Goal: Task Accomplishment & Management: Manage account settings

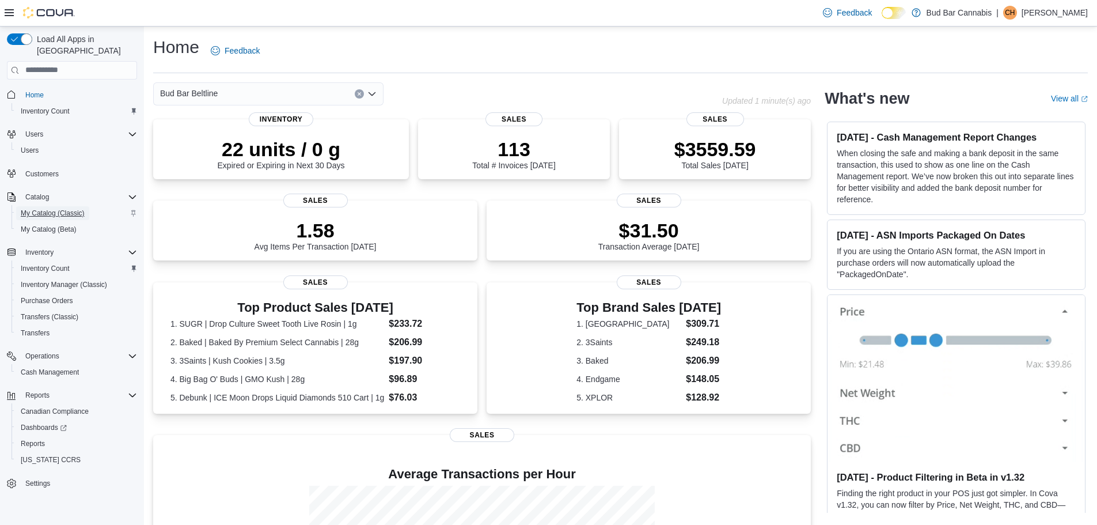
click at [69, 209] on span "My Catalog (Classic)" at bounding box center [53, 213] width 64 height 9
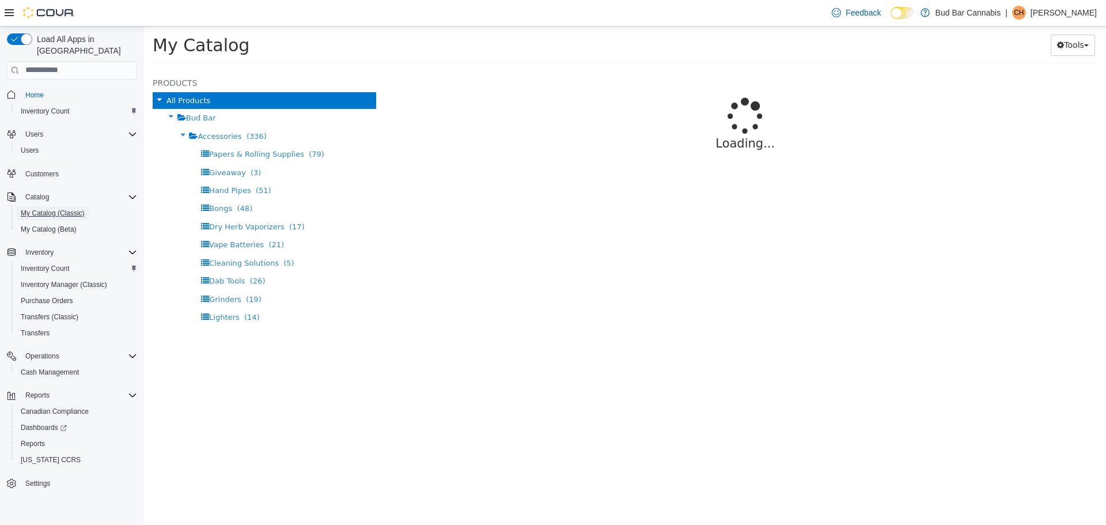
select select "**********"
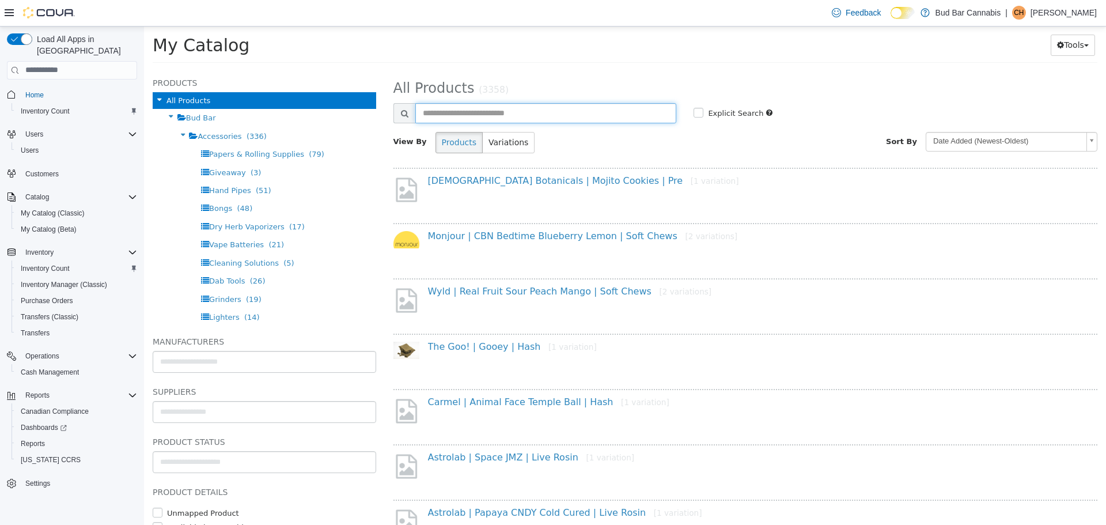
click at [556, 107] on input "text" at bounding box center [545, 113] width 261 height 20
type input "*"
type input "*********"
select select "**********"
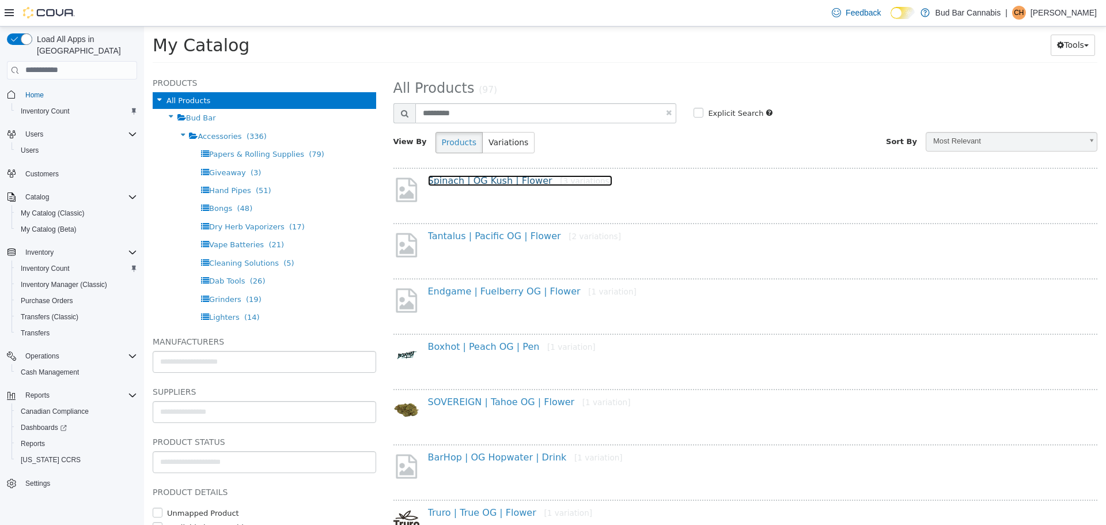
drag, startPoint x: 518, startPoint y: 179, endPoint x: 520, endPoint y: 164, distance: 14.4
click at [518, 179] on link "Spinach | OG Kush | Flower [3 variations]" at bounding box center [520, 180] width 184 height 11
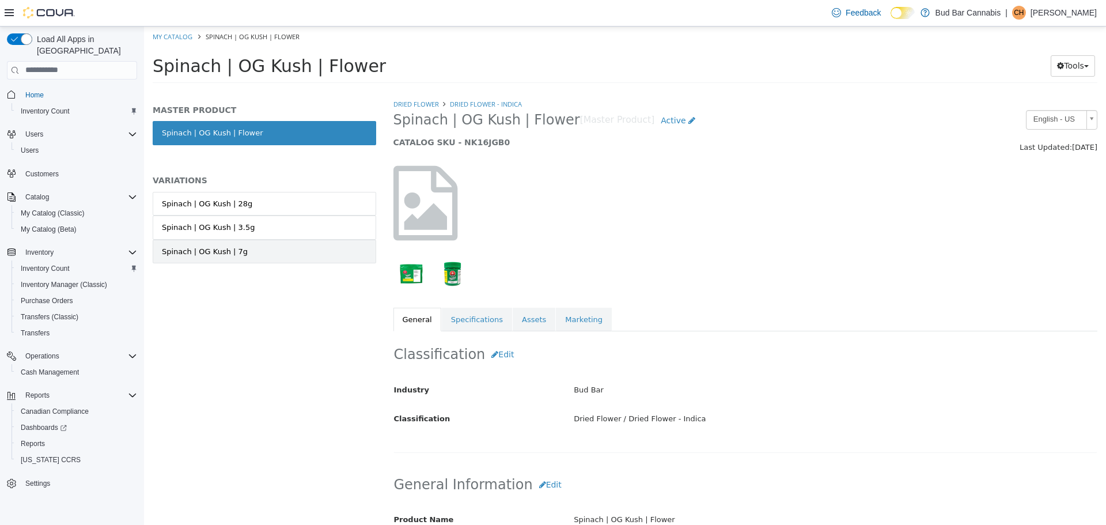
click at [240, 261] on link "Spinach | OG Kush | 7g" at bounding box center [264, 251] width 223 height 24
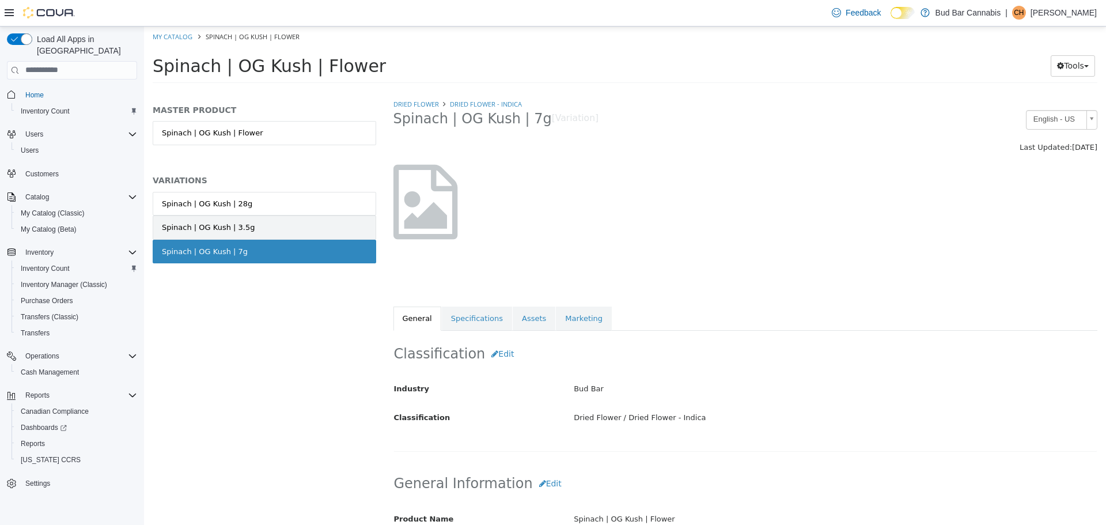
click at [257, 215] on link "Spinach | OG Kush | 3.5g" at bounding box center [264, 227] width 223 height 24
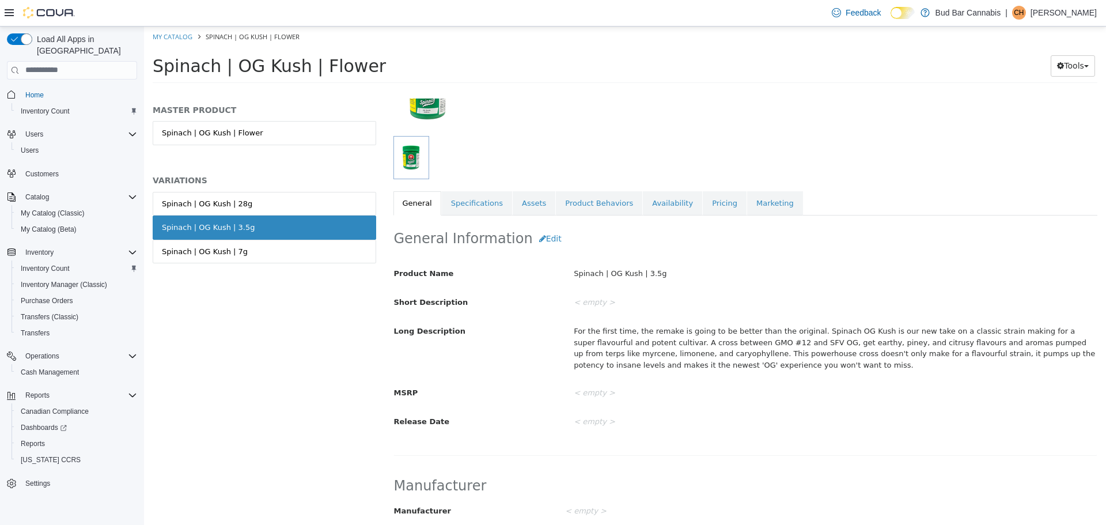
scroll to position [116, 0]
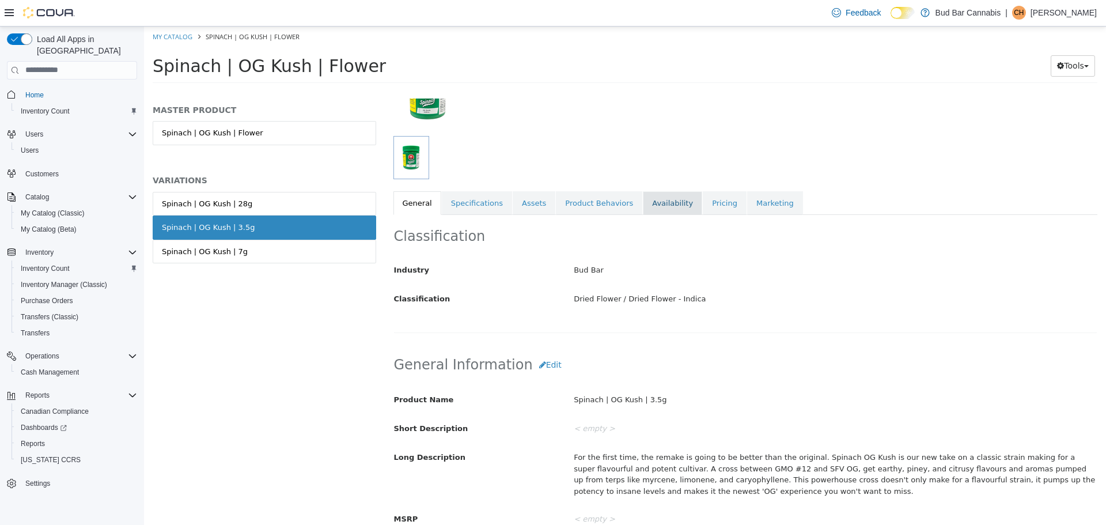
click at [661, 204] on link "Availability" at bounding box center [672, 203] width 59 height 24
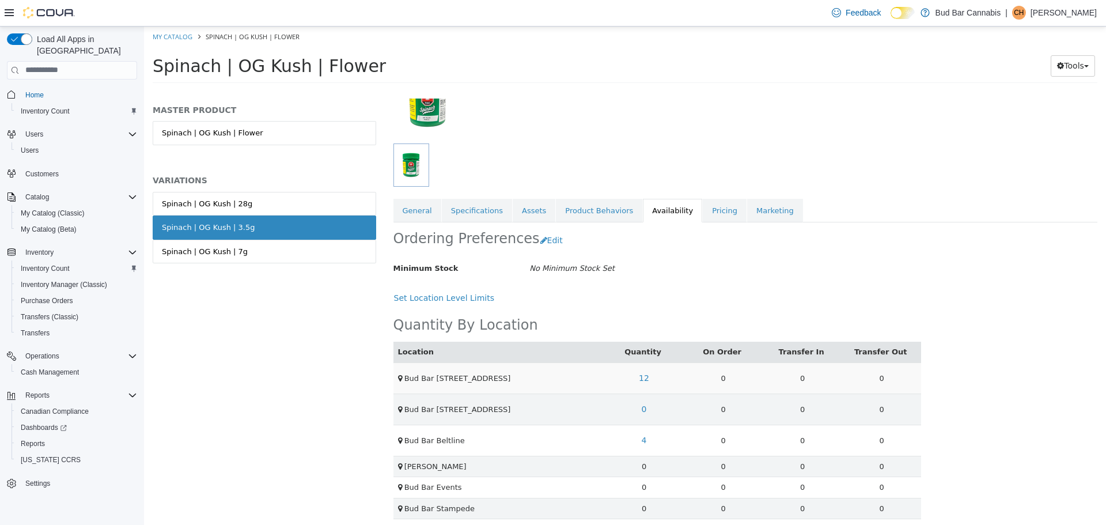
scroll to position [116, 0]
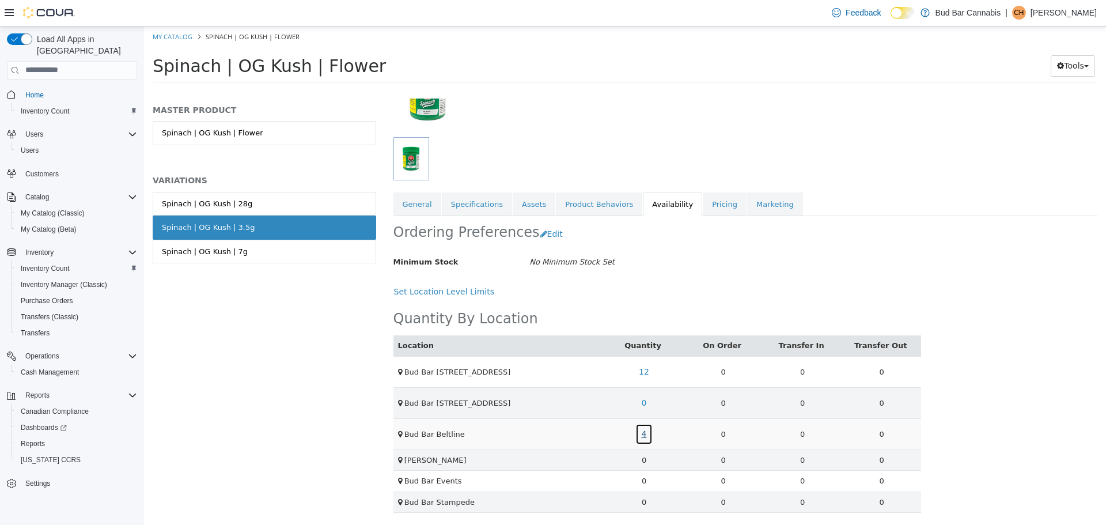
click at [638, 433] on link "4" at bounding box center [644, 433] width 18 height 21
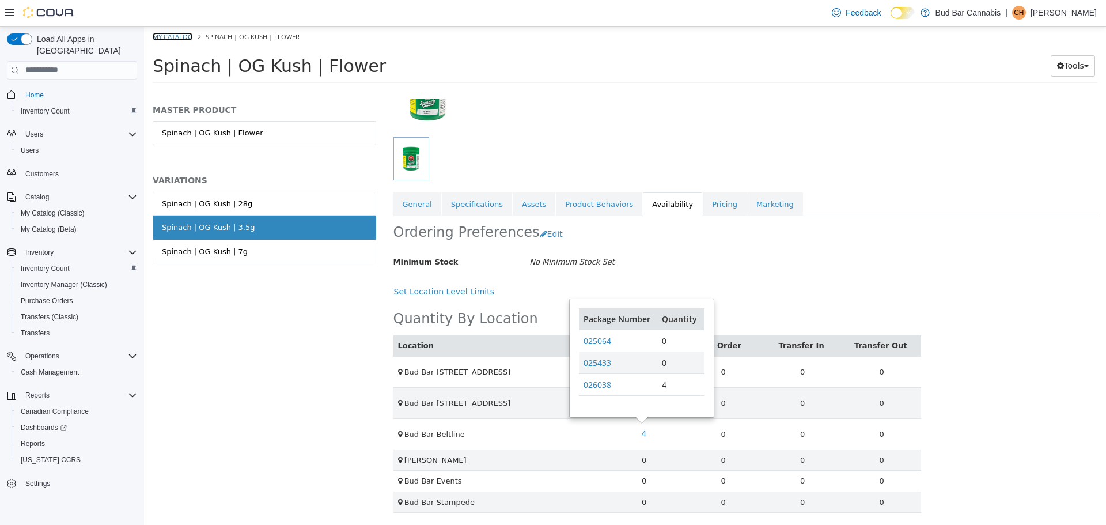
click at [181, 35] on link "My Catalog" at bounding box center [173, 36] width 40 height 9
select select "**********"
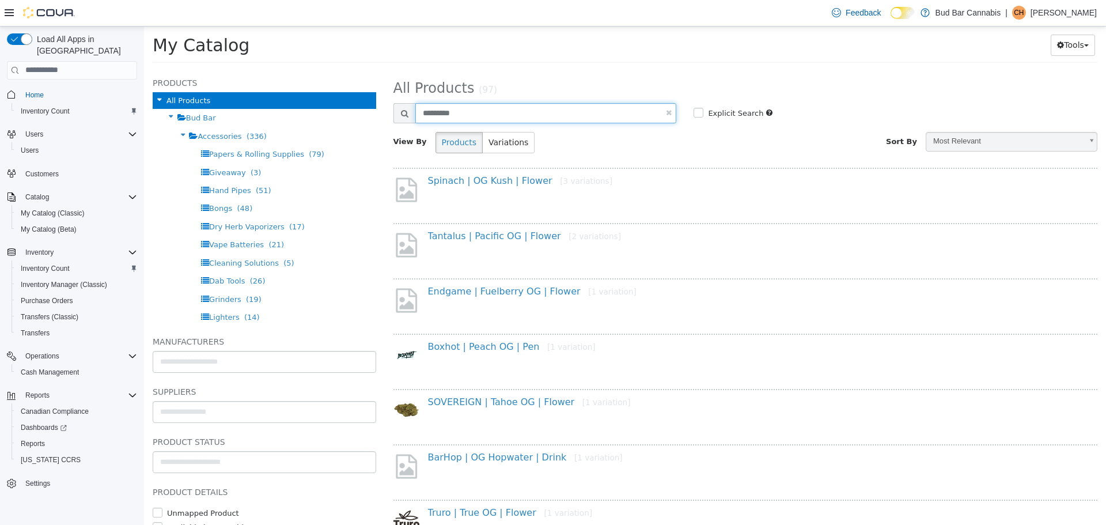
drag, startPoint x: 547, startPoint y: 109, endPoint x: 119, endPoint y: 84, distance: 428.7
click at [144, 70] on html "Saving Bulk Changes... × My Catalog Spinach | OG Kush | Flower My Catalog Tools…" at bounding box center [625, 48] width 962 height 44
type input "**********"
select select "**********"
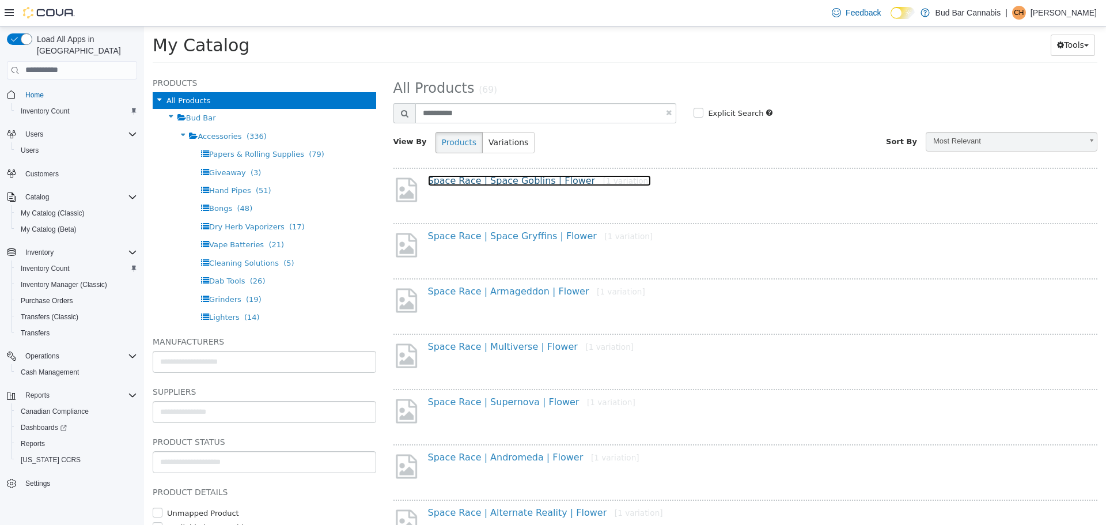
click at [492, 182] on link "Space Race | Space Goblins | Flower [1 variation]" at bounding box center [539, 180] width 223 height 11
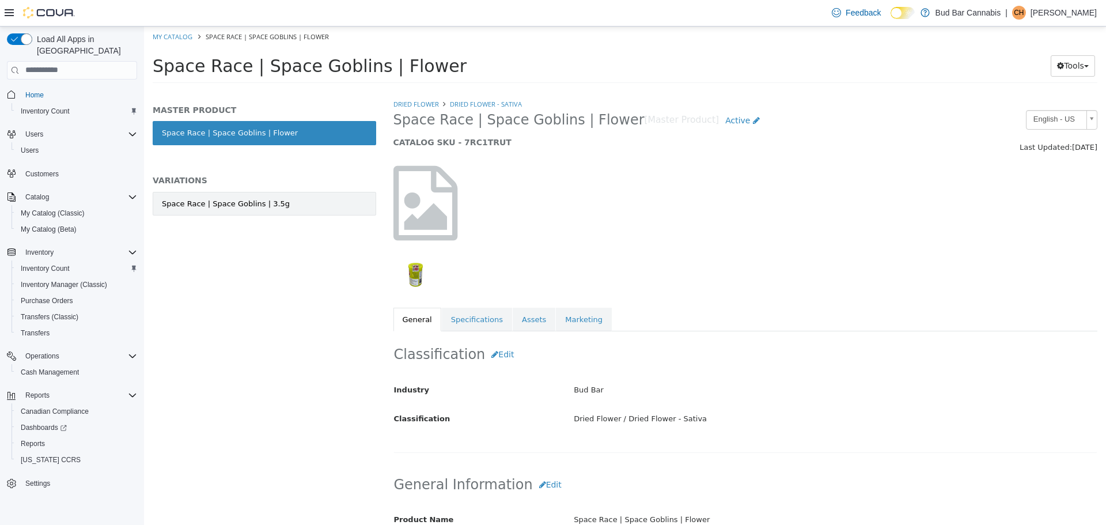
click at [230, 198] on div "Space Race | Space Goblins | 3.5g" at bounding box center [226, 204] width 128 height 12
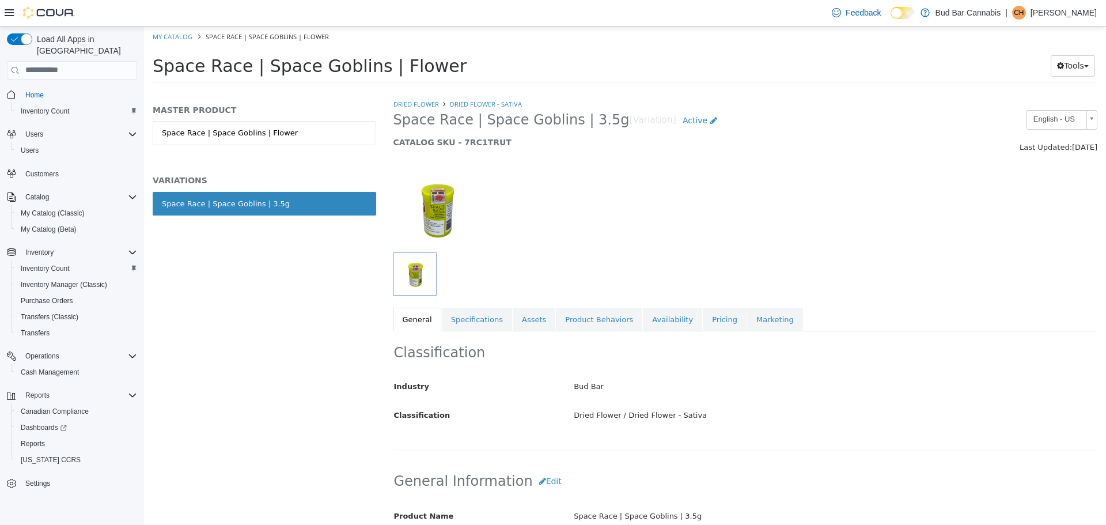
drag, startPoint x: 631, startPoint y: 324, endPoint x: 631, endPoint y: 404, distance: 79.5
click at [643, 324] on link "Availability" at bounding box center [672, 319] width 59 height 24
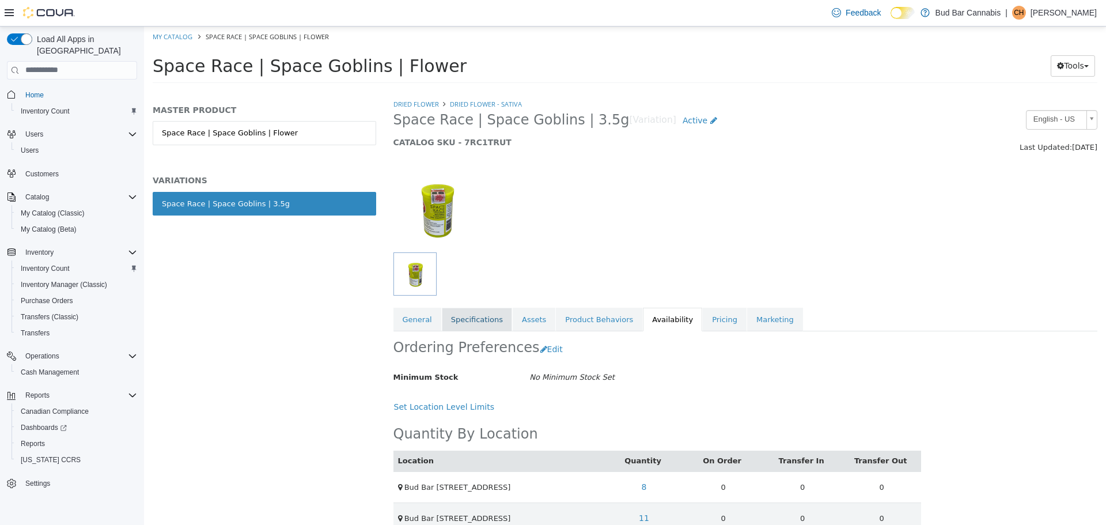
click at [464, 320] on link "Specifications" at bounding box center [477, 319] width 70 height 24
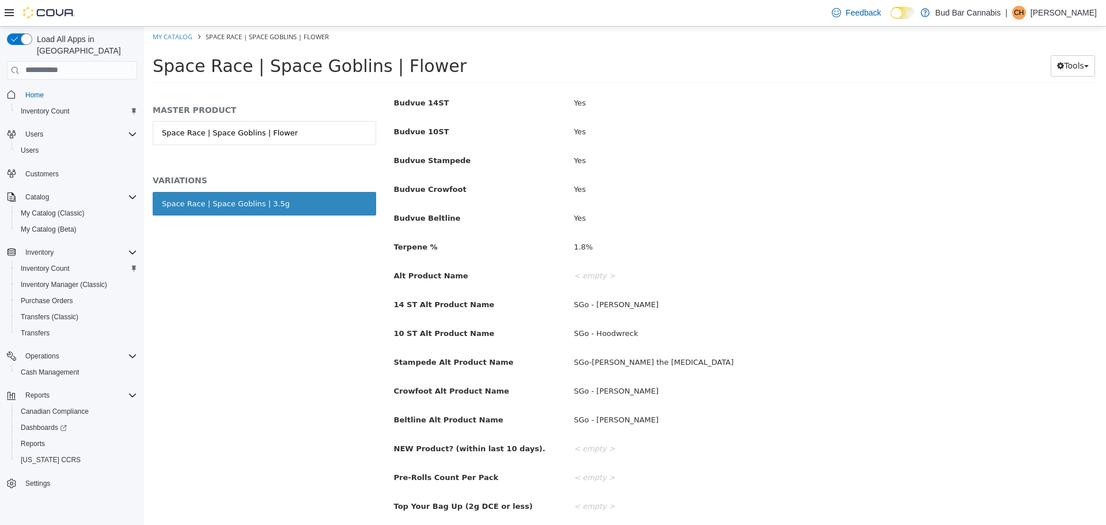
scroll to position [518, 0]
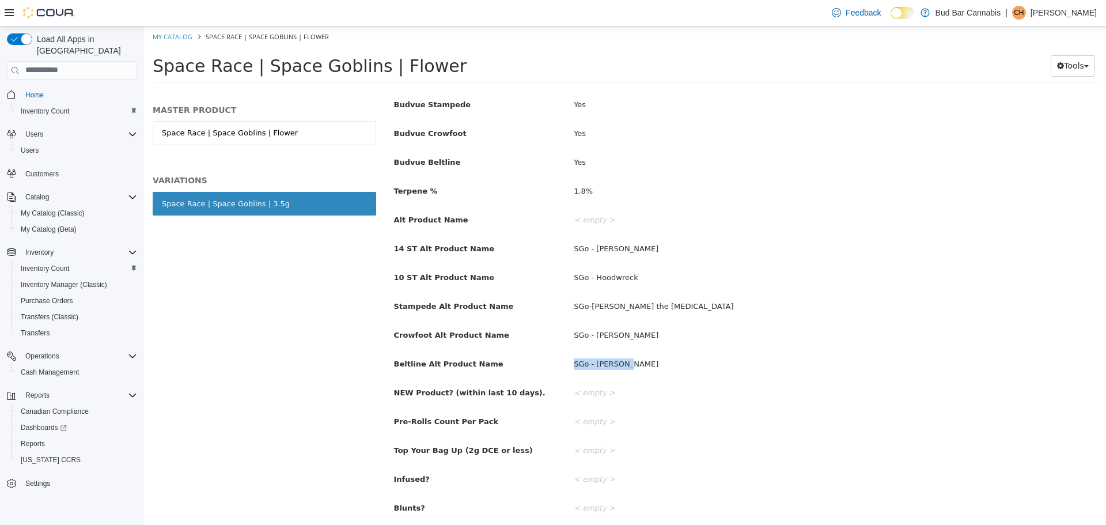
drag, startPoint x: 557, startPoint y: 366, endPoint x: 634, endPoint y: 369, distance: 76.7
click at [634, 369] on div "Beltline Alt Product Name SGo - Jean Guy" at bounding box center [745, 364] width 721 height 20
click at [634, 369] on div "SGo - Jean Guy" at bounding box center [835, 364] width 540 height 20
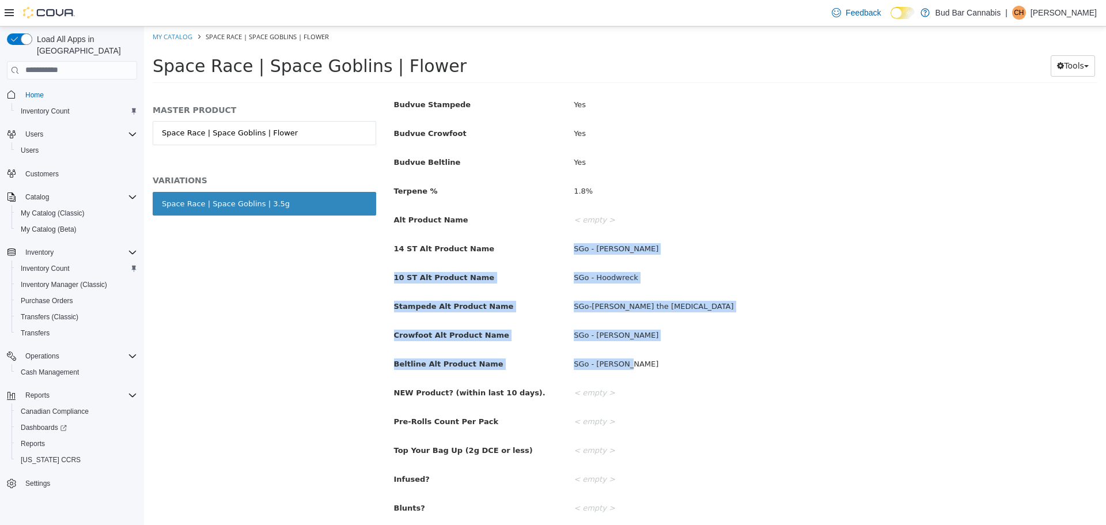
drag, startPoint x: 635, startPoint y: 364, endPoint x: 479, endPoint y: 242, distance: 198.6
click at [479, 242] on div "14ST BIN A-1-3 / D-2-2A 10ST Bin A-4-2 / D-2-1c CROWFOOT Bin A-3-3 / C-2-2C STA…" at bounding box center [745, 396] width 703 height 1006
click at [774, 359] on div "SGo - Jean Guy" at bounding box center [835, 364] width 540 height 20
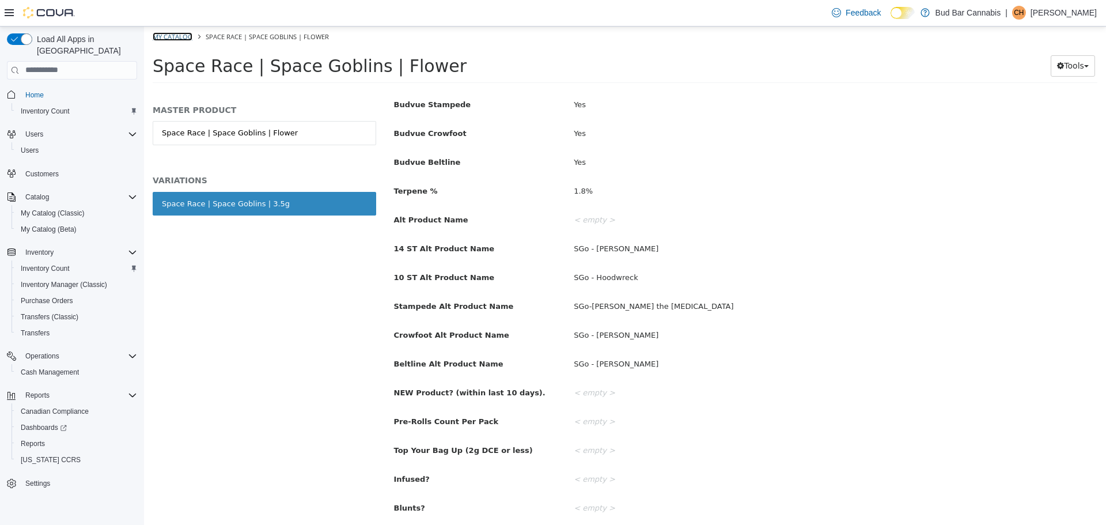
click at [182, 34] on link "My Catalog" at bounding box center [173, 36] width 40 height 9
select select "**********"
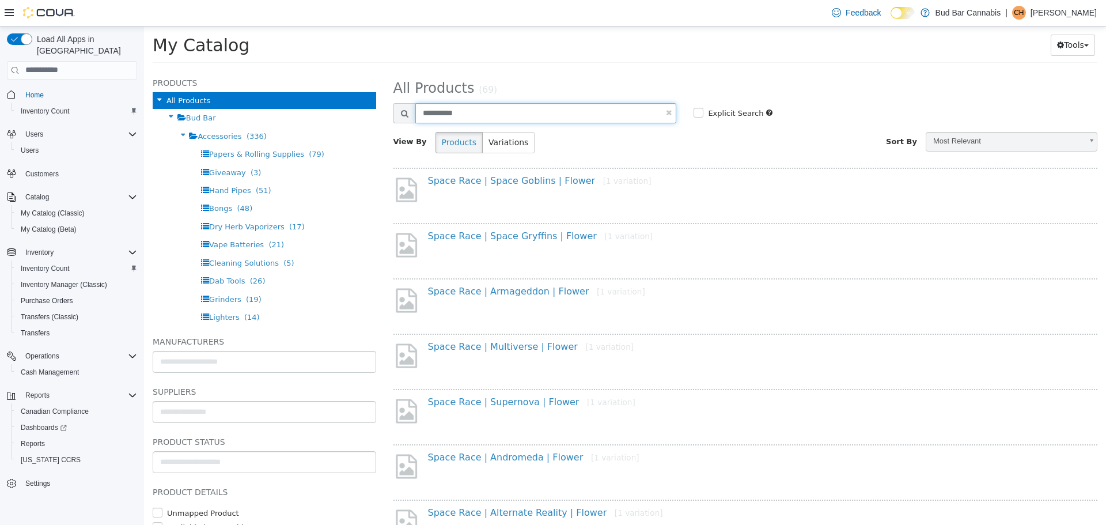
drag, startPoint x: 447, startPoint y: 119, endPoint x: 422, endPoint y: 117, distance: 24.8
click at [408, 120] on div "**********" at bounding box center [534, 113] width 283 height 20
type input "******"
select select "**********"
click at [524, 115] on input "******" at bounding box center [545, 113] width 261 height 20
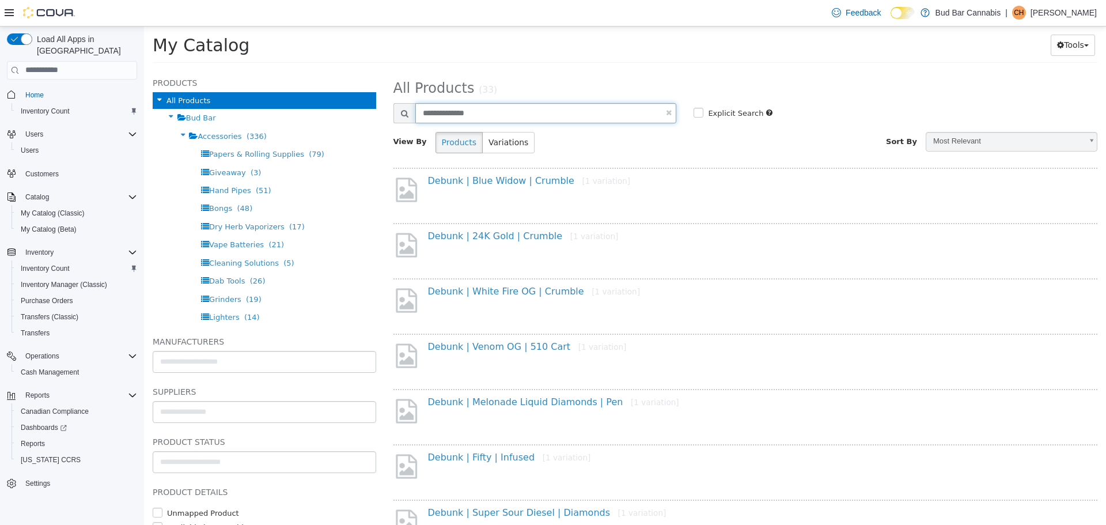
type input "**********"
select select "**********"
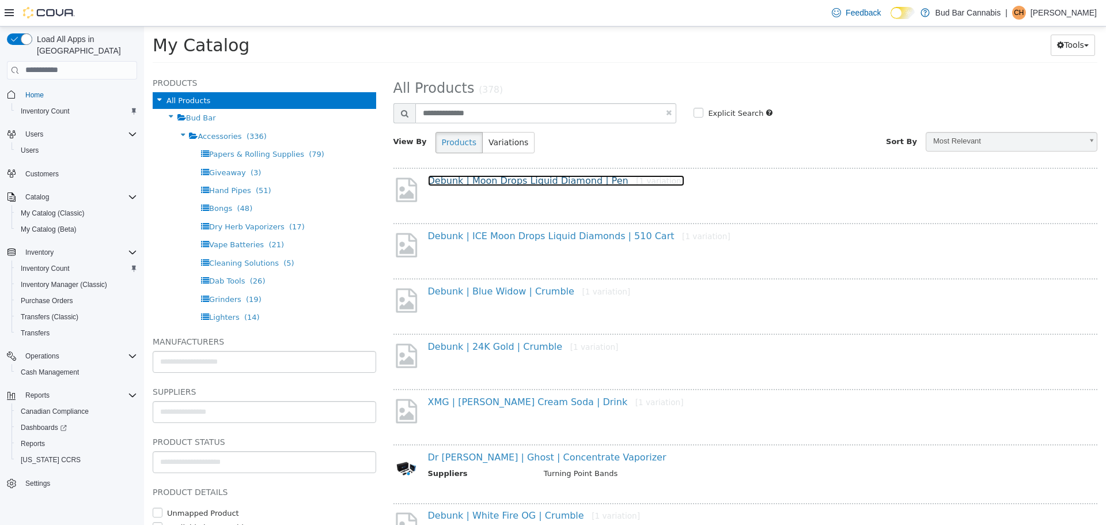
click at [517, 182] on link "Debunk | Moon Drops Liquid Diamond | Pen [1 variation]" at bounding box center [556, 180] width 256 height 11
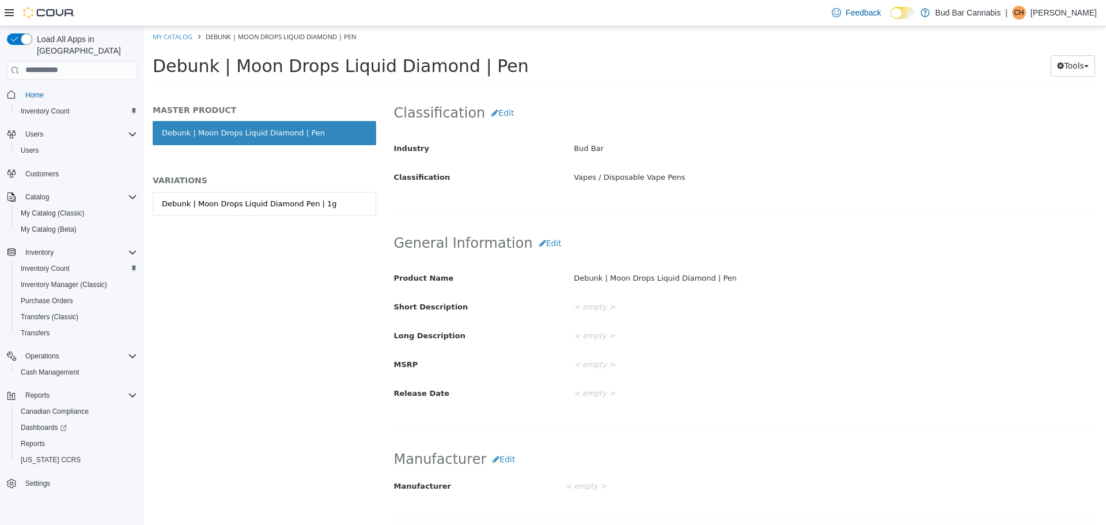
scroll to position [403, 0]
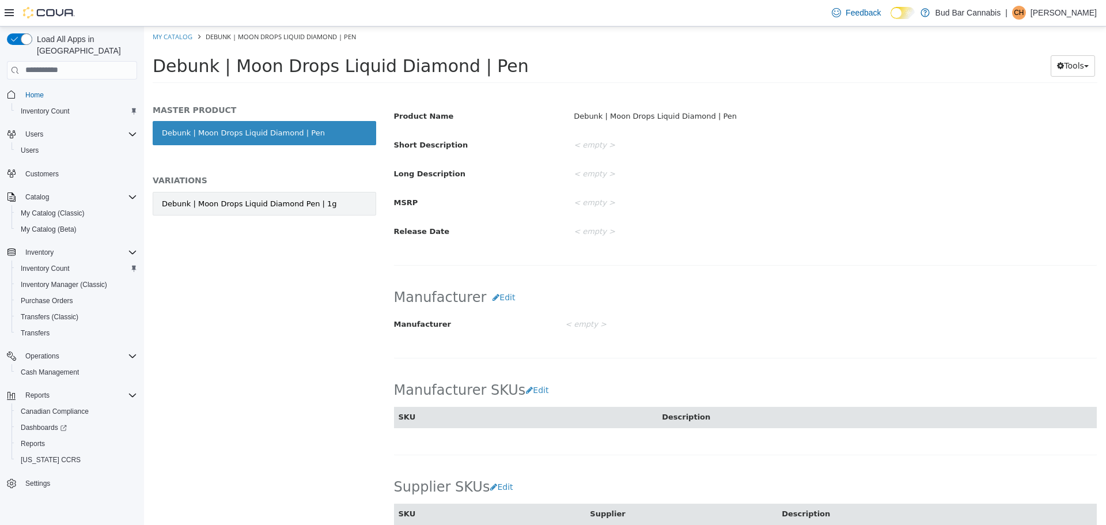
click at [271, 209] on link "Debunk | Moon Drops Liquid Diamond Pen | 1g" at bounding box center [264, 203] width 223 height 24
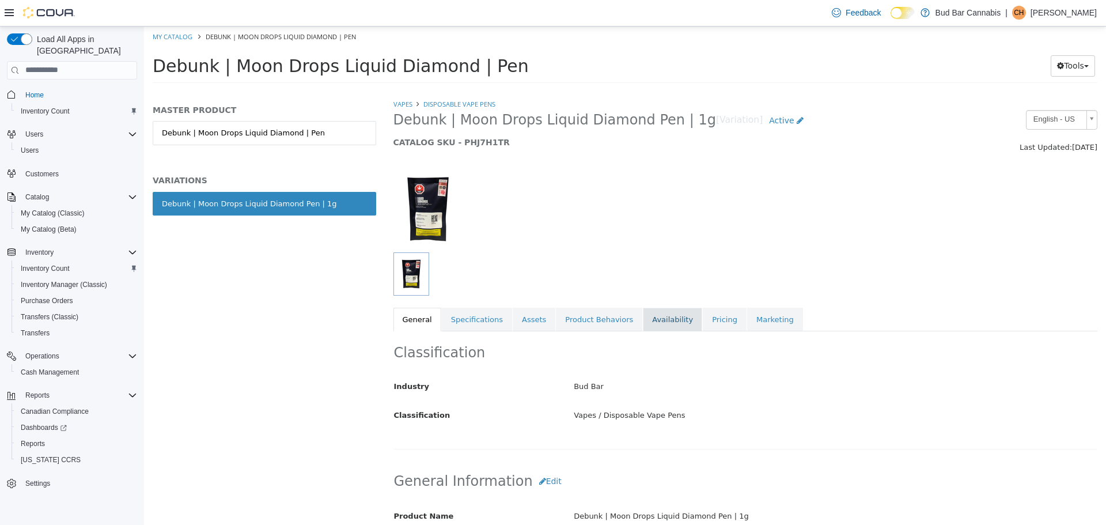
click at [643, 312] on link "Availability" at bounding box center [672, 319] width 59 height 24
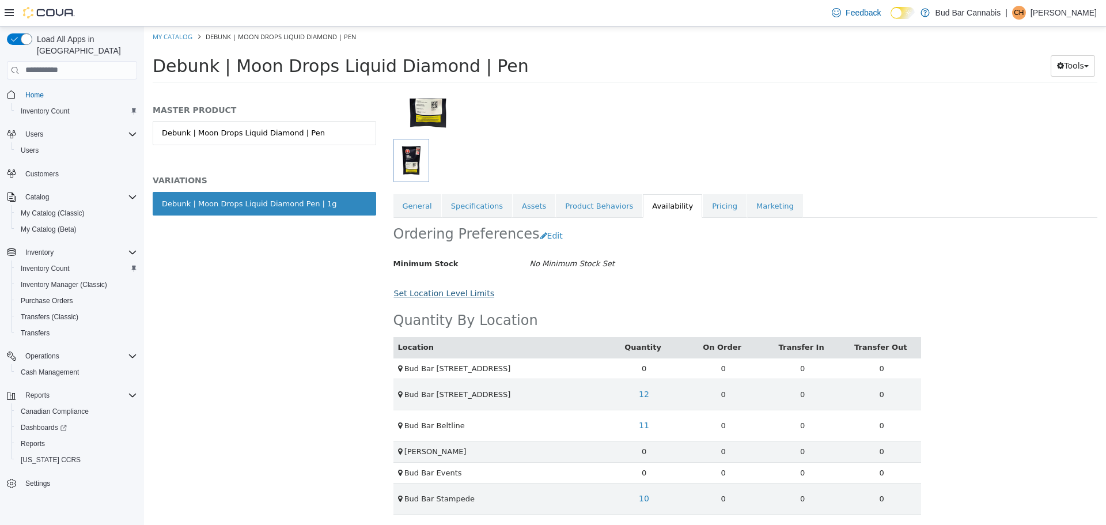
scroll to position [116, 0]
click at [639, 424] on link "11" at bounding box center [643, 422] width 23 height 21
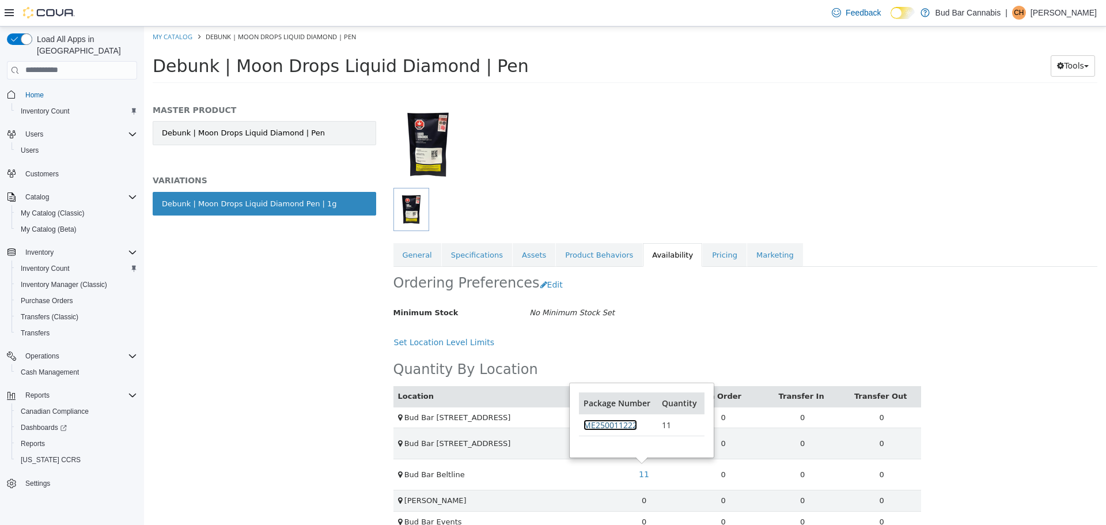
scroll to position [0, 0]
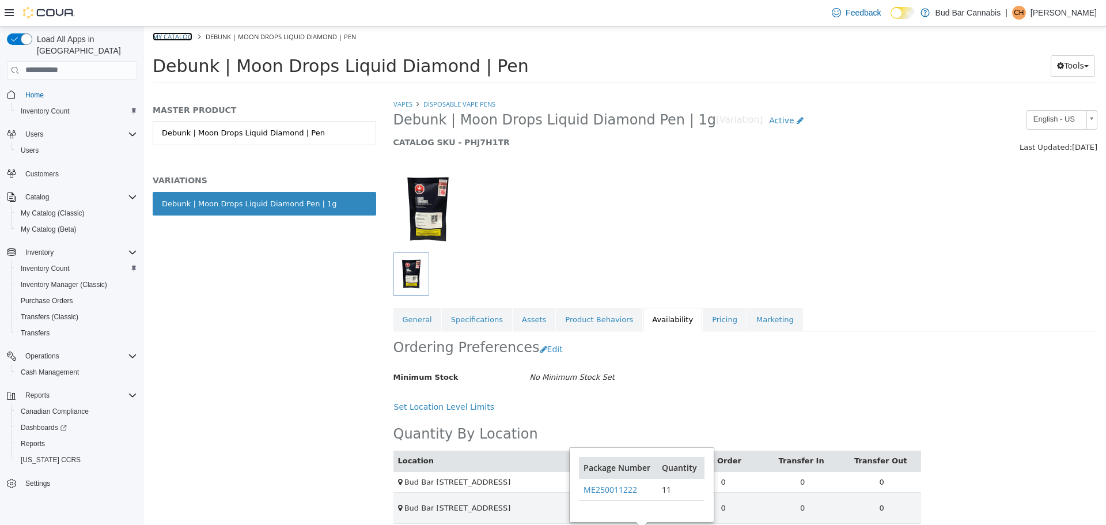
click at [187, 37] on link "My Catalog" at bounding box center [173, 36] width 40 height 9
select select "**********"
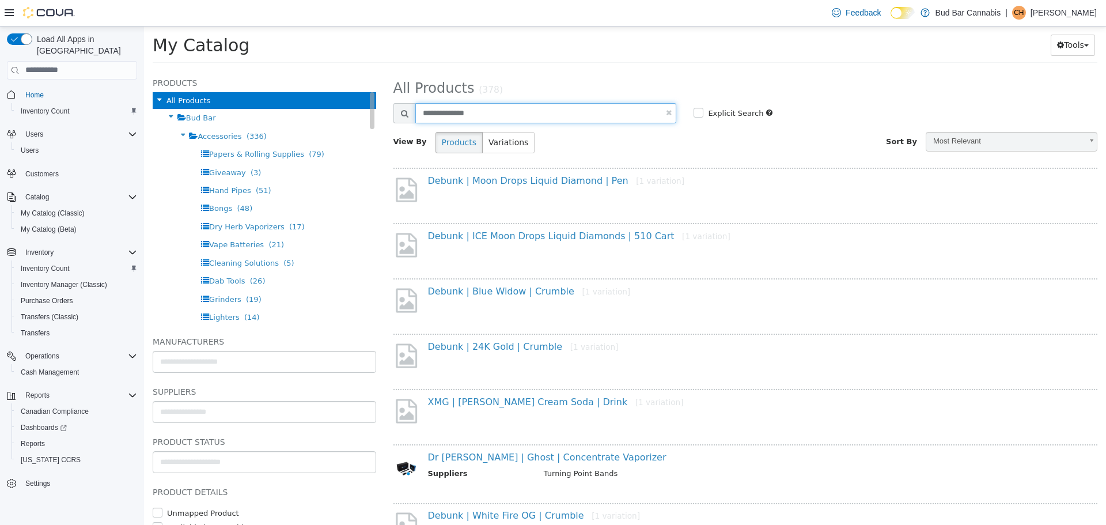
drag, startPoint x: 335, startPoint y: 107, endPoint x: 287, endPoint y: 107, distance: 48.4
click at [287, 70] on div "Products All Products Bud Bar Accessories (336) Papers & Rolling Supplies (79) …" at bounding box center [625, 70] width 962 height 0
type input "*********"
select select "**********"
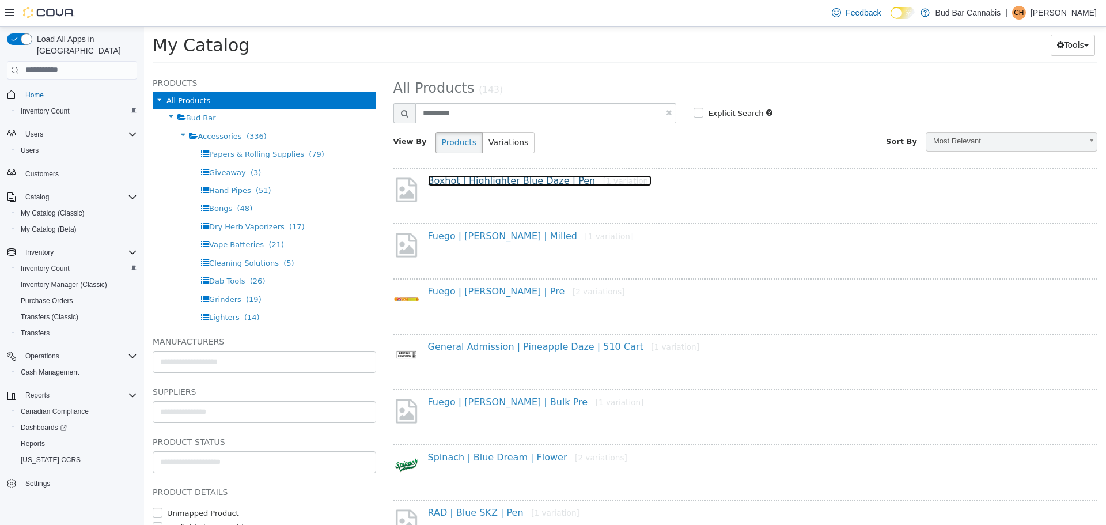
click at [507, 177] on link "Boxhot | Highlighter Blue Daze | Pen [1 variation]" at bounding box center [539, 180] width 223 height 11
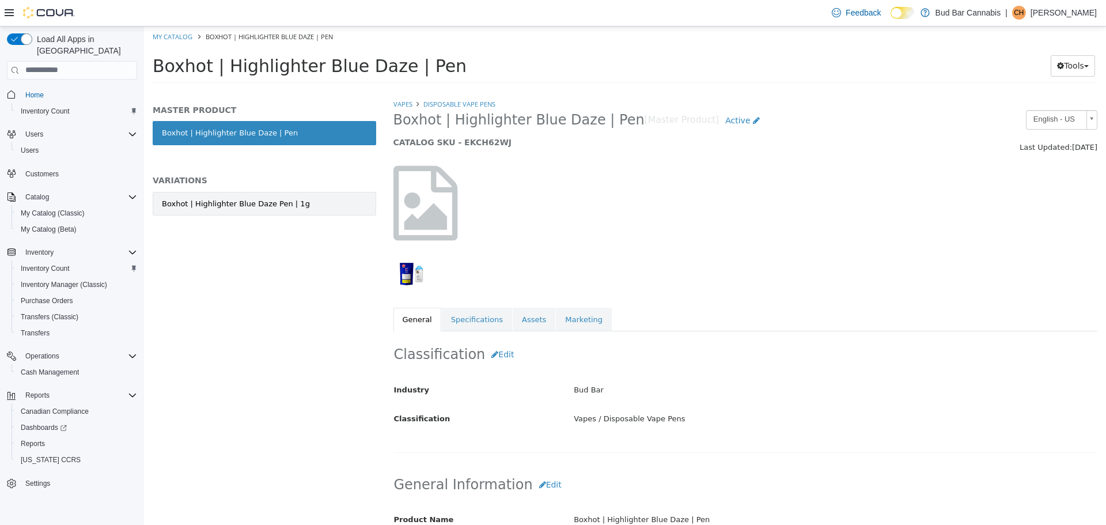
click at [209, 207] on div "Boxhot | Highlighter Blue Daze Pen | 1g" at bounding box center [236, 204] width 148 height 12
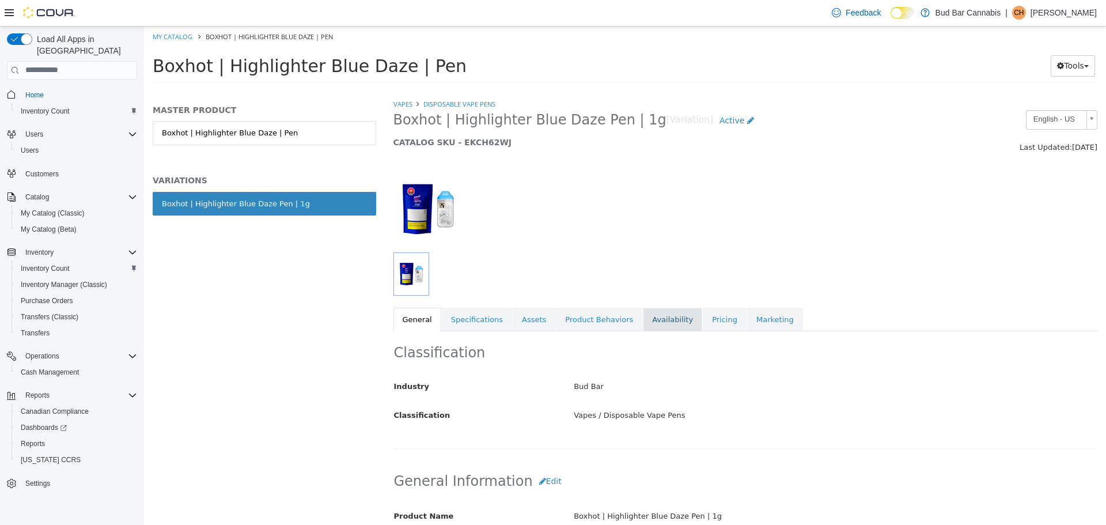
click at [643, 321] on link "Availability" at bounding box center [672, 319] width 59 height 24
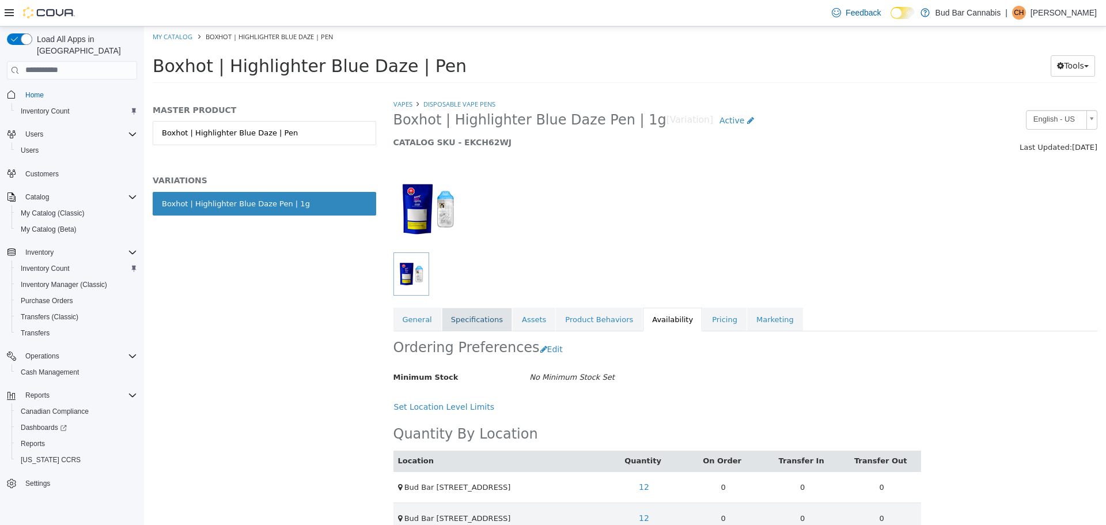
scroll to position [136, 0]
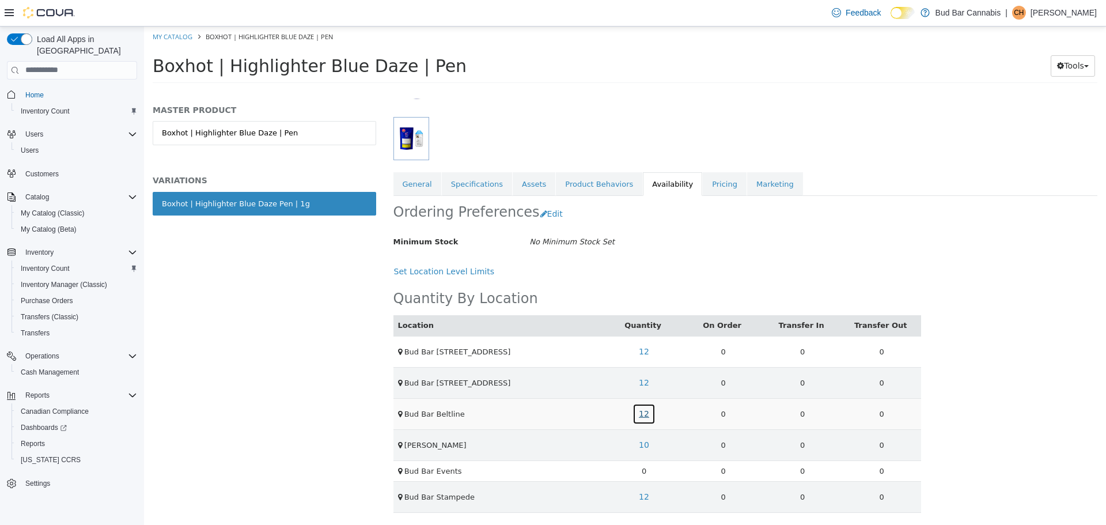
click at [645, 412] on link "12" at bounding box center [643, 413] width 23 height 21
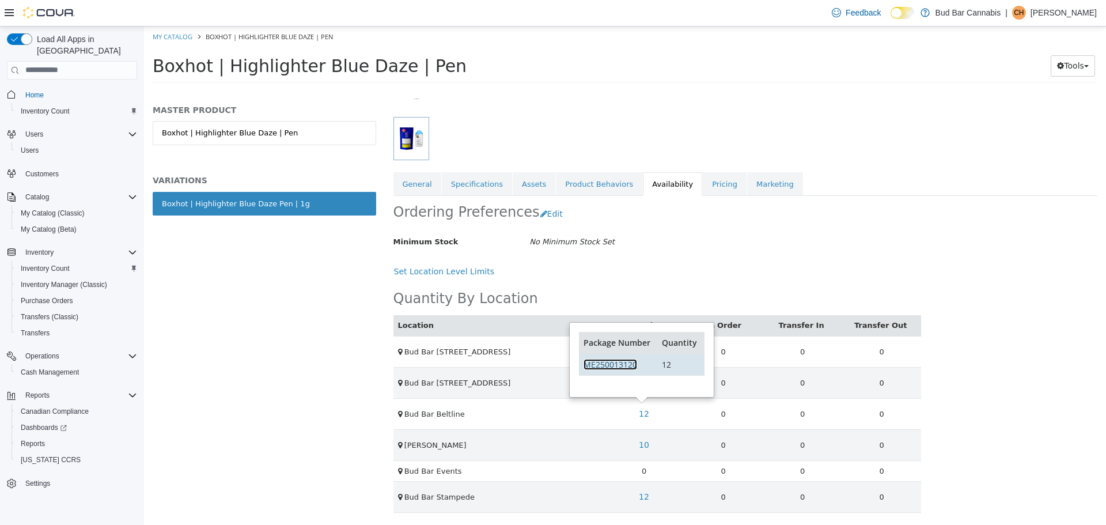
click at [621, 363] on link "ME250013120" at bounding box center [610, 363] width 54 height 11
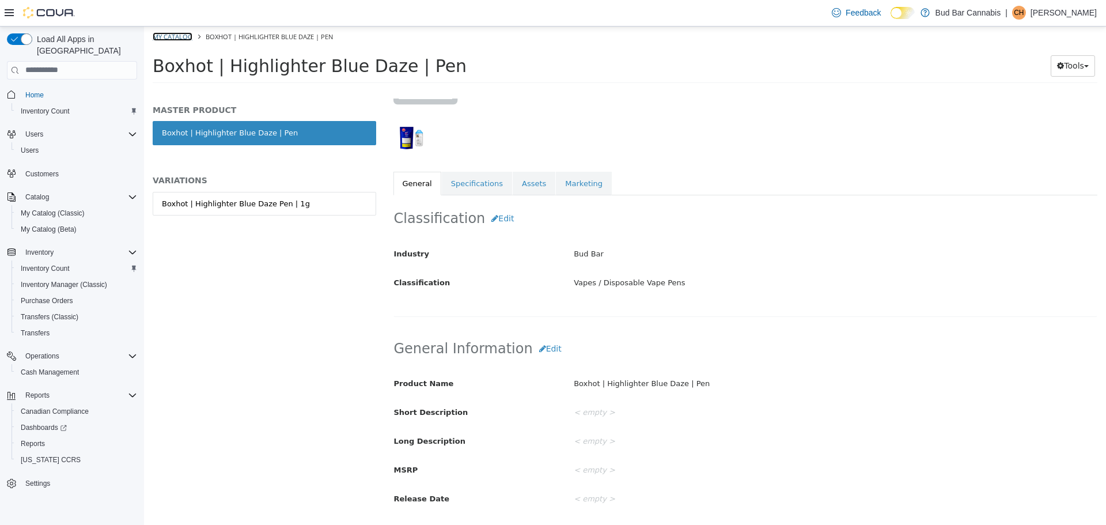
click at [185, 36] on link "My Catalog" at bounding box center [173, 36] width 40 height 9
select select "**********"
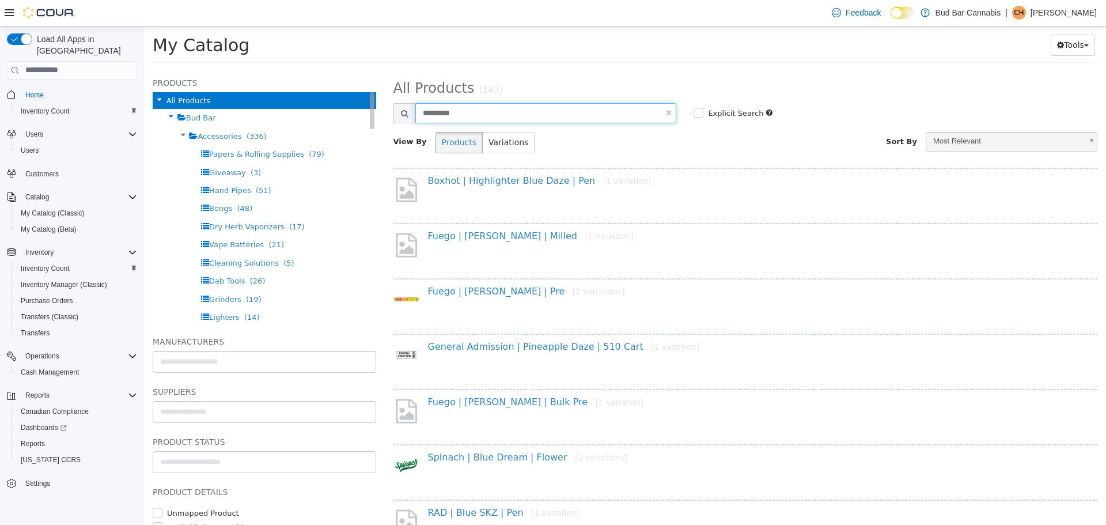
drag, startPoint x: 473, startPoint y: 116, endPoint x: 263, endPoint y: 105, distance: 209.9
click at [263, 70] on div "Products All Products Bud Bar Accessories (336) Papers & Rolling Supplies (79) …" at bounding box center [625, 70] width 962 height 0
type input "**********"
select select "**********"
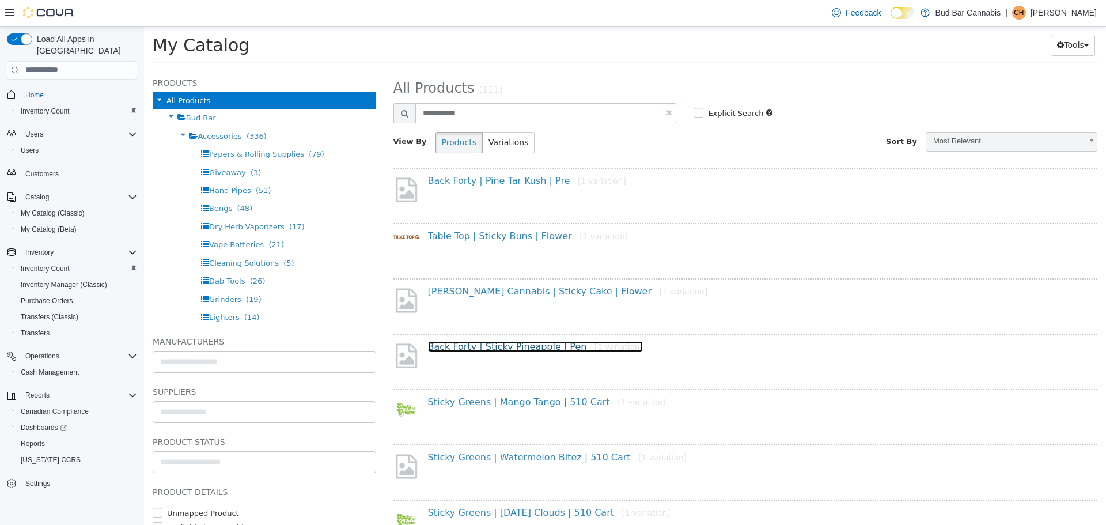
click at [540, 342] on link "Back Forty | Sticky Pineapple | Pen [1 variation]" at bounding box center [535, 345] width 215 height 11
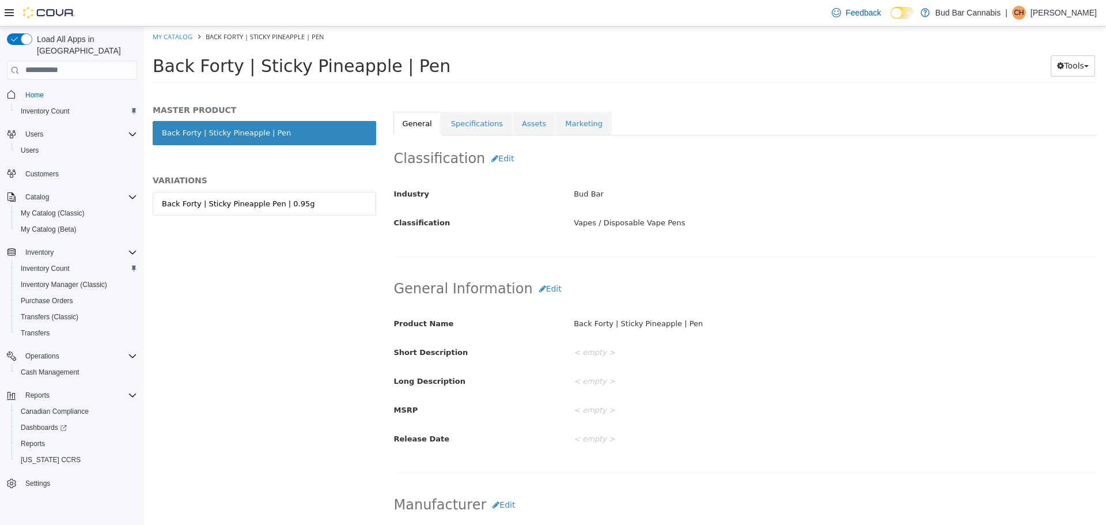
scroll to position [230, 0]
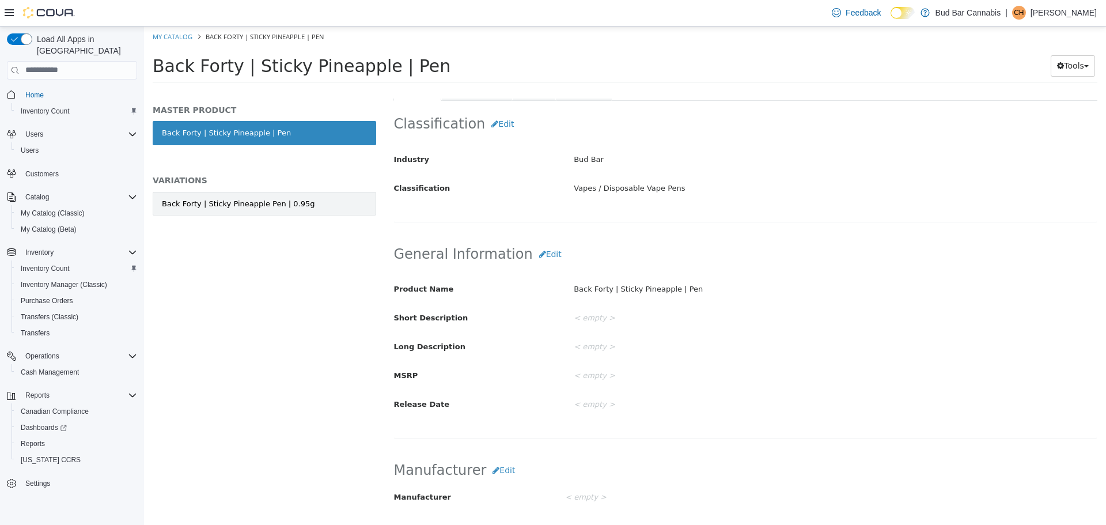
click at [298, 196] on link "Back Forty | Sticky Pineapple Pen | 0.95g" at bounding box center [264, 203] width 223 height 24
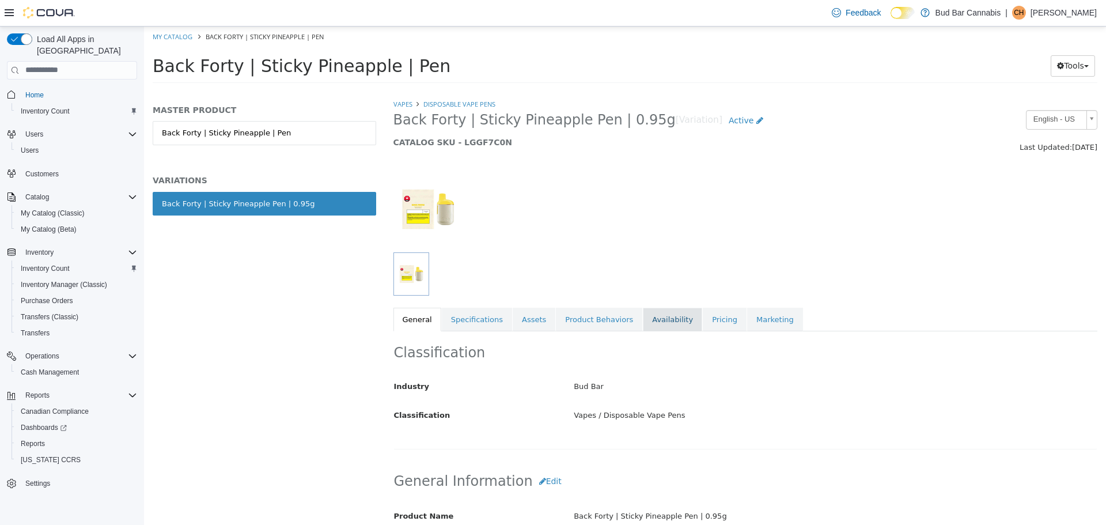
click at [644, 318] on link "Availability" at bounding box center [672, 319] width 59 height 24
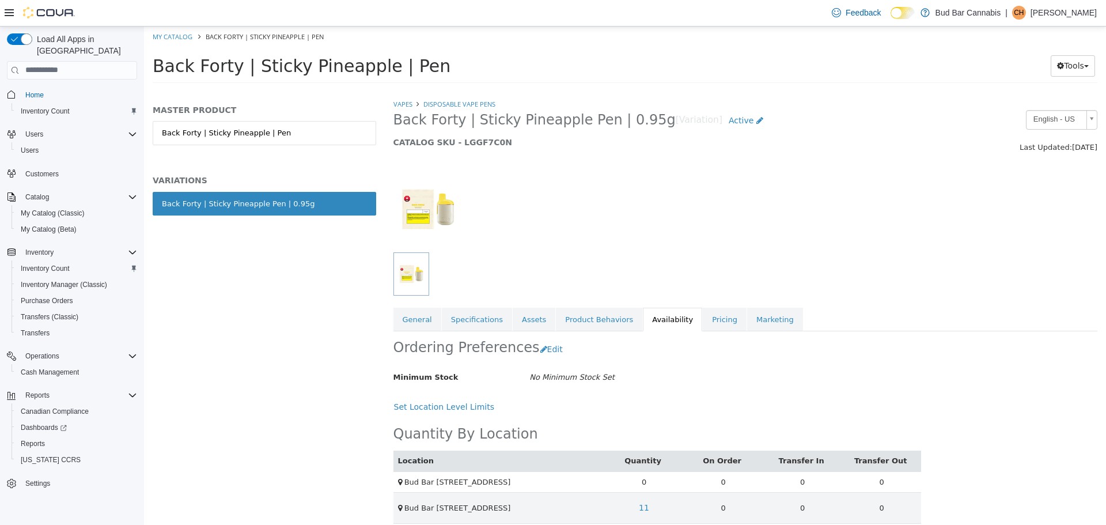
scroll to position [116, 0]
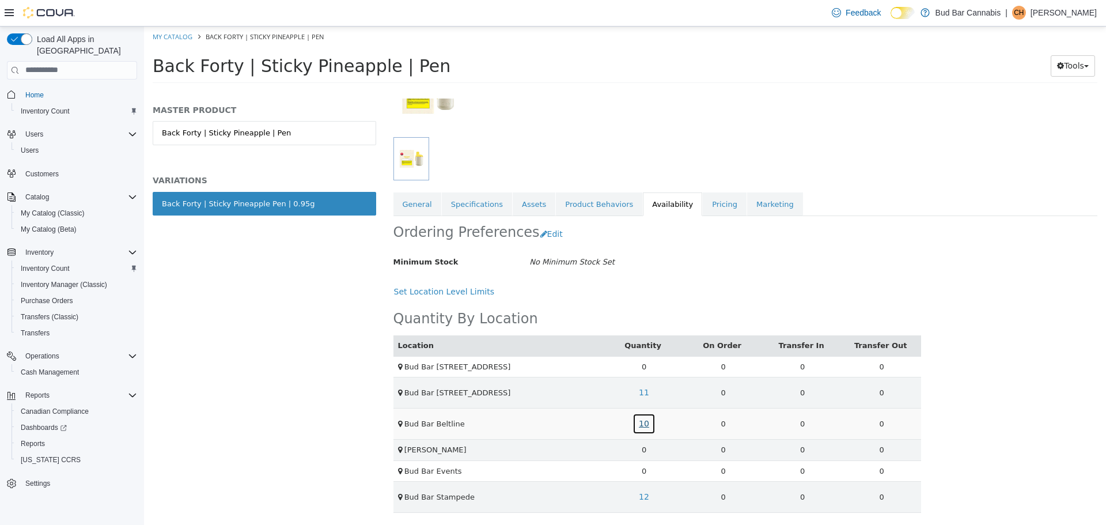
click at [647, 418] on link "10" at bounding box center [643, 422] width 23 height 21
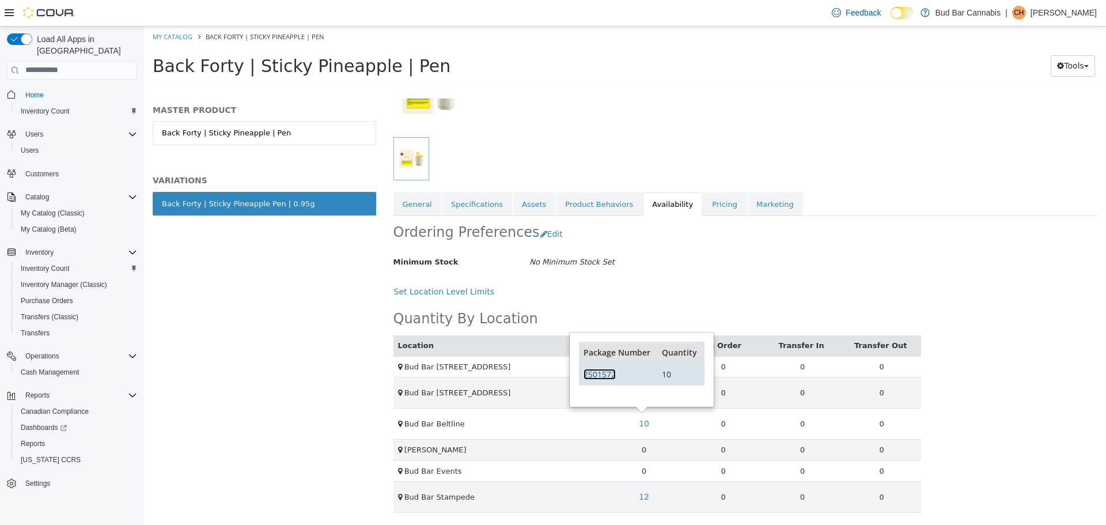
click at [594, 371] on link "2501572" at bounding box center [599, 373] width 32 height 11
click at [182, 38] on link "My Catalog" at bounding box center [173, 36] width 40 height 9
select select "**********"
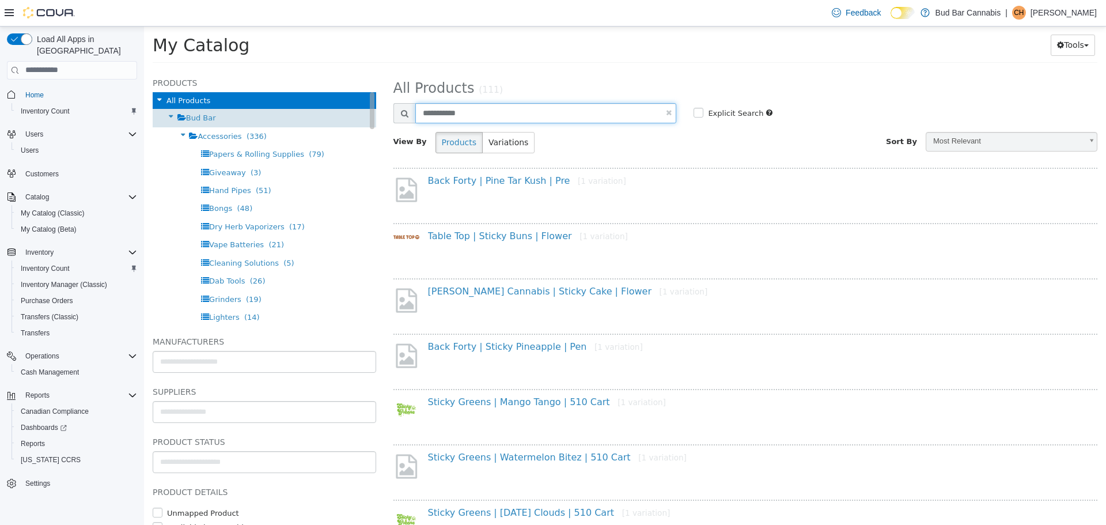
drag, startPoint x: 495, startPoint y: 109, endPoint x: 280, endPoint y: 109, distance: 215.4
click at [280, 70] on div "Products All Products Bud Bar Accessories (336) Papers & Rolling Supplies (79) …" at bounding box center [625, 70] width 962 height 0
type input "**********"
select select "**********"
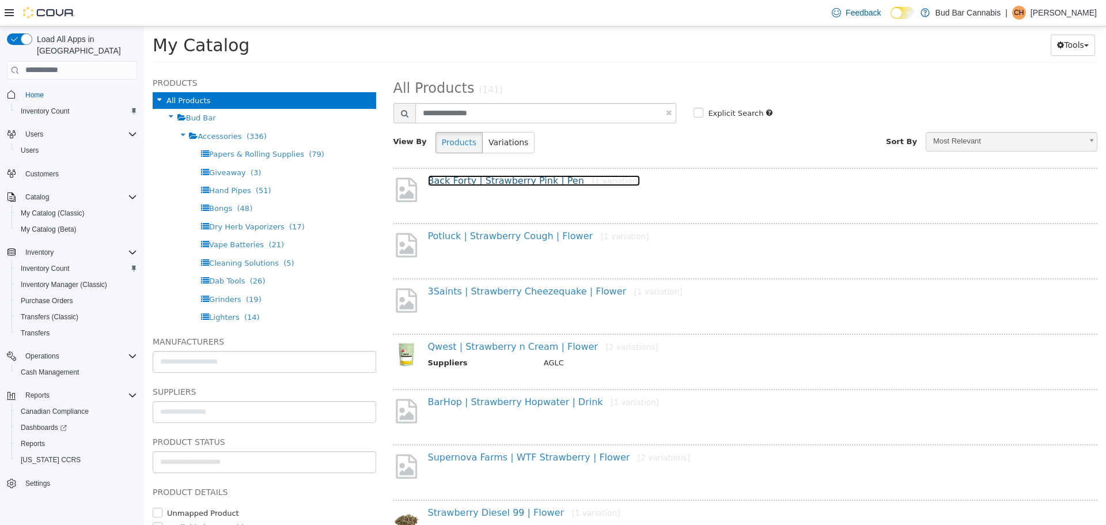
click at [545, 180] on link "Back Forty | Strawberry Pink | Pen [1 variation]" at bounding box center [534, 180] width 213 height 11
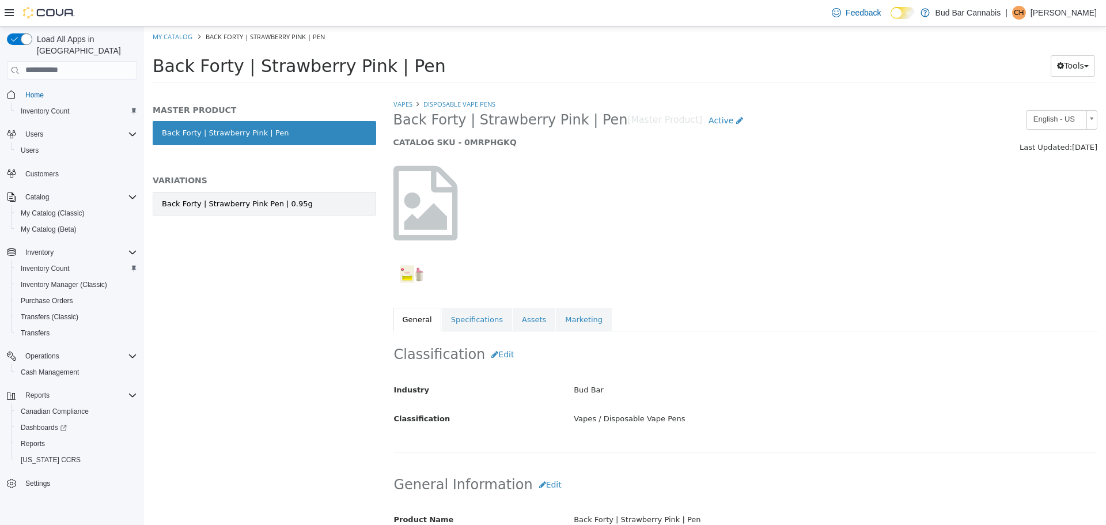
click at [247, 206] on div "Back Forty | Strawberry Pink Pen | 0.95g" at bounding box center [237, 204] width 151 height 12
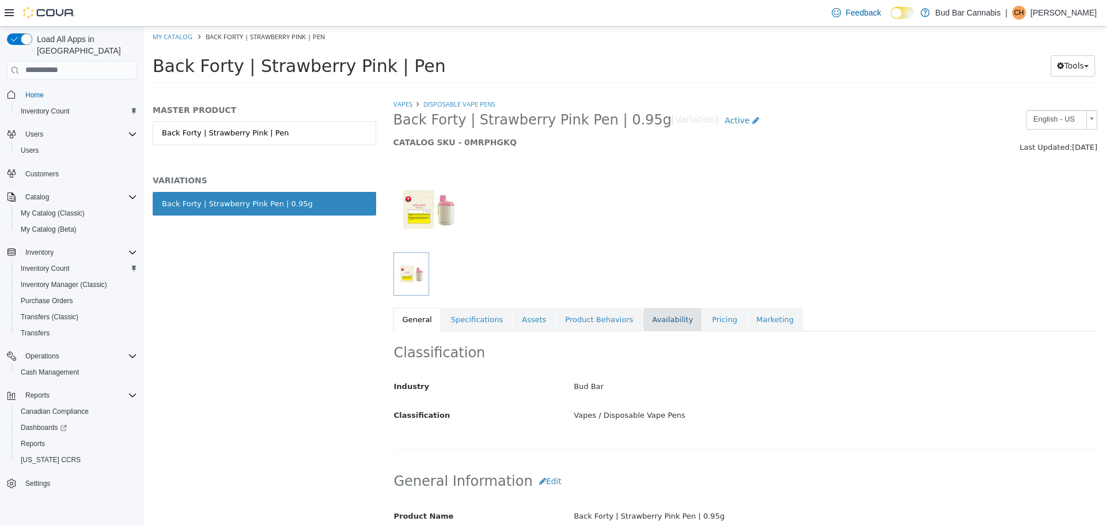
click at [651, 313] on link "Availability" at bounding box center [672, 319] width 59 height 24
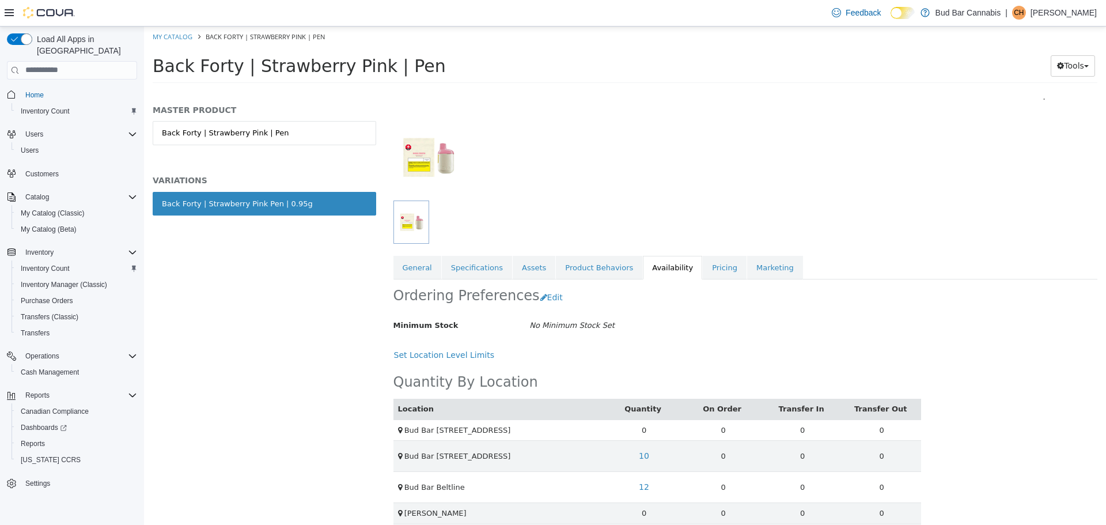
scroll to position [116, 0]
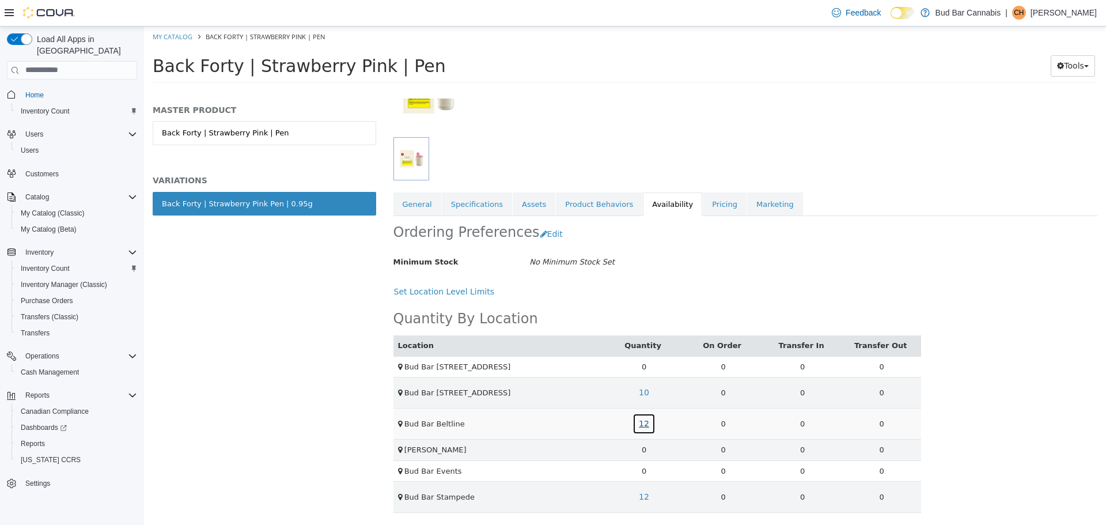
click at [643, 424] on link "12" at bounding box center [643, 422] width 23 height 21
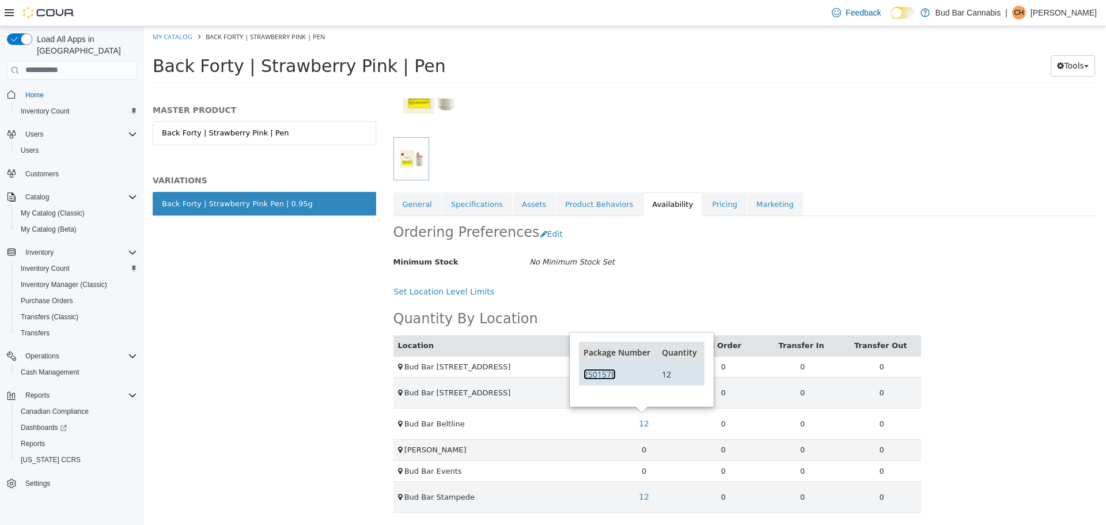
click at [608, 372] on link "2501578" at bounding box center [599, 373] width 32 height 11
click at [183, 37] on link "My Catalog" at bounding box center [173, 36] width 40 height 9
select select "**********"
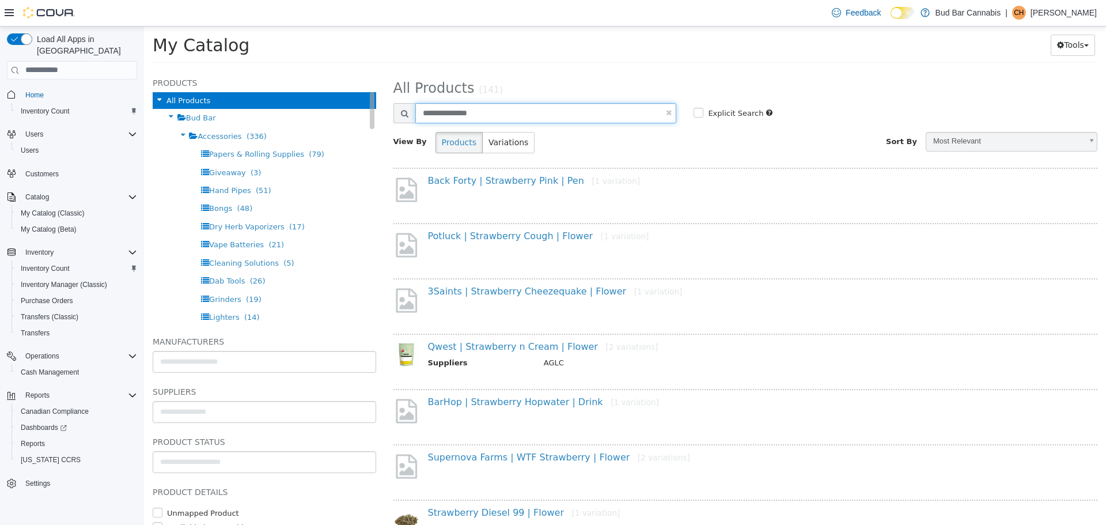
drag, startPoint x: 506, startPoint y: 104, endPoint x: 282, endPoint y: 101, distance: 224.6
click at [278, 70] on div "Products All Products Bud Bar Accessories (336) Papers & Rolling Supplies (79) …" at bounding box center [625, 70] width 962 height 0
type input "********"
select select "**********"
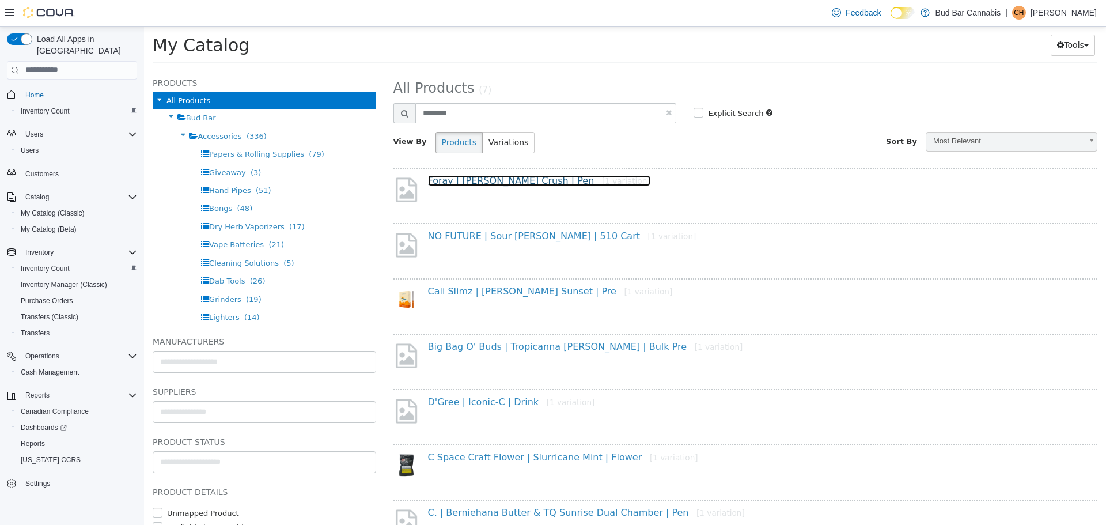
click at [483, 180] on link "Foray | Tangie Crush | Pen [1 variation]" at bounding box center [539, 180] width 222 height 11
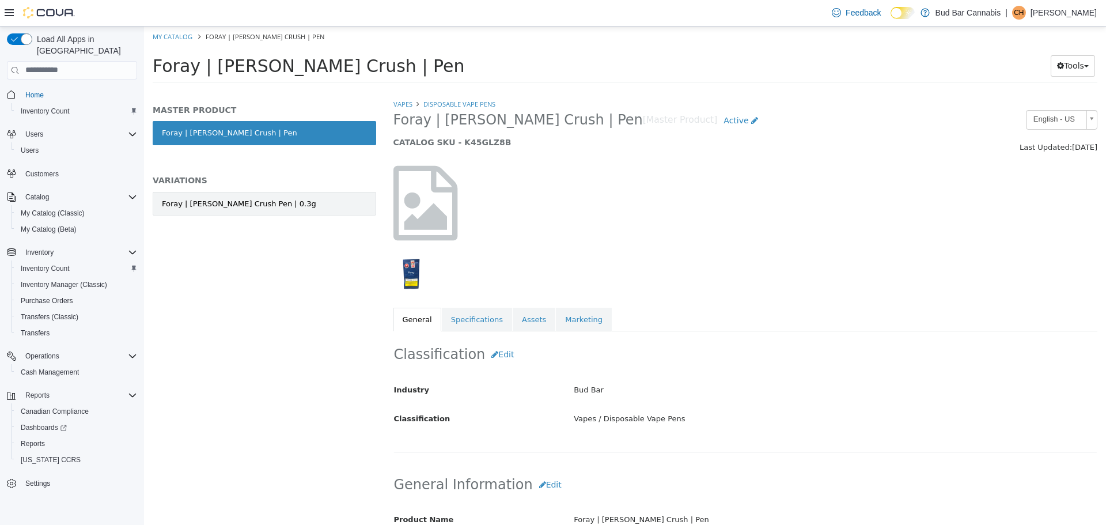
click at [270, 206] on link "Foray | Tangie Crush Pen | 0.3g" at bounding box center [264, 203] width 223 height 24
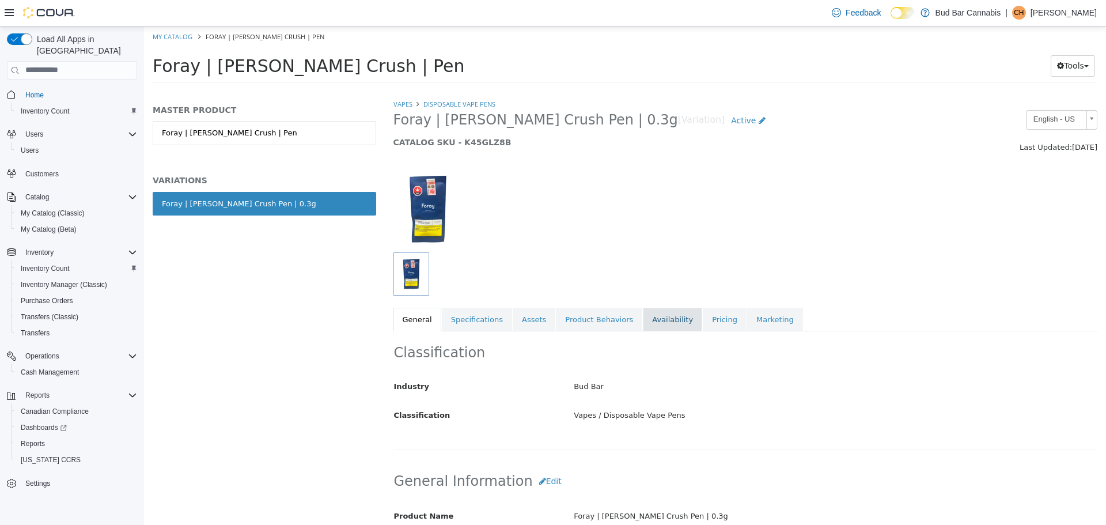
click at [649, 328] on link "Availability" at bounding box center [672, 319] width 59 height 24
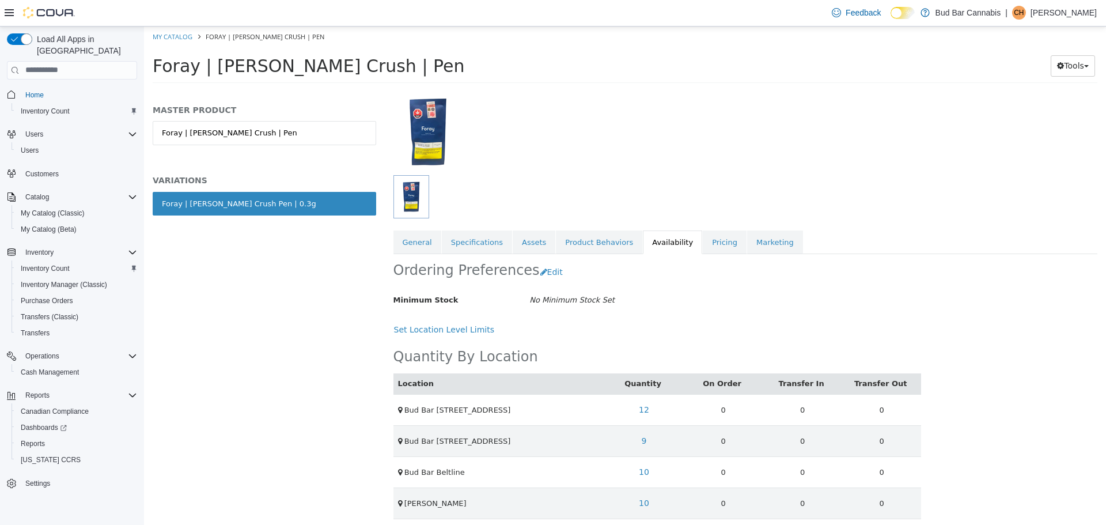
scroll to position [136, 0]
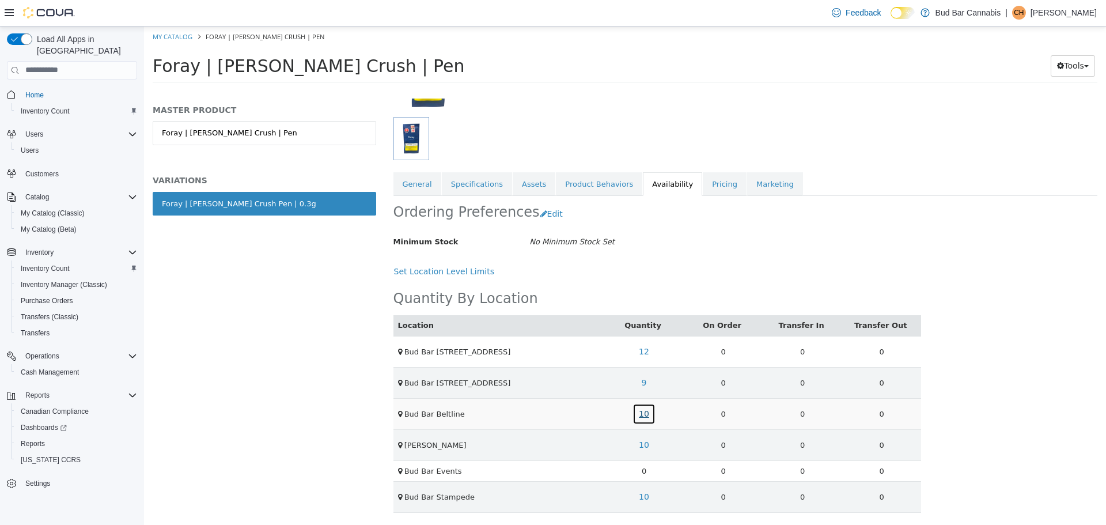
click at [641, 410] on link "10" at bounding box center [643, 413] width 23 height 21
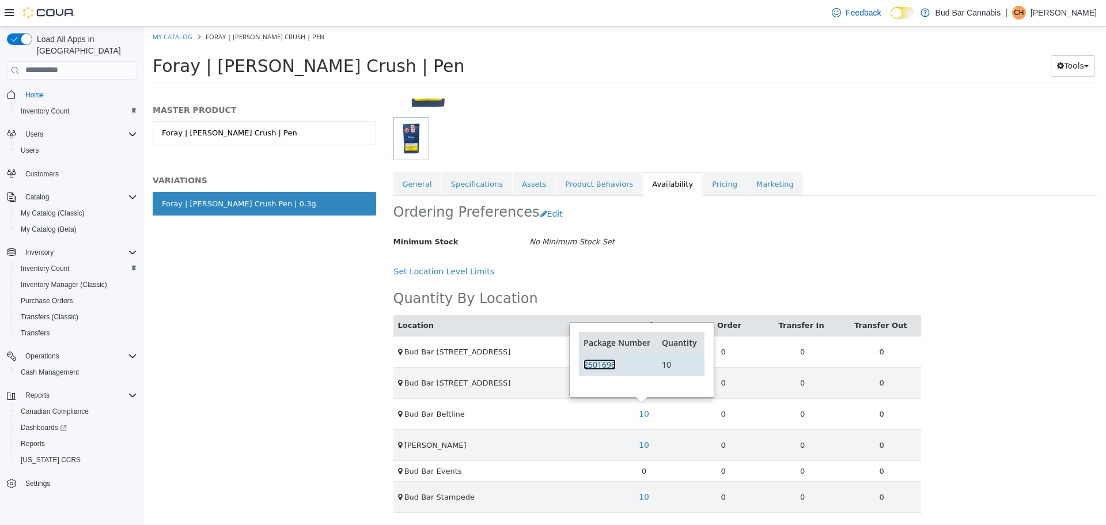
click at [597, 362] on link "2501696" at bounding box center [599, 363] width 32 height 11
click at [176, 29] on ol "My Catalog Foray | Tangie Crush | Pen" at bounding box center [625, 36] width 962 height 21
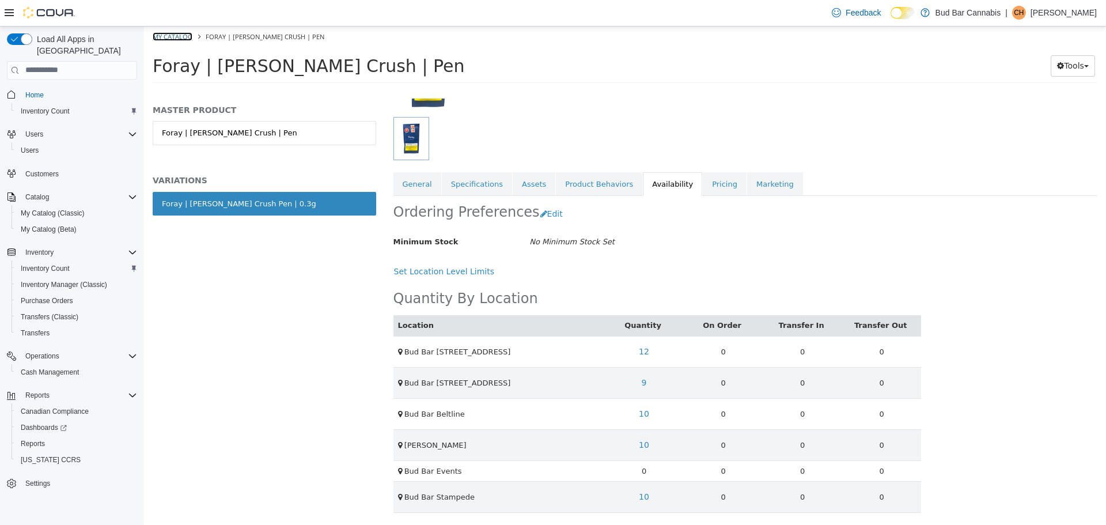
click at [177, 35] on link "My Catalog" at bounding box center [173, 36] width 40 height 9
select select "**********"
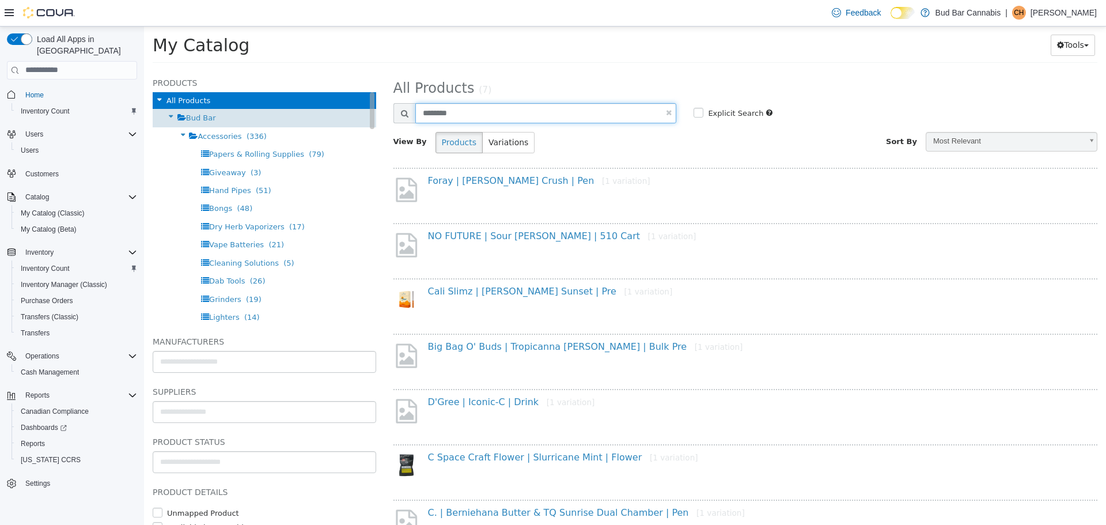
drag, startPoint x: 349, startPoint y: 111, endPoint x: 194, endPoint y: 111, distance: 155.5
click at [194, 70] on div "Products All Products Bud Bar Accessories (336) Papers & Rolling Supplies (79) …" at bounding box center [625, 70] width 962 height 0
type input "********"
select select "**********"
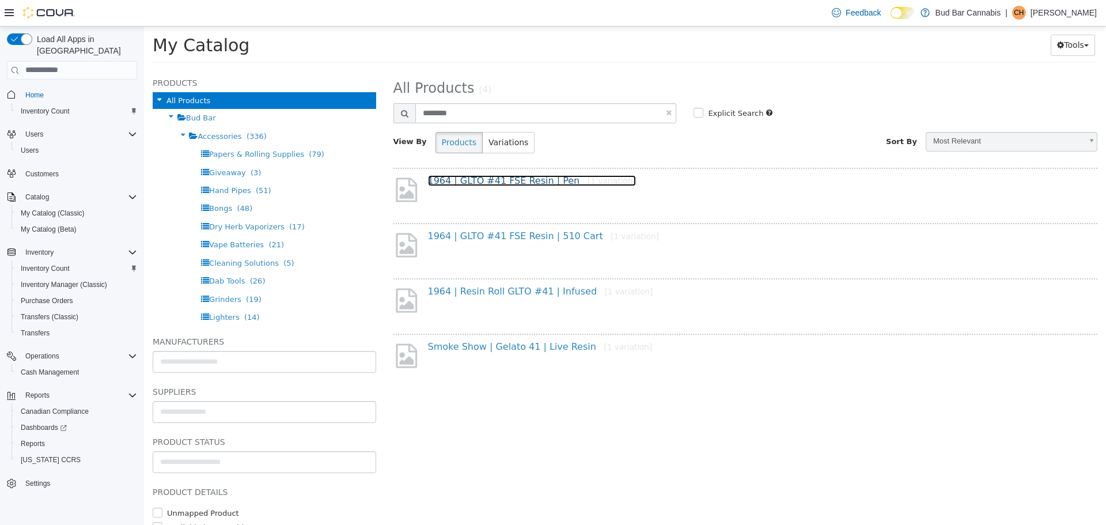
click at [530, 180] on link "1964 | GLTO #41 FSE Resin | Pen [1 variation]" at bounding box center [532, 180] width 208 height 11
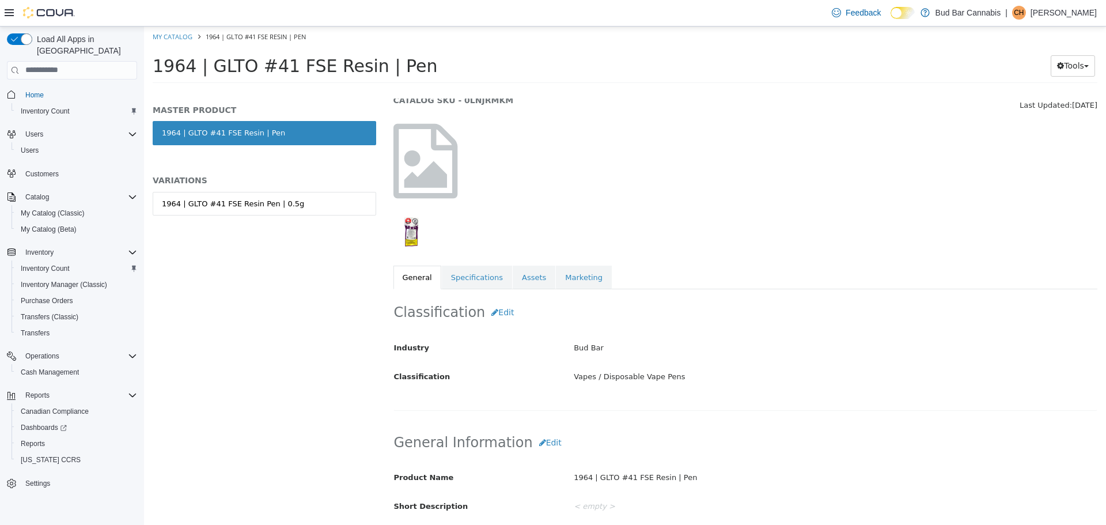
scroll to position [115, 0]
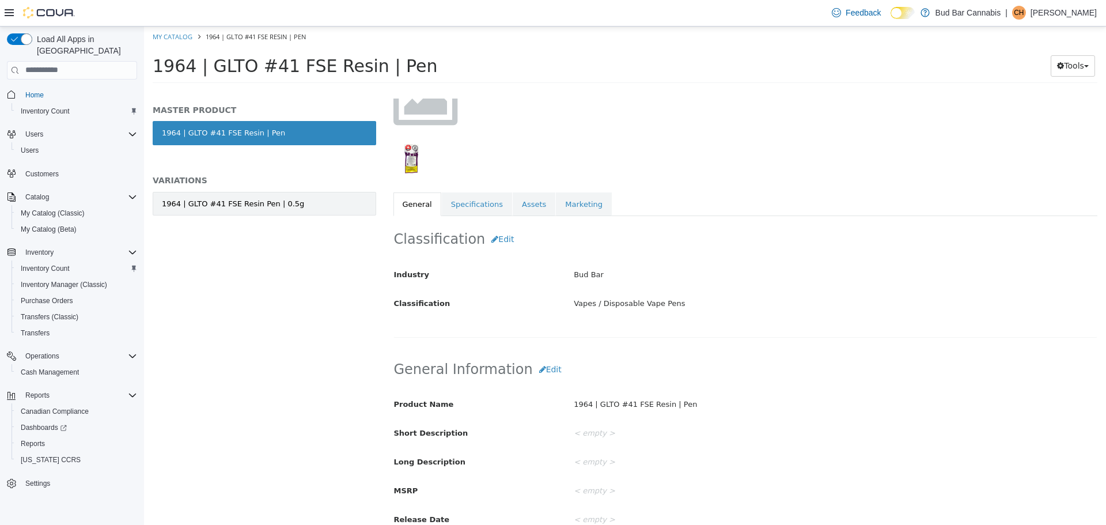
drag, startPoint x: 214, startPoint y: 197, endPoint x: 232, endPoint y: 198, distance: 18.4
click at [214, 198] on div "1964 | GLTO #41 FSE Resin Pen | 0.5g" at bounding box center [233, 204] width 142 height 12
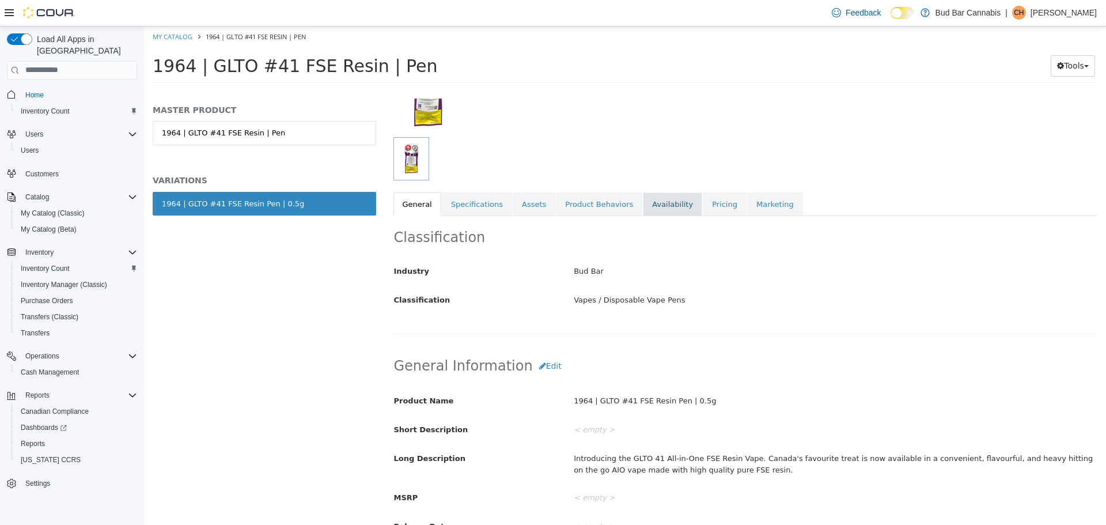
click at [659, 209] on link "Availability" at bounding box center [672, 204] width 59 height 24
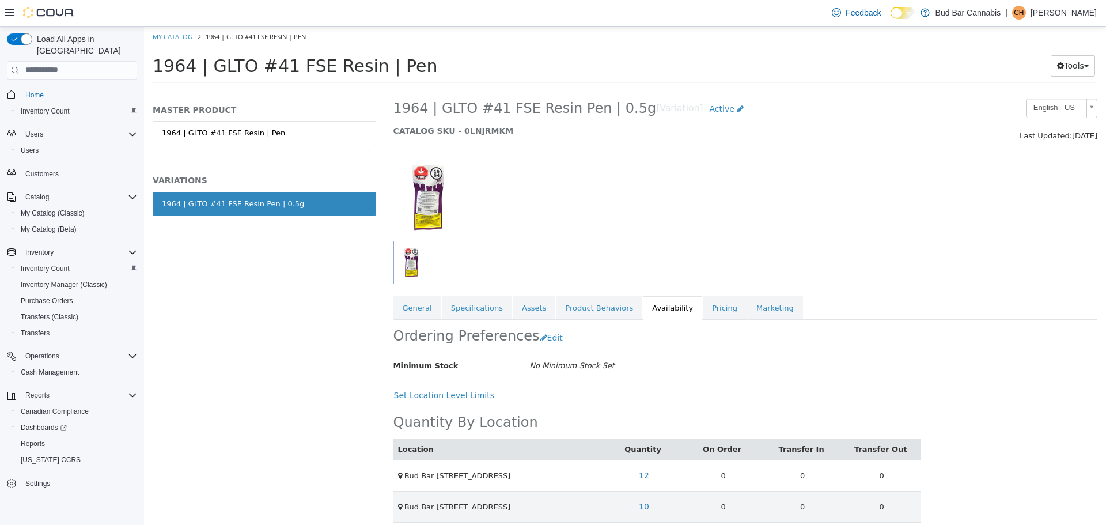
scroll to position [10, 0]
click at [422, 315] on link "General" at bounding box center [417, 309] width 48 height 24
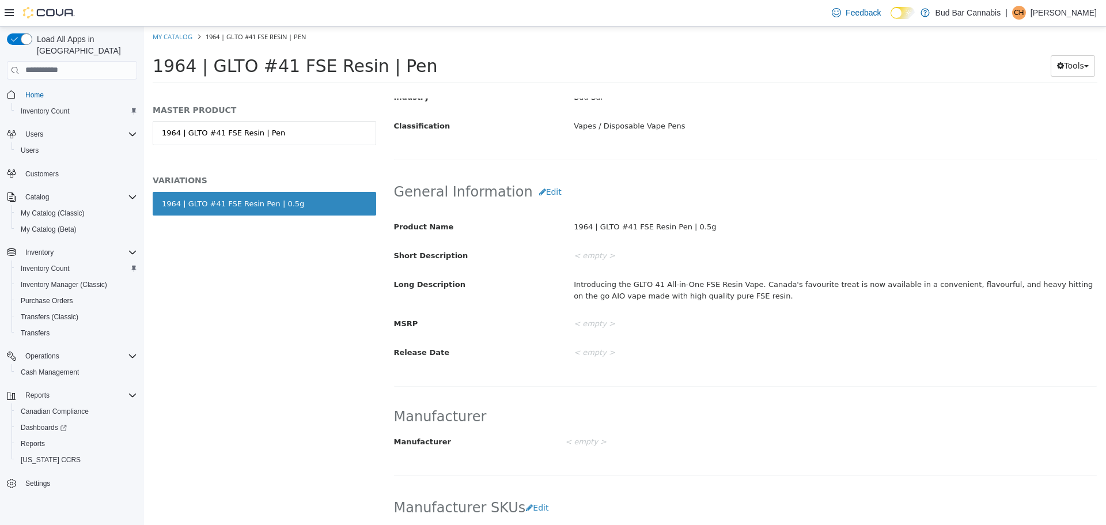
scroll to position [126, 0]
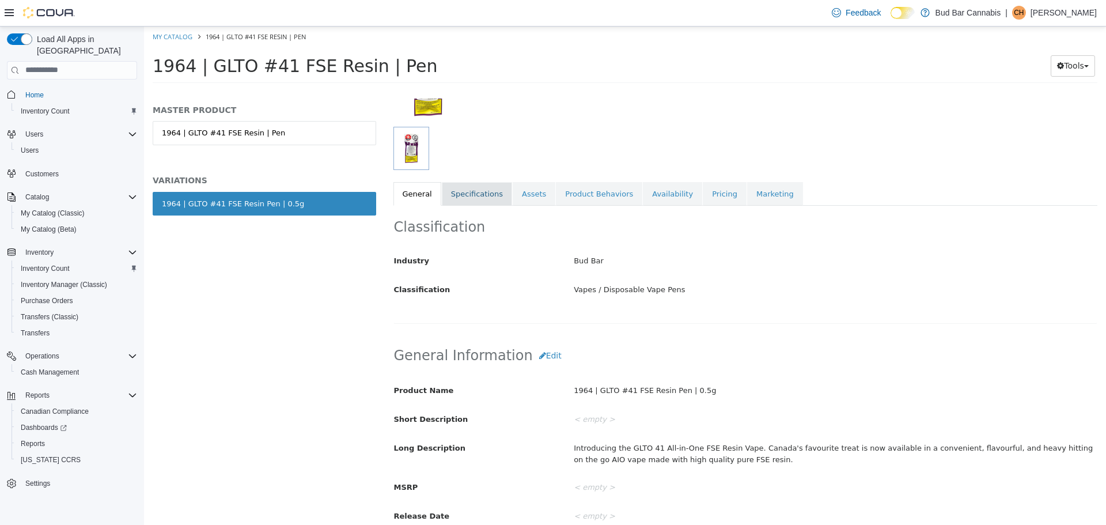
click at [475, 198] on link "Specifications" at bounding box center [477, 193] width 70 height 24
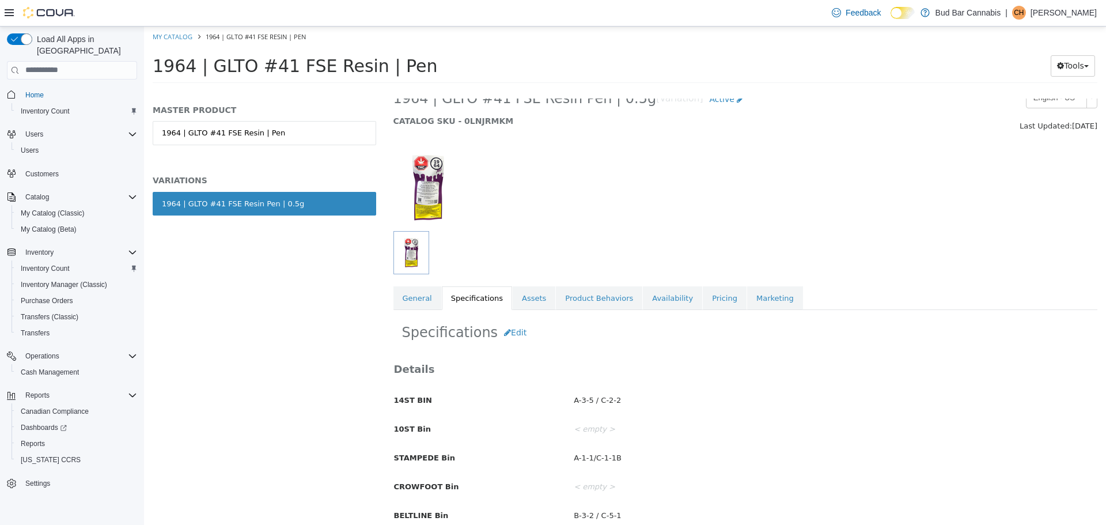
scroll to position [10, 0]
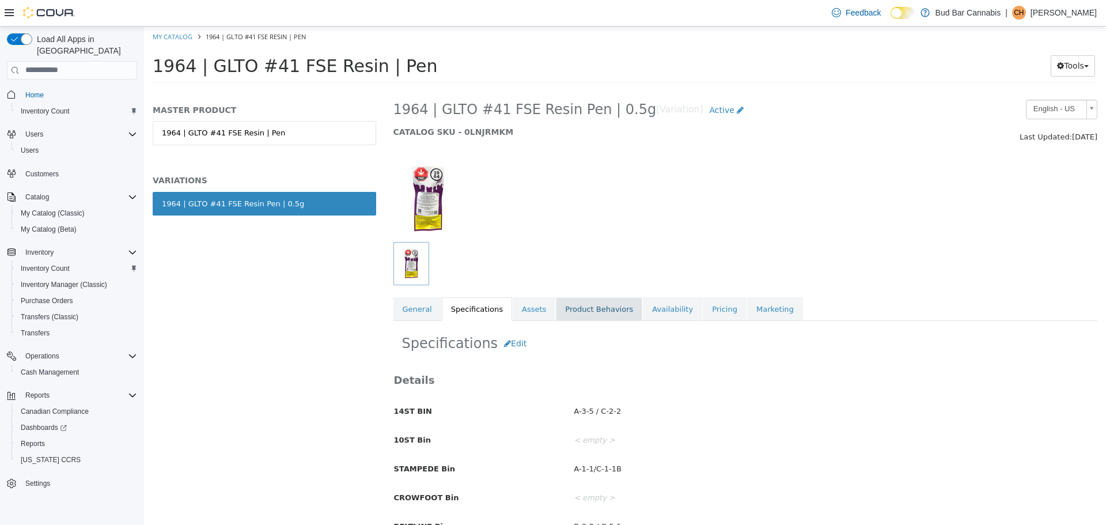
click at [562, 316] on link "Product Behaviors" at bounding box center [599, 309] width 86 height 24
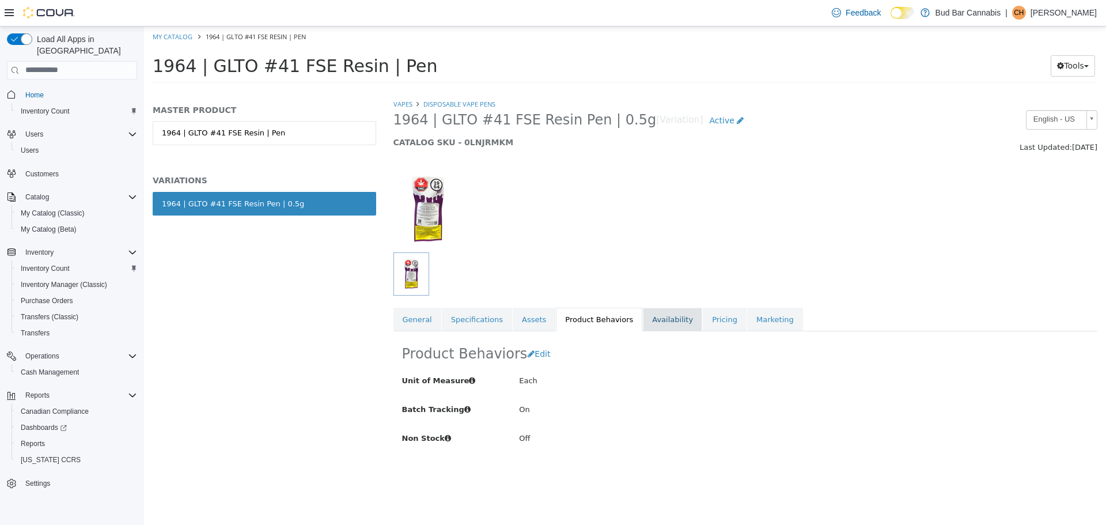
click at [658, 305] on div "Vapes Disposable Vape Pens 1964 | GLTO #41 FSE Resin Pen | 0.5g [Variation] Act…" at bounding box center [745, 214] width 704 height 233
click at [658, 311] on link "Availability" at bounding box center [672, 319] width 59 height 24
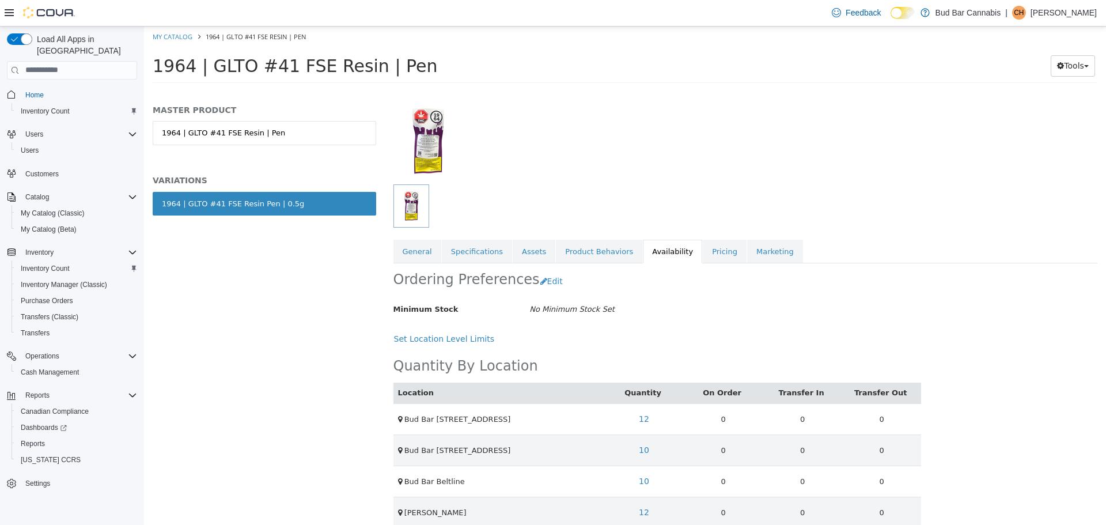
scroll to position [126, 0]
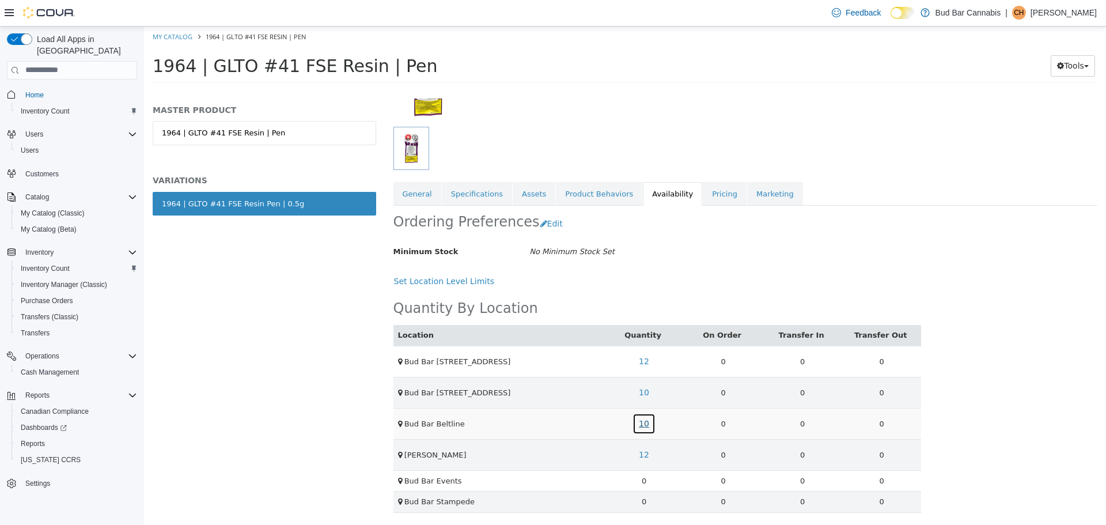
click at [643, 422] on link "10" at bounding box center [643, 422] width 23 height 21
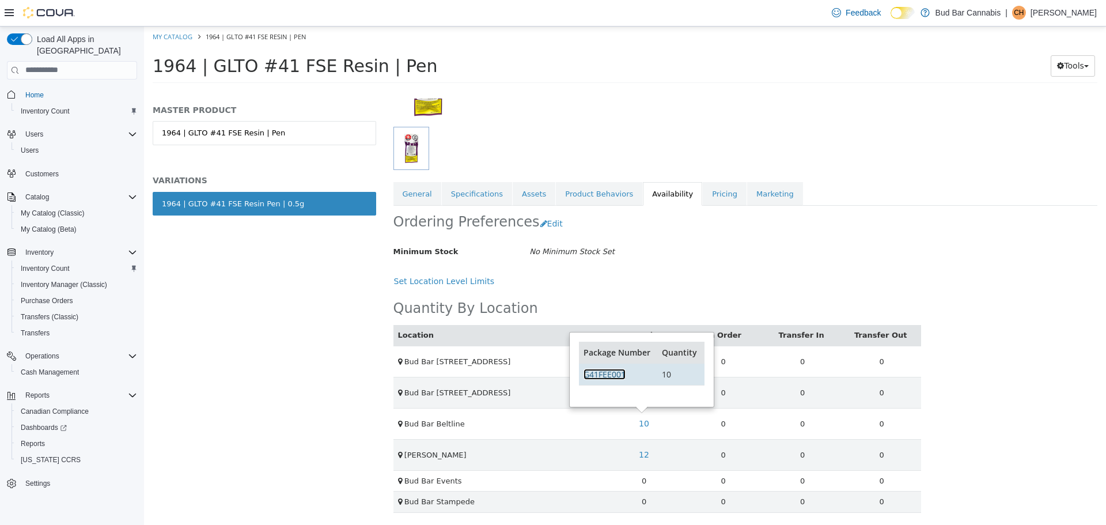
click at [600, 374] on link "G41FEE001" at bounding box center [604, 373] width 42 height 11
click at [168, 35] on link "My Catalog" at bounding box center [173, 36] width 40 height 9
select select "**********"
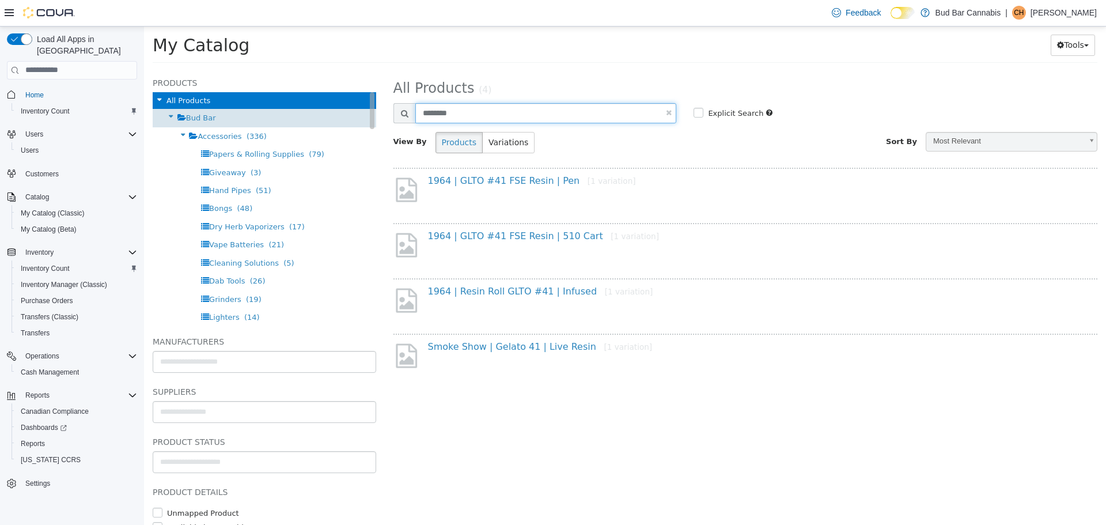
drag, startPoint x: 489, startPoint y: 116, endPoint x: 306, endPoint y: 119, distance: 183.2
click at [306, 70] on div "Products All Products Bud Bar Accessories (336) Papers & Rolling Supplies (79) …" at bounding box center [625, 70] width 962 height 0
type input "********"
select select "**********"
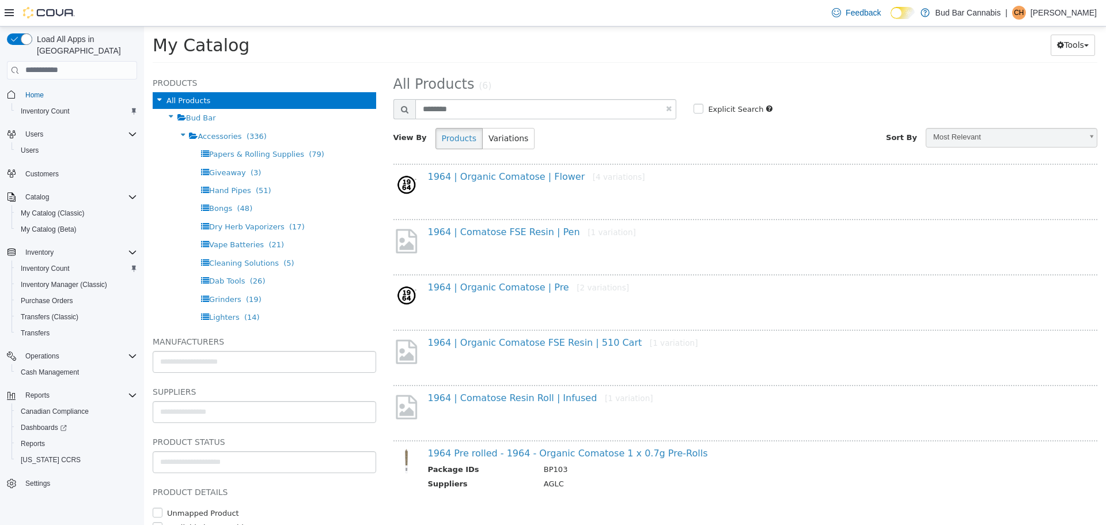
scroll to position [5, 0]
click at [535, 233] on link "1964 | Comatose FSE Resin | Pen [1 variation]" at bounding box center [532, 230] width 208 height 11
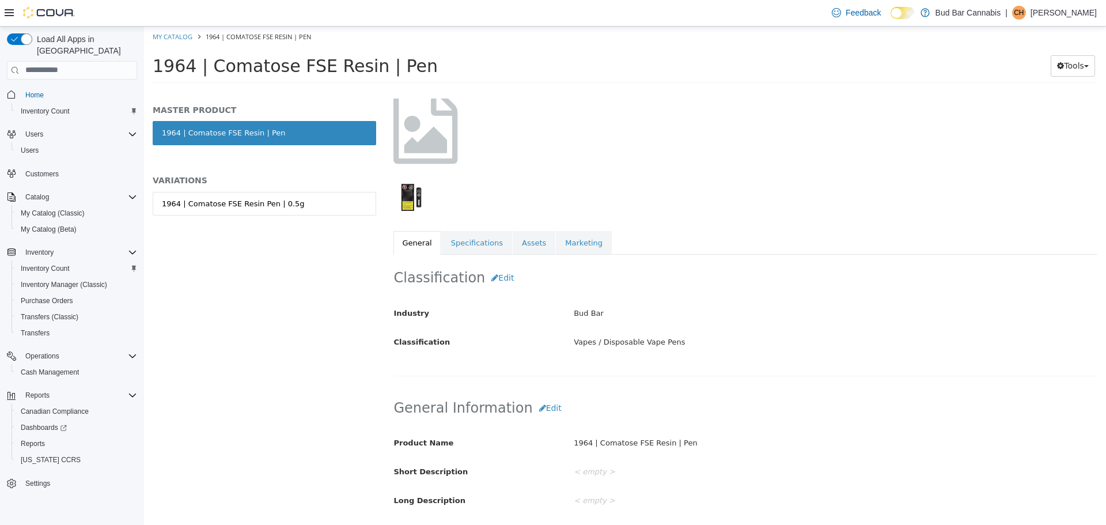
scroll to position [58, 0]
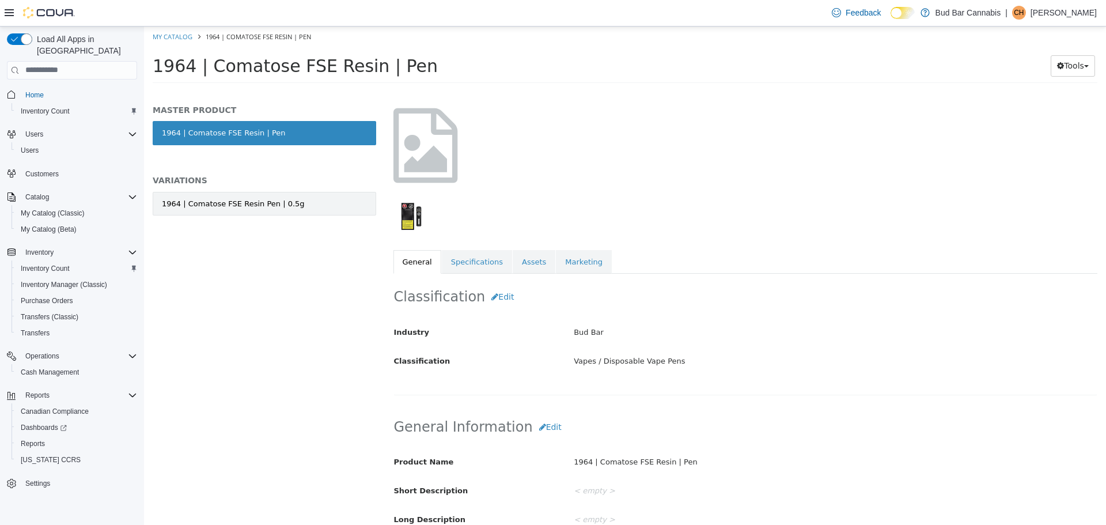
click at [298, 202] on link "1964 | Comatose FSE Resin Pen | 0.5g" at bounding box center [264, 203] width 223 height 24
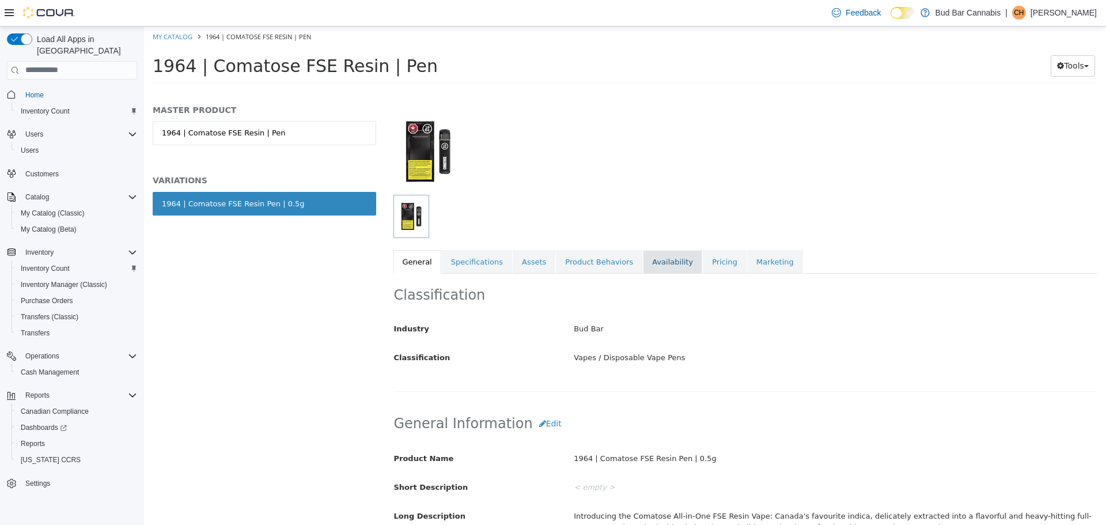
click at [643, 263] on link "Availability" at bounding box center [672, 261] width 59 height 24
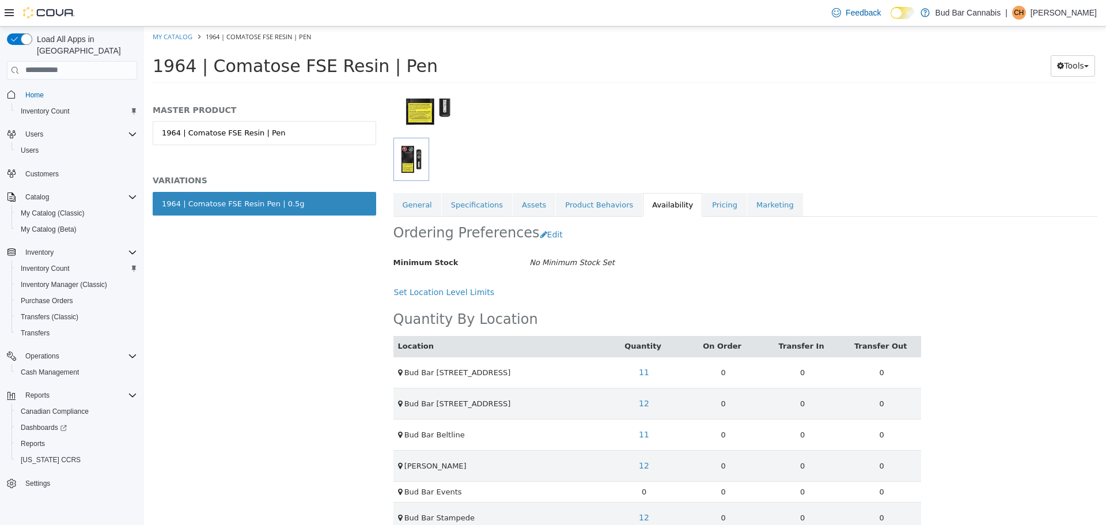
scroll to position [115, 0]
click at [646, 438] on link "11" at bounding box center [643, 433] width 23 height 21
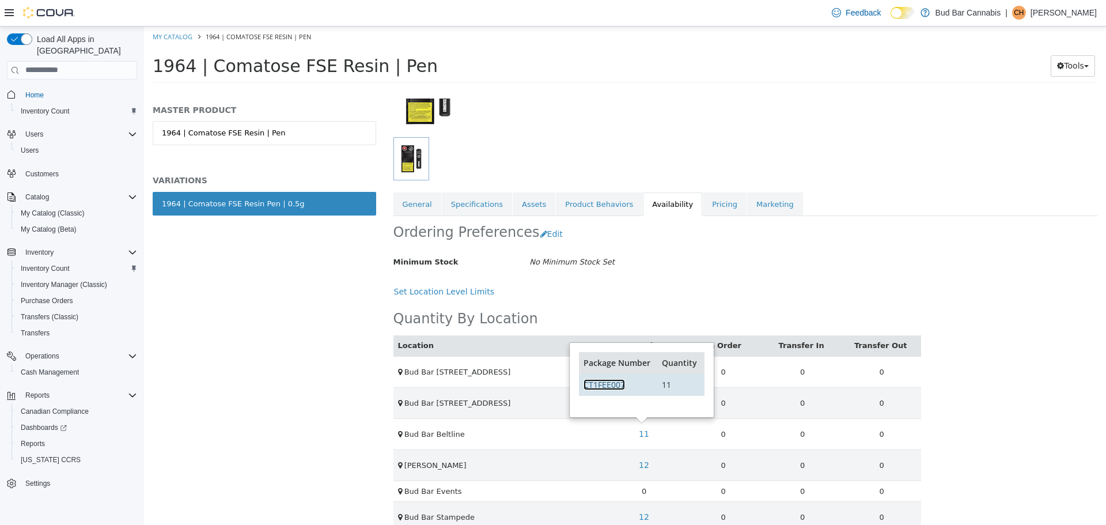
click at [621, 380] on link "CT1FEE007" at bounding box center [603, 383] width 41 height 11
click at [169, 38] on link "My Catalog" at bounding box center [173, 36] width 40 height 9
select select "**********"
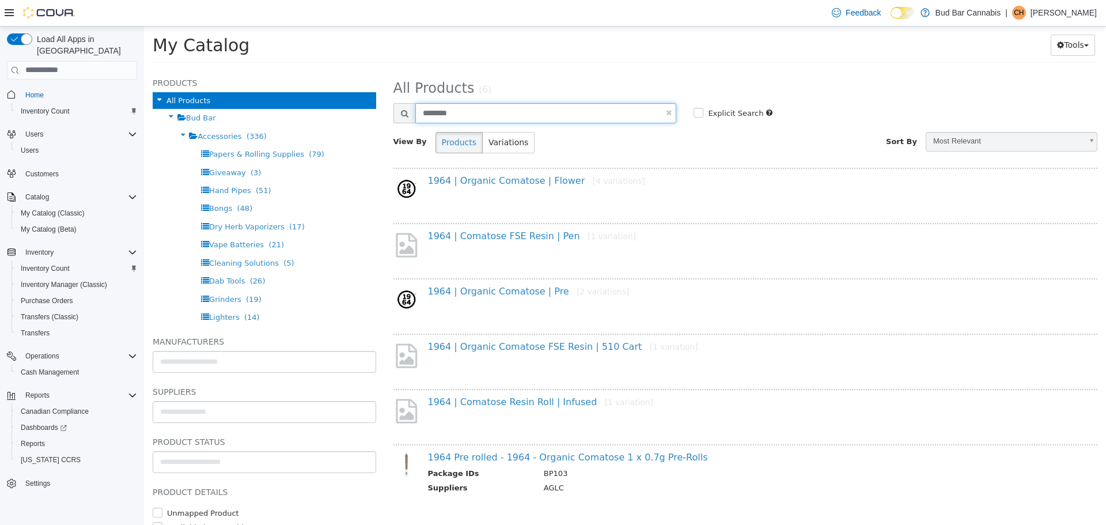
drag, startPoint x: 351, startPoint y: 114, endPoint x: 323, endPoint y: 83, distance: 42.0
click at [264, 70] on div "Products All Products Bud Bar Accessories (336) Papers & Rolling Supplies (79) …" at bounding box center [625, 70] width 962 height 0
type input "*******"
select select "**********"
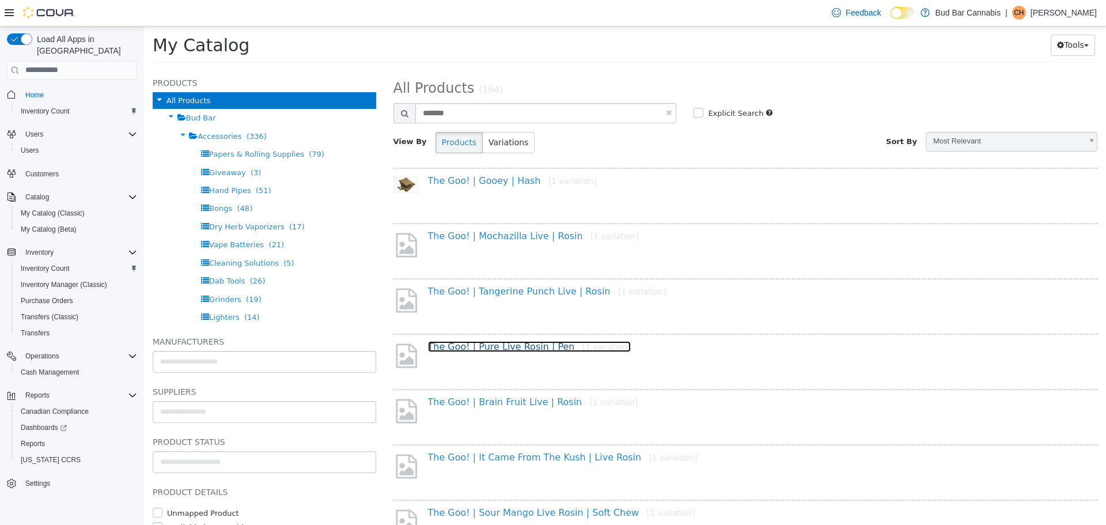
click at [542, 344] on link "The Goo! | Pure Live Rosin | Pen [1 variation]" at bounding box center [529, 345] width 203 height 11
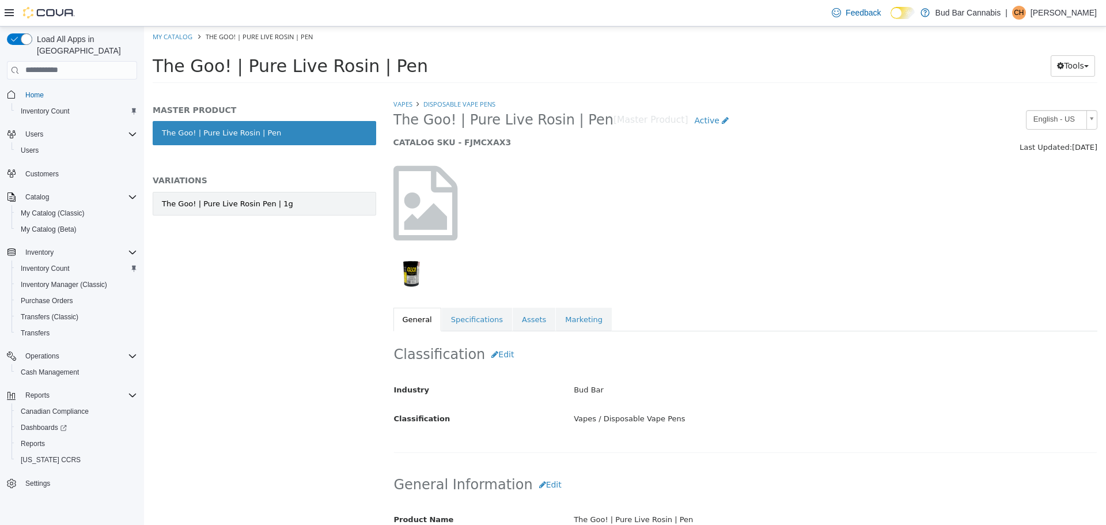
click at [291, 205] on link "The Goo! | Pure Live Rosin Pen | 1g" at bounding box center [264, 203] width 223 height 24
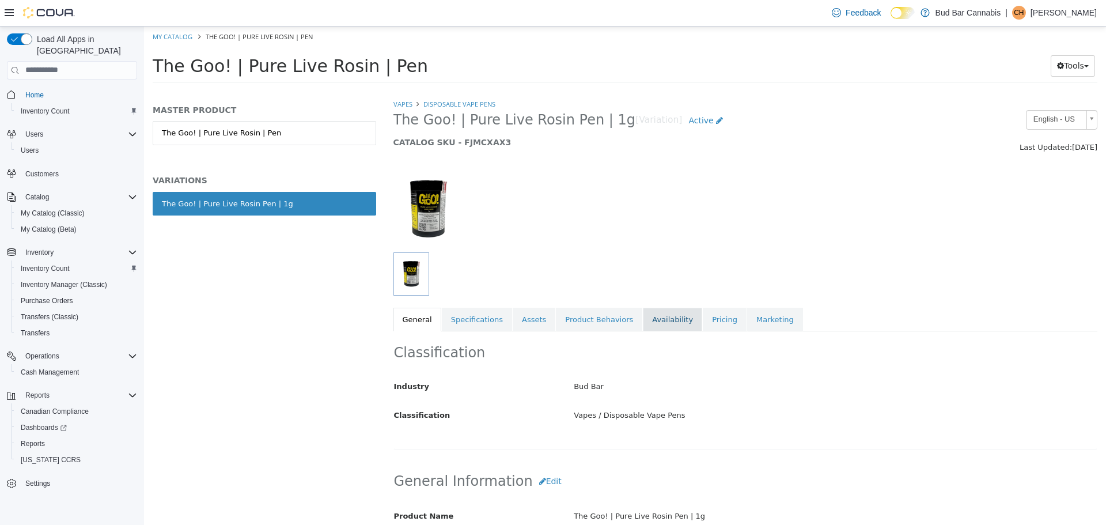
click at [662, 318] on link "Availability" at bounding box center [672, 319] width 59 height 24
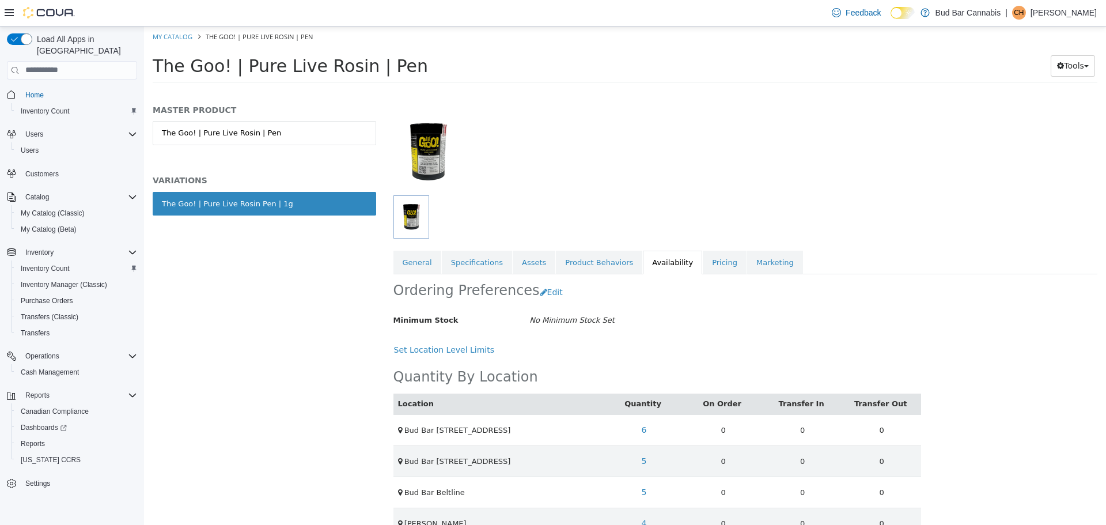
scroll to position [136, 0]
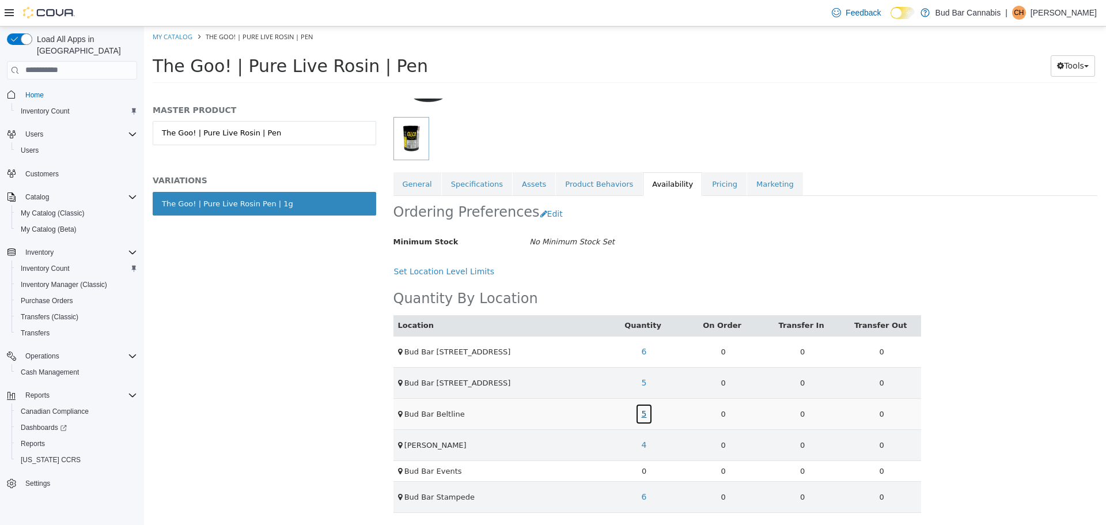
click at [646, 416] on link "5" at bounding box center [644, 413] width 18 height 21
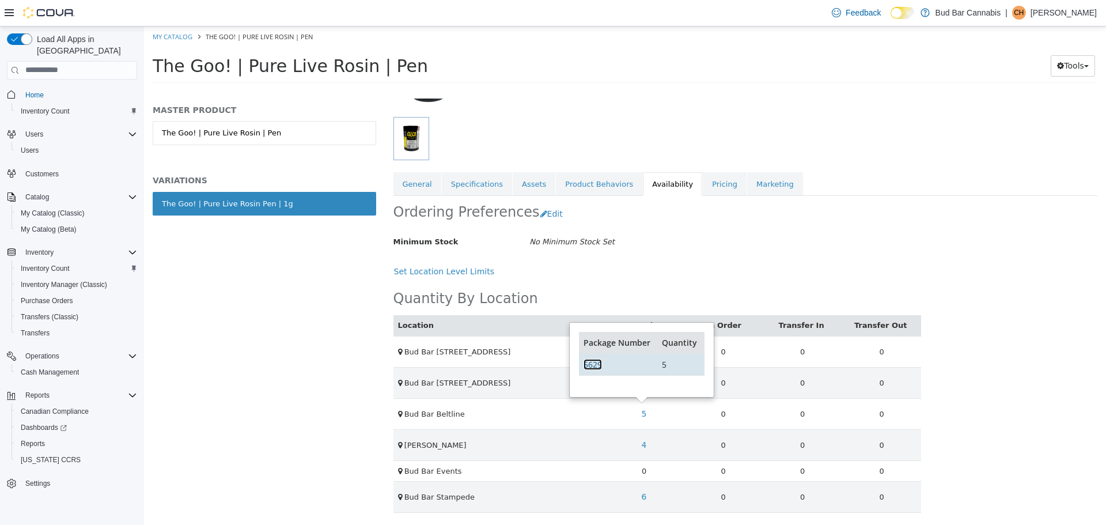
click at [589, 361] on link "5629" at bounding box center [592, 363] width 18 height 11
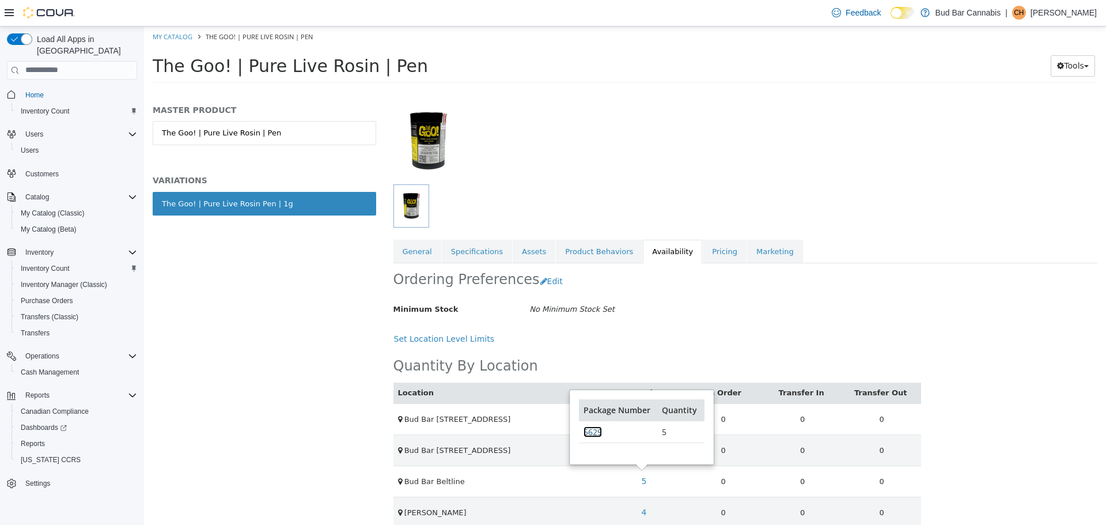
scroll to position [0, 0]
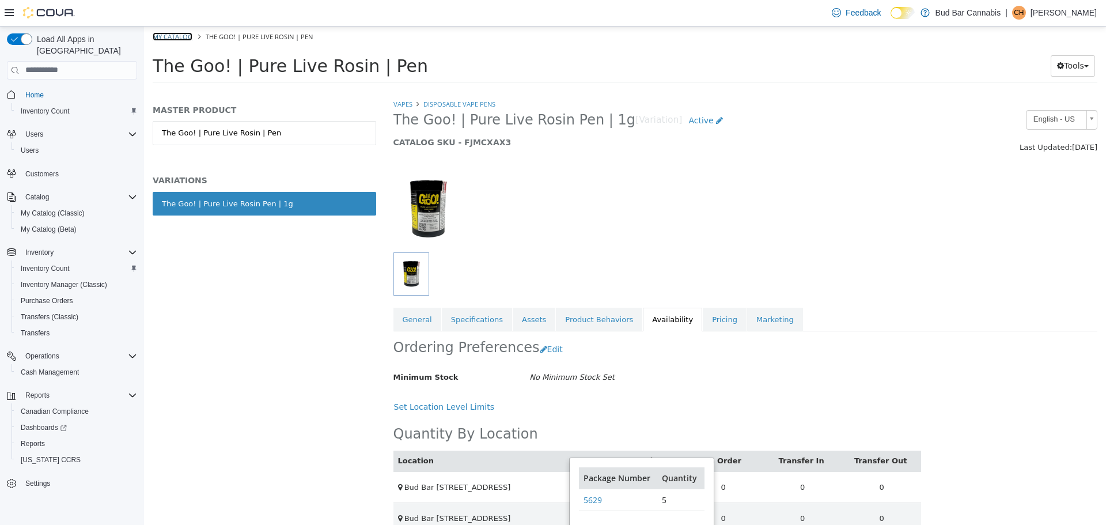
click at [178, 33] on link "My Catalog" at bounding box center [173, 36] width 40 height 9
select select "**********"
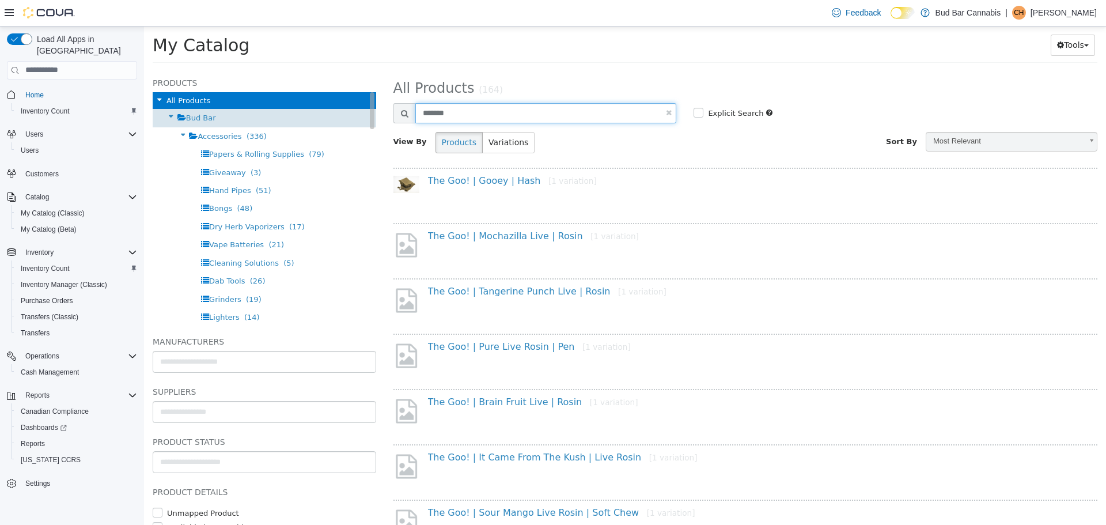
drag, startPoint x: 489, startPoint y: 113, endPoint x: 268, endPoint y: 109, distance: 220.6
click at [268, 70] on div "Products All Products Bud Bar Accessories (336) Papers & Rolling Supplies (79) …" at bounding box center [625, 70] width 962 height 0
type input "*****"
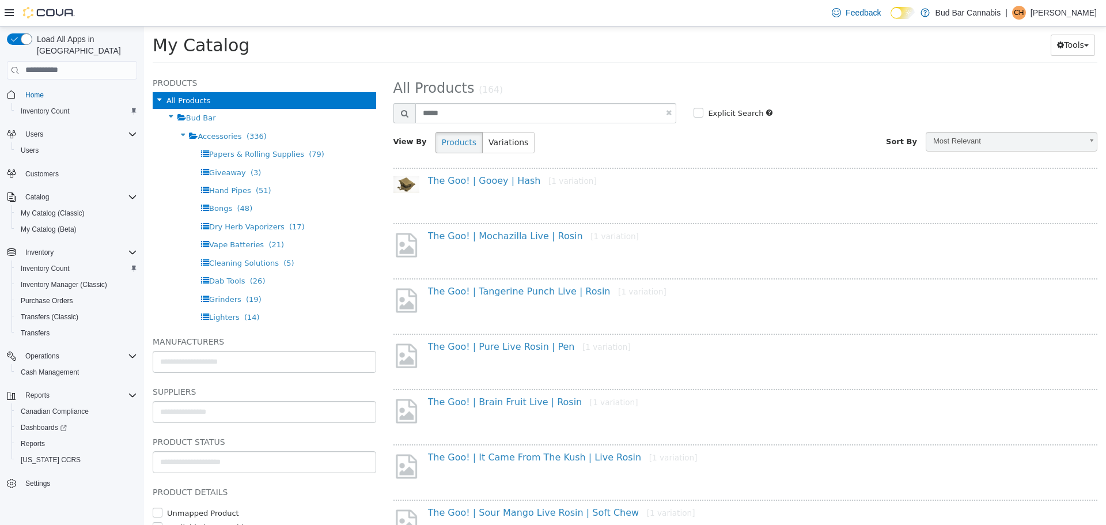
select select "**********"
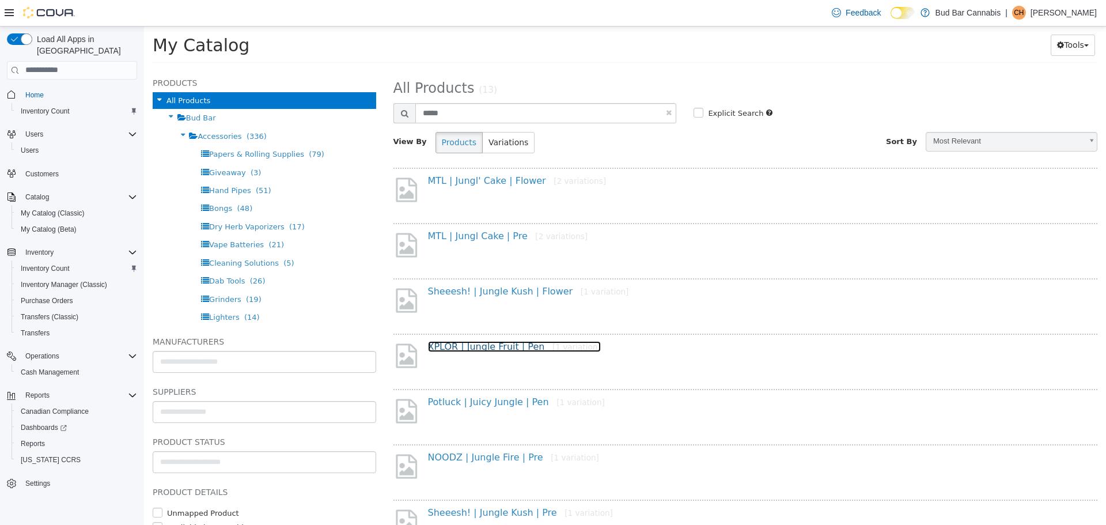
click at [516, 350] on link "XPLOR | Jungle Fruit | Pen [1 variation]" at bounding box center [514, 345] width 173 height 11
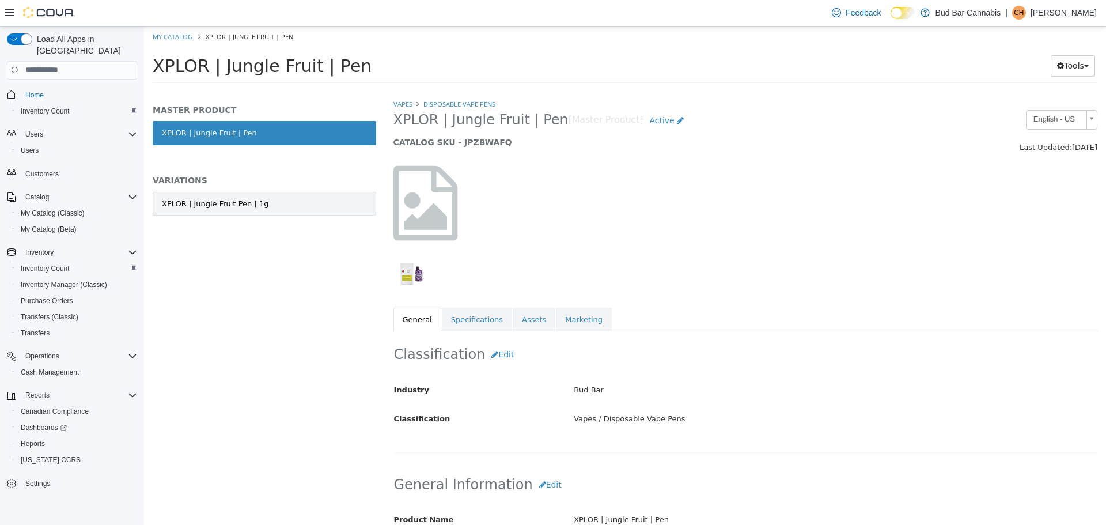
click at [212, 204] on div "XPLOR | Jungle Fruit Pen | 1g" at bounding box center [215, 204] width 107 height 12
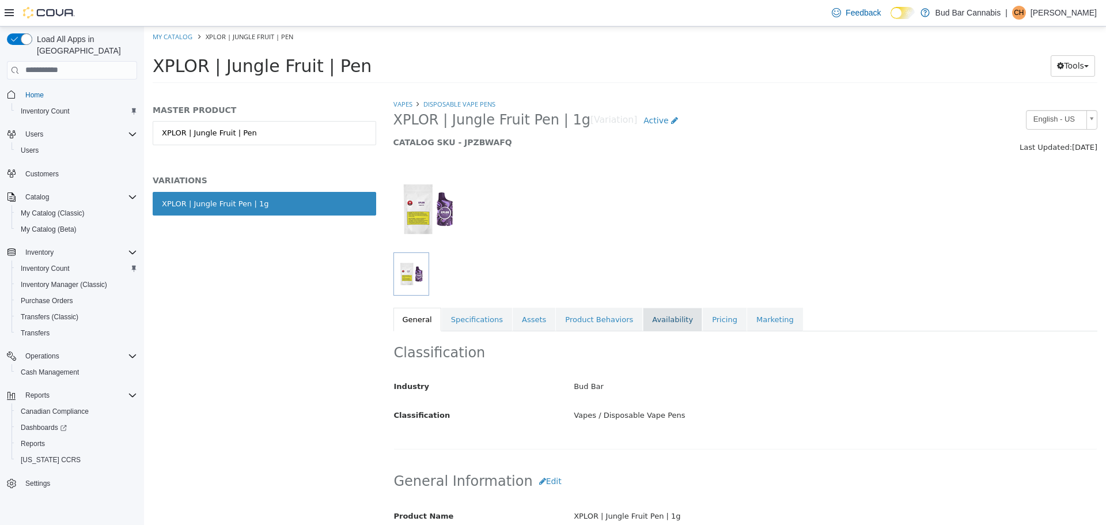
click at [648, 321] on link "Availability" at bounding box center [672, 319] width 59 height 24
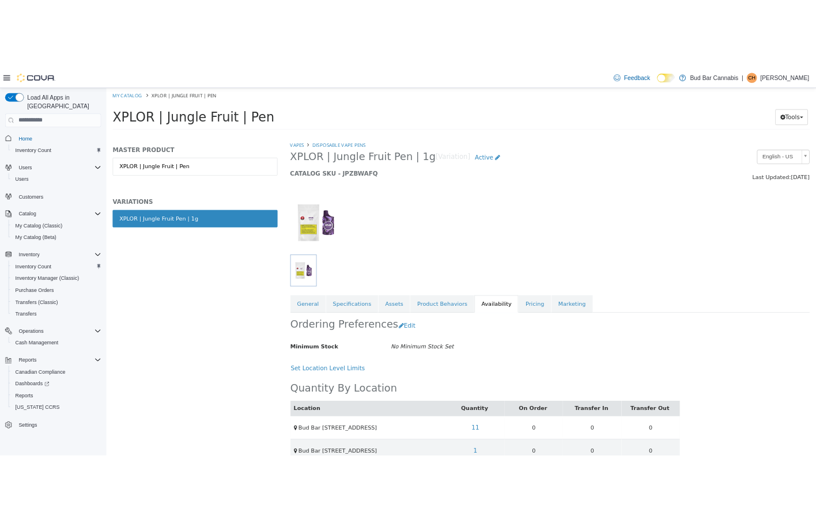
scroll to position [136, 0]
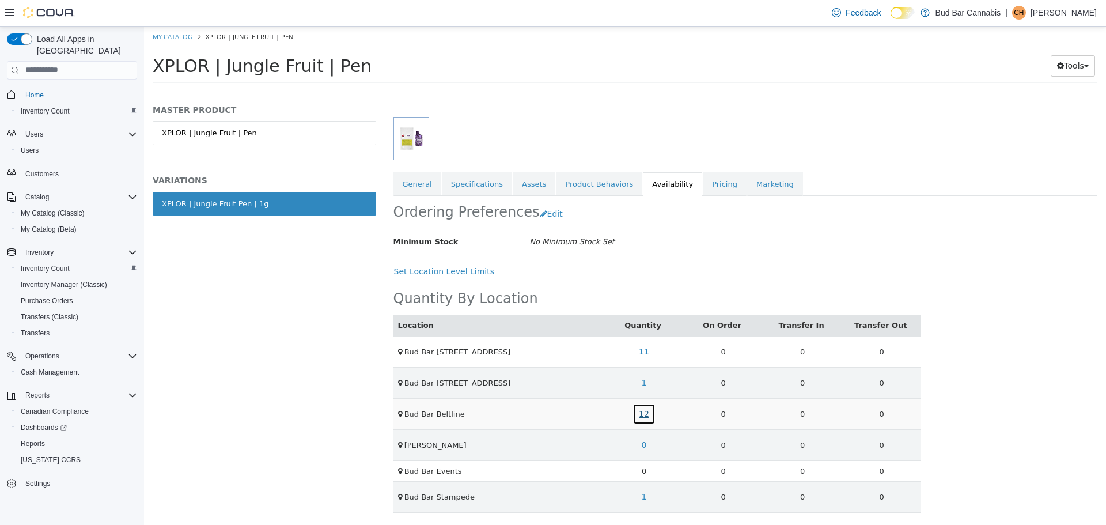
click at [642, 415] on link "12" at bounding box center [643, 413] width 23 height 21
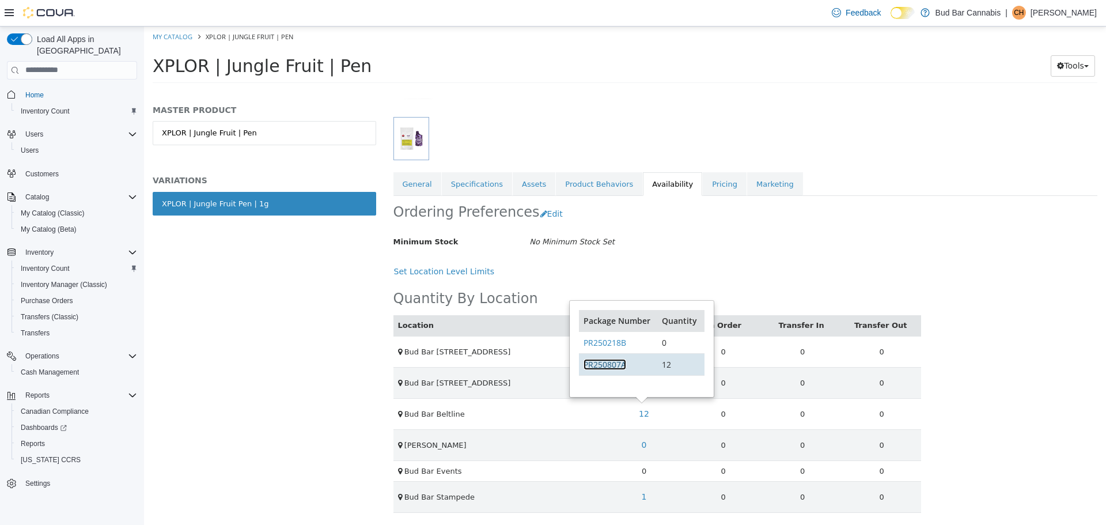
click at [612, 361] on link "PR250807A" at bounding box center [604, 363] width 43 height 11
click at [176, 39] on link "My Catalog" at bounding box center [173, 36] width 40 height 9
select select "**********"
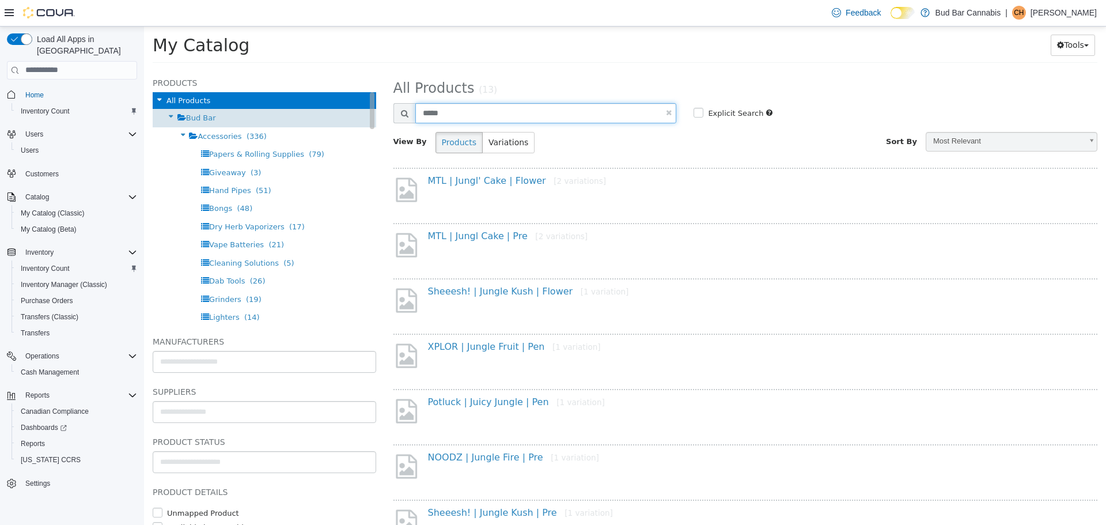
drag, startPoint x: 467, startPoint y: 107, endPoint x: 342, endPoint y: 111, distance: 125.0
click at [342, 70] on div "Products All Products Bud Bar Accessories (336) Papers & Rolling Supplies (79) …" at bounding box center [625, 70] width 962 height 0
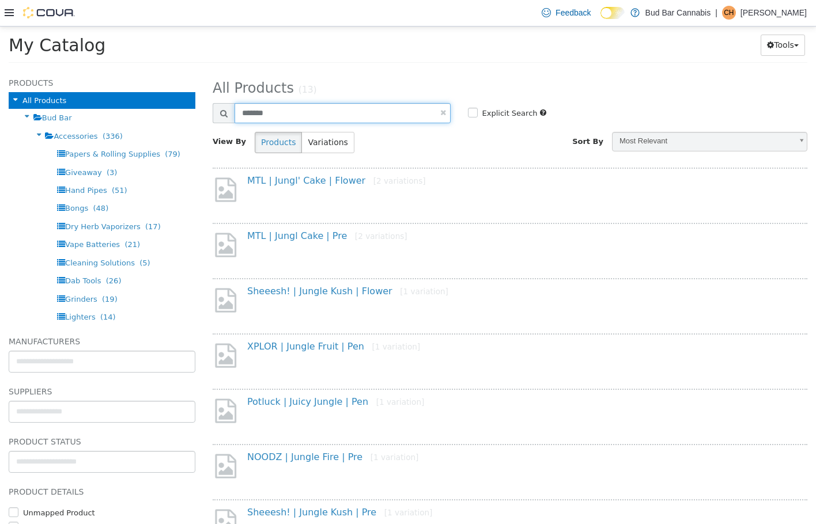
click at [306, 111] on input "*******" at bounding box center [342, 113] width 216 height 20
type input "*"
type input "******"
select select "**********"
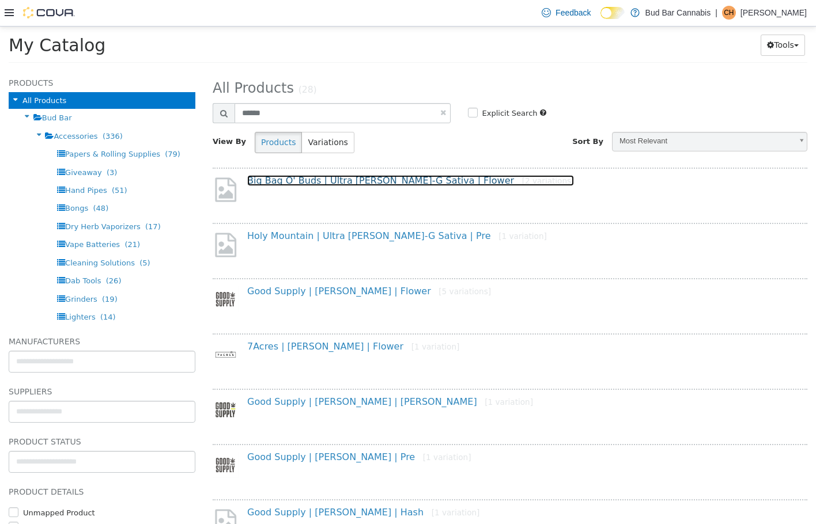
click at [374, 183] on link "Big Bag O' Buds | Ultra Jean-G Sativa | Flower [2 variations]" at bounding box center [410, 180] width 327 height 11
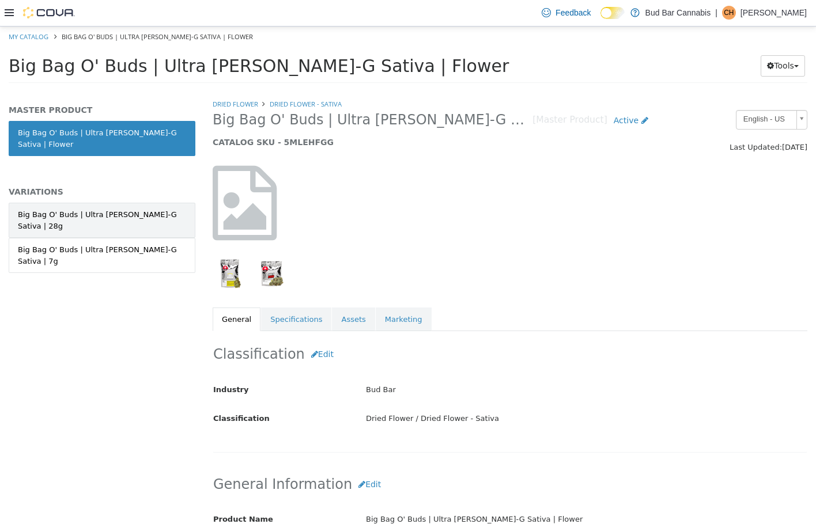
click at [119, 209] on div "Big Bag O' Buds | Ultra Jean-G Sativa | 28g" at bounding box center [102, 220] width 168 height 22
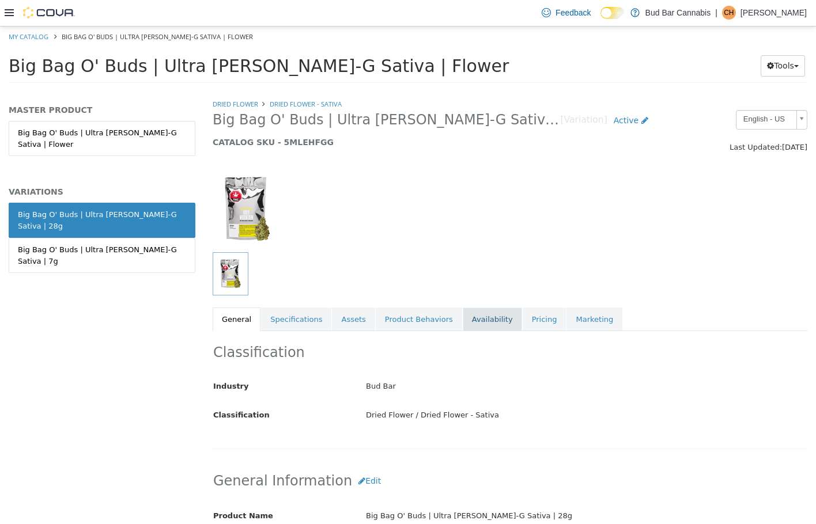
click at [470, 313] on link "Availability" at bounding box center [492, 319] width 59 height 24
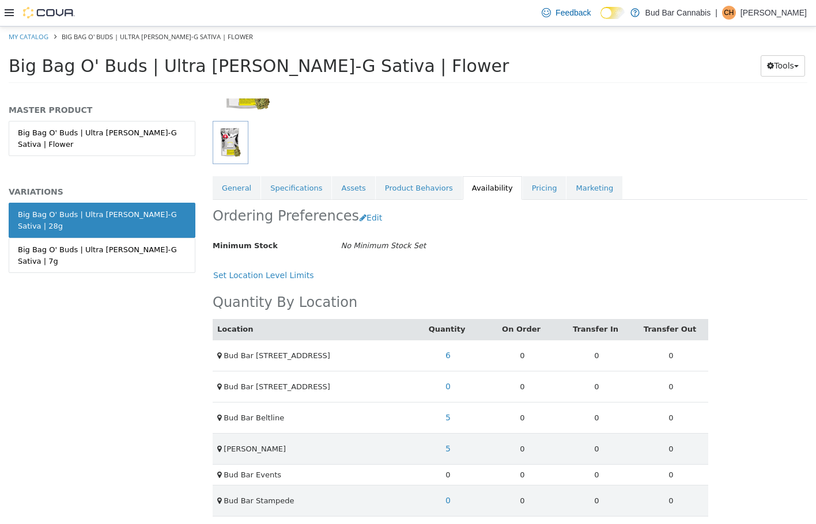
scroll to position [136, 0]
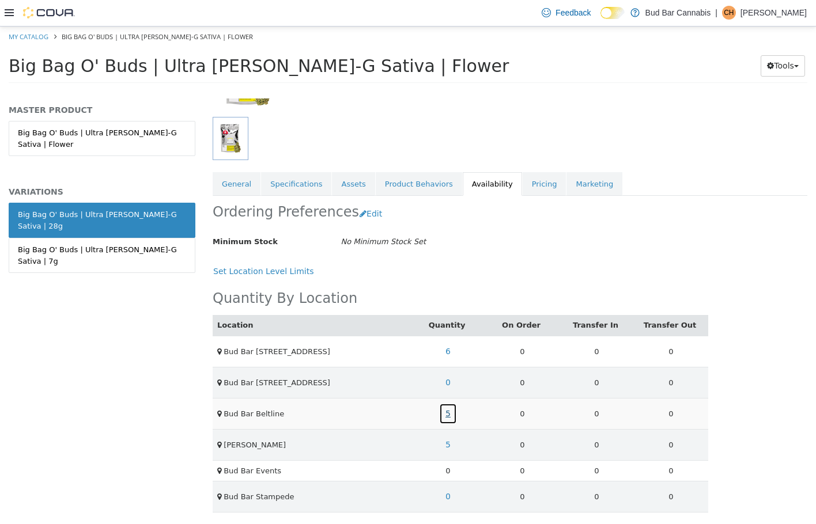
click at [448, 411] on link "5" at bounding box center [448, 413] width 18 height 21
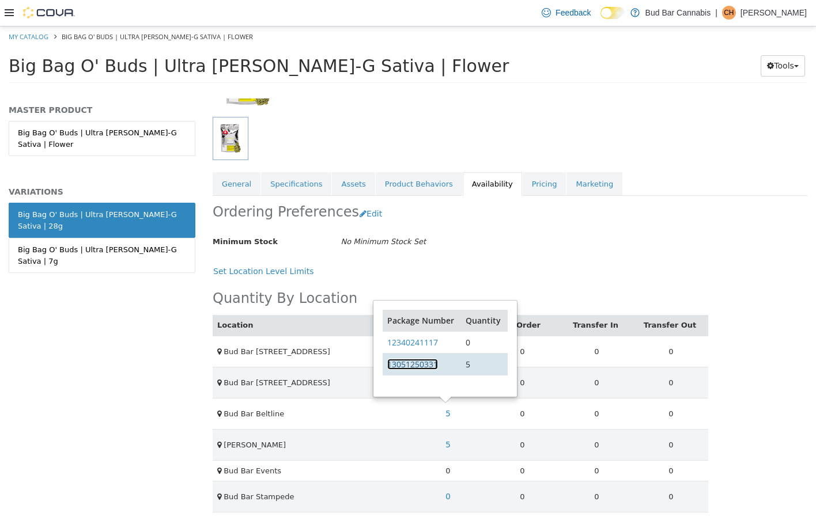
click at [417, 366] on link "13051250331" at bounding box center [412, 363] width 51 height 11
click at [35, 37] on link "My Catalog" at bounding box center [29, 36] width 40 height 9
select select "**********"
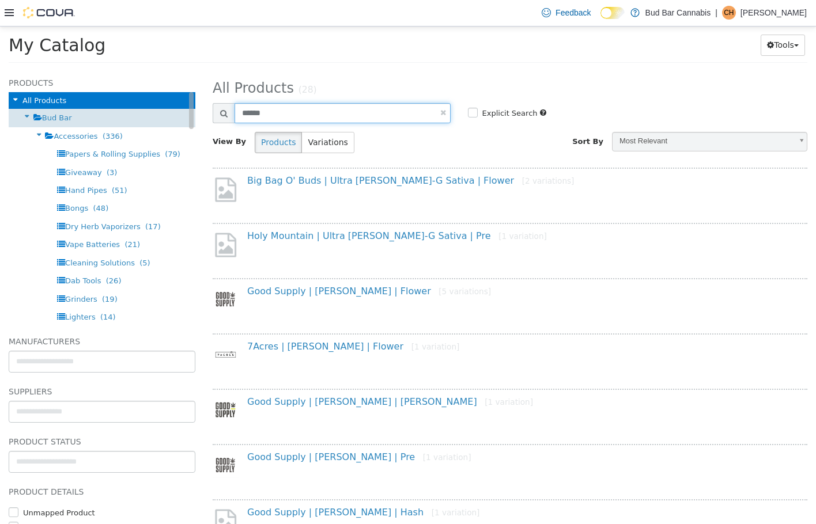
drag, startPoint x: 225, startPoint y: 108, endPoint x: 170, endPoint y: 117, distance: 54.8
click at [170, 70] on div "Products All Products Bud Bar Accessories (336) Papers & Rolling Supplies (79) …" at bounding box center [408, 70] width 816 height 0
type input "**********"
select select "**********"
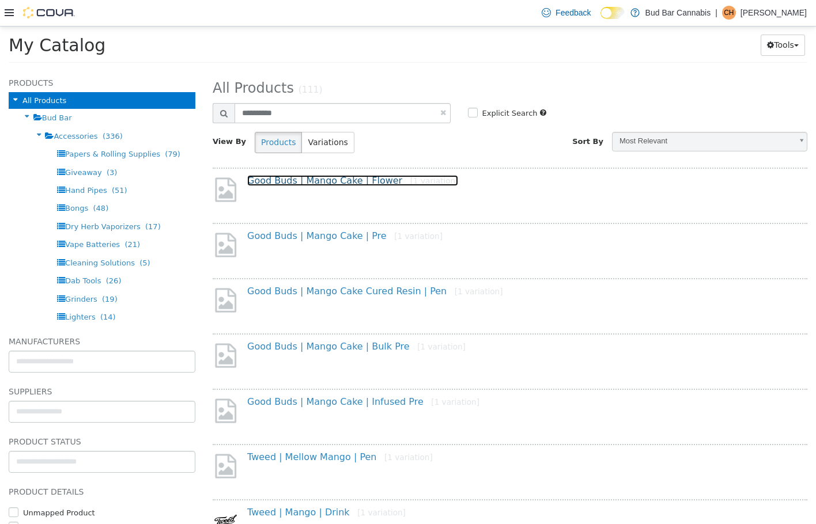
click at [355, 184] on link "Good Buds | Mango Cake | Flower [1 variation]" at bounding box center [352, 180] width 211 height 11
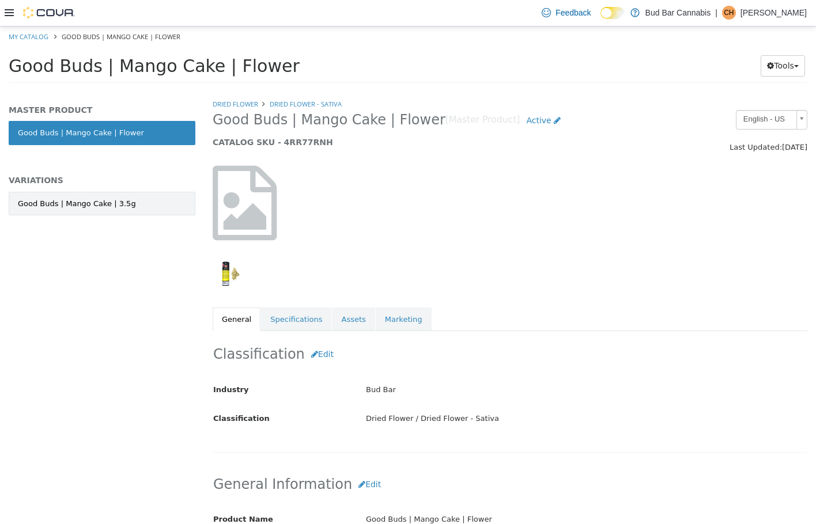
click at [164, 203] on link "Good Buds | Mango Cake | 3.5g" at bounding box center [102, 203] width 187 height 24
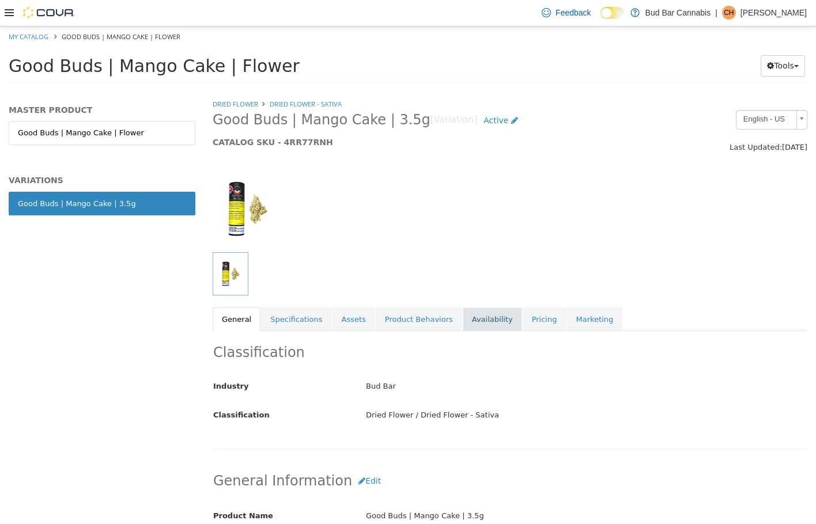
click at [463, 319] on link "Availability" at bounding box center [492, 319] width 59 height 24
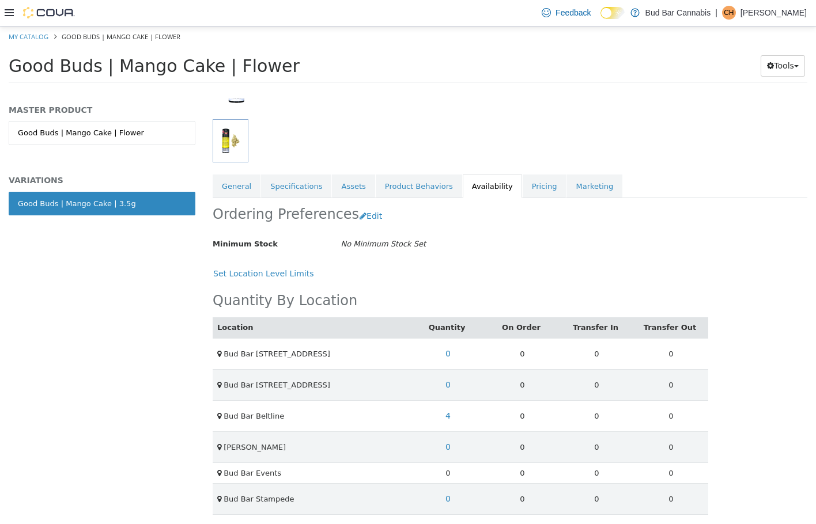
scroll to position [136, 0]
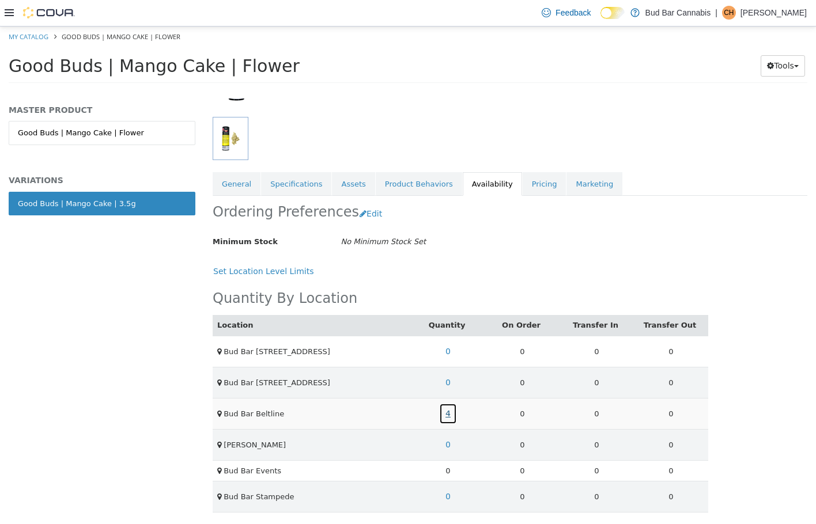
click at [441, 413] on link "4" at bounding box center [448, 413] width 18 height 21
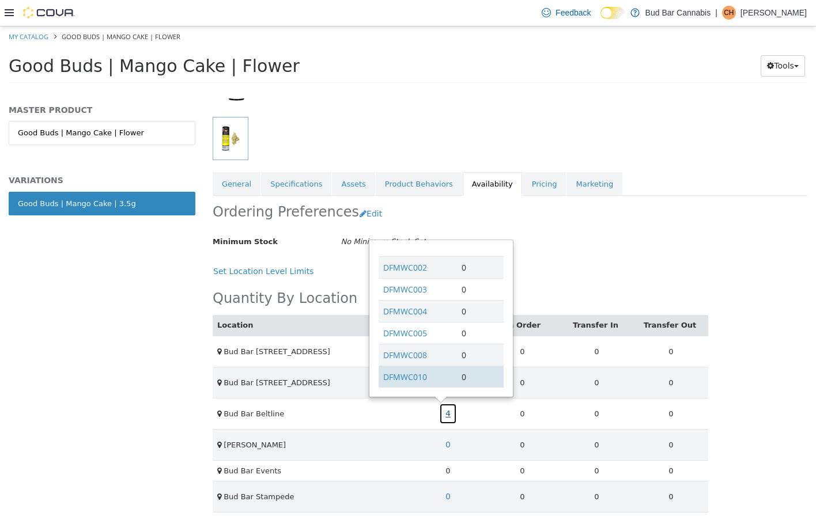
scroll to position [71, 0]
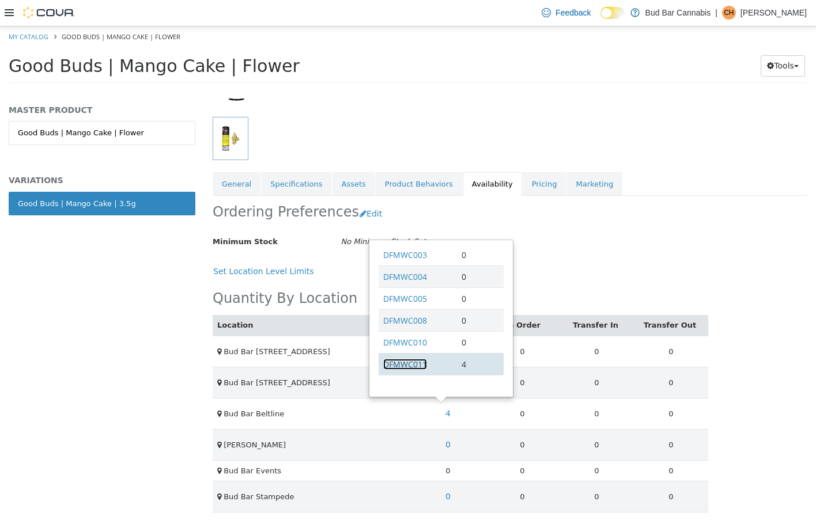
click at [407, 363] on link "DFMWC011" at bounding box center [405, 363] width 44 height 11
click at [416, 367] on link "DFMWC011" at bounding box center [405, 363] width 44 height 11
click at [35, 36] on link "My Catalog" at bounding box center [29, 36] width 40 height 9
select select "**********"
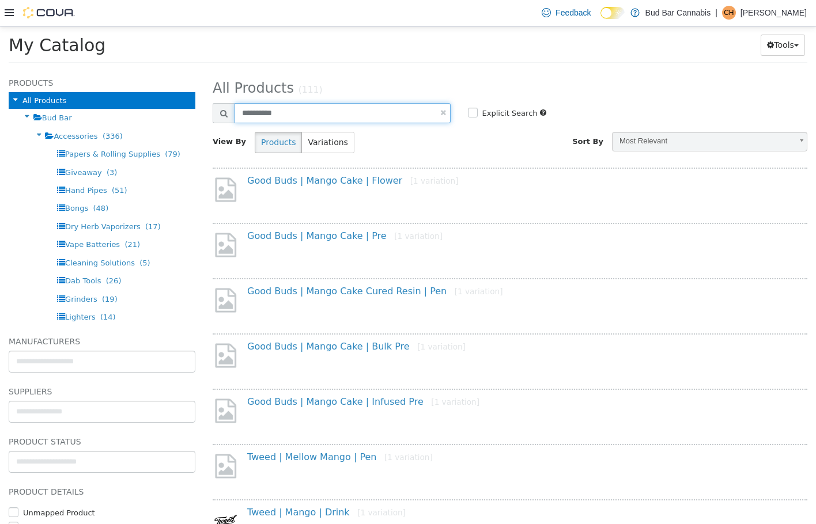
drag, startPoint x: 307, startPoint y: 116, endPoint x: 184, endPoint y: 70, distance: 131.4
click at [172, 70] on div "Products All Products Bud Bar Accessories (336) Papers & Rolling Supplies (79) …" at bounding box center [408, 70] width 816 height 0
type input "*********"
select select "**********"
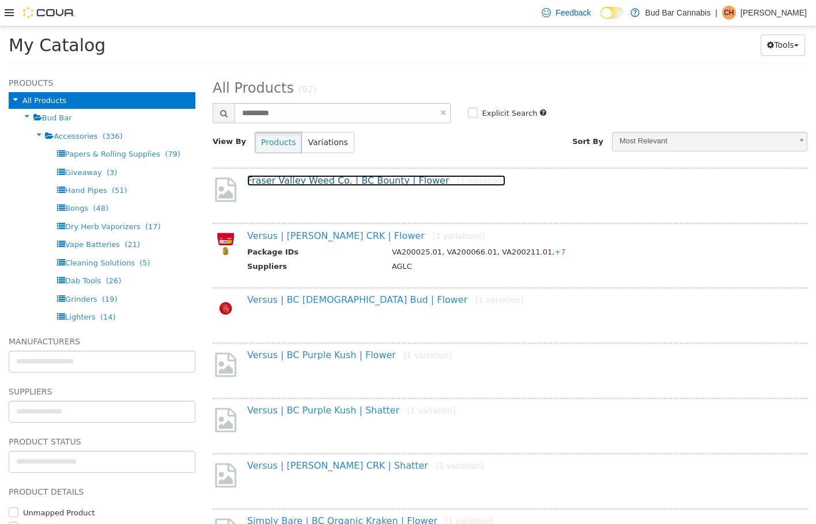
click at [307, 183] on link "Fraser Valley Weed Co. | BC Bounty | Flower [1 variation]" at bounding box center [376, 180] width 258 height 11
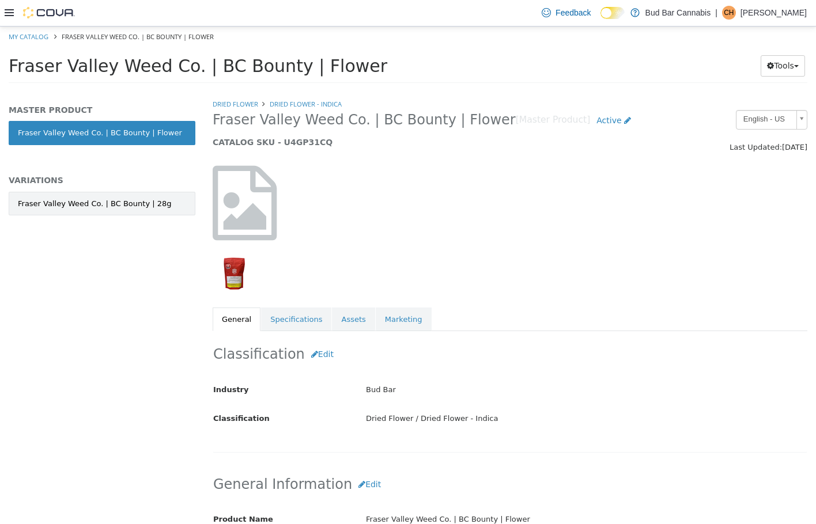
click at [130, 202] on div "Fraser Valley Weed Co. | BC Bounty | 28g" at bounding box center [95, 204] width 154 height 12
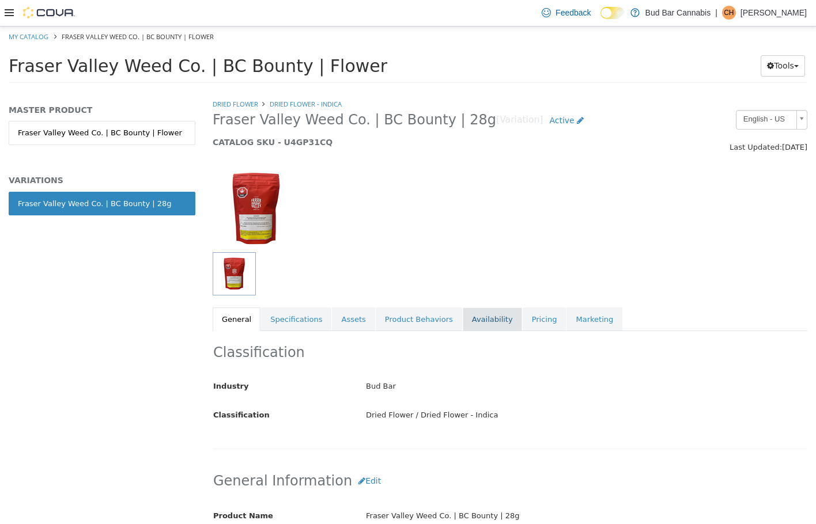
click at [463, 311] on link "Availability" at bounding box center [492, 319] width 59 height 24
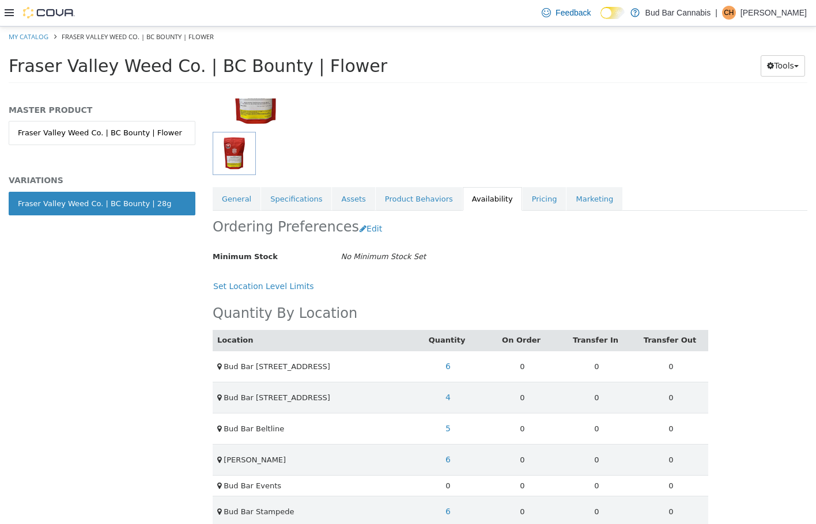
scroll to position [136, 0]
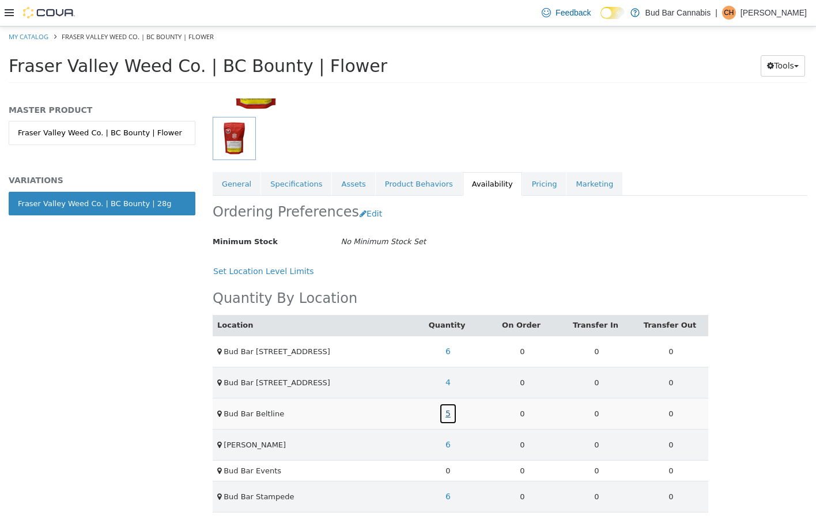
click at [450, 411] on link "5" at bounding box center [448, 413] width 18 height 21
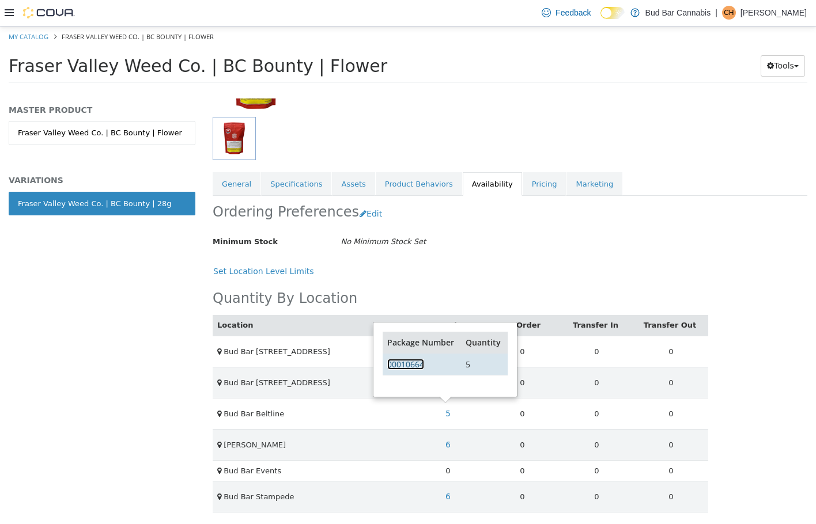
click at [420, 363] on link "00010664" at bounding box center [405, 363] width 37 height 11
click at [30, 36] on link "My Catalog" at bounding box center [29, 36] width 40 height 9
select select "**********"
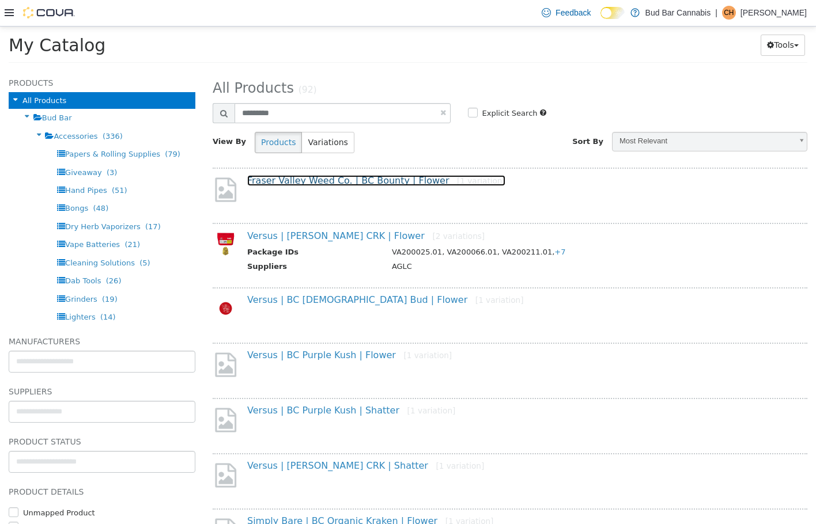
click at [350, 175] on link "Fraser Valley Weed Co. | BC Bounty | Flower [1 variation]" at bounding box center [376, 180] width 258 height 11
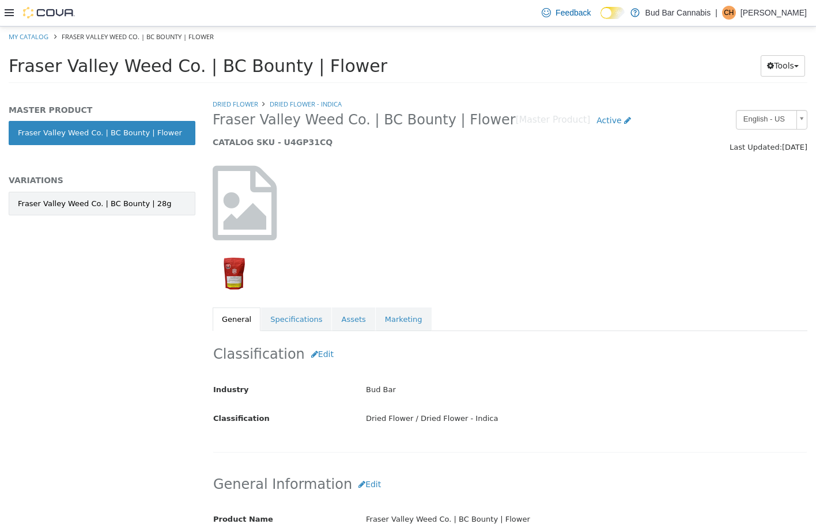
click at [140, 206] on div "Fraser Valley Weed Co. | BC Bounty | 28g" at bounding box center [95, 204] width 154 height 12
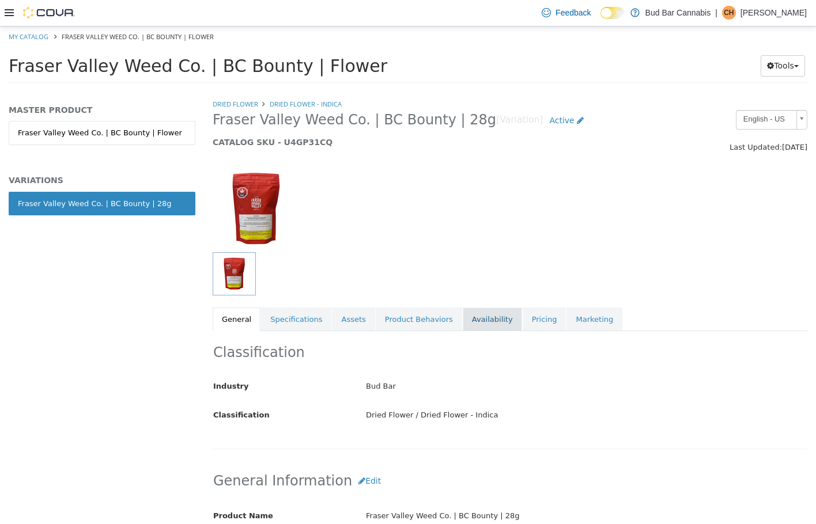
click at [463, 320] on link "Availability" at bounding box center [492, 319] width 59 height 24
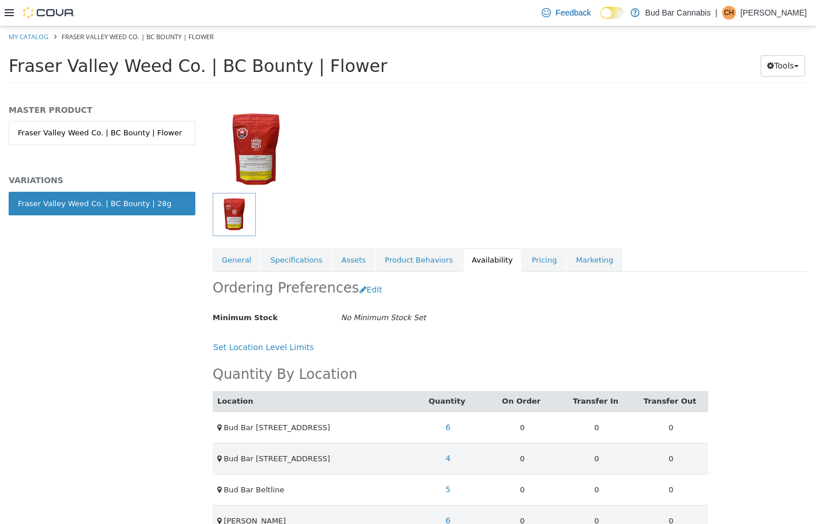
scroll to position [136, 0]
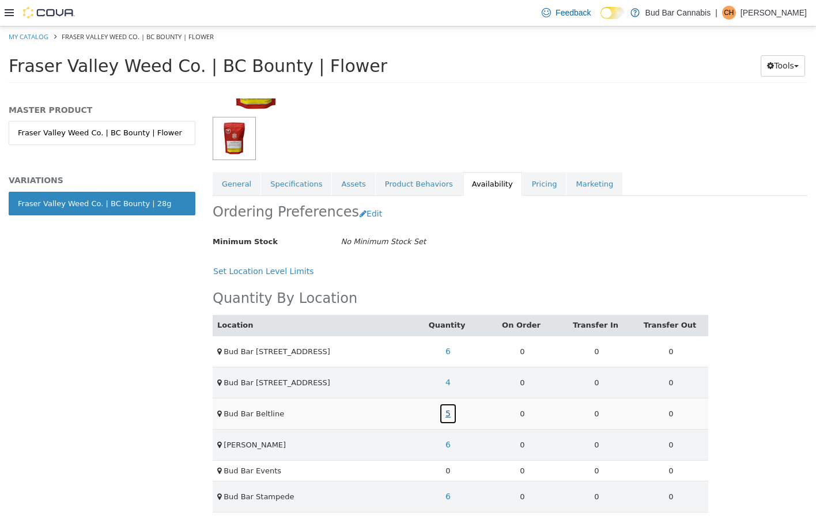
click at [441, 415] on link "5" at bounding box center [448, 413] width 18 height 21
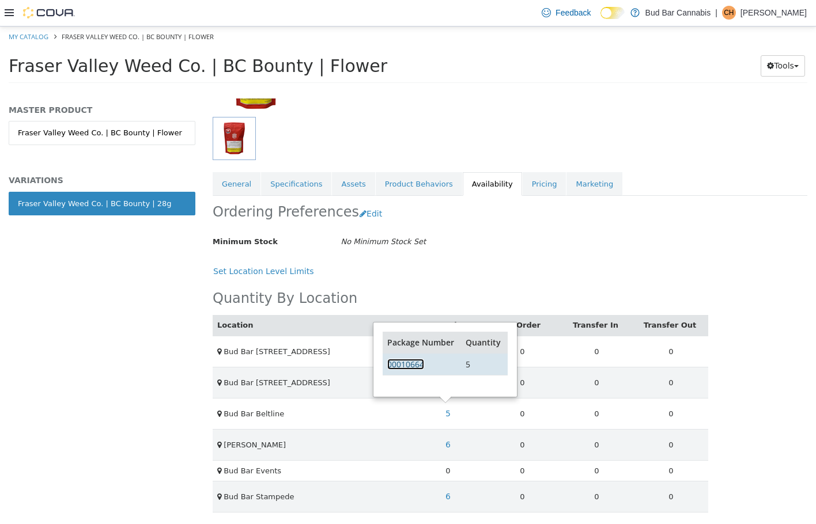
click at [412, 365] on link "00010664" at bounding box center [405, 363] width 37 height 11
click at [39, 39] on link "My Catalog" at bounding box center [29, 36] width 40 height 9
select select "**********"
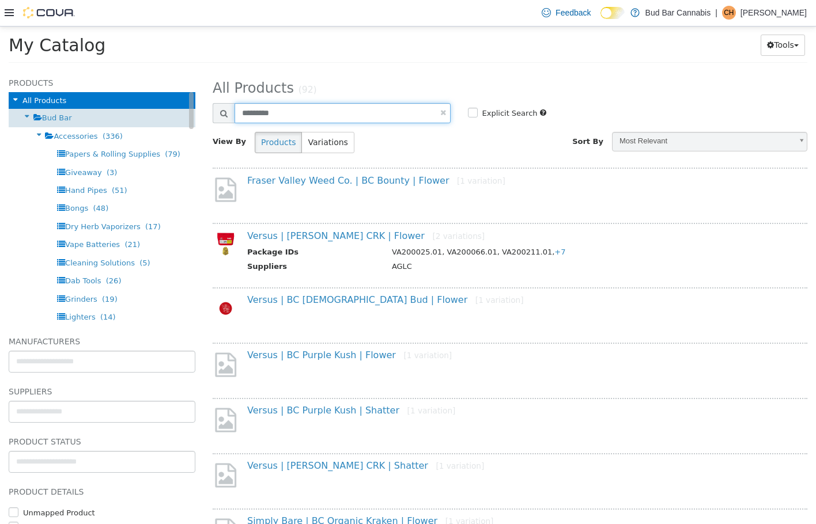
drag, startPoint x: 367, startPoint y: 119, endPoint x: 159, endPoint y: 112, distance: 208.0
click at [162, 70] on div "Products All Products Bud Bar Accessories (336) Papers & Rolling Supplies (79) …" at bounding box center [408, 70] width 816 height 0
type input "**********"
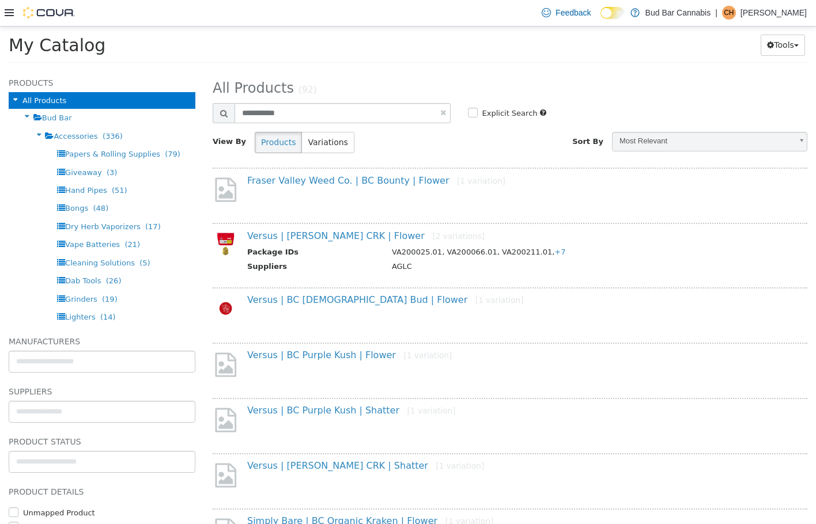
select select "**********"
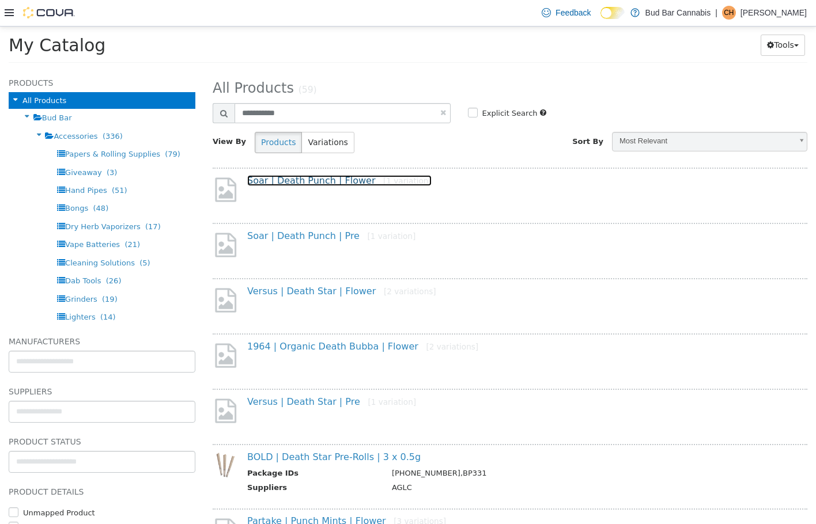
click at [338, 184] on link "Soar | Death Punch | Flower [1 variation]" at bounding box center [339, 180] width 184 height 11
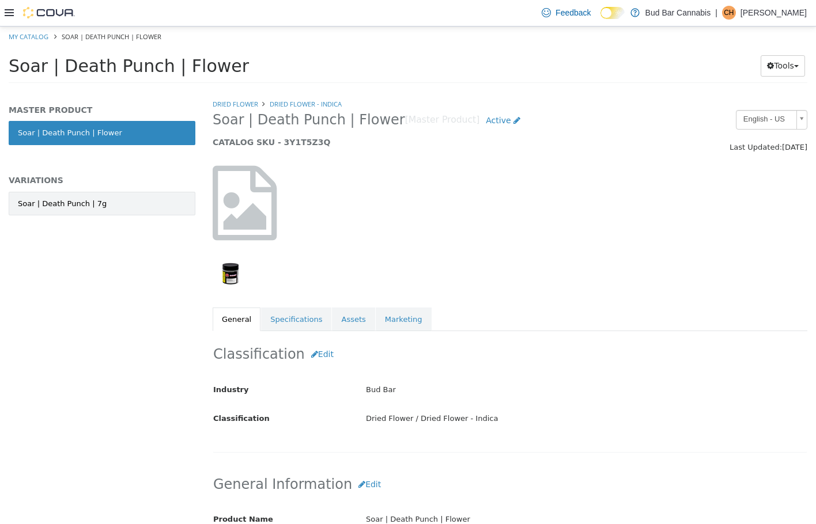
click at [115, 203] on link "Soar | Death Punch | 7g" at bounding box center [102, 203] width 187 height 24
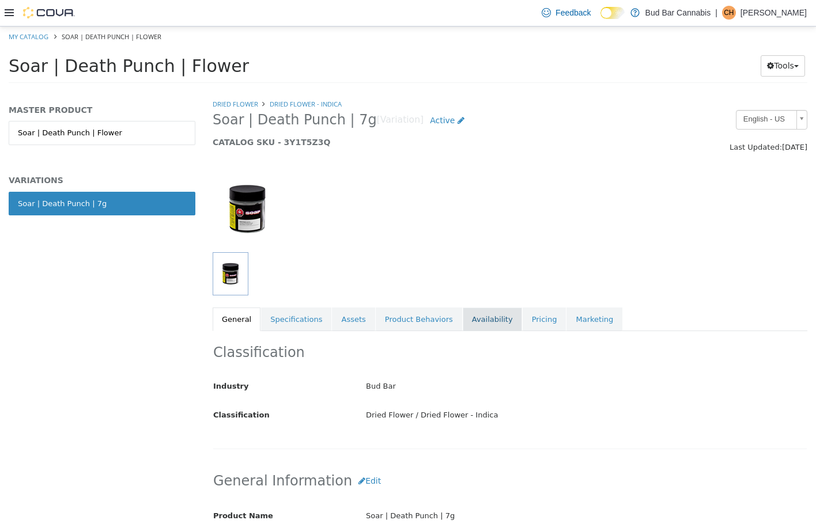
click at [468, 325] on link "Availability" at bounding box center [492, 319] width 59 height 24
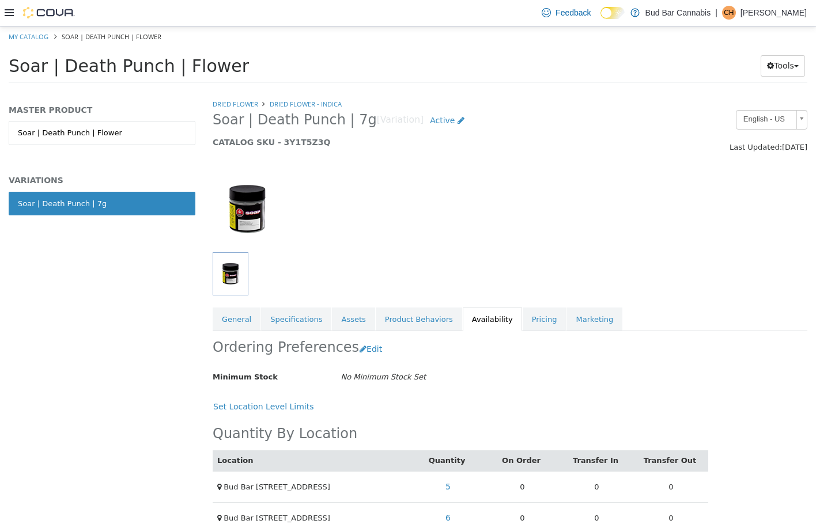
scroll to position [136, 0]
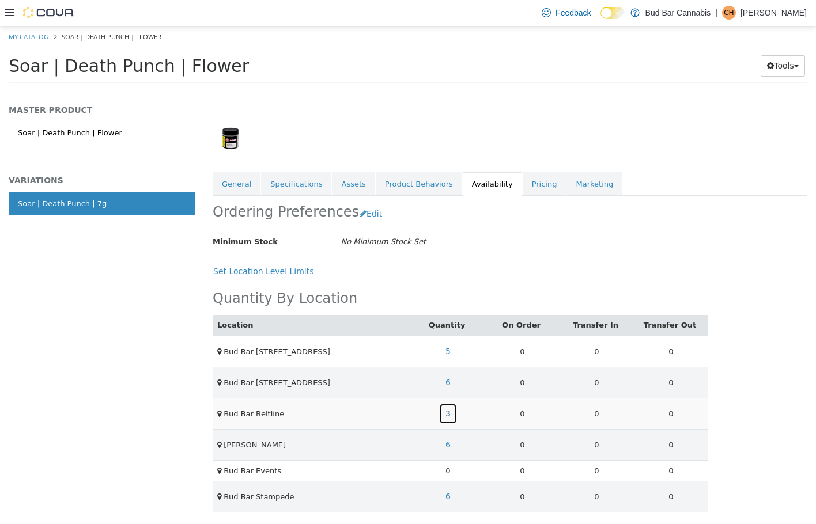
click at [440, 412] on link "3" at bounding box center [448, 413] width 18 height 21
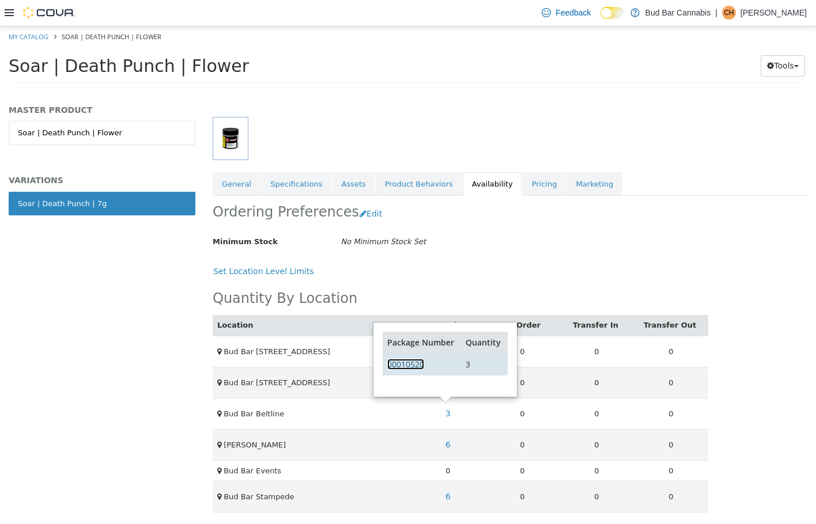
click at [404, 362] on link "00010520" at bounding box center [405, 363] width 37 height 11
click at [39, 33] on link "My Catalog" at bounding box center [29, 36] width 40 height 9
select select "**********"
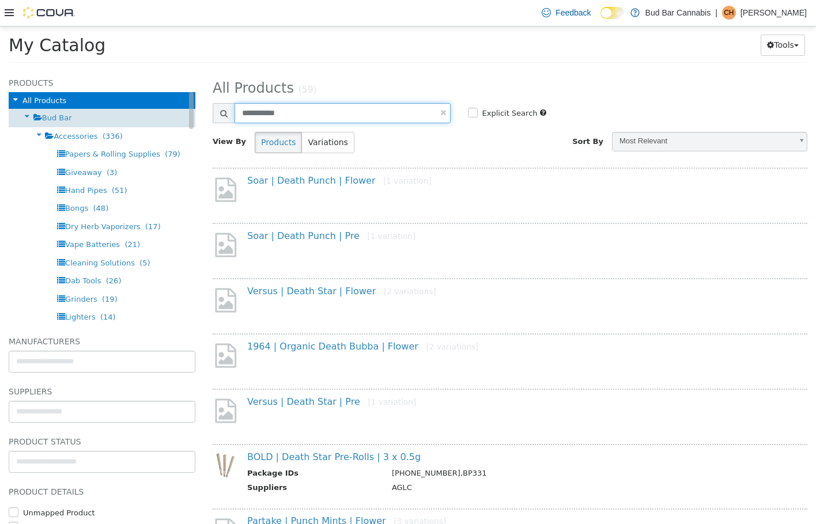
drag, startPoint x: 306, startPoint y: 117, endPoint x: 162, endPoint y: 111, distance: 144.1
click at [162, 70] on div "Products All Products Bud Bar Accessories (336) Papers & Rolling Supplies (79) …" at bounding box center [408, 70] width 816 height 0
type input "**********"
select select "**********"
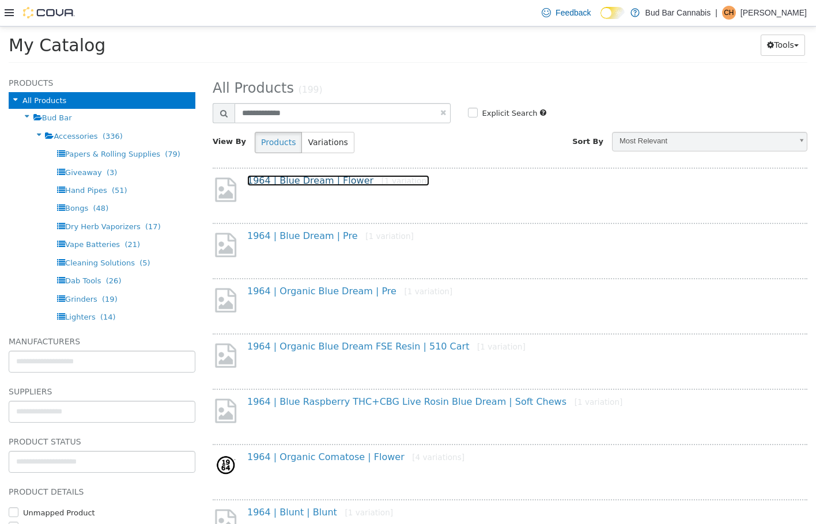
click at [325, 183] on link "1964 | Blue Dream | Flower [1 variation]" at bounding box center [338, 180] width 182 height 11
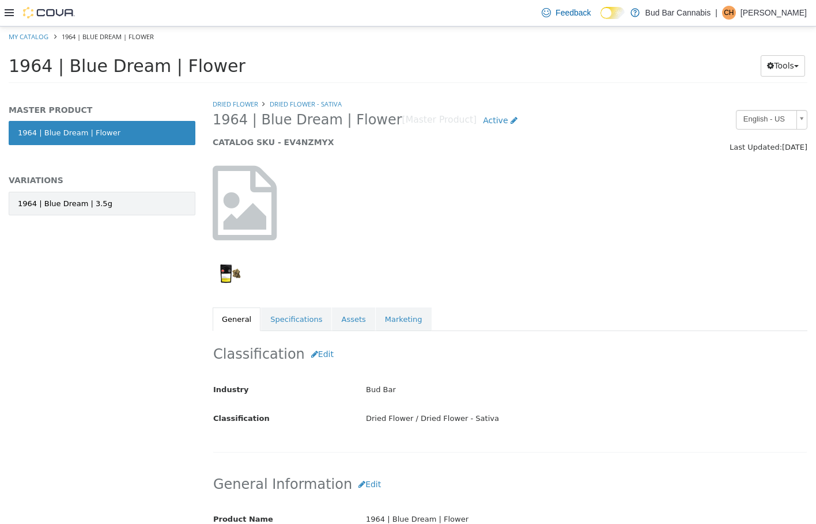
click at [112, 199] on link "1964 | Blue Dream | 3.5g" at bounding box center [102, 203] width 187 height 24
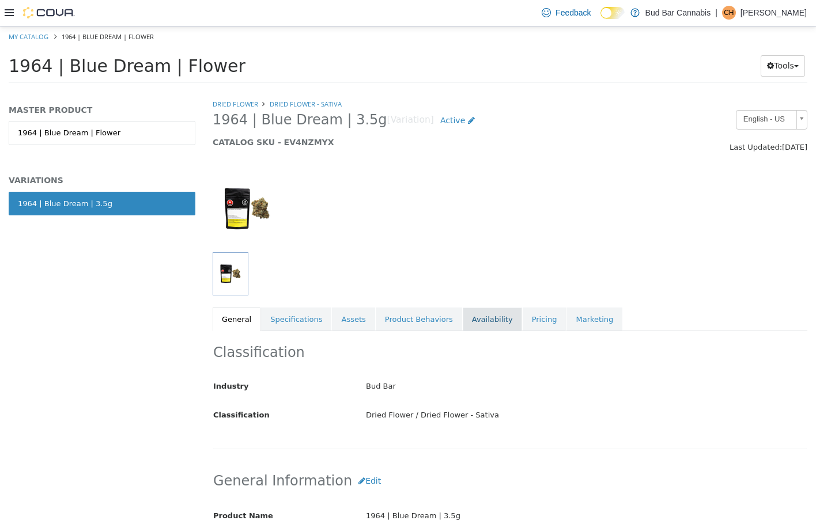
click at [474, 324] on link "Availability" at bounding box center [492, 319] width 59 height 24
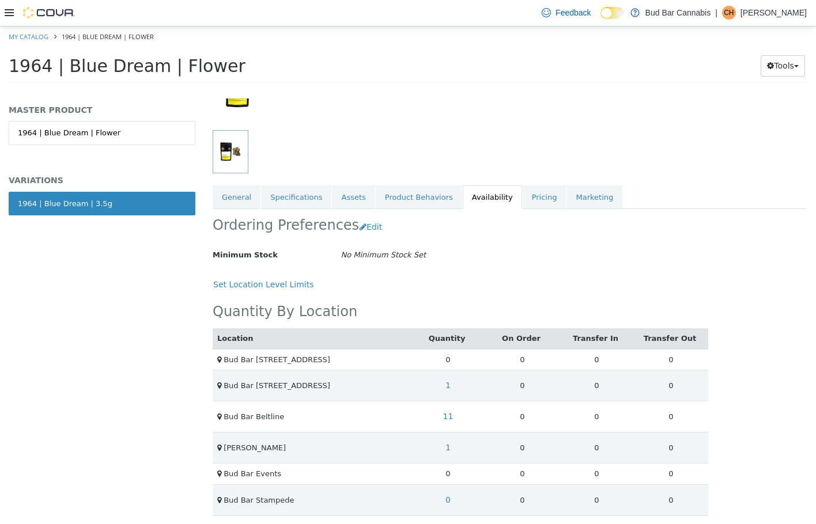
scroll to position [126, 0]
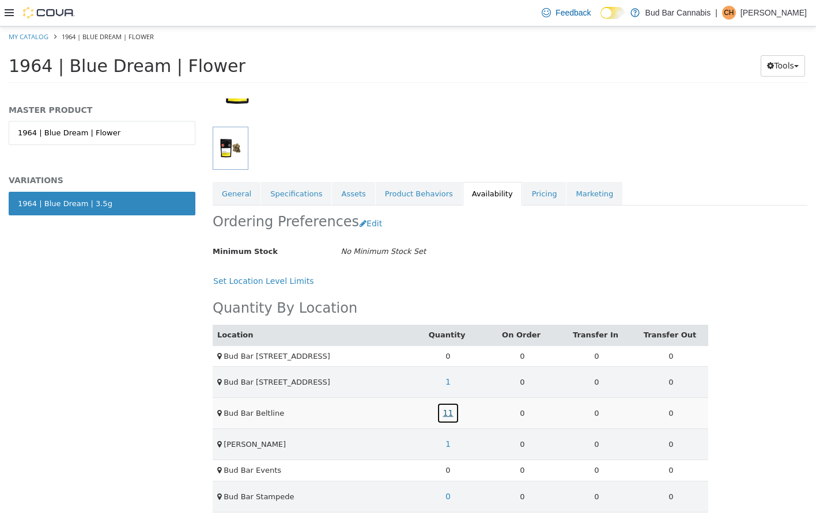
click at [443, 412] on link "11" at bounding box center [448, 412] width 23 height 21
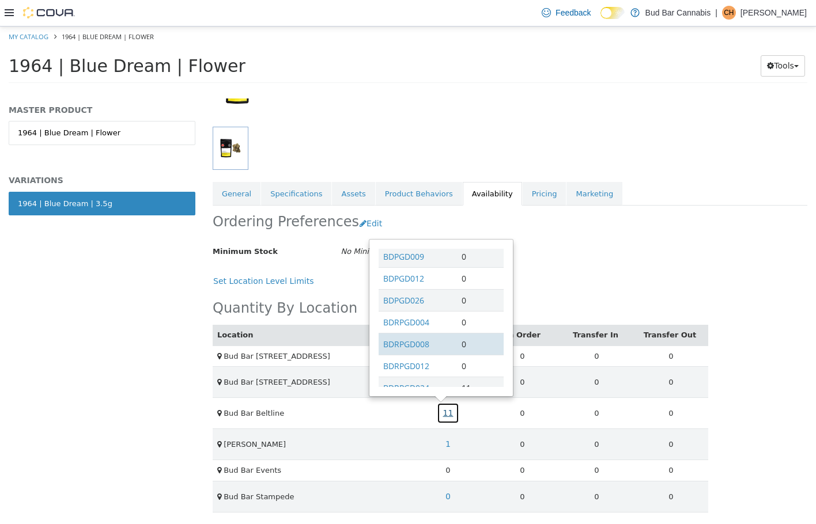
scroll to position [71, 0]
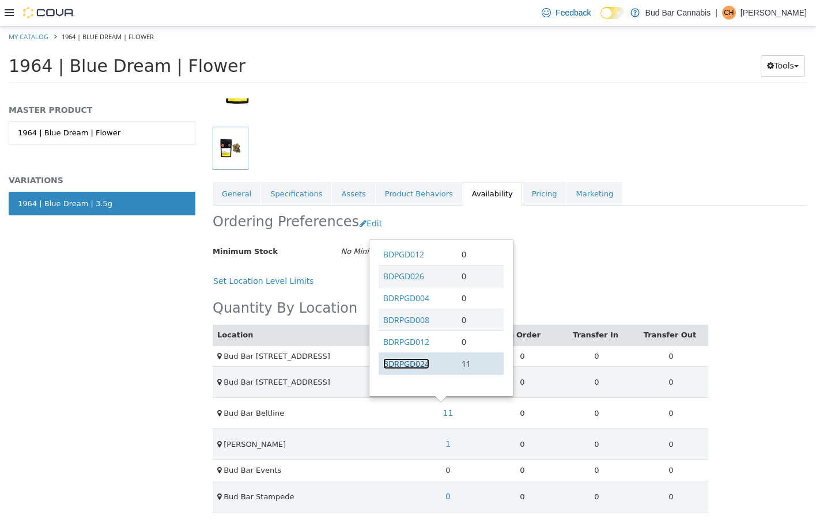
click at [399, 363] on link "BDRPGD024" at bounding box center [406, 363] width 46 height 11
click at [30, 32] on link "My Catalog" at bounding box center [29, 36] width 40 height 9
select select "**********"
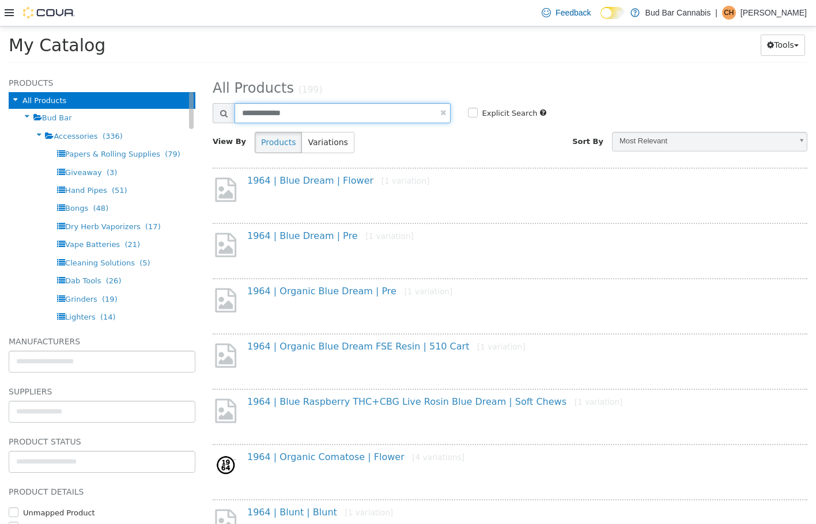
drag, startPoint x: 209, startPoint y: 112, endPoint x: 103, endPoint y: 105, distance: 106.7
click at [97, 70] on div "Products All Products Bud Bar Accessories (336) Papers & Rolling Supplies (79) …" at bounding box center [408, 70] width 816 height 0
type input "*********"
select select "**********"
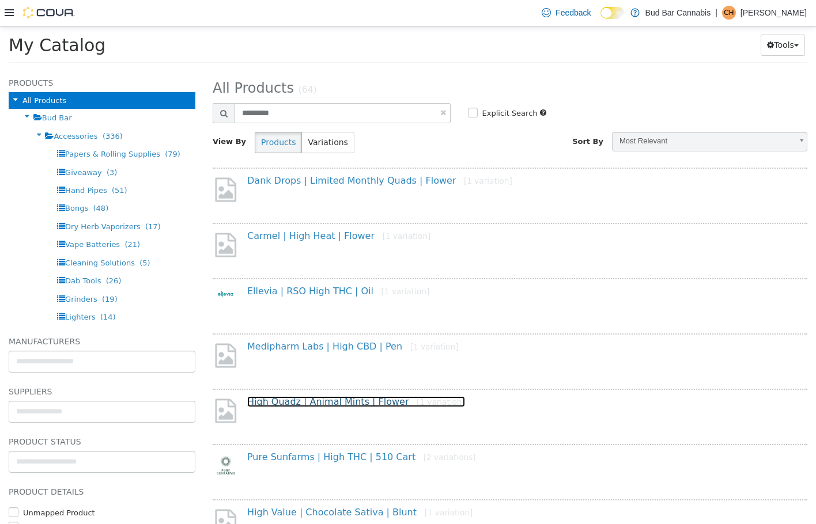
click at [365, 400] on link "High Quadz | Animal Mints | Flower [1 variation]" at bounding box center [356, 401] width 218 height 11
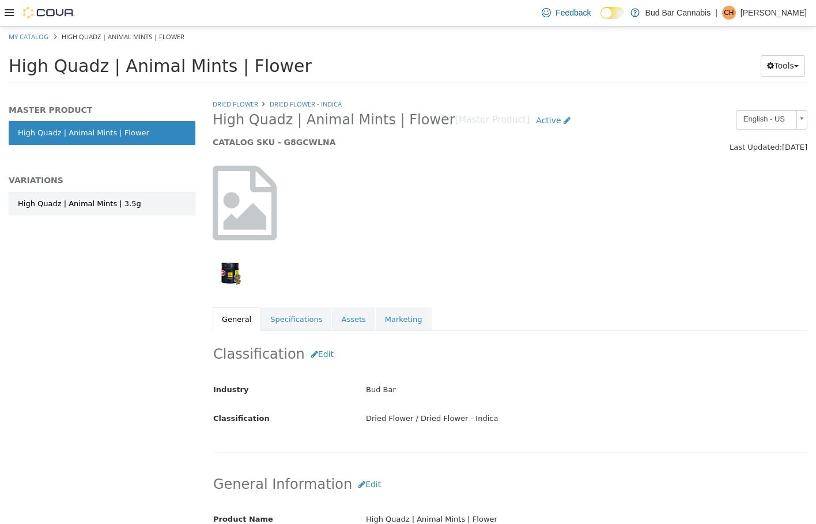
click at [90, 202] on div "High Quadz | Animal Mints | 3.5g" at bounding box center [79, 204] width 123 height 12
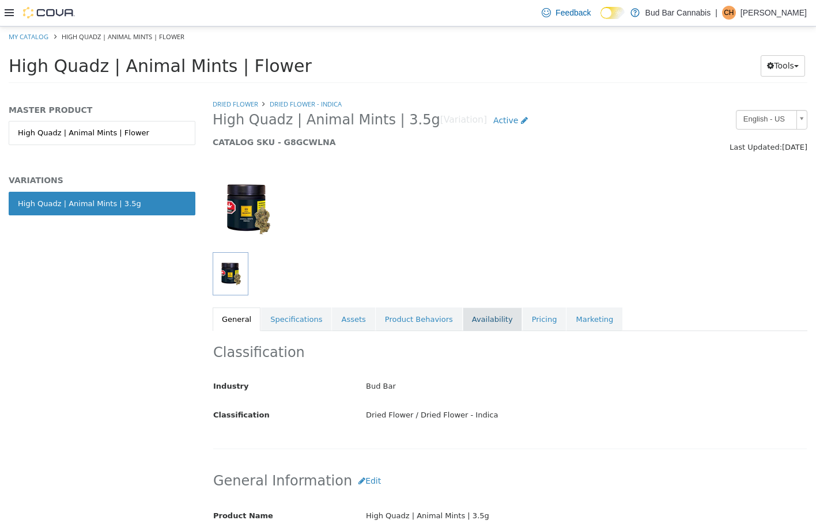
click at [471, 319] on link "Availability" at bounding box center [492, 319] width 59 height 24
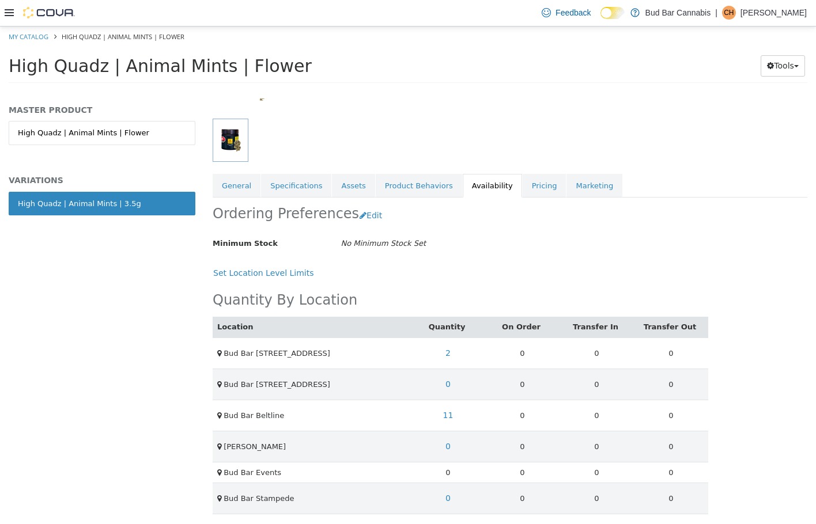
scroll to position [136, 0]
click at [441, 413] on link "11" at bounding box center [448, 413] width 23 height 21
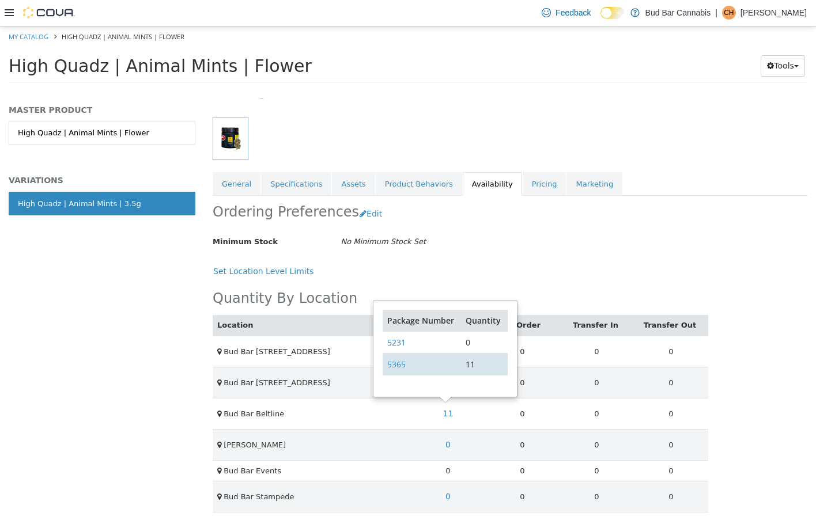
click at [407, 362] on td "5365" at bounding box center [421, 363] width 78 height 22
click at [403, 363] on link "5365" at bounding box center [396, 363] width 18 height 11
click at [45, 35] on link "My Catalog" at bounding box center [29, 36] width 40 height 9
select select "**********"
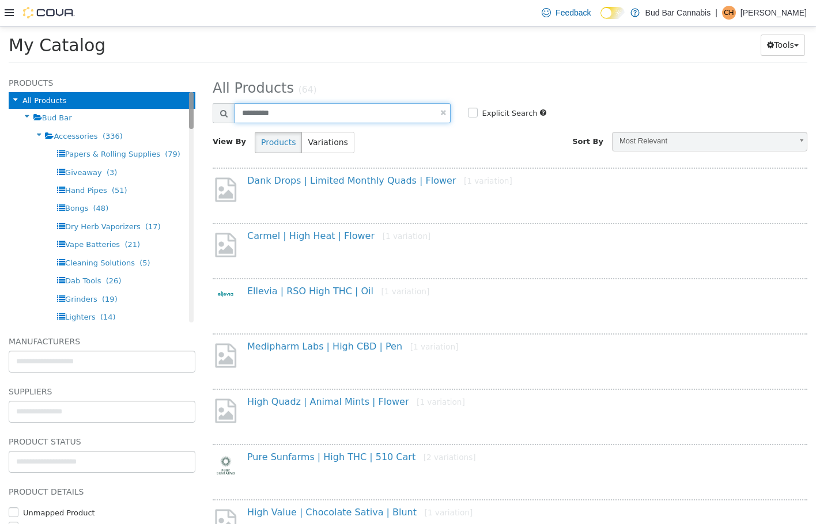
drag, startPoint x: 357, startPoint y: 112, endPoint x: 184, endPoint y: 111, distance: 172.2
click at [184, 70] on div "Products All Products Bud Bar Accessories (336) Papers & Rolling Supplies (79) …" at bounding box center [408, 70] width 816 height 0
type input "*"
type input "******"
select select "**********"
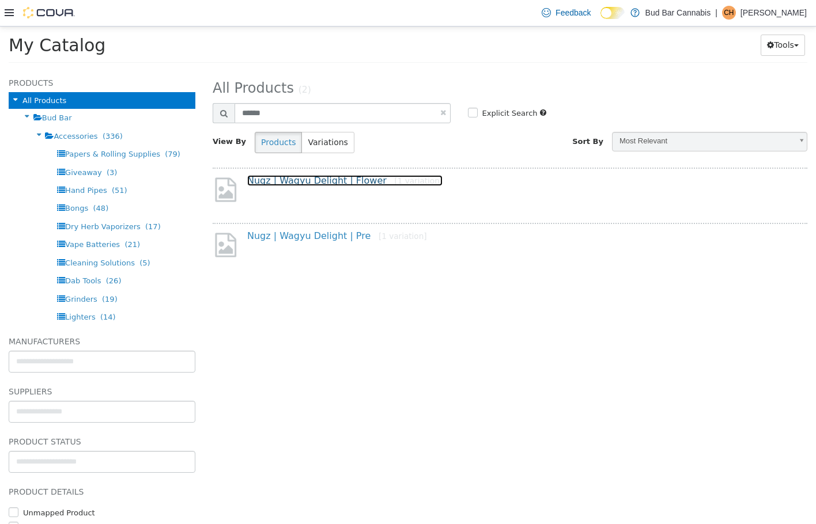
click at [324, 183] on link "Nugz | Wagyu Delight | Flower [1 variation]" at bounding box center [344, 180] width 195 height 11
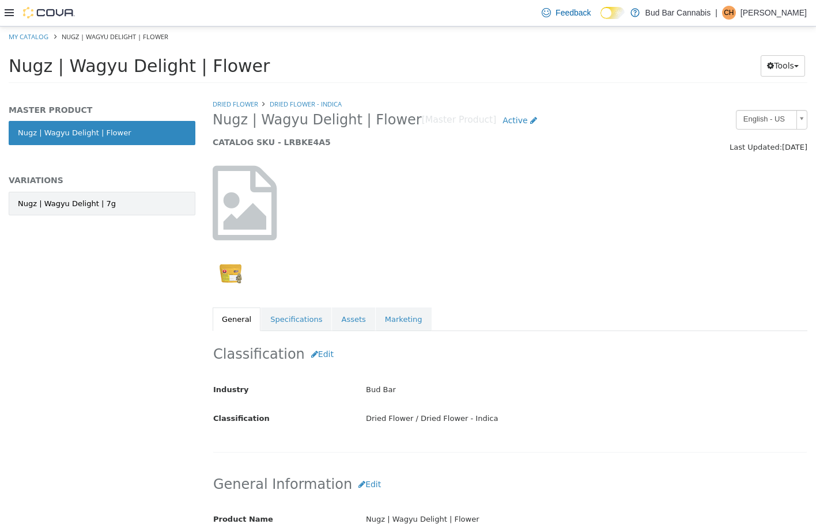
click at [114, 198] on link "Nugz | Wagyu Delight | 7g" at bounding box center [102, 203] width 187 height 24
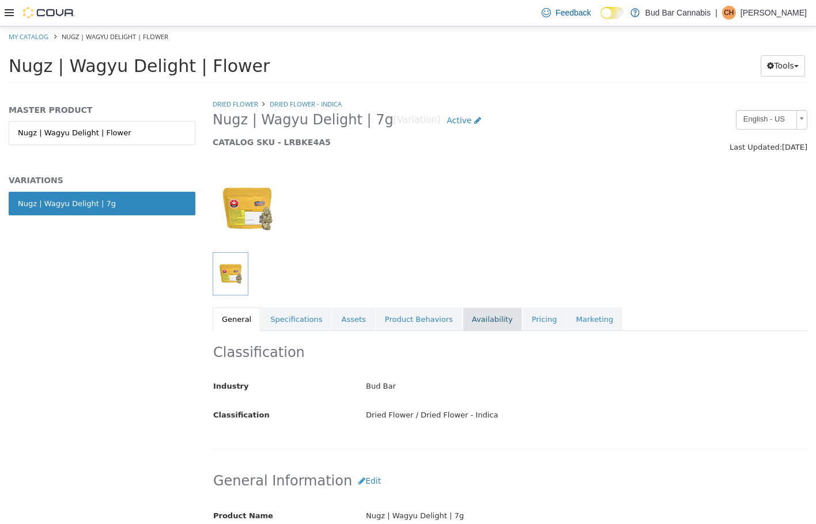
click at [492, 314] on link "Availability" at bounding box center [492, 319] width 59 height 24
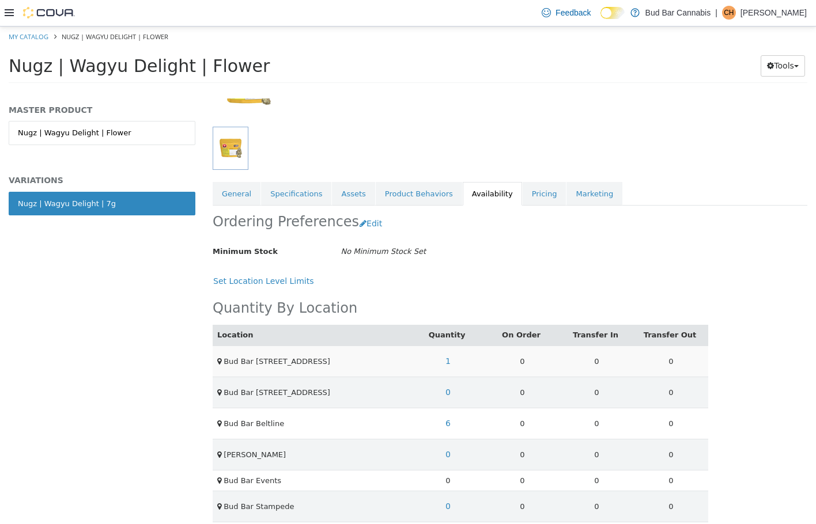
scroll to position [136, 0]
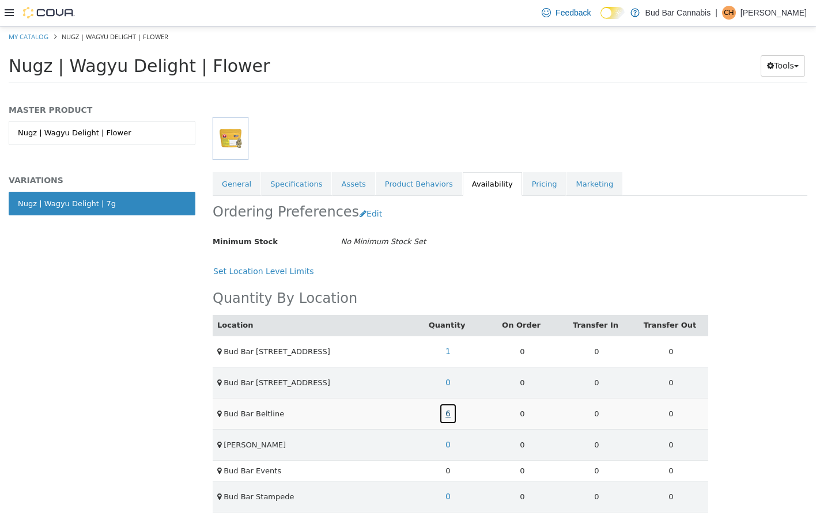
click at [448, 408] on link "6" at bounding box center [448, 413] width 18 height 21
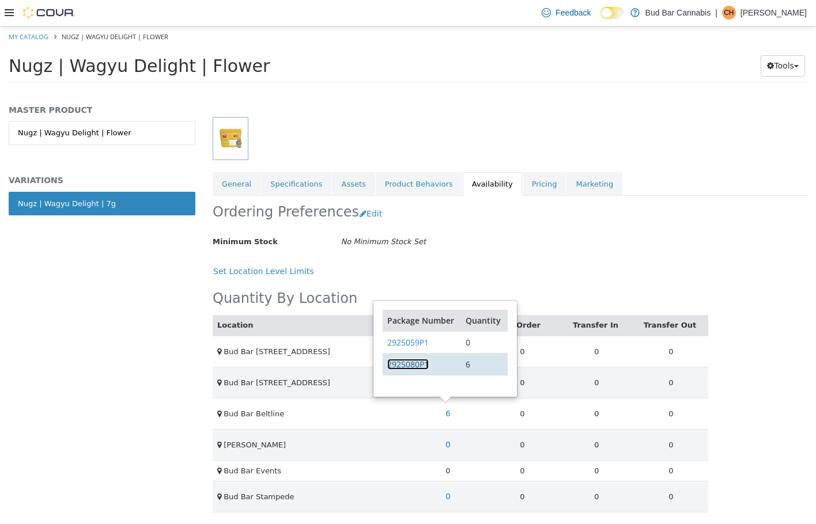
click at [408, 359] on link "2925080P1" at bounding box center [407, 363] width 41 height 11
click at [29, 32] on link "My Catalog" at bounding box center [29, 36] width 40 height 9
select select "**********"
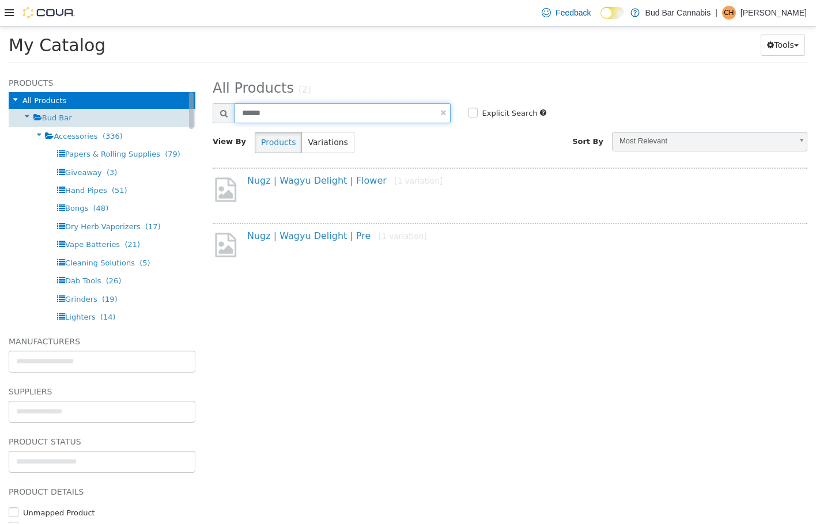
drag, startPoint x: 324, startPoint y: 116, endPoint x: 72, endPoint y: 108, distance: 251.8
click at [72, 70] on div "Products All Products Bud Bar Accessories (336) Papers & Rolling Supplies (79) …" at bounding box center [408, 70] width 816 height 0
type input "**********"
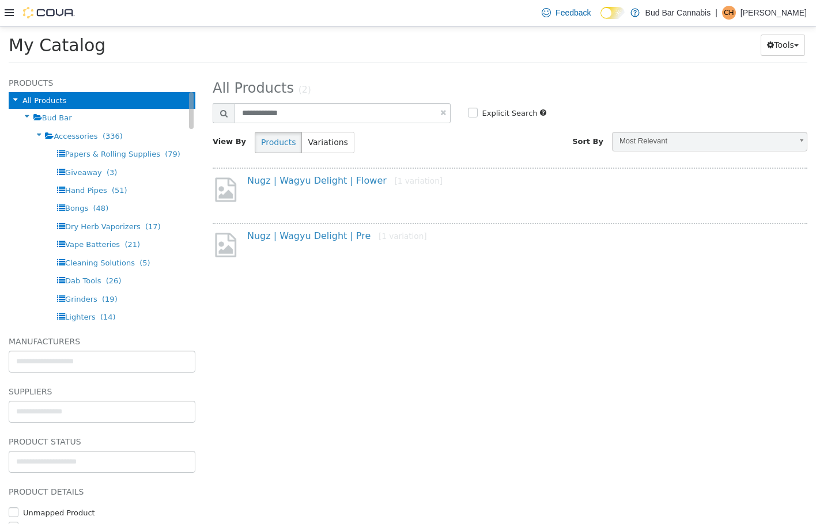
select select "**********"
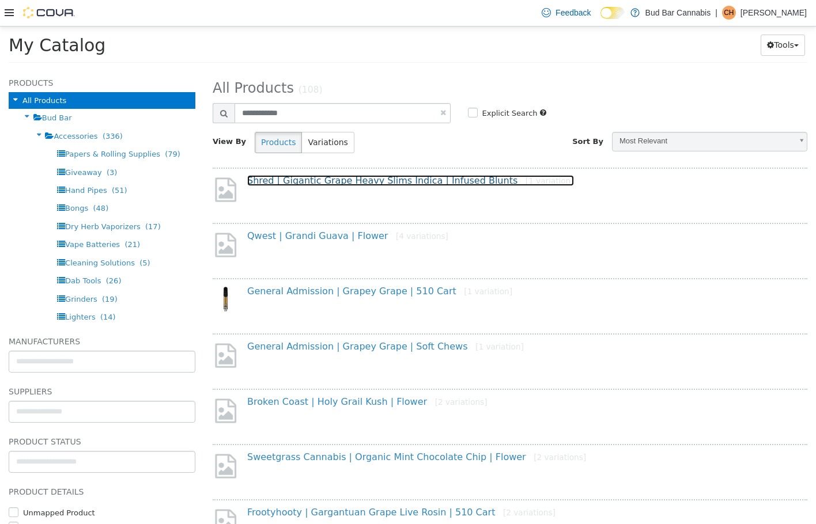
click at [417, 185] on link "Shred | Gigantic Grape Heavy Slims Indica | Infused Blunts [1 variation]" at bounding box center [410, 180] width 327 height 11
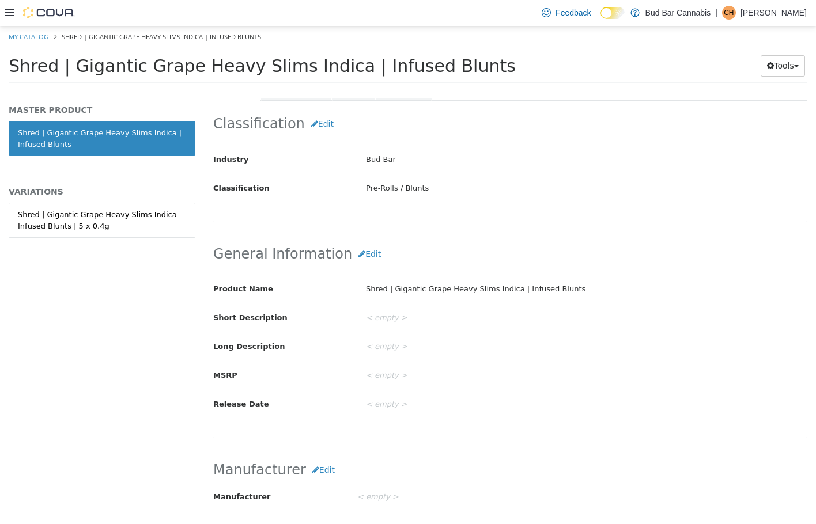
scroll to position [58, 0]
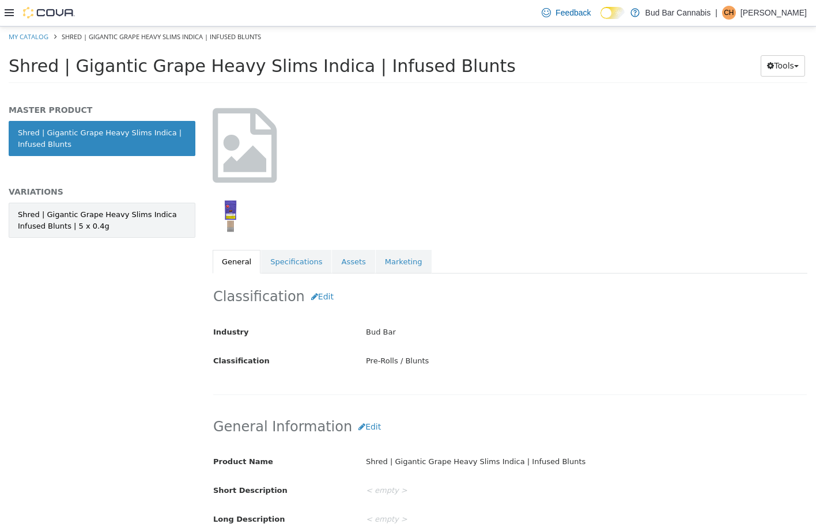
click at [79, 213] on div "Shred | Gigantic Grape Heavy Slims Indica Infused Blunts | 5 x 0.4g" at bounding box center [102, 220] width 168 height 22
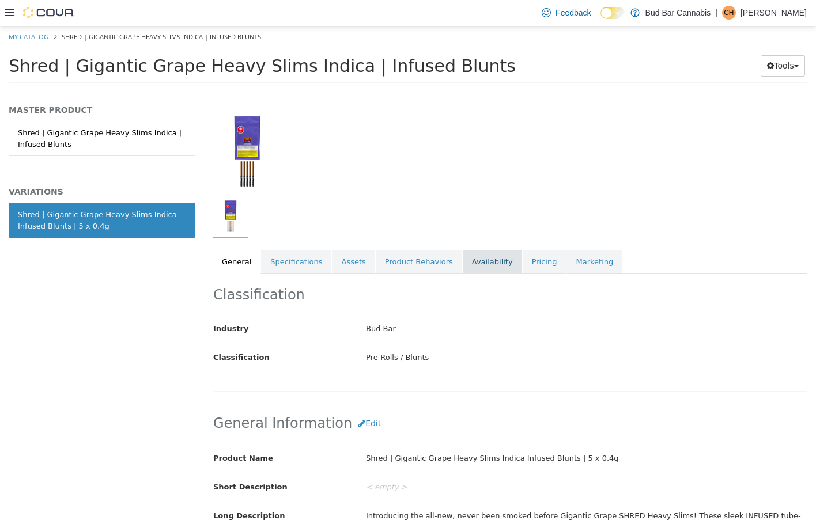
click at [481, 259] on link "Availability" at bounding box center [492, 261] width 59 height 24
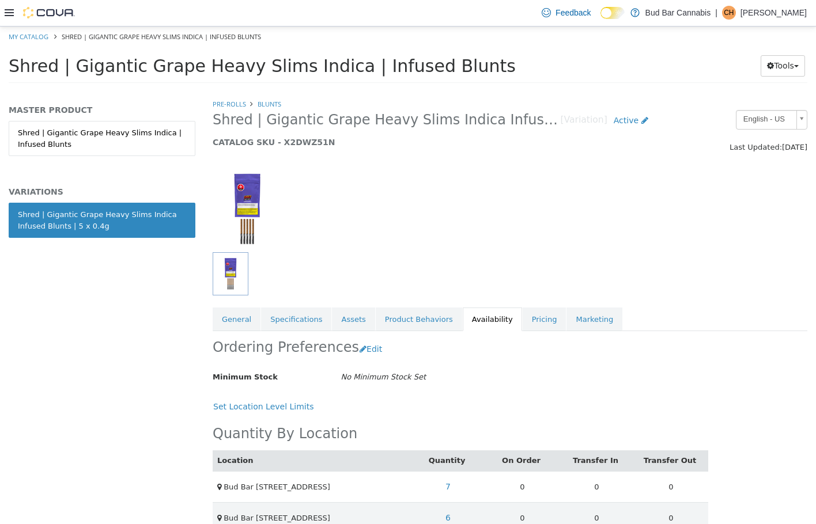
scroll to position [136, 0]
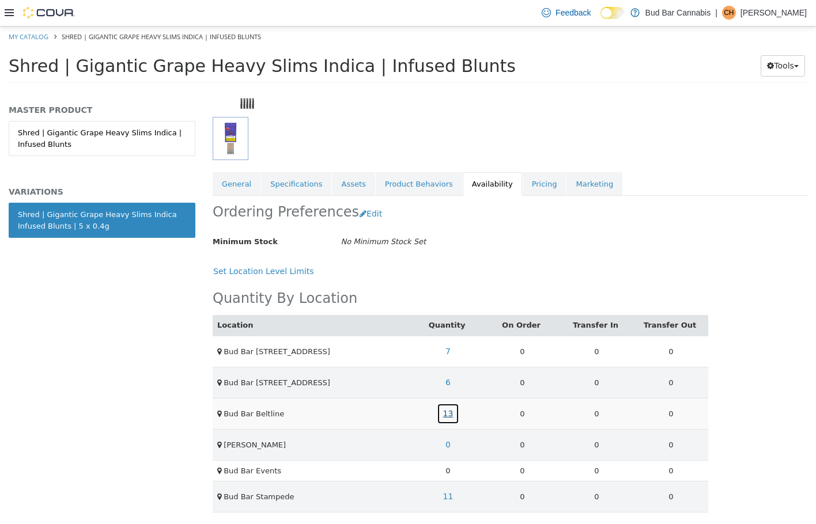
click at [451, 411] on link "13" at bounding box center [448, 413] width 23 height 21
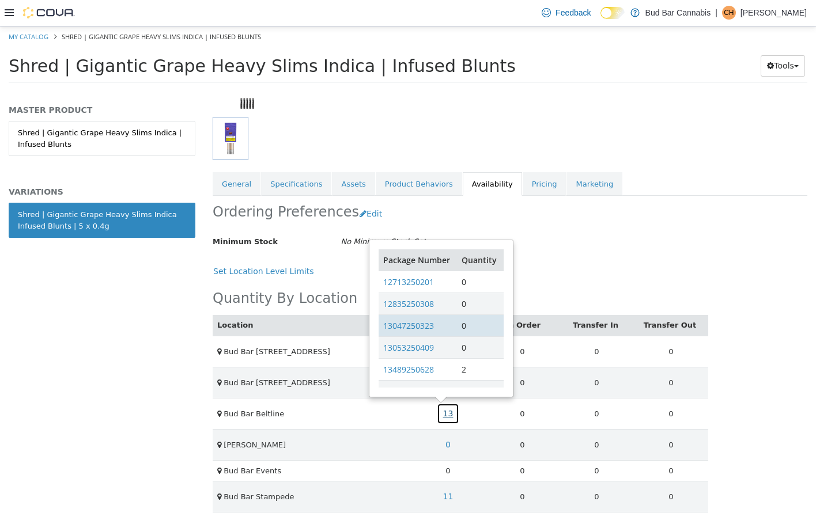
scroll to position [27, 0]
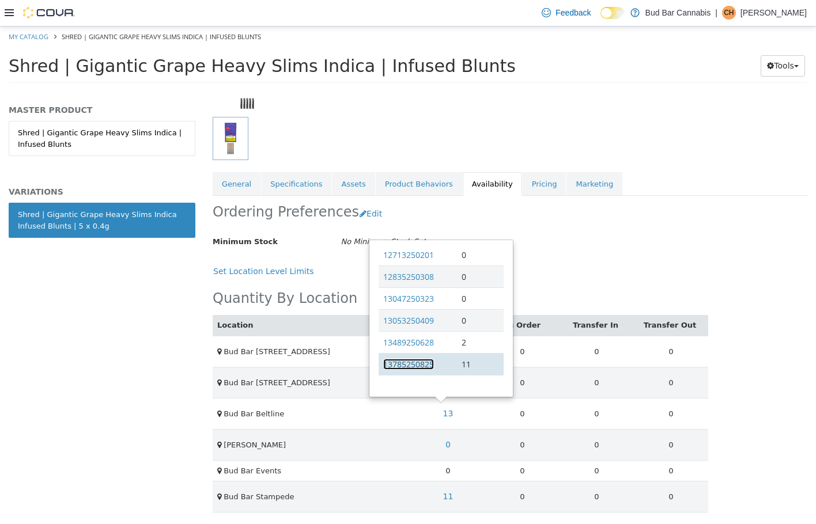
click at [425, 363] on link "13785250825" at bounding box center [408, 363] width 51 height 11
click at [19, 35] on link "My Catalog" at bounding box center [29, 36] width 40 height 9
select select "**********"
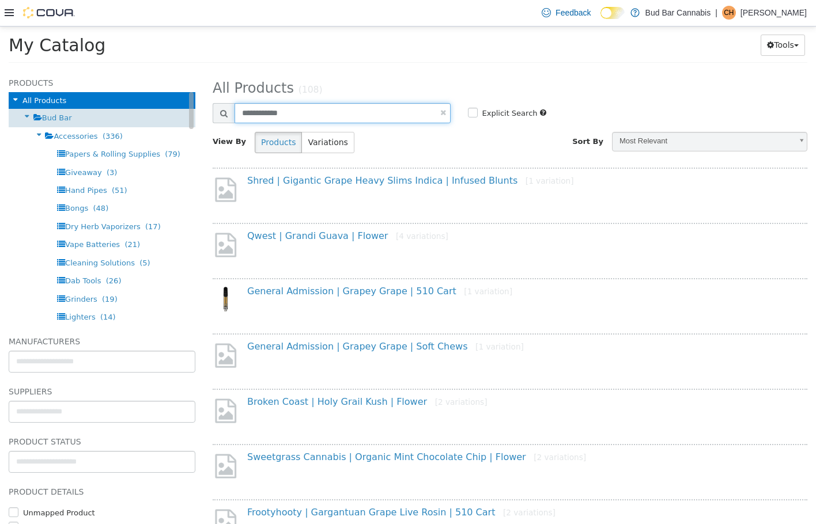
drag, startPoint x: 342, startPoint y: 120, endPoint x: 173, endPoint y: 119, distance: 168.8
click at [174, 70] on div "Products All Products Bud Bar Accessories (336) Papers & Rolling Supplies (79) …" at bounding box center [408, 70] width 816 height 0
click at [317, 118] on input "**********" at bounding box center [342, 113] width 216 height 20
click at [317, 116] on input "**********" at bounding box center [342, 113] width 216 height 20
click at [317, 115] on input "**********" at bounding box center [342, 113] width 216 height 20
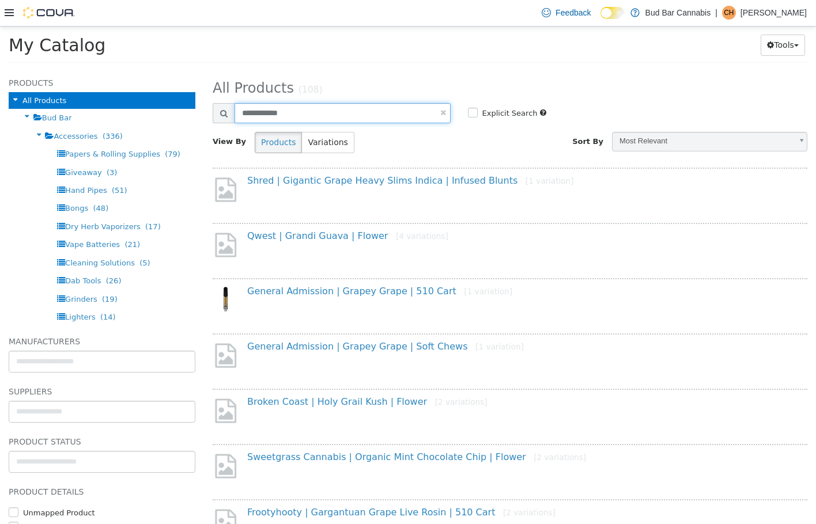
click at [317, 115] on input "**********" at bounding box center [342, 113] width 216 height 20
click at [338, 117] on input "text" at bounding box center [342, 113] width 216 height 20
drag, startPoint x: 331, startPoint y: 78, endPoint x: 304, endPoint y: 113, distance: 43.5
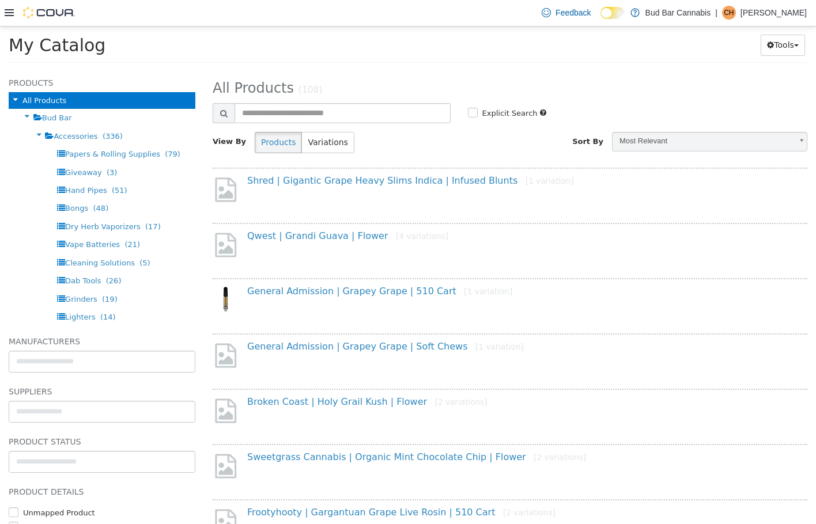
click at [329, 79] on h2 "All Products (108)" at bounding box center [510, 88] width 612 height 18
drag, startPoint x: 304, startPoint y: 113, endPoint x: 310, endPoint y: 103, distance: 11.9
click at [304, 113] on input "text" at bounding box center [342, 113] width 216 height 20
type input "*********"
select select "**********"
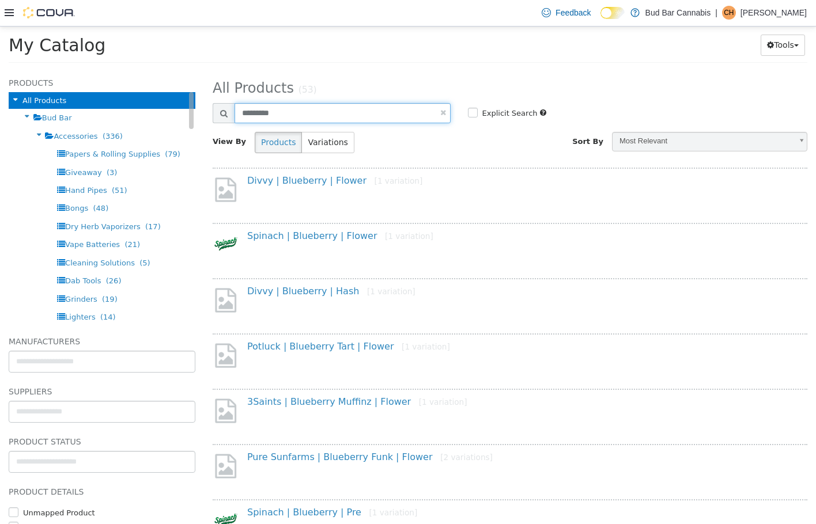
drag, startPoint x: 306, startPoint y: 109, endPoint x: 96, endPoint y: 93, distance: 210.8
click at [102, 70] on div "Products All Products Bud Bar Accessories (336) Papers & Rolling Supplies (79) …" at bounding box center [408, 70] width 816 height 0
type input "**********"
select select "**********"
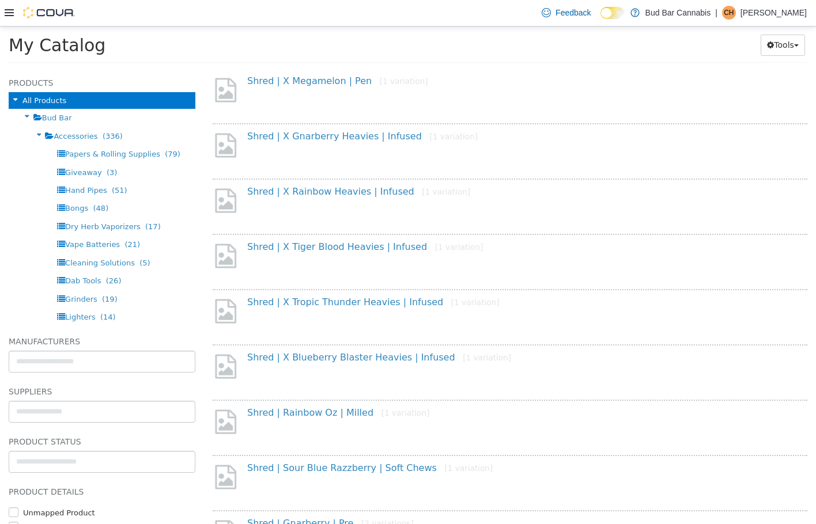
scroll to position [173, 0]
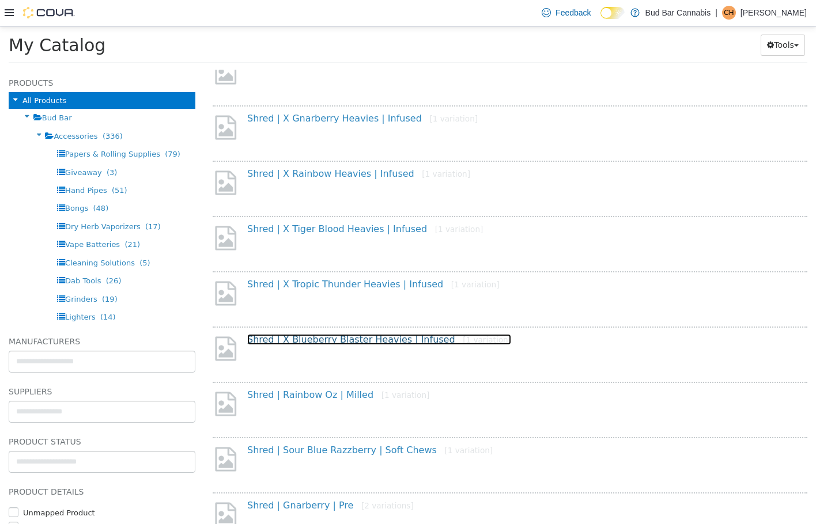
click at [332, 340] on link "Shred | X Blueberry Blaster Heavies | Infused [1 variation]" at bounding box center [379, 338] width 264 height 11
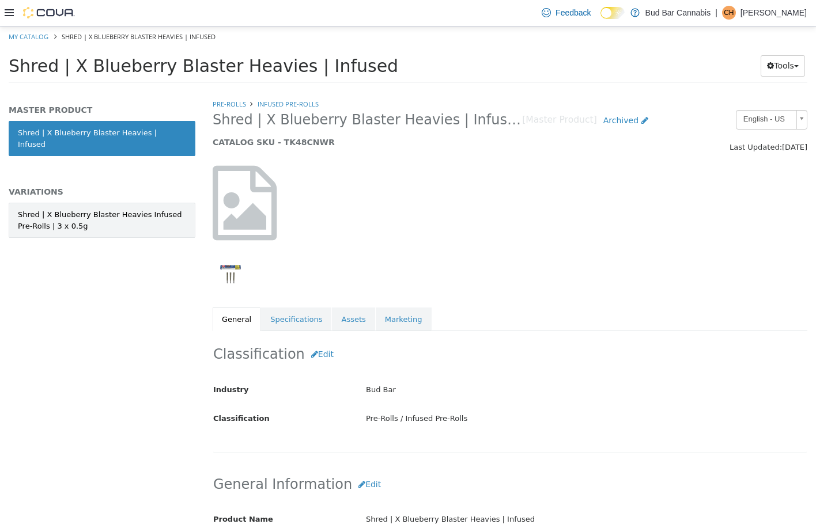
click at [78, 212] on div "Shred | X Blueberry Blaster Heavies Infused Pre-Rolls | 3 x 0.5g" at bounding box center [102, 220] width 168 height 22
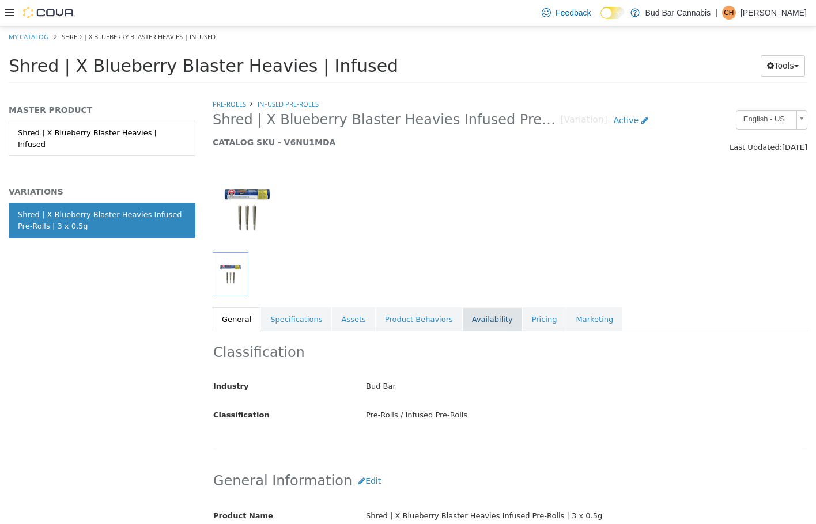
click at [463, 324] on link "Availability" at bounding box center [492, 319] width 59 height 24
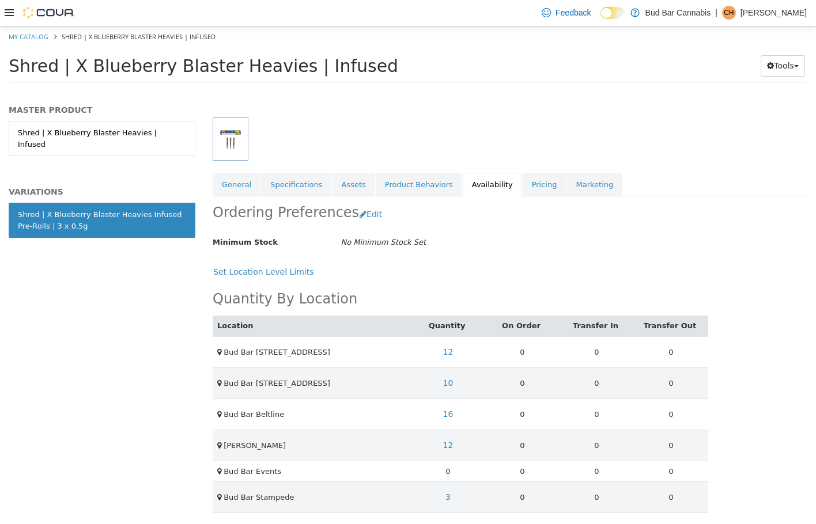
scroll to position [136, 0]
click at [442, 415] on link "16" at bounding box center [448, 413] width 23 height 21
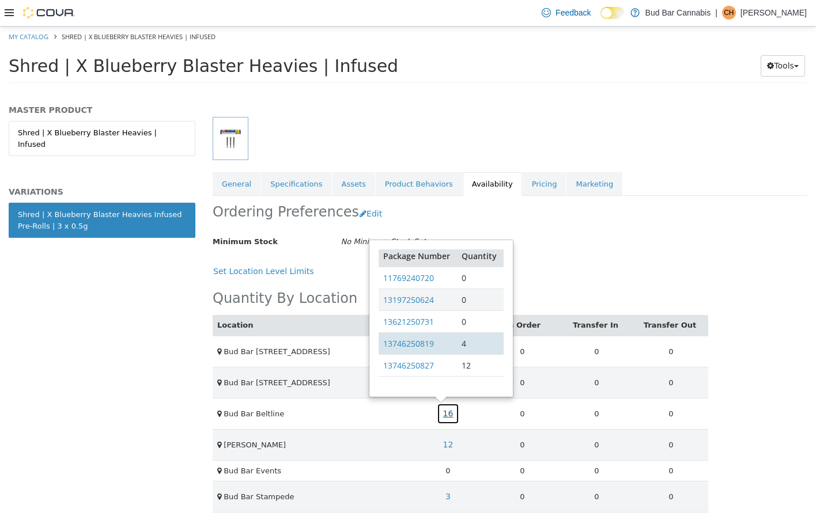
scroll to position [5, 0]
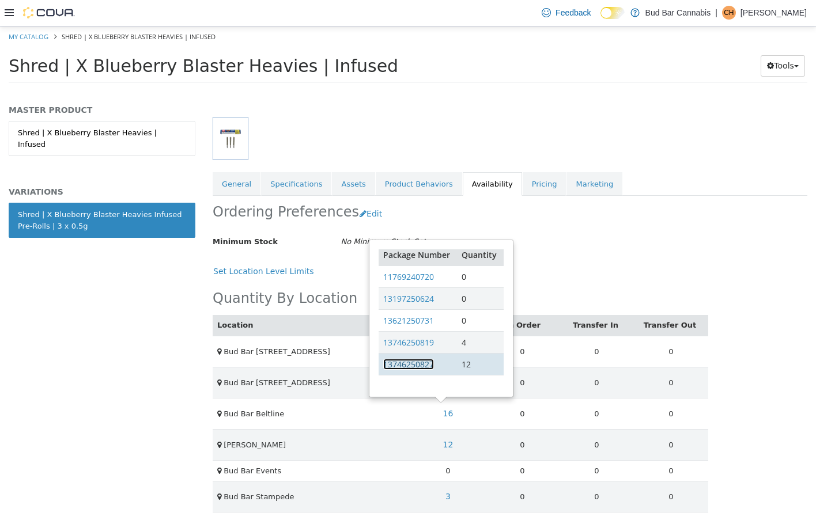
click at [424, 364] on link "13746250827" at bounding box center [408, 363] width 51 height 11
click at [31, 33] on link "My Catalog" at bounding box center [29, 36] width 40 height 9
select select "**********"
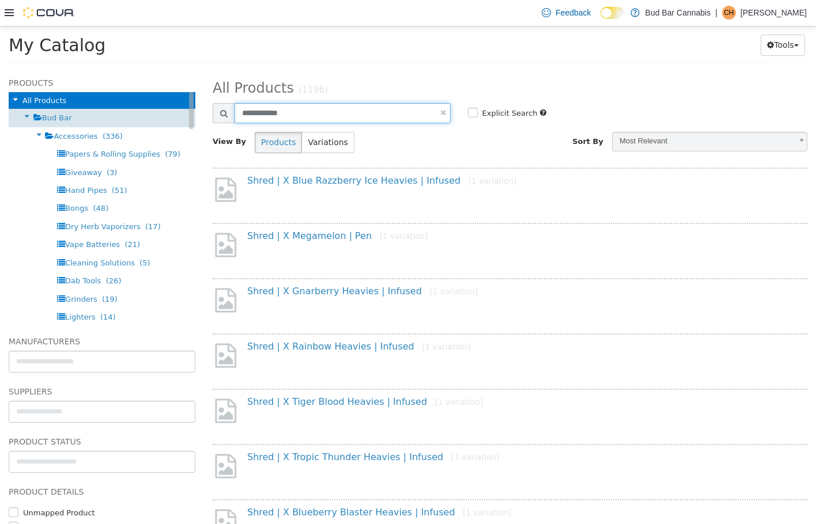
drag, startPoint x: 310, startPoint y: 109, endPoint x: 172, endPoint y: 120, distance: 138.7
click at [172, 70] on div "Products All Products Bud Bar Accessories (336) Papers & Rolling Supplies (79) …" at bounding box center [408, 70] width 816 height 0
type input "**********"
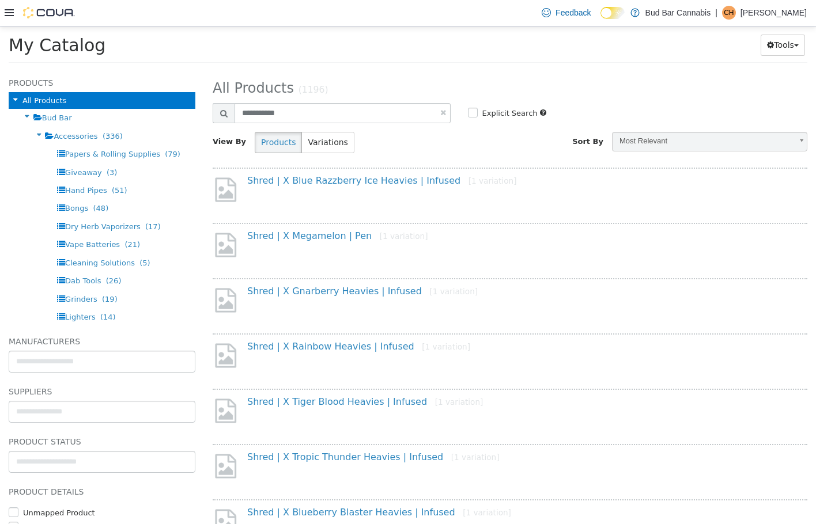
select select "**********"
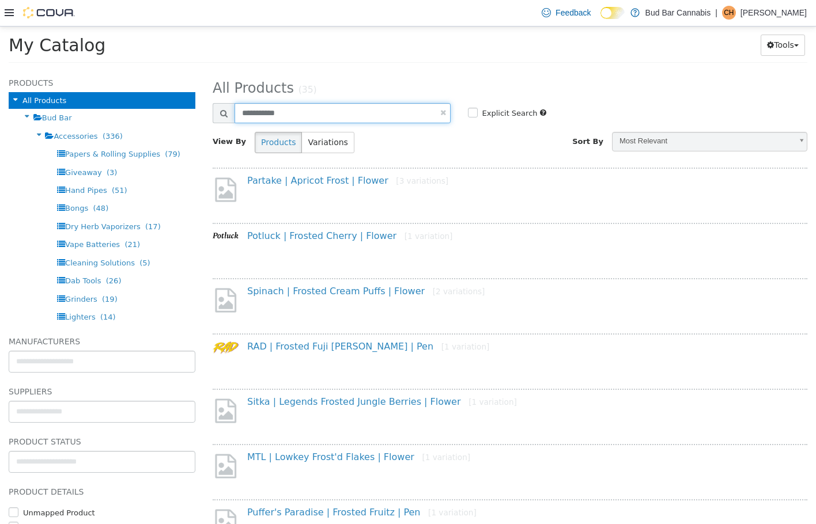
click at [320, 106] on input "**********" at bounding box center [342, 113] width 216 height 20
type input "**********"
select select "**********"
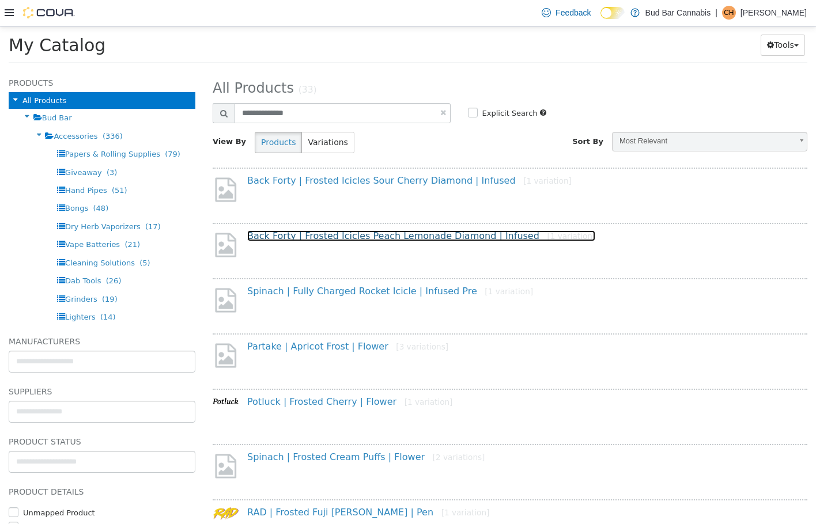
click at [418, 236] on link "Back Forty | Frosted Icicles Peach Lemonade Diamond | Infused [1 variation]" at bounding box center [421, 235] width 348 height 11
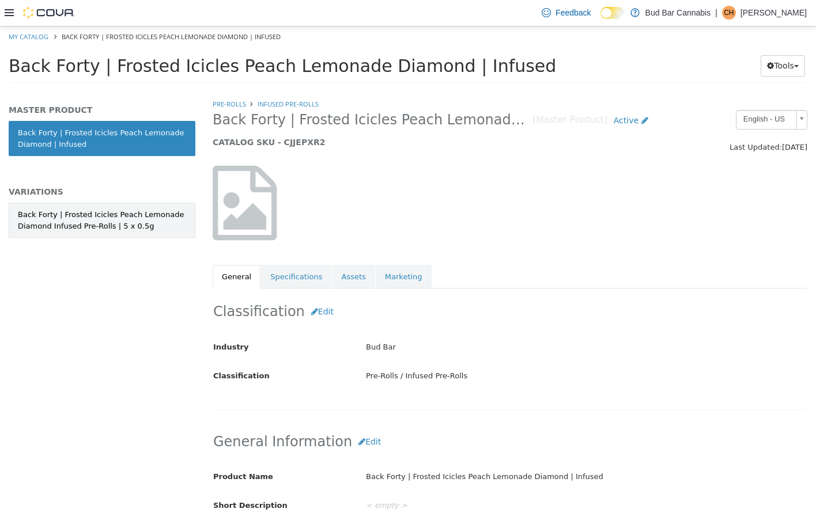
click at [129, 214] on div "Back Forty | Frosted Icicles Peach Lemonade Diamond Infused Pre-Rolls | 5 x 0.5g" at bounding box center [102, 220] width 168 height 22
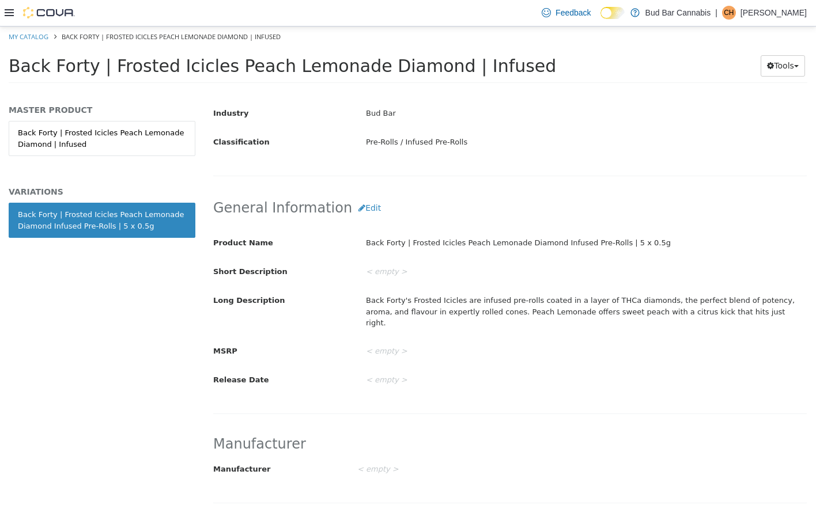
scroll to position [173, 0]
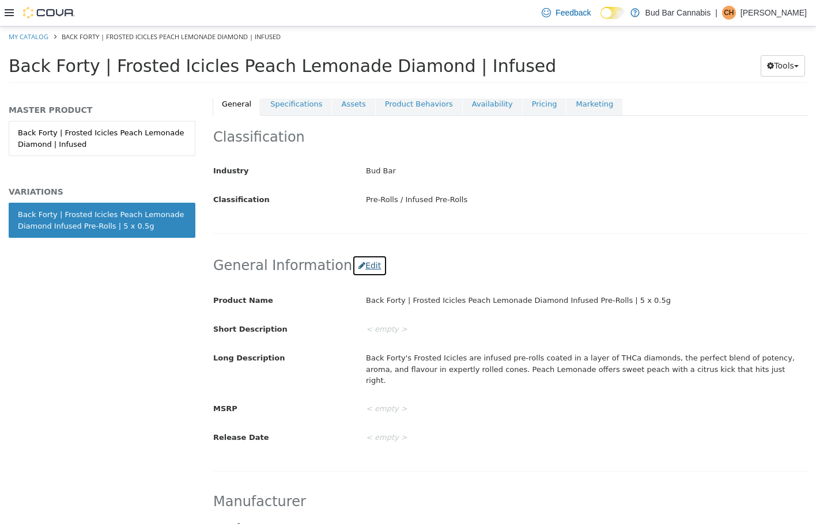
click at [362, 269] on button "Edit" at bounding box center [369, 265] width 35 height 21
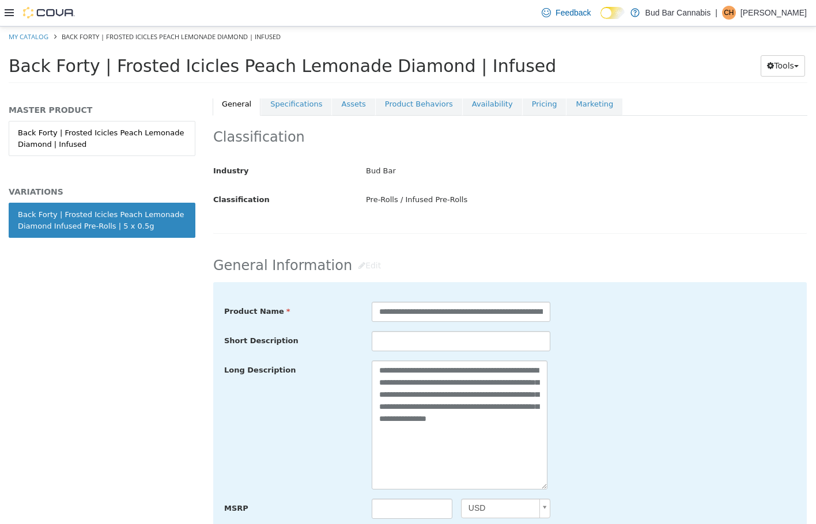
click at [419, 236] on div "Classification Industry Bud Bar Classification Pre-Rolls / Infused Pre-Rolls Ca…" at bounding box center [510, 178] width 594 height 127
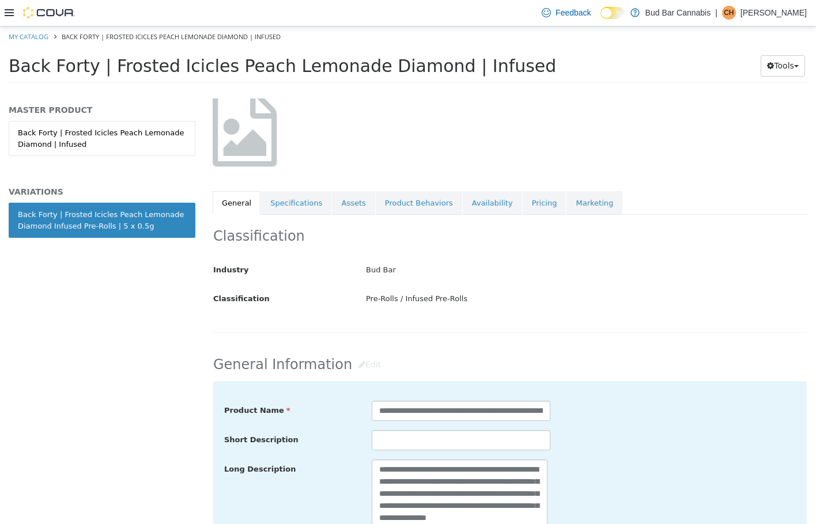
scroll to position [58, 0]
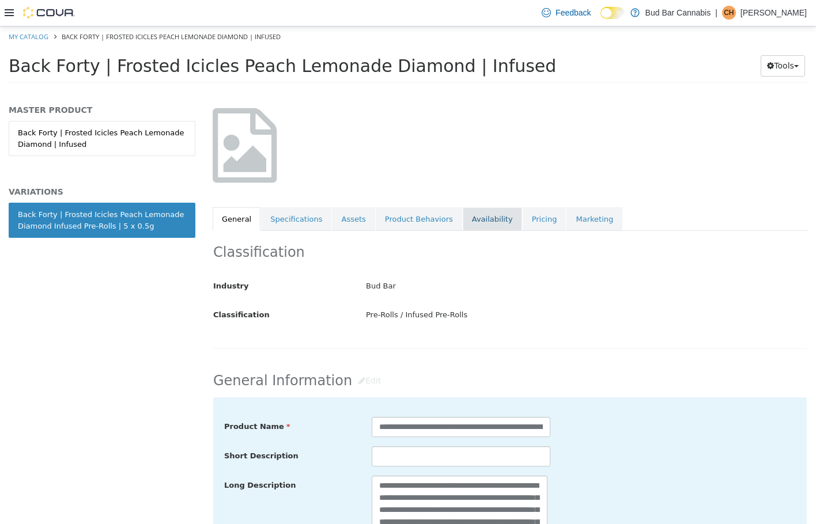
click at [463, 229] on link "Availability" at bounding box center [492, 219] width 59 height 24
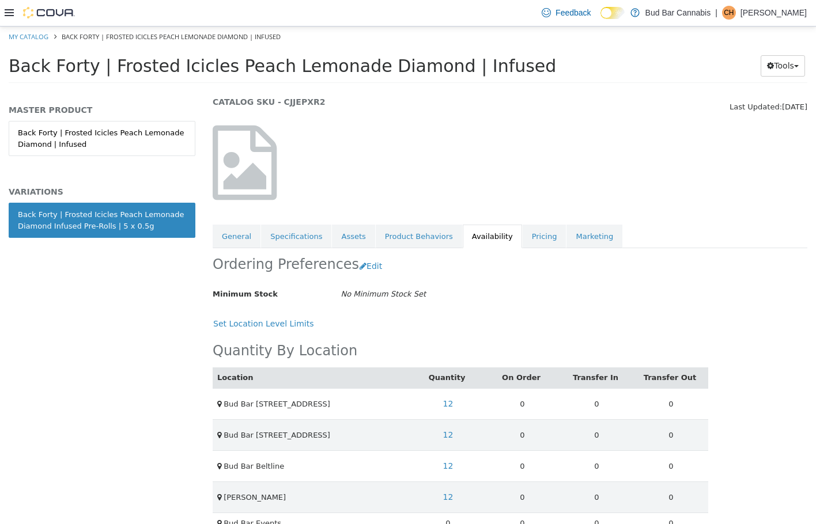
scroll to position [93, 0]
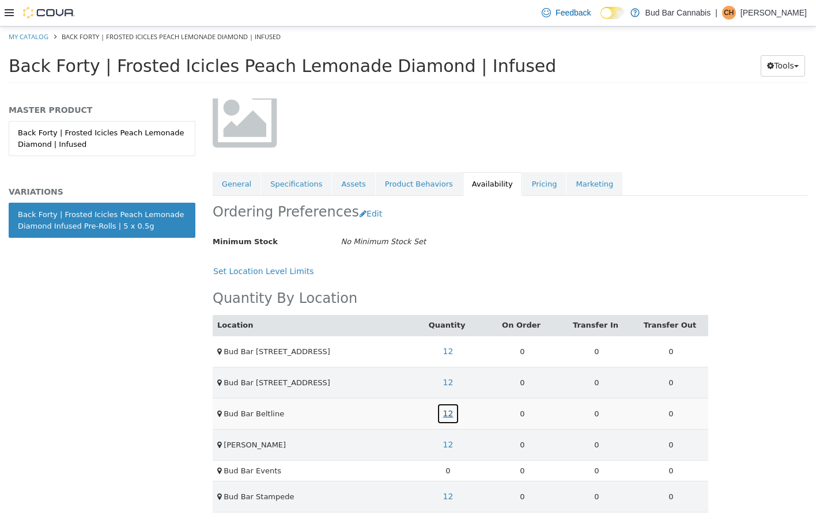
click at [446, 410] on link "12" at bounding box center [448, 413] width 23 height 21
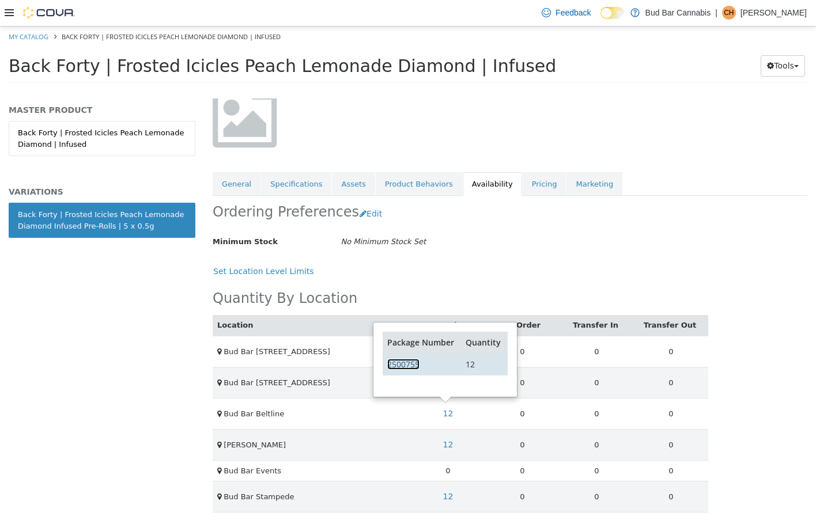
click at [411, 359] on link "2500755" at bounding box center [403, 363] width 32 height 11
click at [40, 40] on link "My Catalog" at bounding box center [29, 36] width 40 height 9
select select "**********"
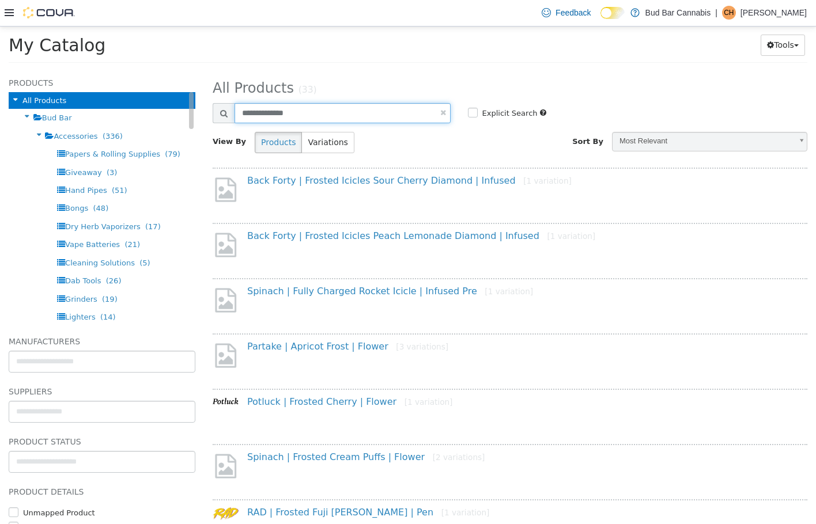
drag, startPoint x: 155, startPoint y: 103, endPoint x: 103, endPoint y: 103, distance: 51.8
click at [103, 70] on div "Products All Products Bud Bar Accessories (336) Papers & Rolling Supplies (79) …" at bounding box center [408, 70] width 816 height 0
click at [332, 113] on input "text" at bounding box center [342, 113] width 216 height 20
click at [324, 91] on h2 "All Products (33)" at bounding box center [510, 88] width 612 height 18
click at [312, 115] on input "text" at bounding box center [342, 113] width 216 height 20
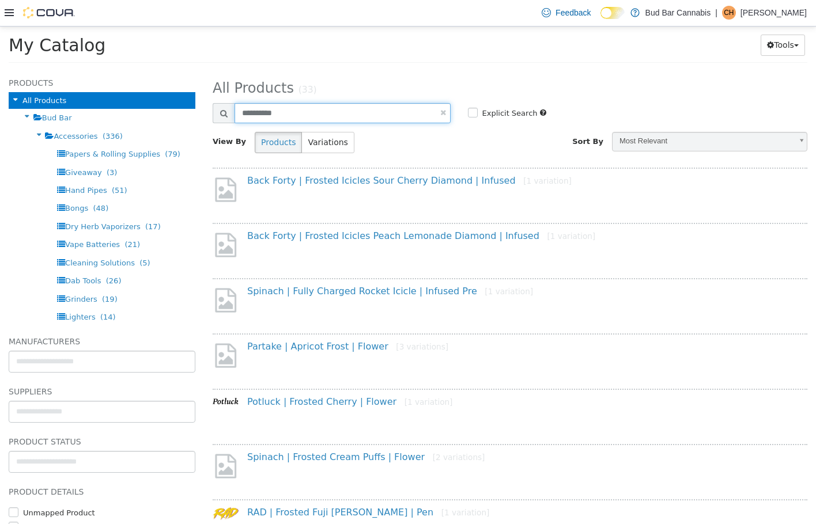
type input "**********"
select select "**********"
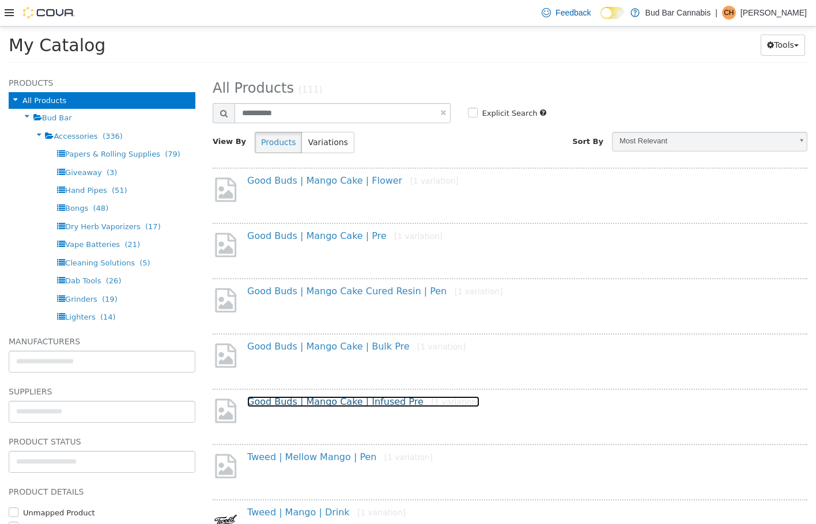
click at [375, 402] on link "Good Buds | Mango Cake | Infused Pre [1 variation]" at bounding box center [363, 401] width 232 height 11
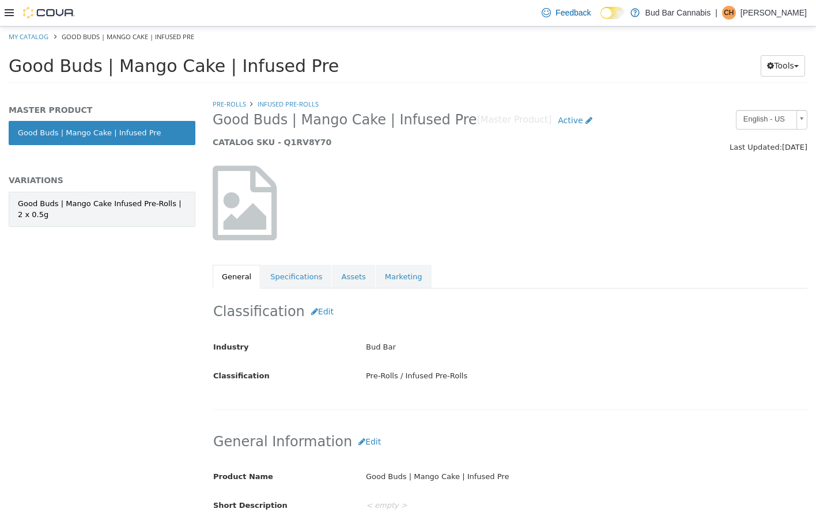
click at [107, 211] on div "Good Buds | Mango Cake Infused Pre-Rolls | 2 x 0.5g" at bounding box center [102, 209] width 168 height 22
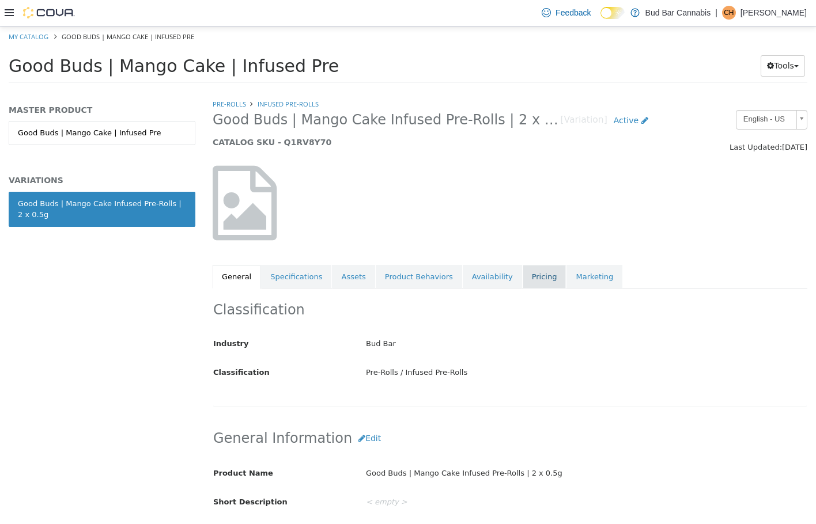
click at [522, 276] on link "Pricing" at bounding box center [544, 276] width 44 height 24
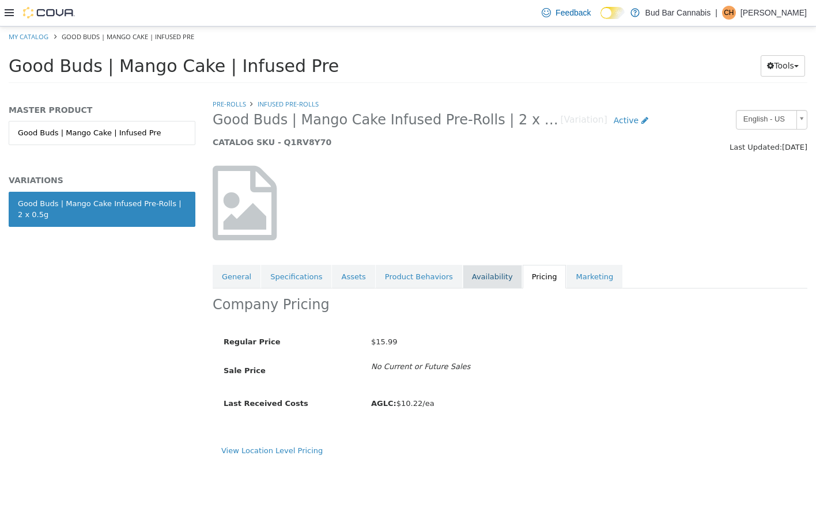
click at [475, 276] on link "Availability" at bounding box center [492, 276] width 59 height 24
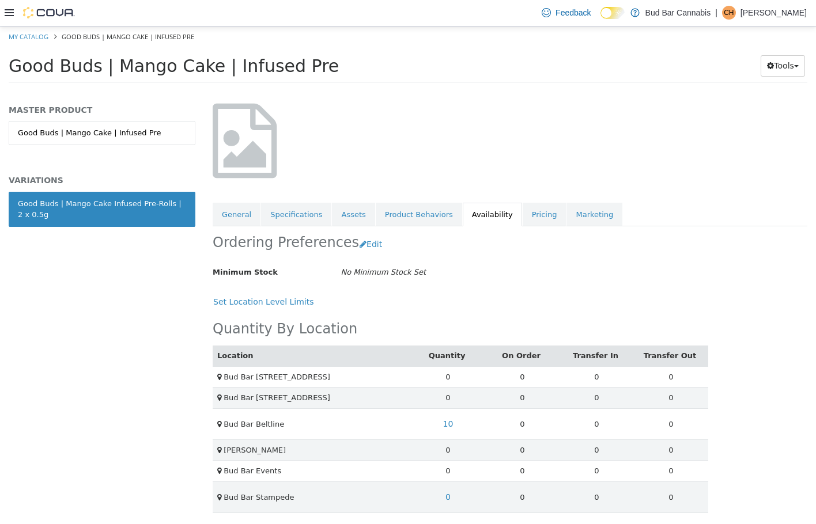
scroll to position [63, 0]
click at [451, 420] on link "10" at bounding box center [448, 422] width 23 height 21
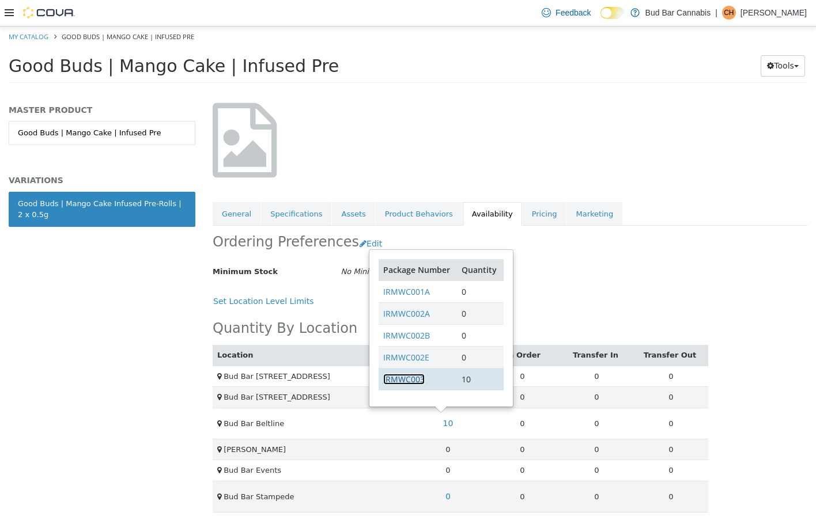
click at [414, 373] on link "IRMWC003" at bounding box center [403, 378] width 41 height 11
click at [41, 37] on link "My Catalog" at bounding box center [29, 36] width 40 height 9
select select "**********"
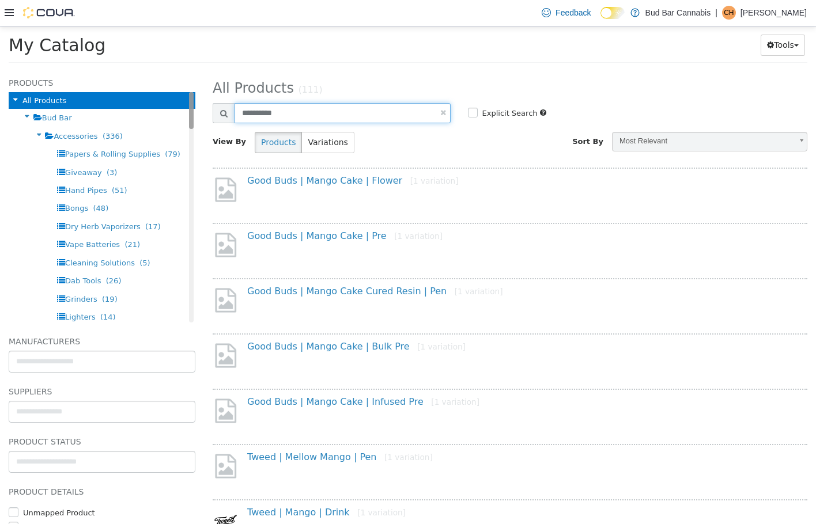
drag, startPoint x: 310, startPoint y: 113, endPoint x: 184, endPoint y: 114, distance: 126.7
click at [184, 70] on div "Products All Products Bud Bar Accessories (336) Papers & Rolling Supplies (79) …" at bounding box center [408, 70] width 816 height 0
type input "*********"
select select "**********"
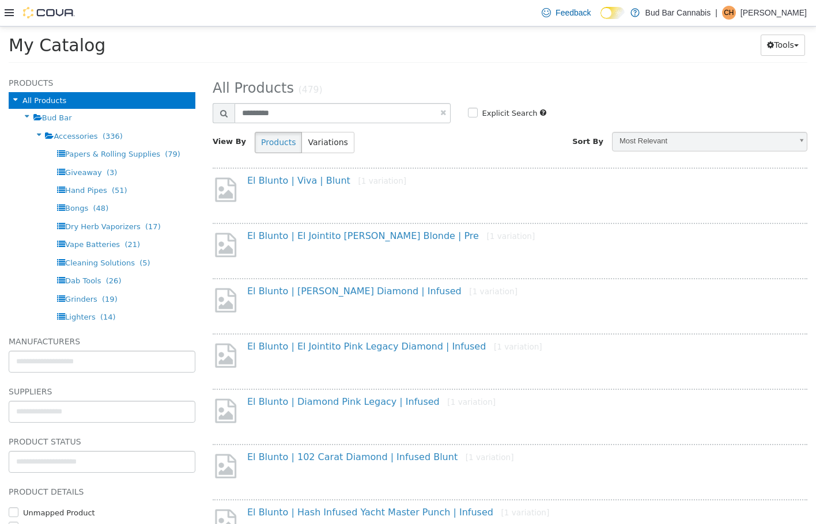
scroll to position [58, 0]
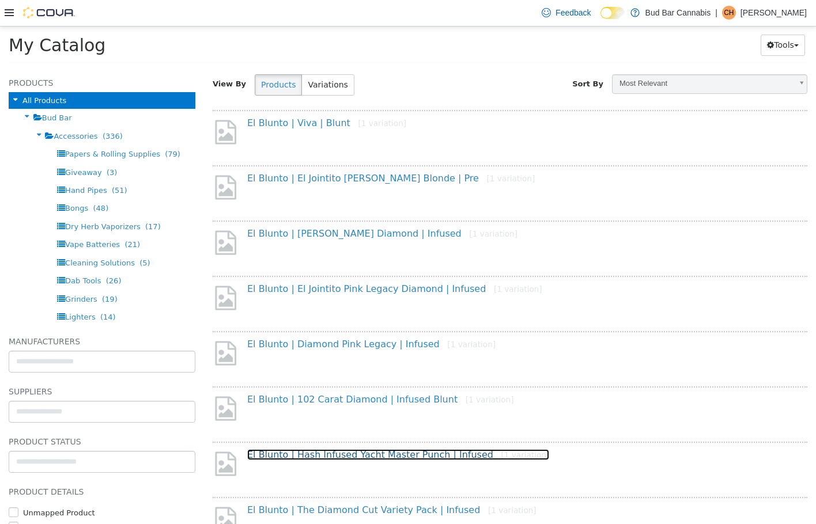
click at [411, 456] on link "El Blunto | Hash Infused Yacht Master Punch | Infused [1 variation]" at bounding box center [398, 454] width 302 height 11
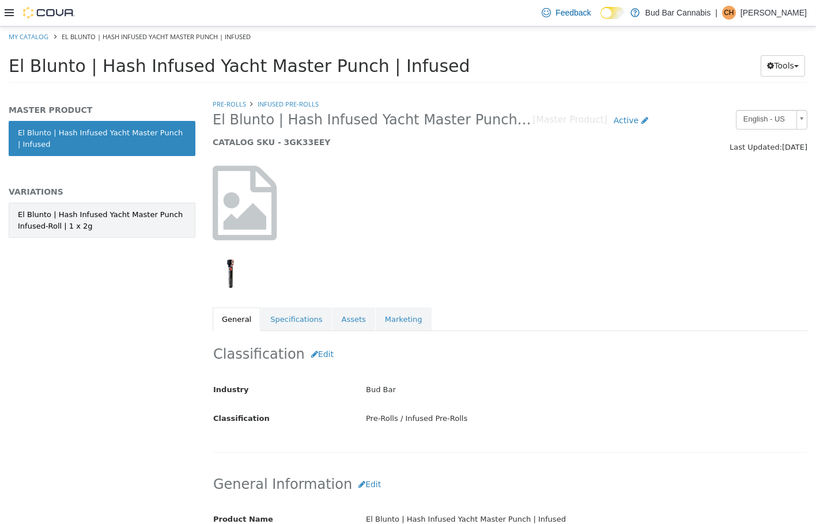
click at [96, 204] on link "El Blunto | Hash Infused Yacht Master Punch Infused-Roll | 1 x 2g" at bounding box center [102, 219] width 187 height 35
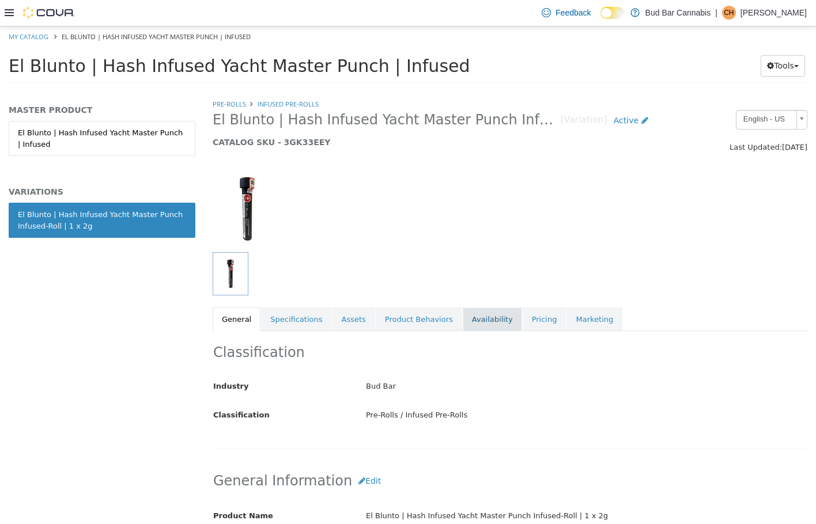
click at [463, 318] on link "Availability" at bounding box center [492, 319] width 59 height 24
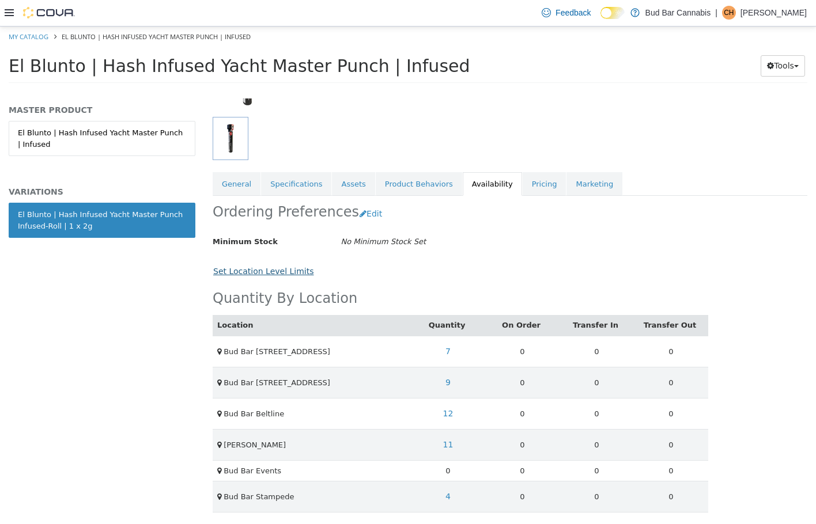
scroll to position [136, 0]
click at [440, 412] on link "12" at bounding box center [448, 413] width 23 height 21
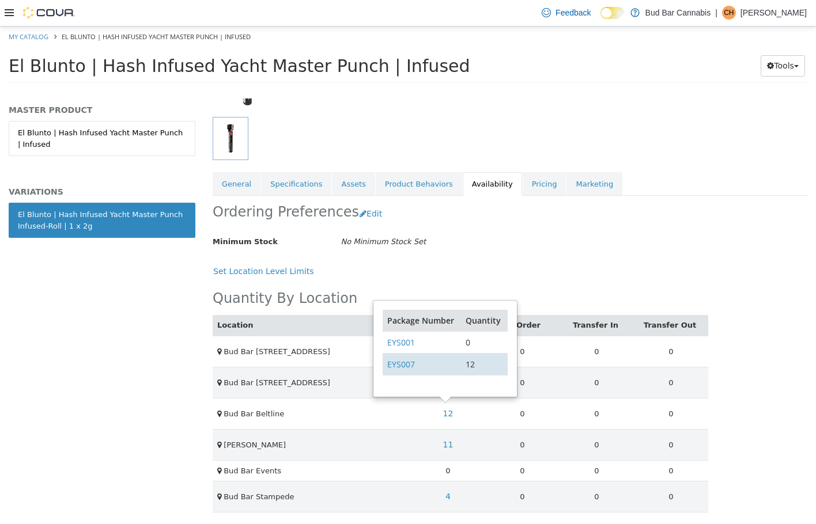
click at [422, 370] on td "EYS007" at bounding box center [421, 363] width 78 height 22
click at [405, 363] on link "EYS007" at bounding box center [401, 363] width 28 height 11
click at [46, 40] on link "My Catalog" at bounding box center [29, 36] width 40 height 9
select select "**********"
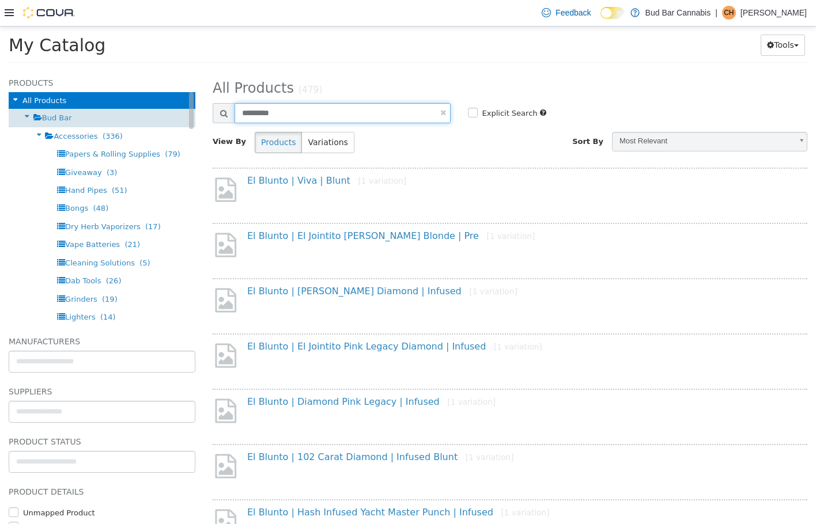
drag, startPoint x: 309, startPoint y: 115, endPoint x: 145, endPoint y: 120, distance: 164.2
click at [146, 70] on div "Products All Products Bud Bar Accessories (336) Papers & Rolling Supplies (79) …" at bounding box center [408, 70] width 816 height 0
type input "******"
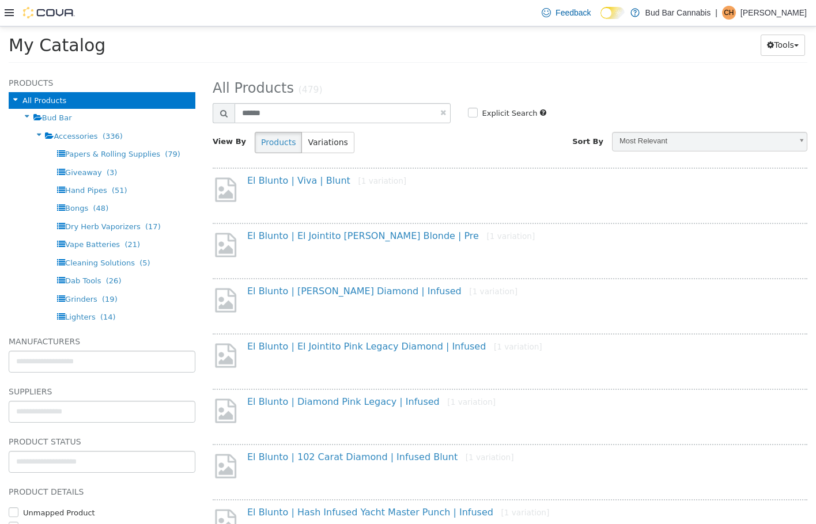
select select "**********"
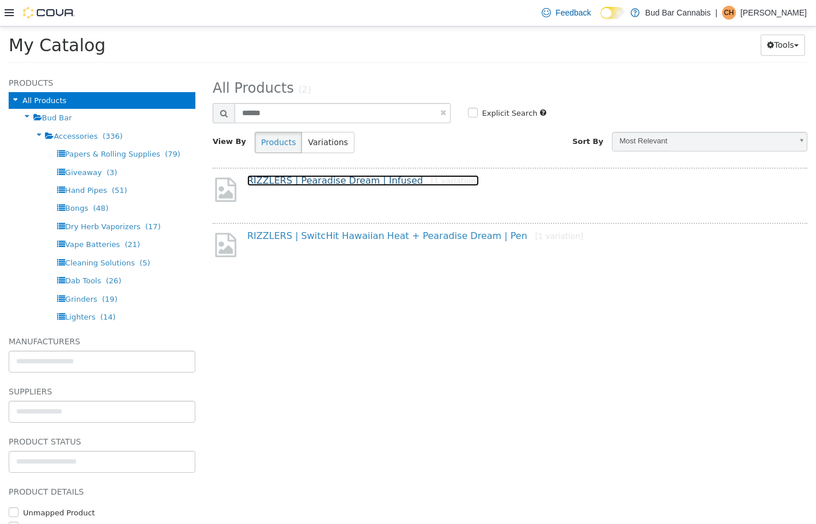
click at [340, 180] on link "RIZZLERS | Pearadise Dream | Infused [1 variation]" at bounding box center [363, 180] width 232 height 11
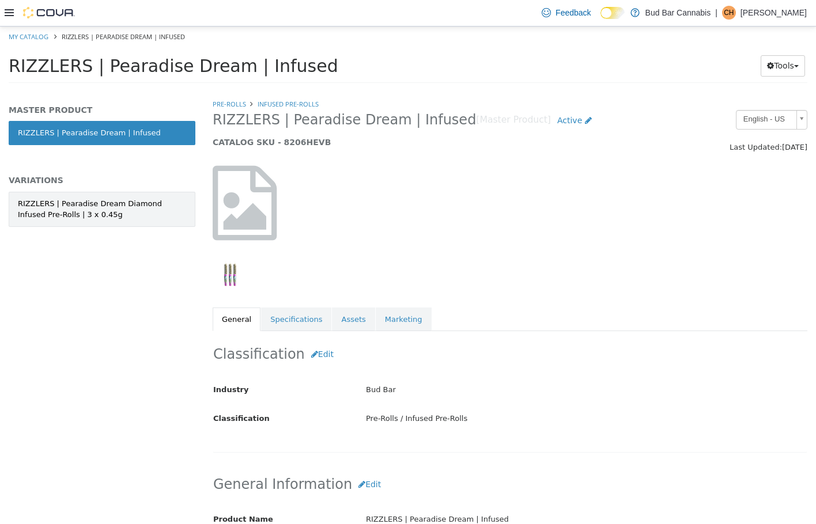
click at [73, 218] on div "RIZZLERS | Pearadise Dream Diamond Infused Pre-Rolls | 3 x 0.45g" at bounding box center [102, 209] width 168 height 22
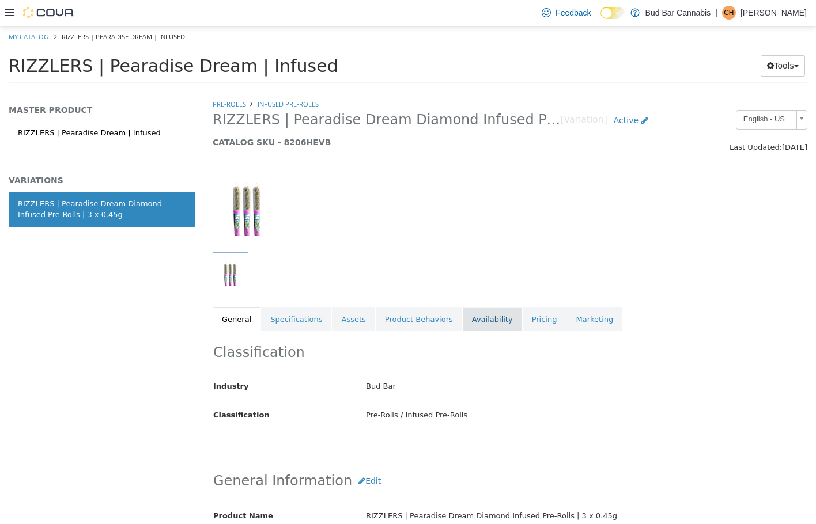
click at [476, 312] on link "Availability" at bounding box center [492, 319] width 59 height 24
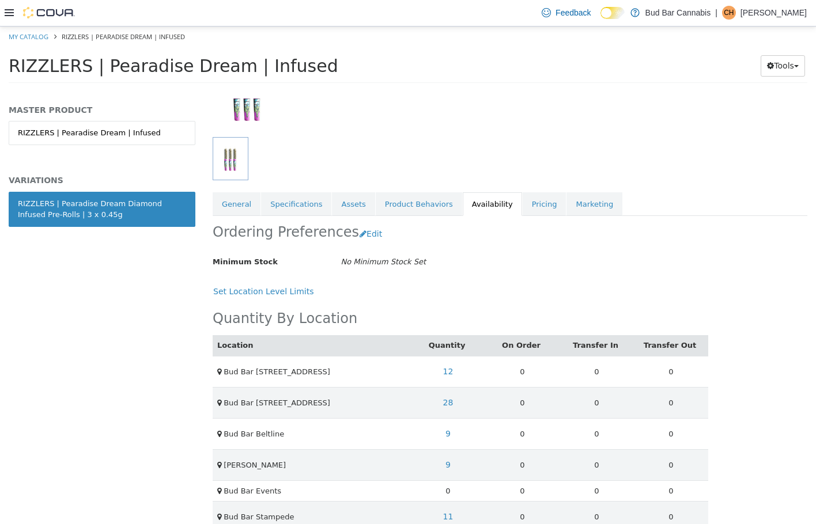
scroll to position [136, 0]
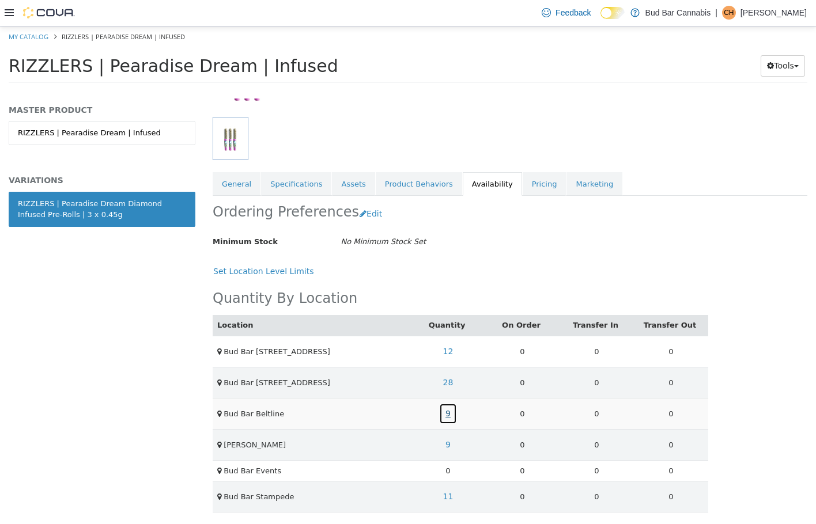
click at [439, 410] on link "9" at bounding box center [448, 413] width 18 height 21
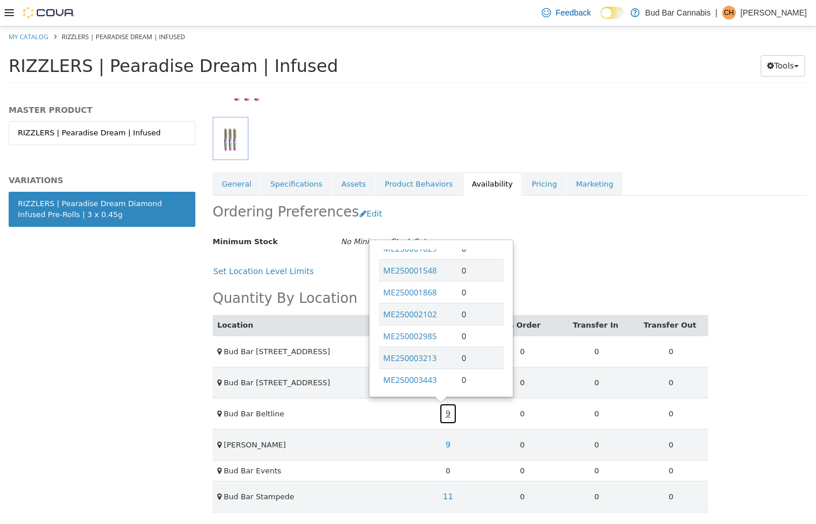
scroll to position [312, 0]
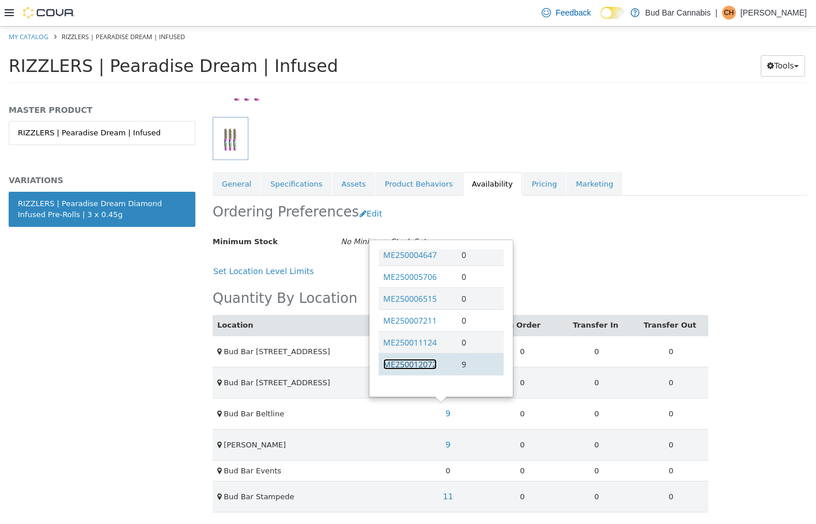
click at [423, 362] on link "ME250012072" at bounding box center [410, 363] width 54 height 11
click at [23, 34] on link "My Catalog" at bounding box center [29, 36] width 40 height 9
select select "**********"
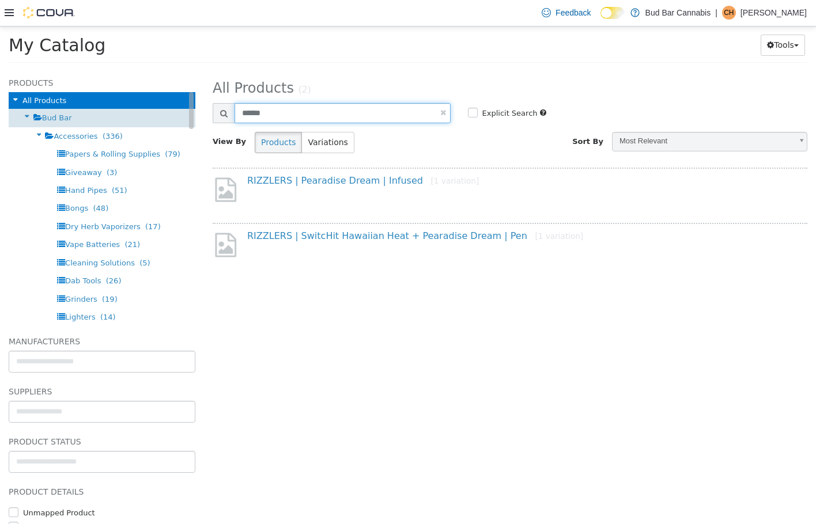
drag, startPoint x: 340, startPoint y: 121, endPoint x: 75, endPoint y: 109, distance: 265.2
click at [75, 70] on div "Products All Products Bud Bar Accessories (336) Papers & Rolling Supplies (79) …" at bounding box center [408, 70] width 816 height 0
type input "*"
type input "**********"
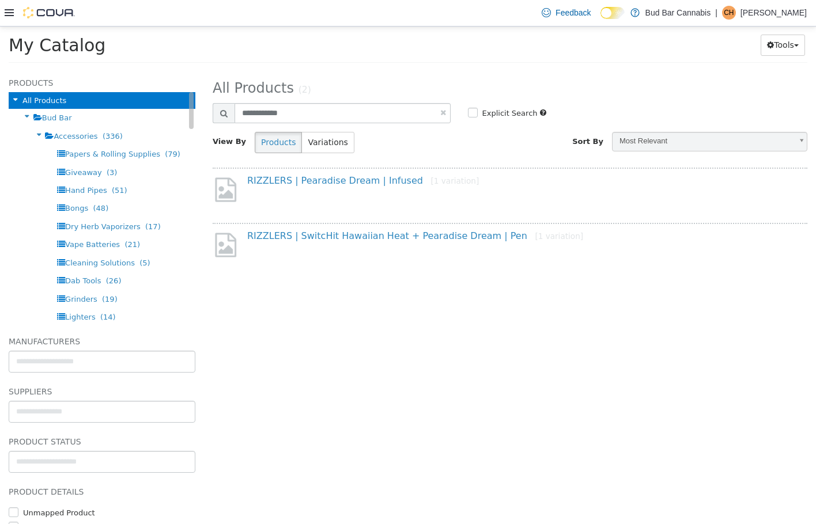
select select "**********"
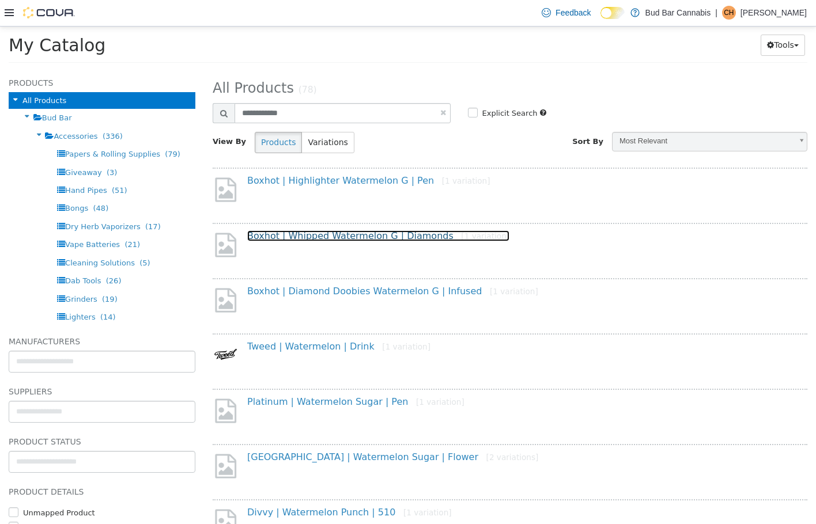
click at [367, 235] on link "Boxhot | Whipped Watermelon G | Diamonds [1 variation]" at bounding box center [378, 235] width 262 height 11
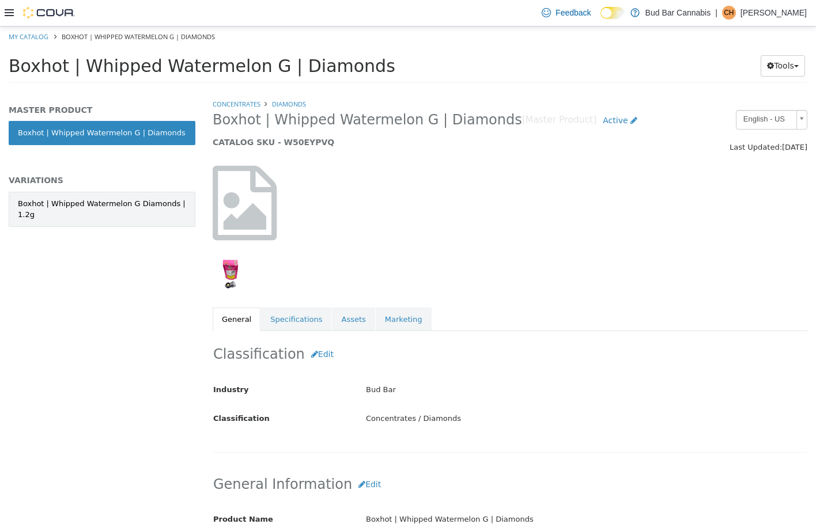
click at [160, 192] on link "Boxhot | Whipped Watermelon G Diamonds | 1.2g" at bounding box center [102, 208] width 187 height 35
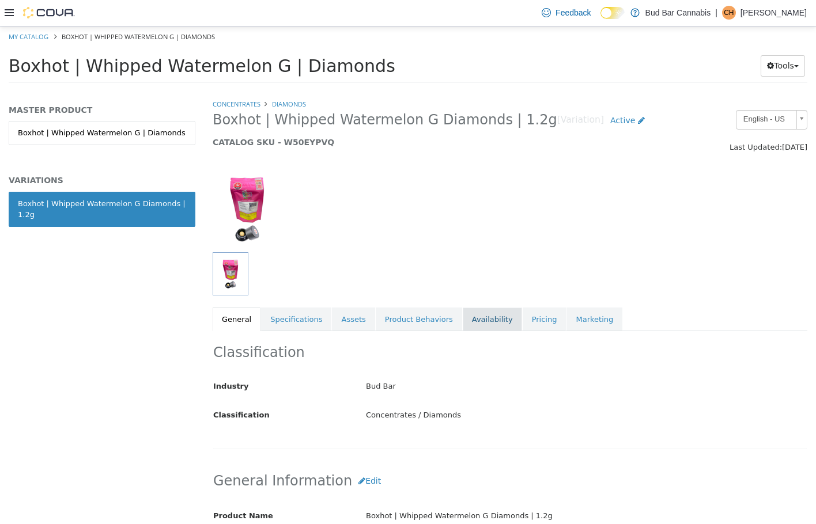
click at [463, 317] on link "Availability" at bounding box center [492, 319] width 59 height 24
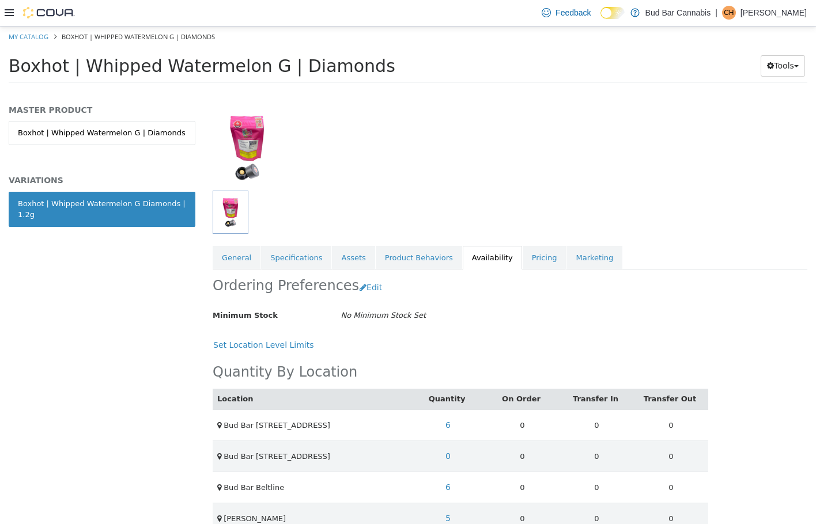
scroll to position [136, 0]
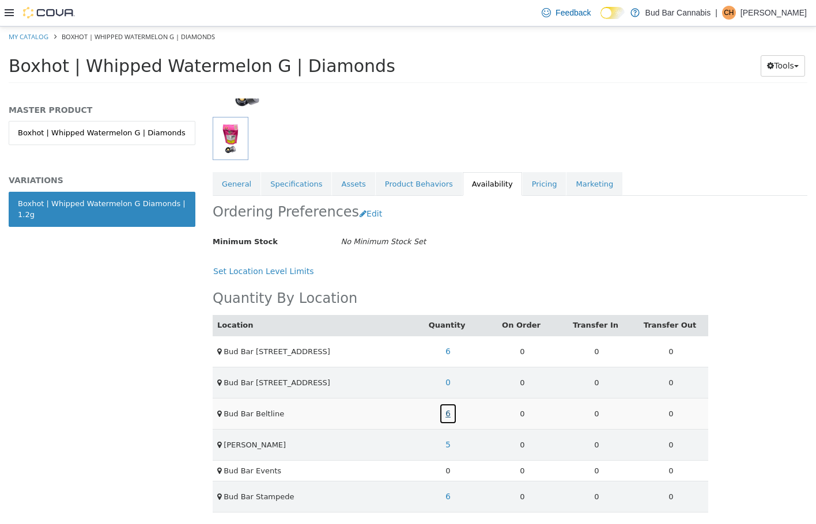
click at [446, 412] on link "6" at bounding box center [448, 413] width 18 height 21
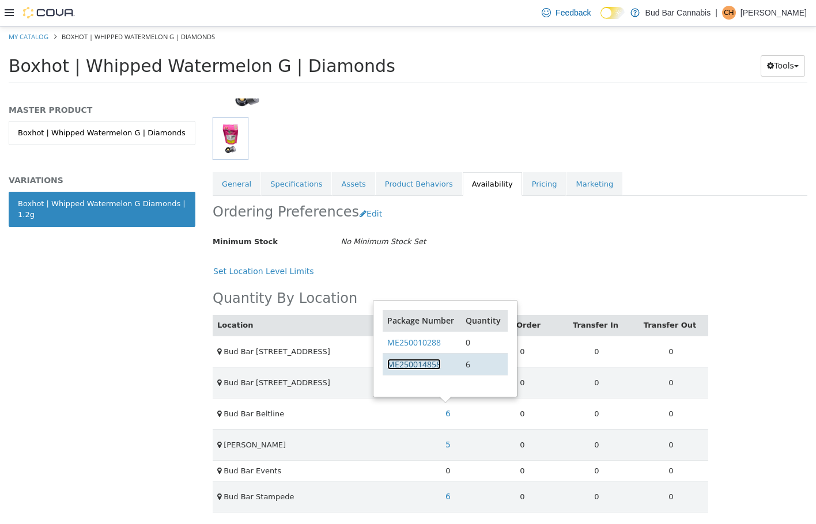
click at [440, 363] on link "ME250014858" at bounding box center [414, 363] width 54 height 11
click at [35, 40] on link "My Catalog" at bounding box center [29, 36] width 40 height 9
select select "**********"
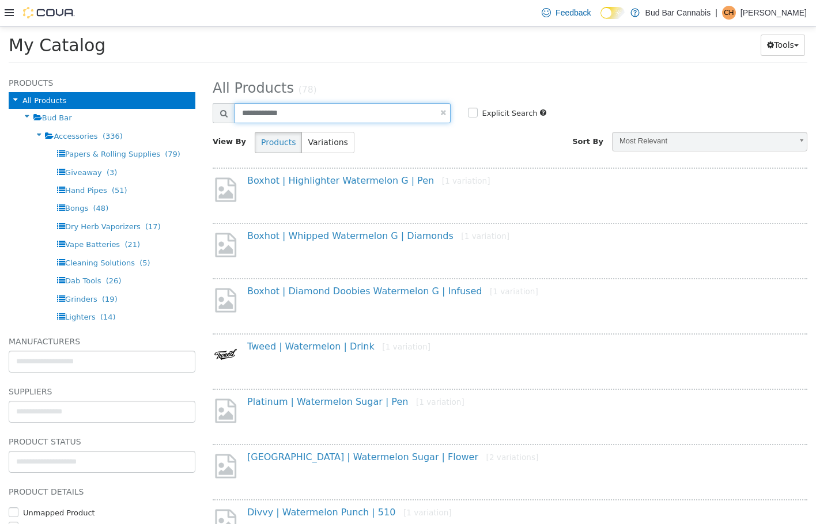
drag, startPoint x: 321, startPoint y: 118, endPoint x: 88, endPoint y: 67, distance: 239.4
click at [63, 70] on div "Products All Products Bud Bar Accessories (336) Papers & Rolling Supplies (79) …" at bounding box center [408, 70] width 816 height 0
type input "*******"
select select "**********"
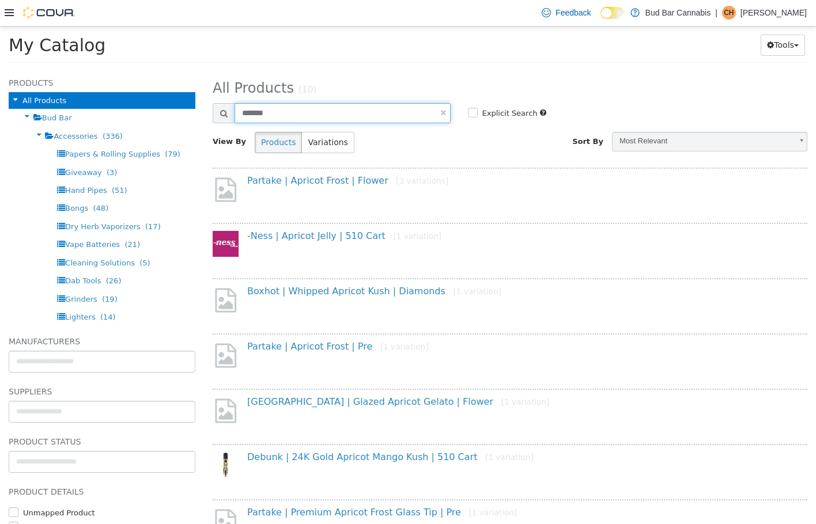
click at [282, 114] on input "*******" at bounding box center [342, 113] width 216 height 20
type input "*******"
click at [309, 48] on h1 "My Catalog" at bounding box center [265, 44] width 513 height 22
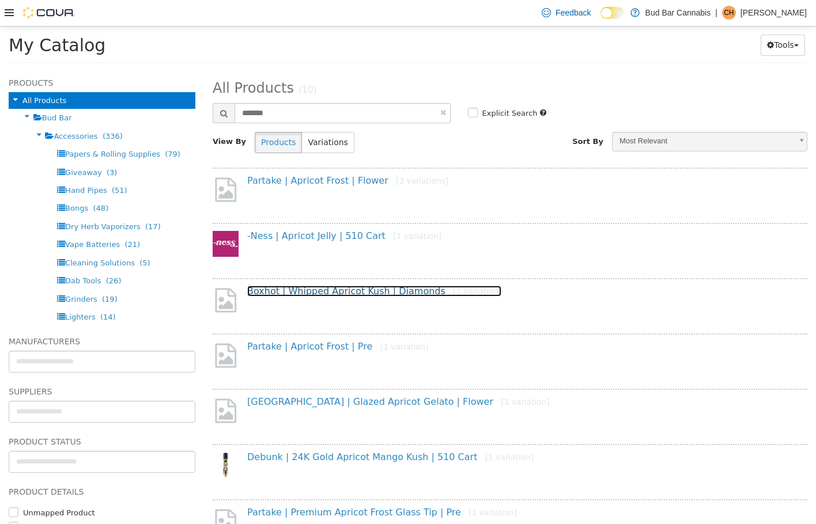
click at [374, 294] on link "Boxhot | Whipped Apricot Kush | Diamonds [1 variation]" at bounding box center [374, 290] width 254 height 11
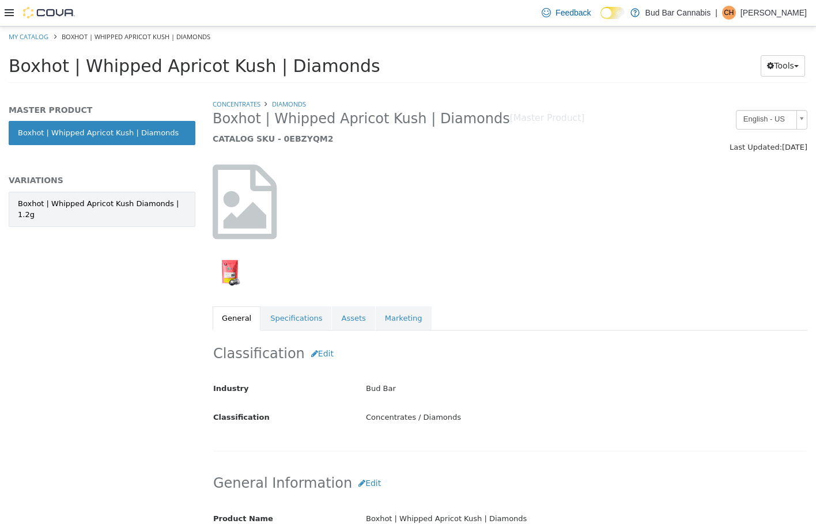
click at [75, 203] on div "Boxhot | Whipped Apricot Kush Diamonds | 1.2g" at bounding box center [102, 209] width 168 height 22
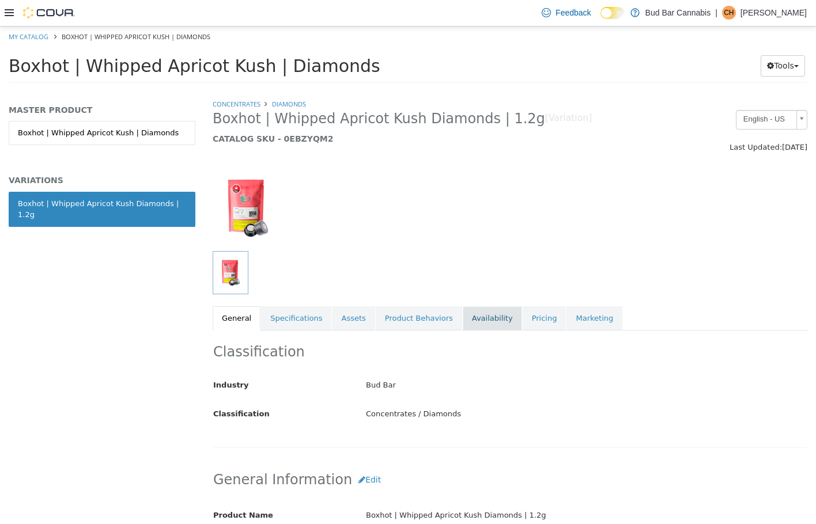
click at [467, 324] on link "Availability" at bounding box center [492, 318] width 59 height 24
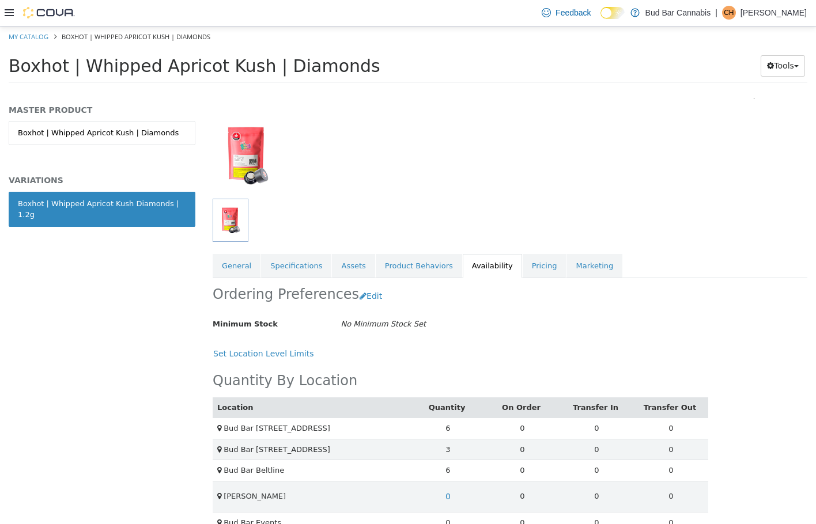
scroll to position [104, 0]
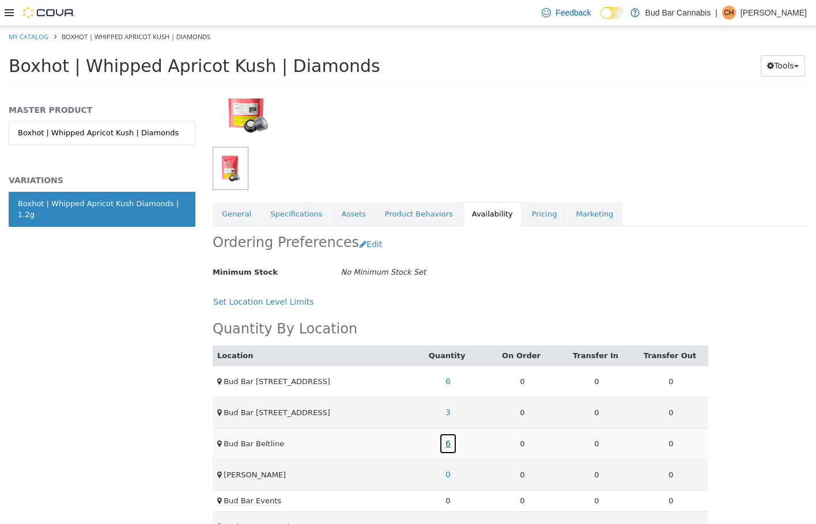
click at [445, 442] on link "6" at bounding box center [448, 443] width 18 height 21
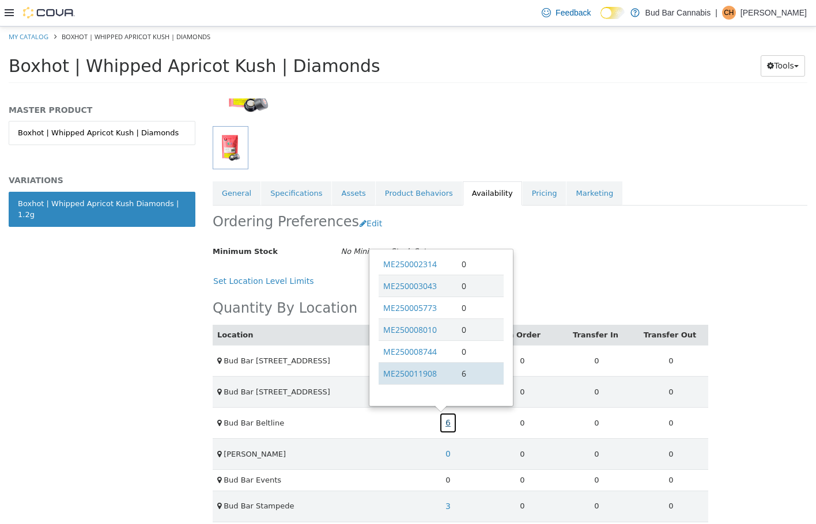
scroll to position [135, 0]
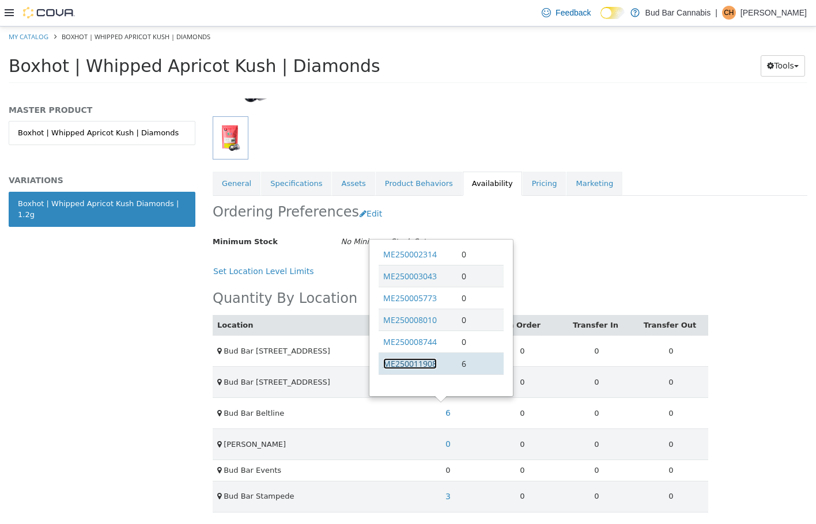
click at [419, 361] on link "ME250011908" at bounding box center [410, 363] width 54 height 11
click at [33, 36] on link "My Catalog" at bounding box center [29, 36] width 40 height 9
select select "**********"
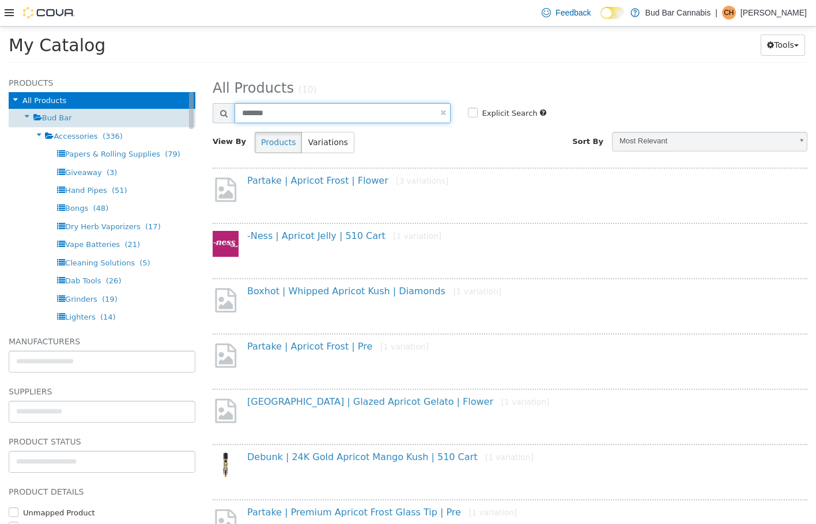
drag, startPoint x: 367, startPoint y: 117, endPoint x: 93, endPoint y: 117, distance: 274.2
click at [94, 70] on div "Products All Products Bud Bar Accessories (336) Papers & Rolling Supplies (79) …" at bounding box center [408, 70] width 816 height 0
type input "**********"
select select "**********"
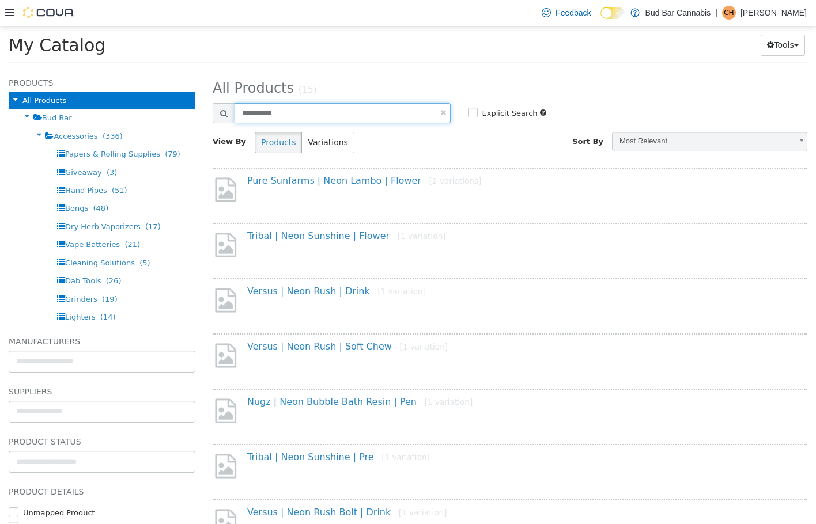
click at [241, 107] on input "**********" at bounding box center [342, 113] width 216 height 20
type input "**********"
select select "**********"
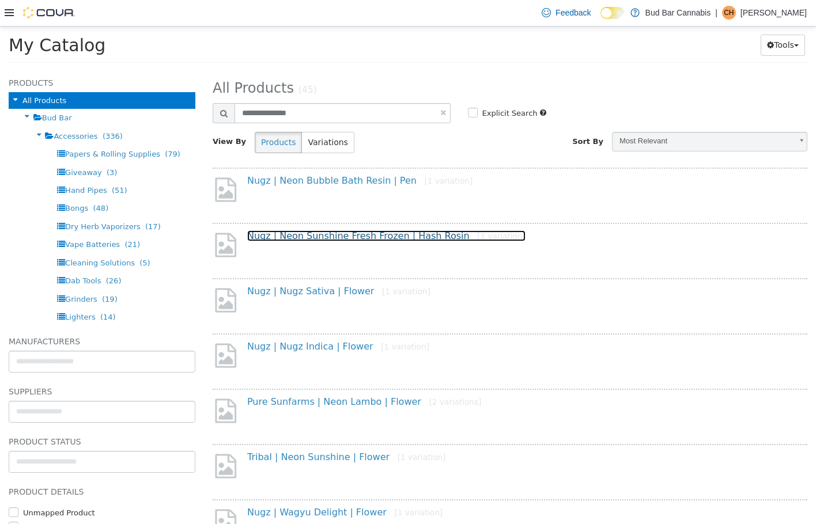
click at [393, 238] on link "Nugz | Neon Sunshine Fresh Frozen | Hash Rosin [1 variation]" at bounding box center [386, 235] width 278 height 11
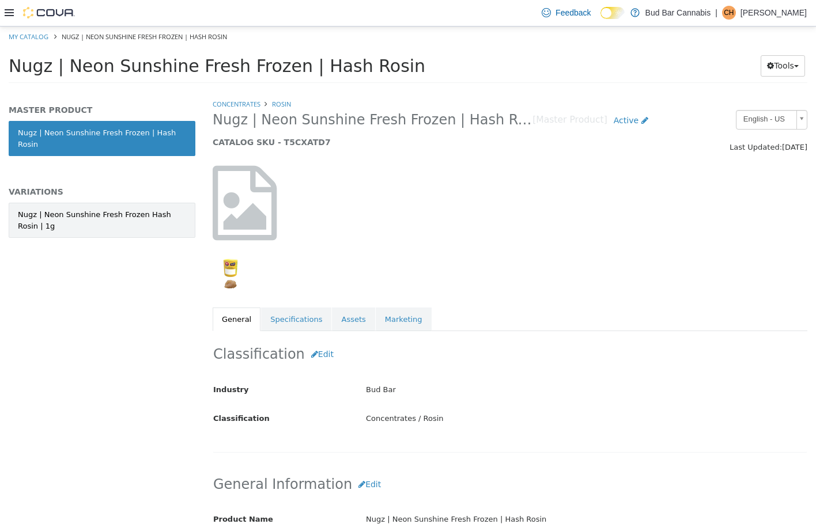
click at [158, 209] on div "Nugz | Neon Sunshine Fresh Frozen Hash Rosin | 1g" at bounding box center [102, 220] width 168 height 22
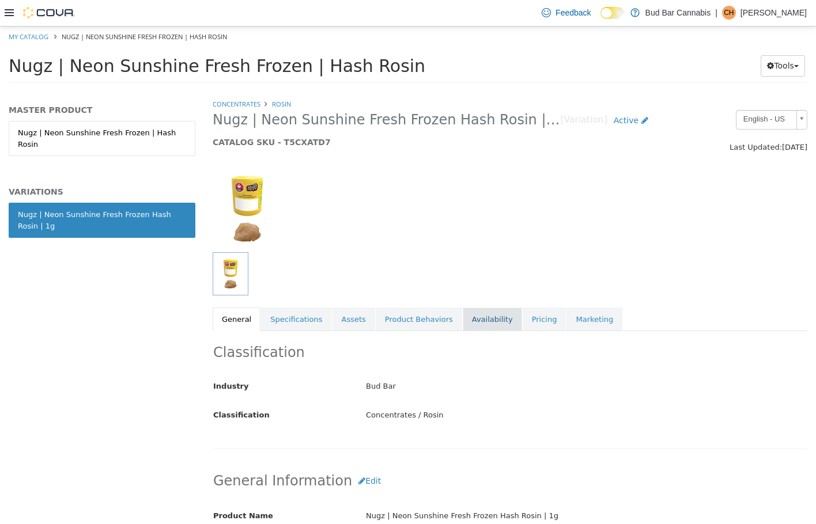
click at [463, 316] on link "Availability" at bounding box center [492, 319] width 59 height 24
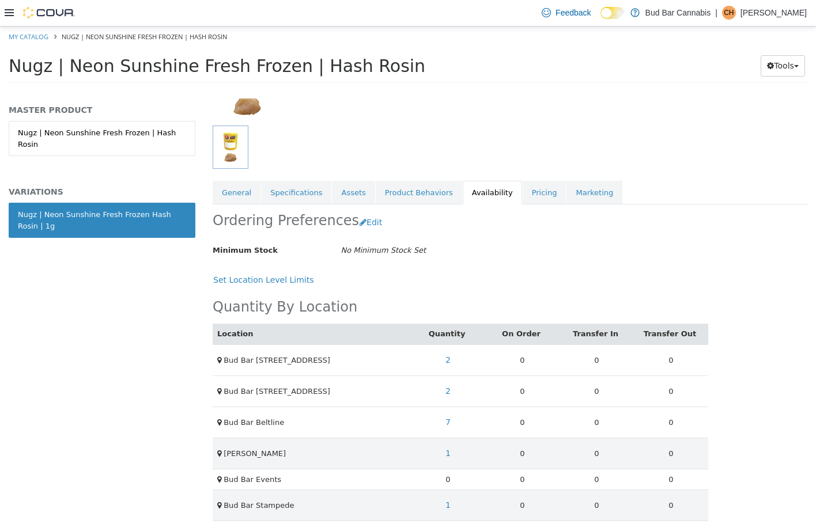
scroll to position [136, 0]
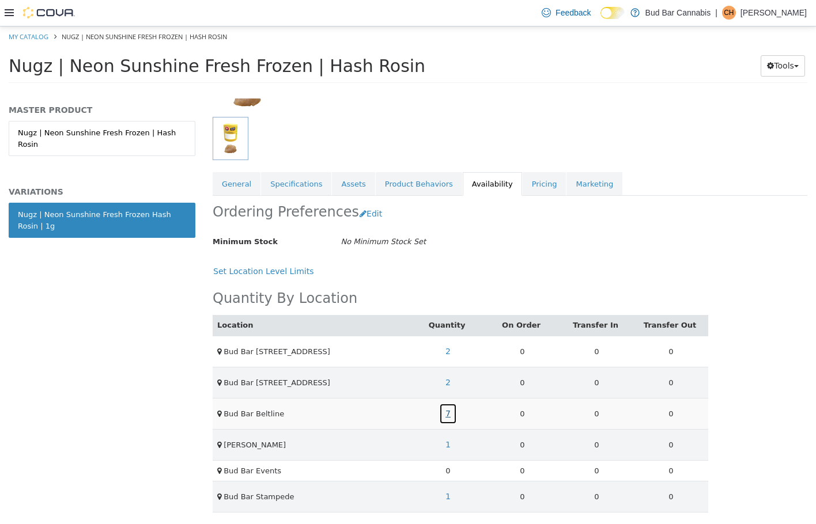
click at [442, 412] on link "7" at bounding box center [448, 413] width 18 height 21
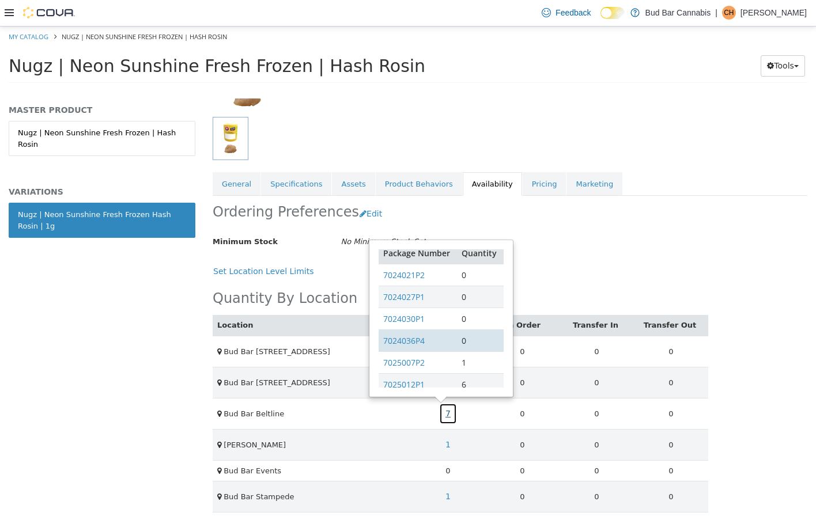
scroll to position [27, 0]
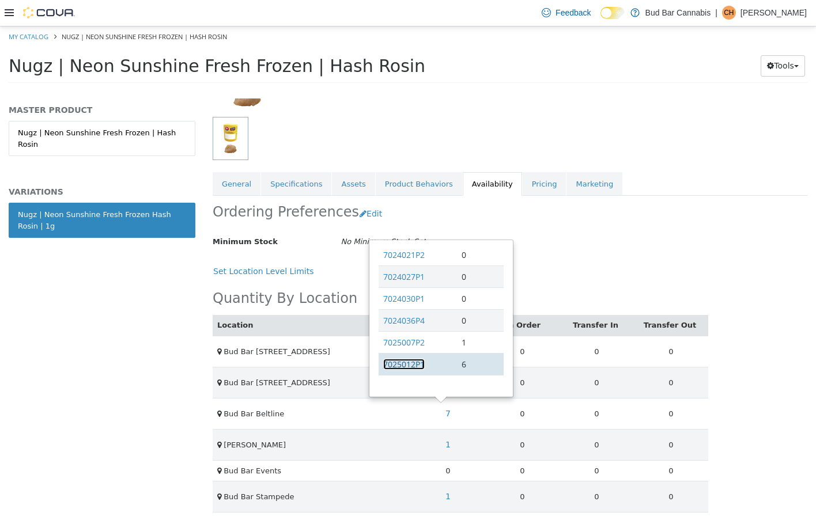
click at [408, 366] on link "7025012P1" at bounding box center [403, 363] width 41 height 11
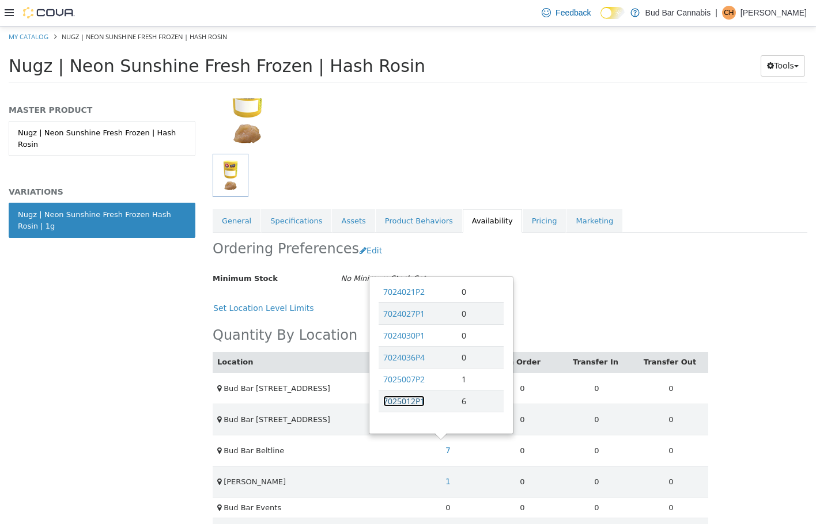
scroll to position [78, 0]
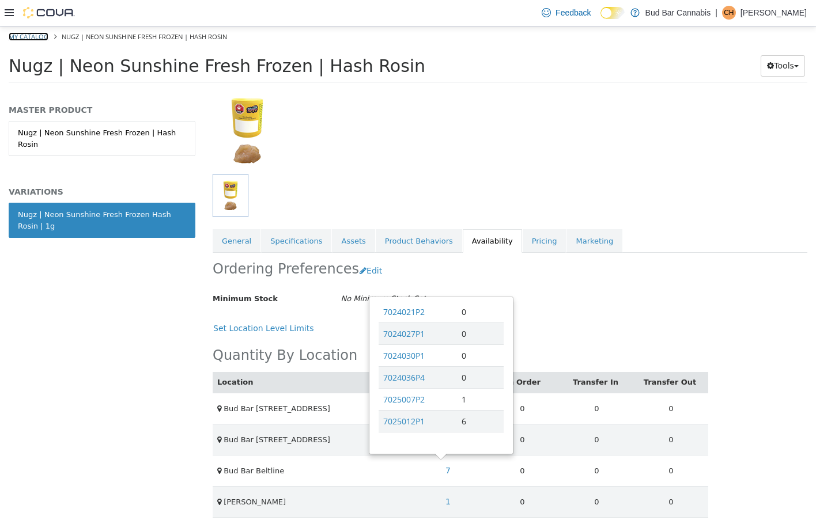
click at [38, 39] on link "My Catalog" at bounding box center [29, 36] width 40 height 9
select select "**********"
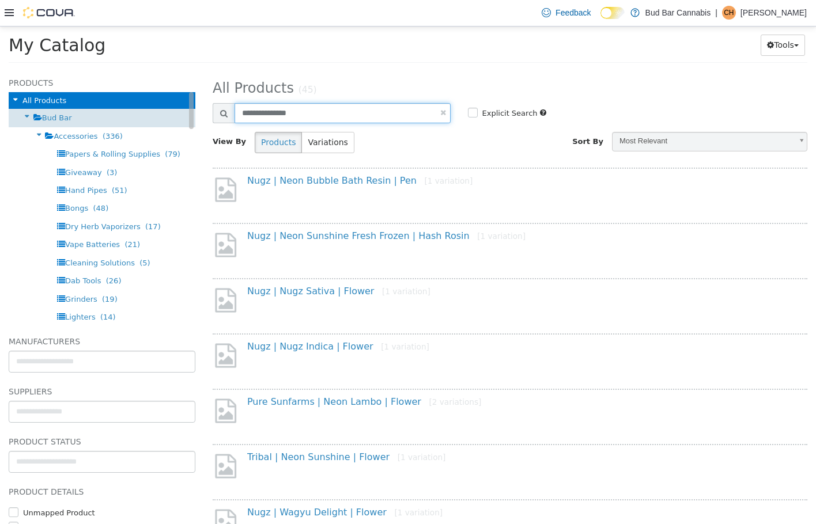
click at [46, 70] on div "Products All Products Bud Bar Accessories (336) Papers & Rolling Supplies (79) …" at bounding box center [408, 70] width 816 height 0
type input "*"
type input "*****"
select select "**********"
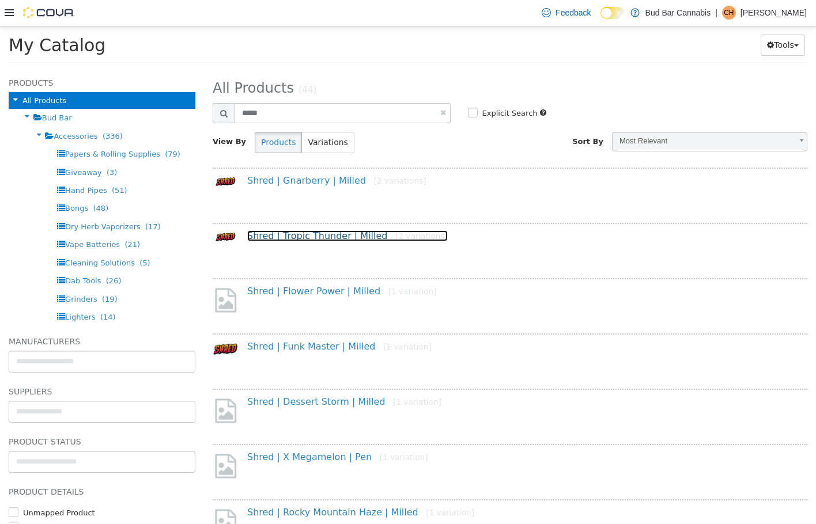
click at [307, 236] on link "Shred | Tropic Thunder | Milled [2 variations]" at bounding box center [347, 235] width 200 height 11
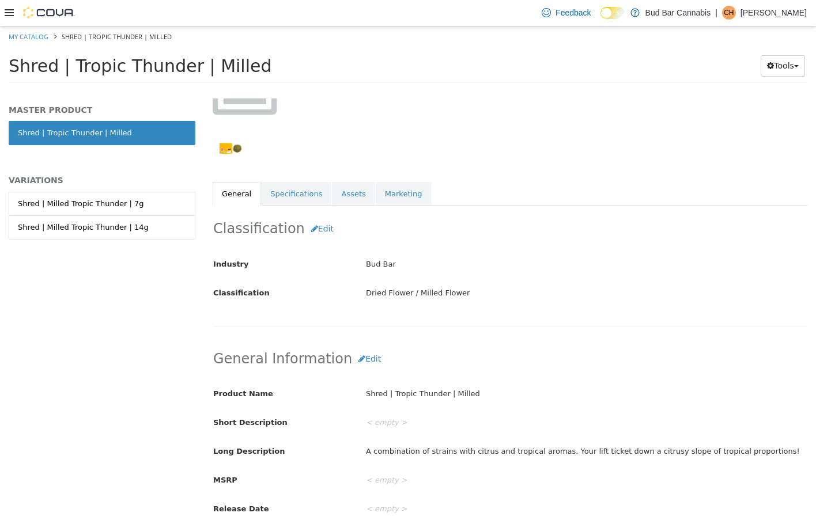
scroll to position [115, 0]
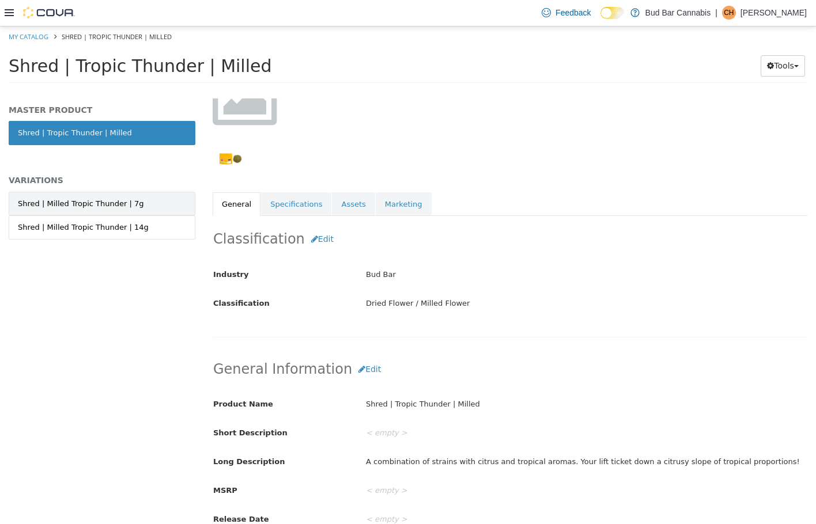
click at [135, 209] on link "Shred | Milled Tropic Thunder | 7g" at bounding box center [102, 203] width 187 height 24
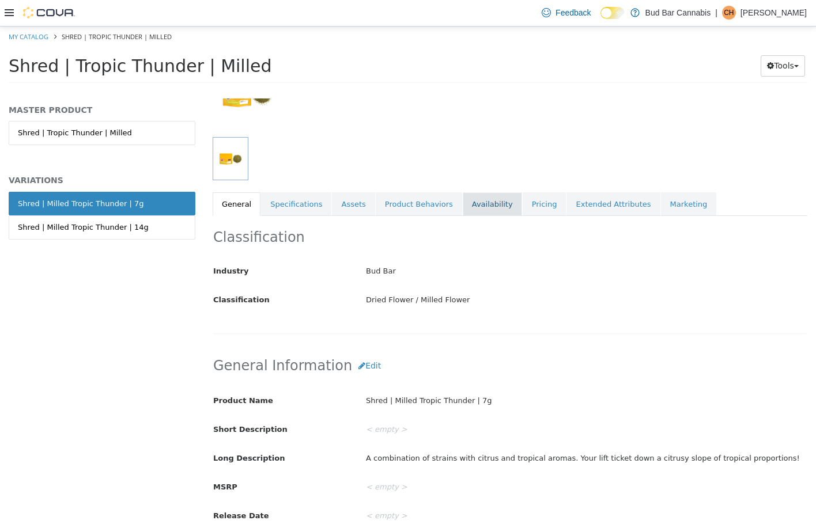
click at [470, 210] on link "Availability" at bounding box center [492, 204] width 59 height 24
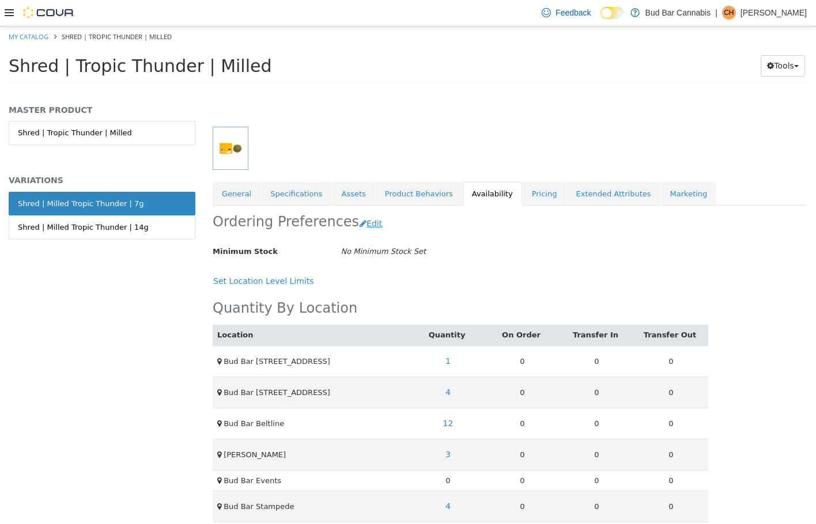
scroll to position [136, 0]
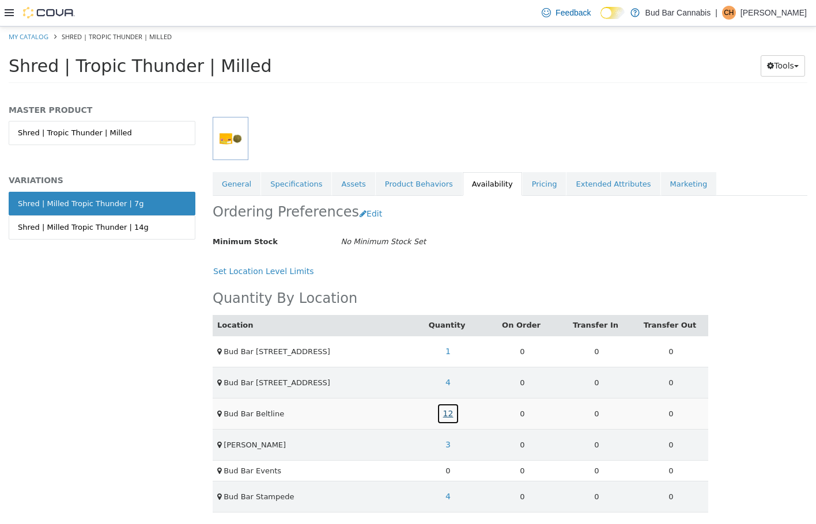
click at [449, 412] on link "12" at bounding box center [448, 413] width 23 height 21
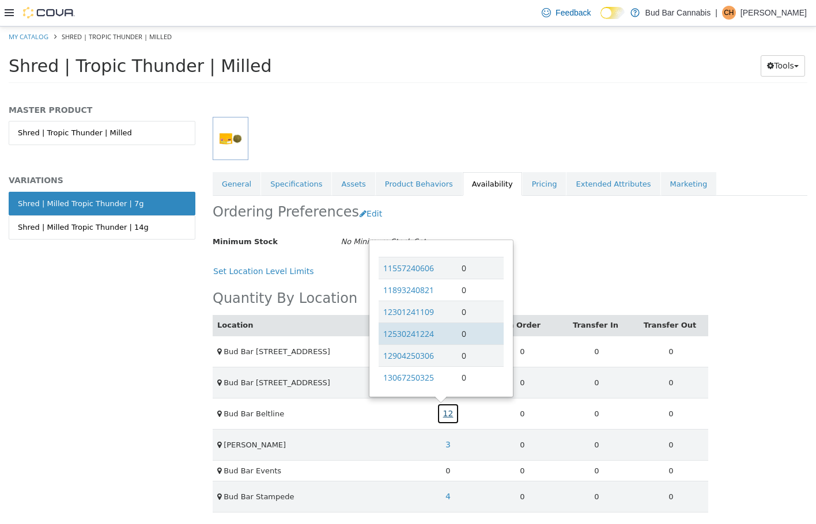
scroll to position [158, 0]
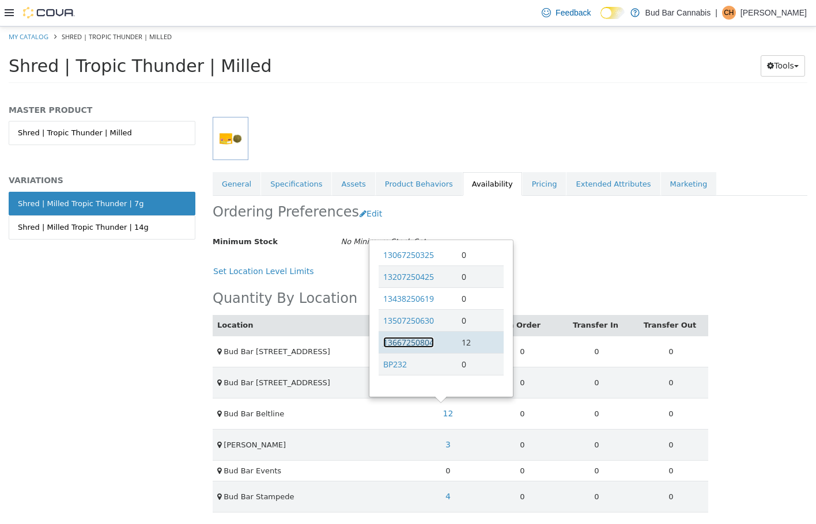
click at [423, 343] on link "13667250804" at bounding box center [408, 341] width 51 height 11
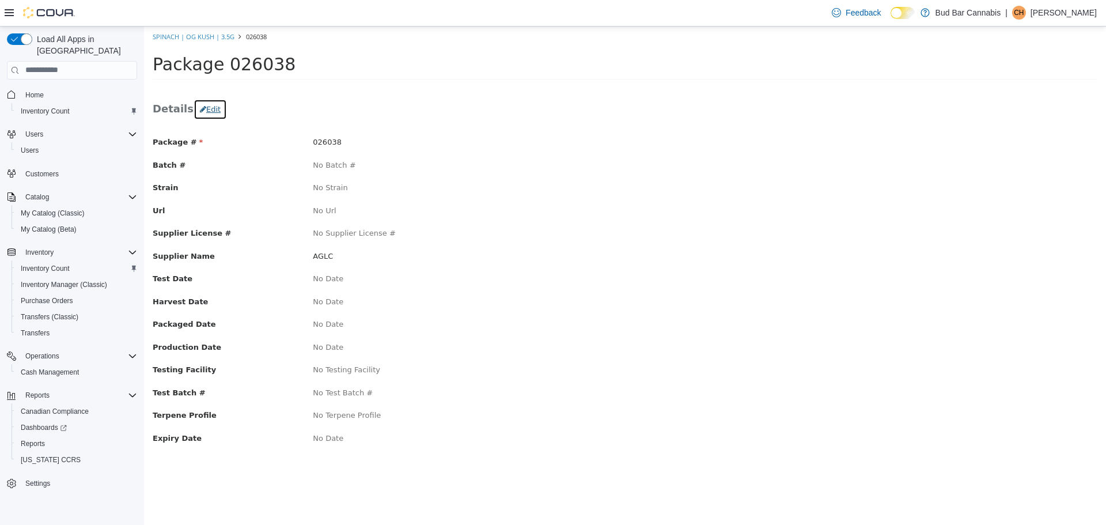
click at [198, 104] on button "Edit" at bounding box center [210, 108] width 33 height 21
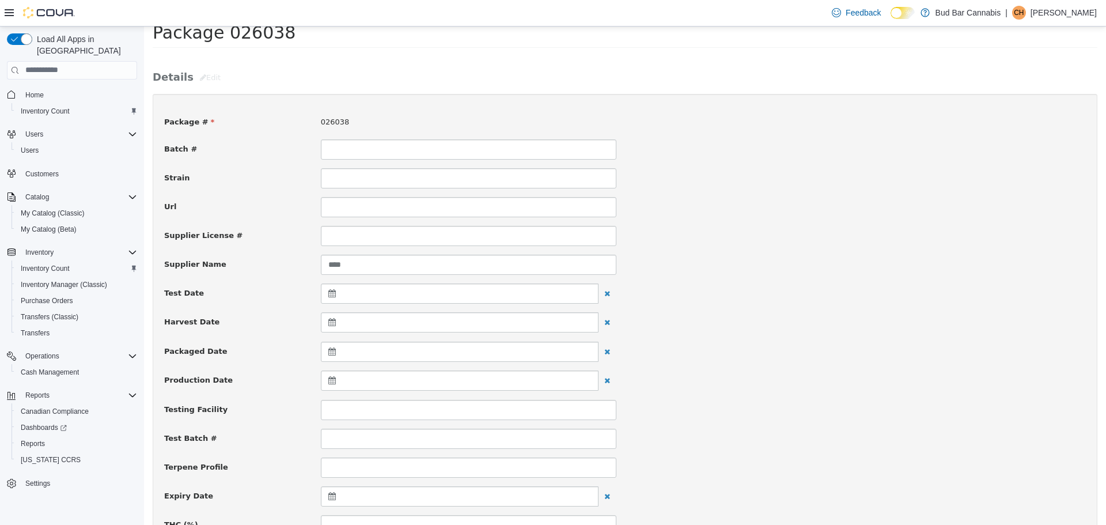
scroll to position [115, 0]
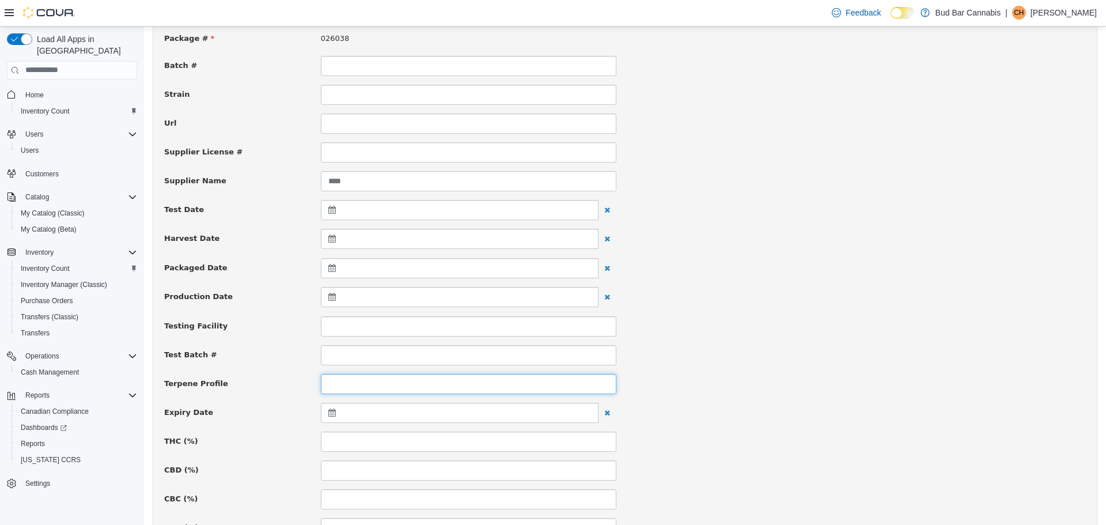
click at [355, 382] on input at bounding box center [468, 383] width 295 height 20
type input "***"
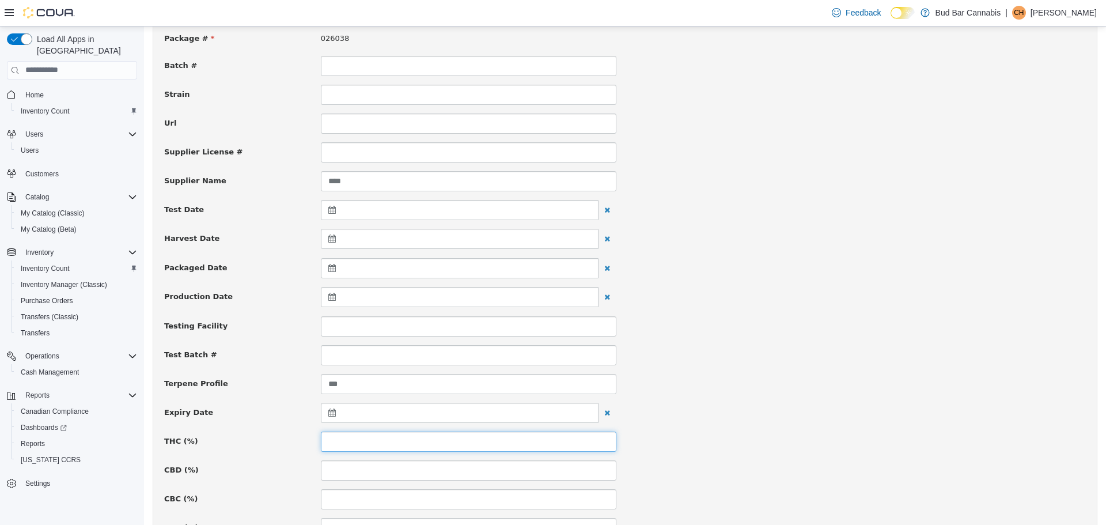
click at [353, 442] on input at bounding box center [468, 441] width 295 height 20
type input "****"
click at [357, 418] on div at bounding box center [460, 412] width 278 height 20
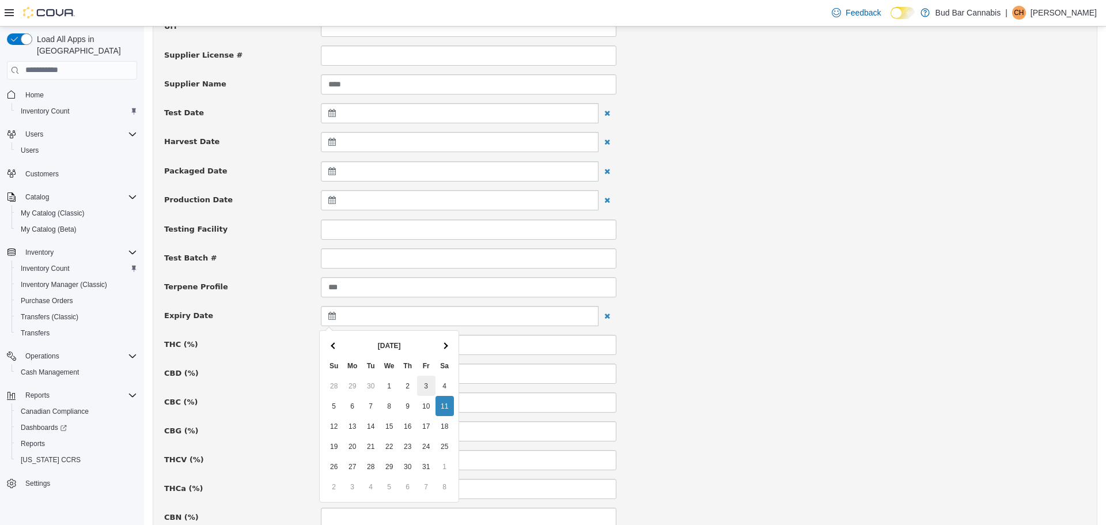
scroll to position [230, 0]
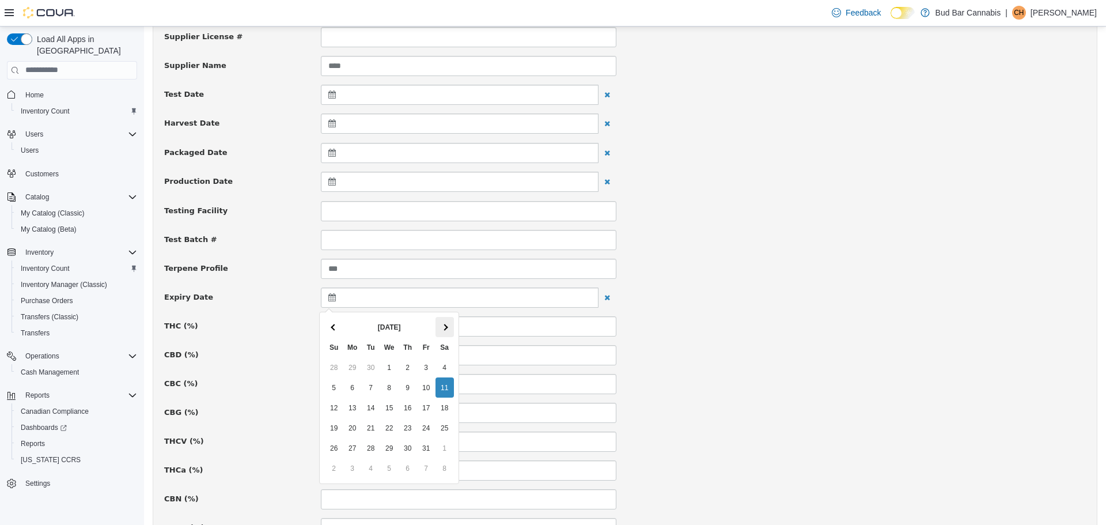
click at [447, 322] on th at bounding box center [444, 326] width 18 height 20
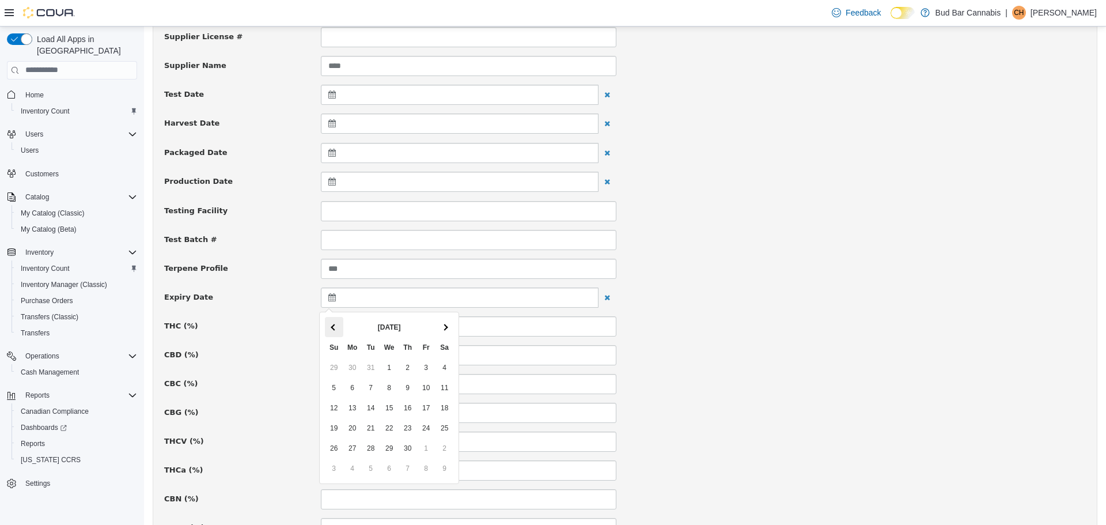
click at [336, 323] on th at bounding box center [334, 326] width 18 height 20
click at [332, 323] on th at bounding box center [334, 326] width 18 height 20
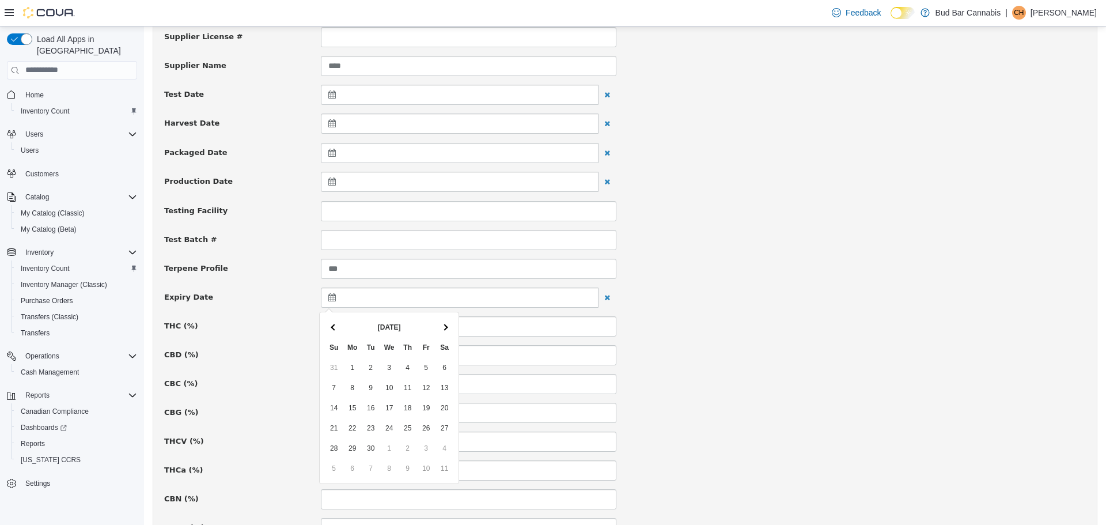
click at [332, 323] on th at bounding box center [334, 326] width 18 height 20
click at [453, 329] on th at bounding box center [444, 326] width 18 height 20
click at [452, 329] on th at bounding box center [444, 326] width 18 height 20
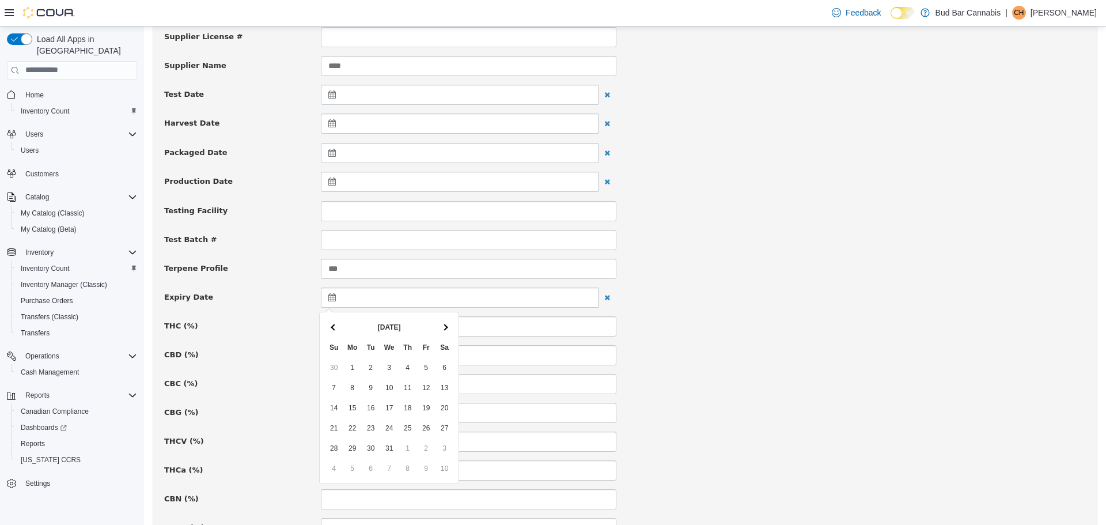
click at [452, 329] on th at bounding box center [444, 326] width 18 height 20
click at [442, 325] on span at bounding box center [444, 326] width 6 height 6
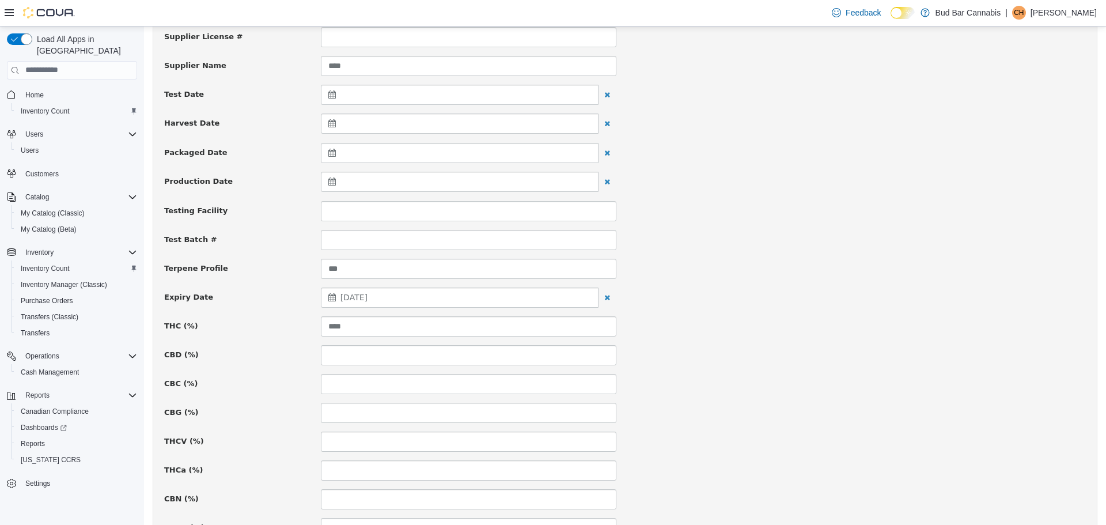
click at [758, 337] on div "Package # 026038 Batch # Strain Url Supplier License # Supplier Name **** Test …" at bounding box center [625, 447] width 922 height 1083
drag, startPoint x: 445, startPoint y: 300, endPoint x: 713, endPoint y: 300, distance: 267.8
click at [713, 300] on div "Expiry Date May 8, 2026" at bounding box center [625, 297] width 939 height 21
click at [786, 372] on div "Package # 026038 Batch # Strain Url Supplier License # Supplier Name **** Test …" at bounding box center [625, 447] width 922 height 1083
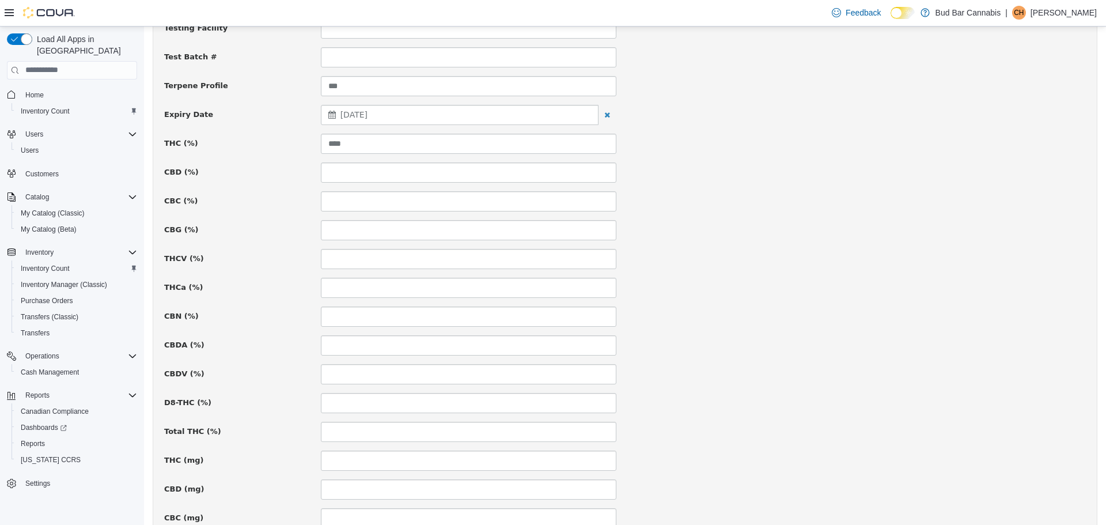
scroll to position [403, 0]
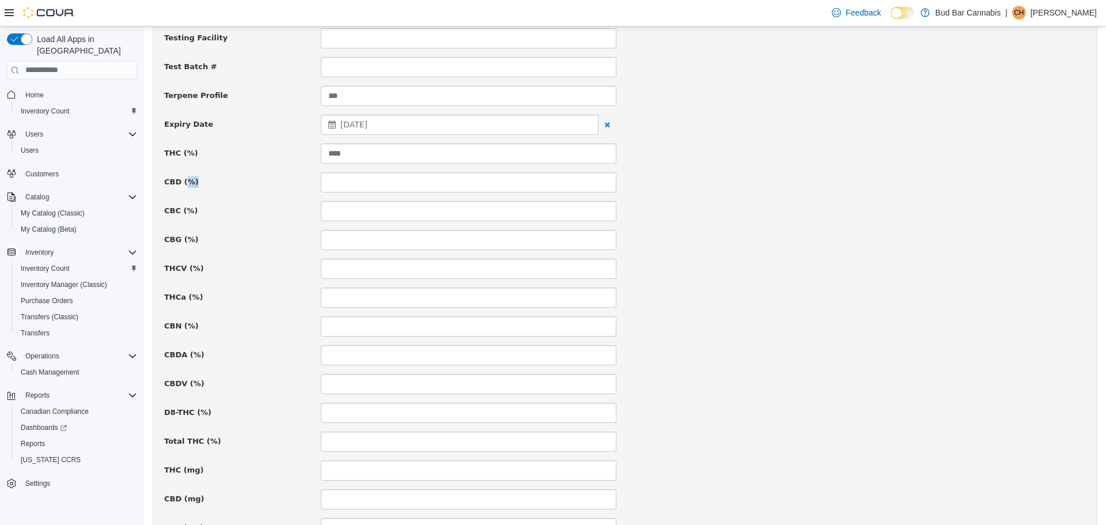
drag, startPoint x: 289, startPoint y: 171, endPoint x: 335, endPoint y: 190, distance: 49.8
click at [382, 177] on div "CBD (%)" at bounding box center [625, 182] width 939 height 20
click at [248, 202] on label "CBC (%)" at bounding box center [234, 208] width 157 height 16
drag, startPoint x: 168, startPoint y: 241, endPoint x: 232, endPoint y: 240, distance: 63.4
click at [232, 240] on label "CBG (%)" at bounding box center [234, 237] width 157 height 16
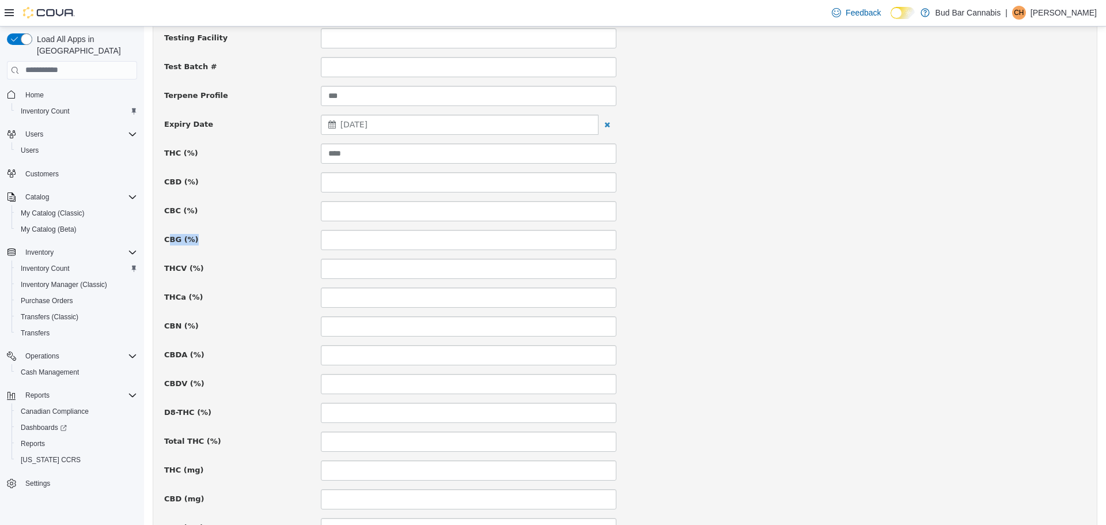
click at [232, 240] on label "CBG (%)" at bounding box center [234, 237] width 157 height 16
drag, startPoint x: 163, startPoint y: 158, endPoint x: 285, endPoint y: 369, distance: 243.1
click at [286, 369] on div "Package # 026038 Batch # Strain Url Supplier License # Supplier Name **** Test …" at bounding box center [625, 274] width 922 height 1083
click at [285, 389] on div "CBDV (%)" at bounding box center [625, 383] width 939 height 20
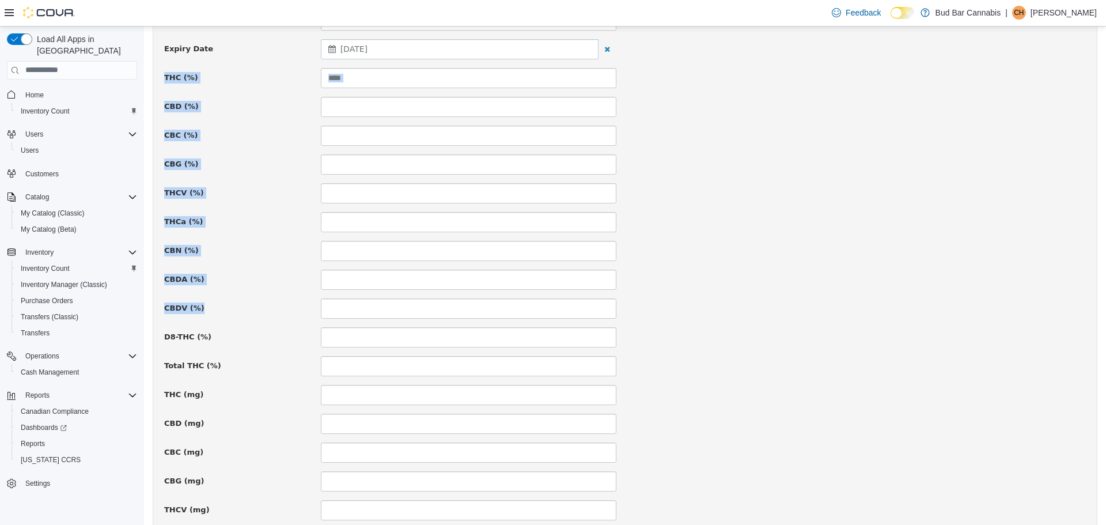
scroll to position [576, 0]
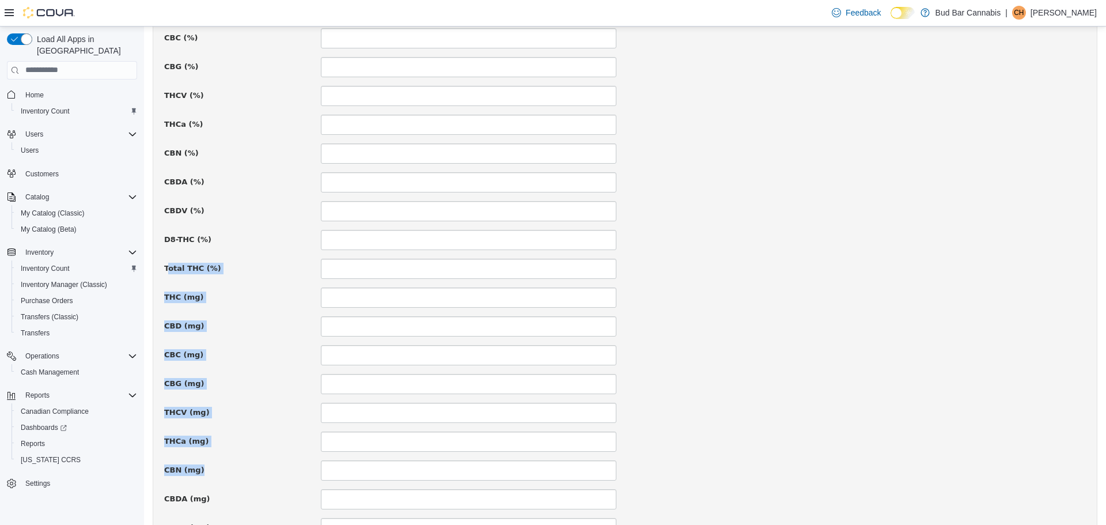
drag, startPoint x: 167, startPoint y: 270, endPoint x: 255, endPoint y: 454, distance: 204.3
click at [255, 454] on div "Package # 026038 Batch # Strain Url Supplier License # Supplier Name **** Test …" at bounding box center [625, 102] width 922 height 1083
click at [255, 449] on div "THCa (mg)" at bounding box center [625, 441] width 939 height 20
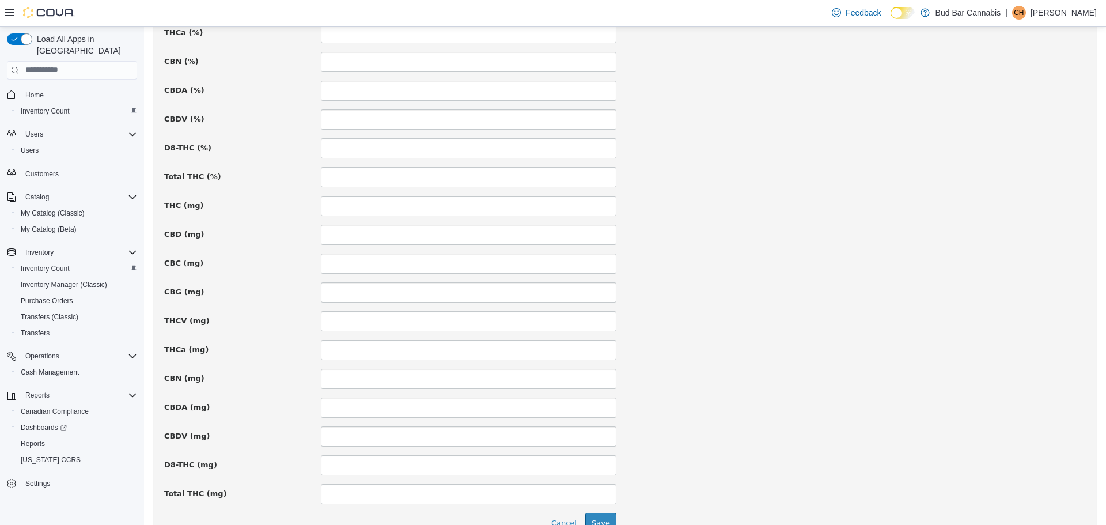
scroll to position [730, 0]
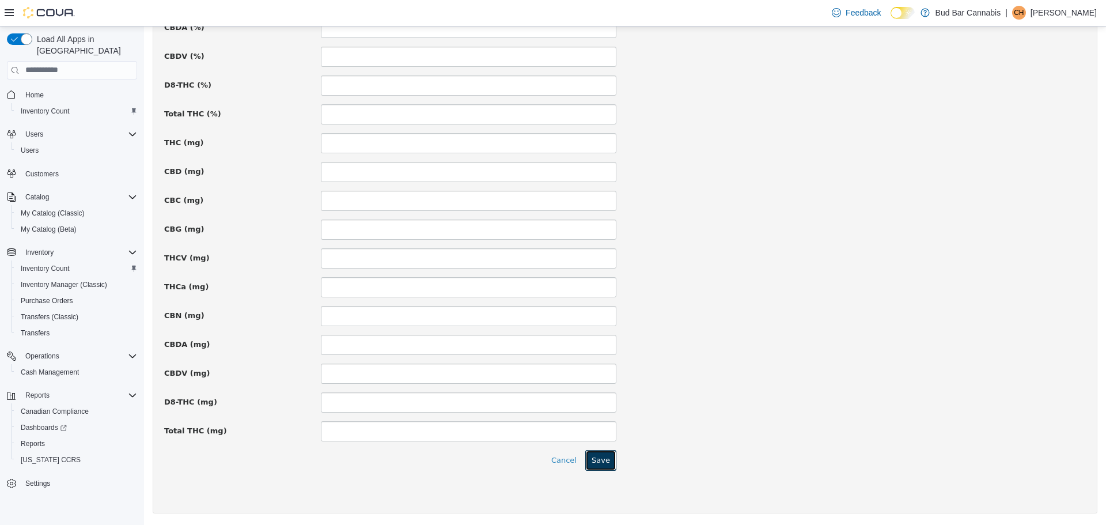
click at [604, 463] on button "Save" at bounding box center [600, 459] width 31 height 21
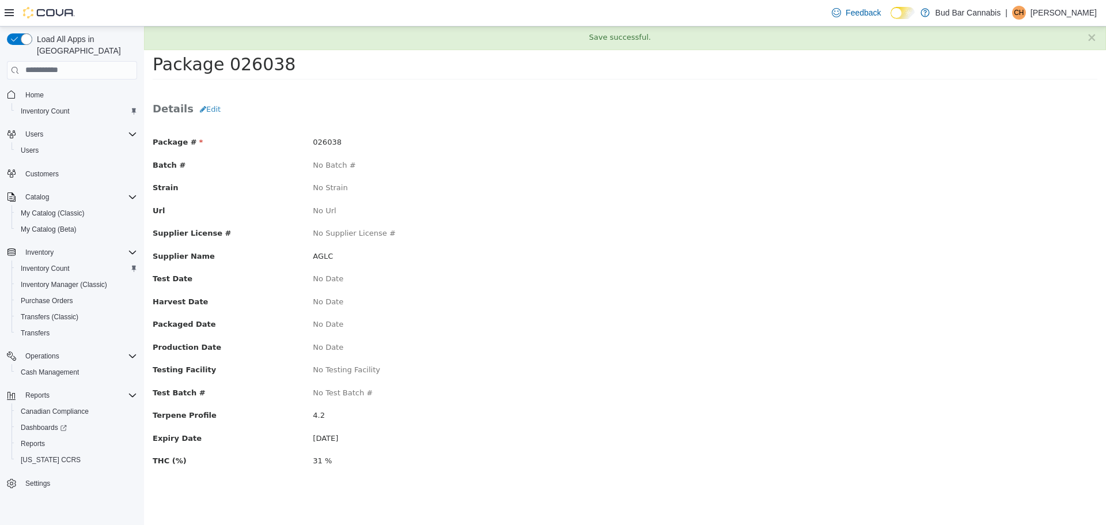
scroll to position [0, 0]
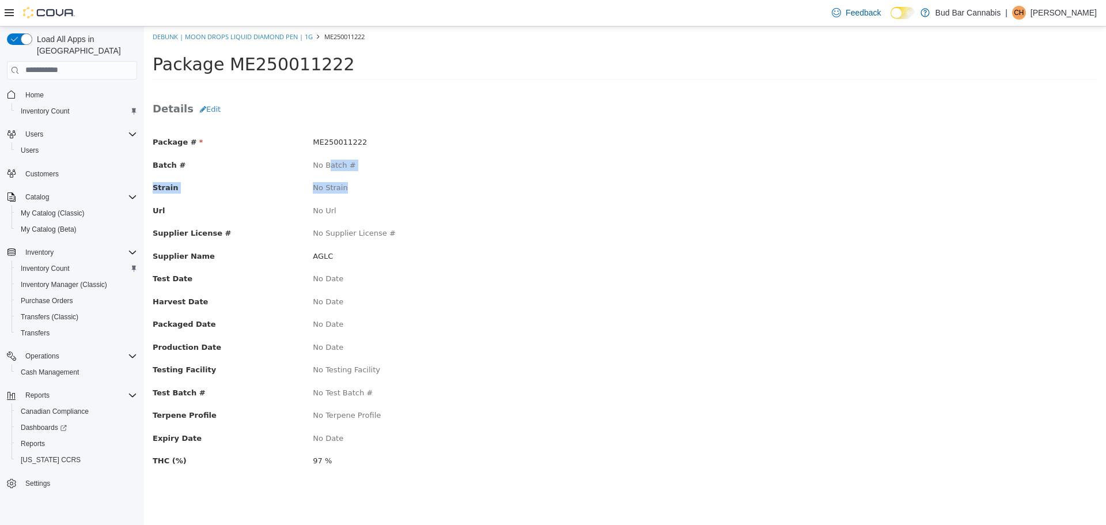
drag, startPoint x: 330, startPoint y: 162, endPoint x: 405, endPoint y: 195, distance: 81.8
click at [402, 192] on div "Package # ME250011222 Batch # No Batch # Strain No Strain Url No Url Supplier L…" at bounding box center [625, 306] width 945 height 363
click at [398, 203] on div "Package # ME250011222 Batch # No Batch # Strain No Strain Url No Url Supplier L…" at bounding box center [625, 306] width 945 height 363
click at [209, 107] on button "Edit" at bounding box center [210, 108] width 33 height 21
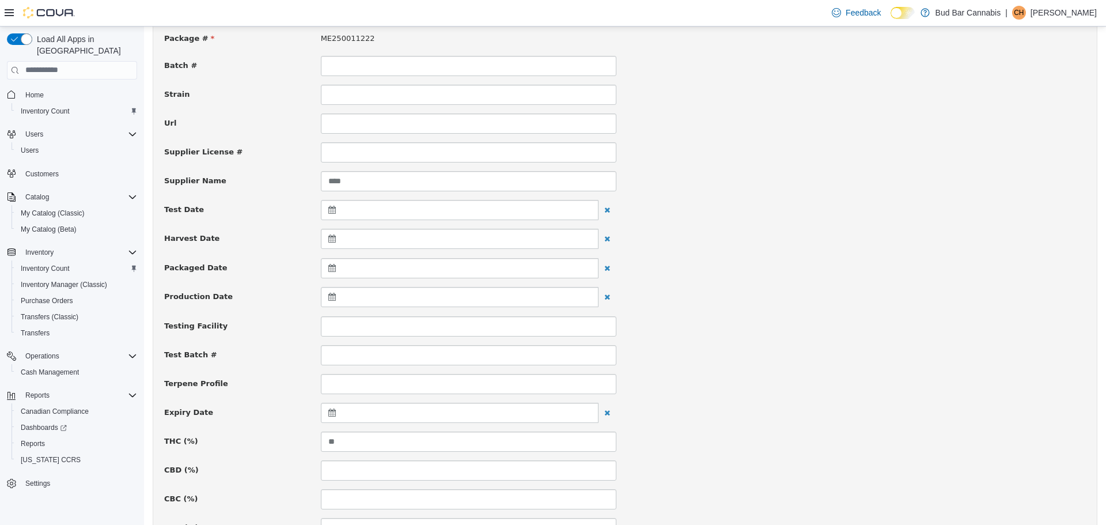
scroll to position [173, 0]
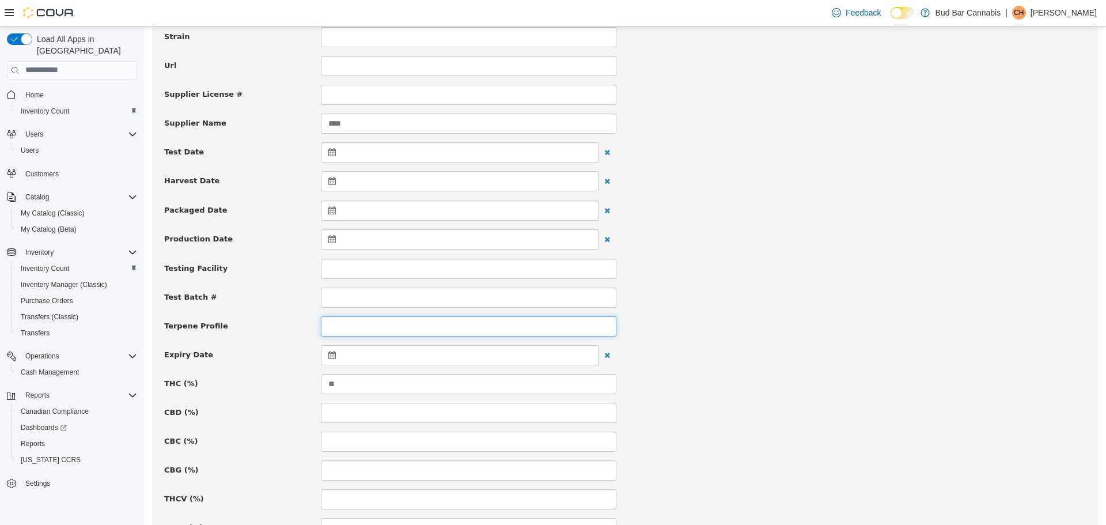
click at [340, 326] on input at bounding box center [468, 326] width 295 height 20
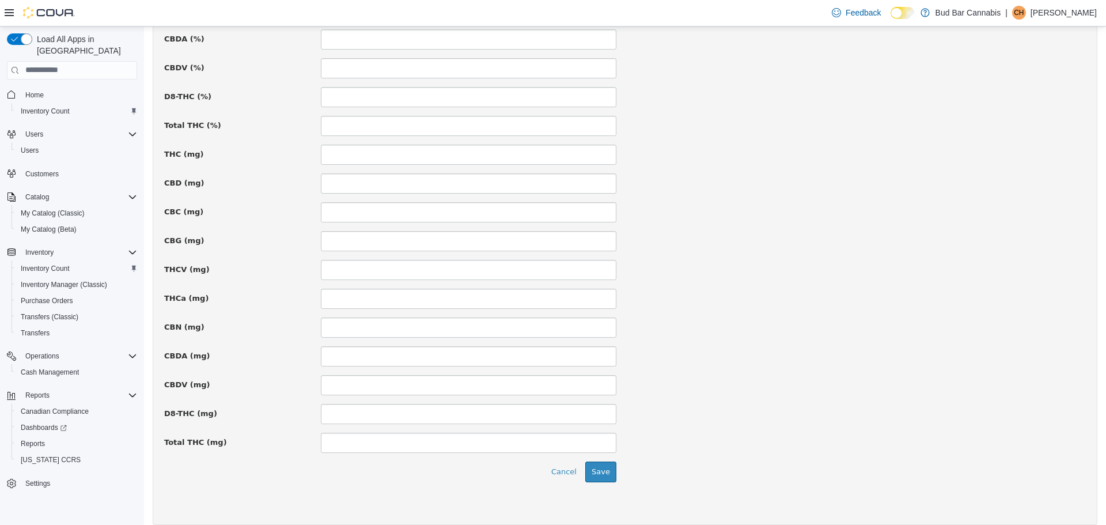
scroll to position [730, 0]
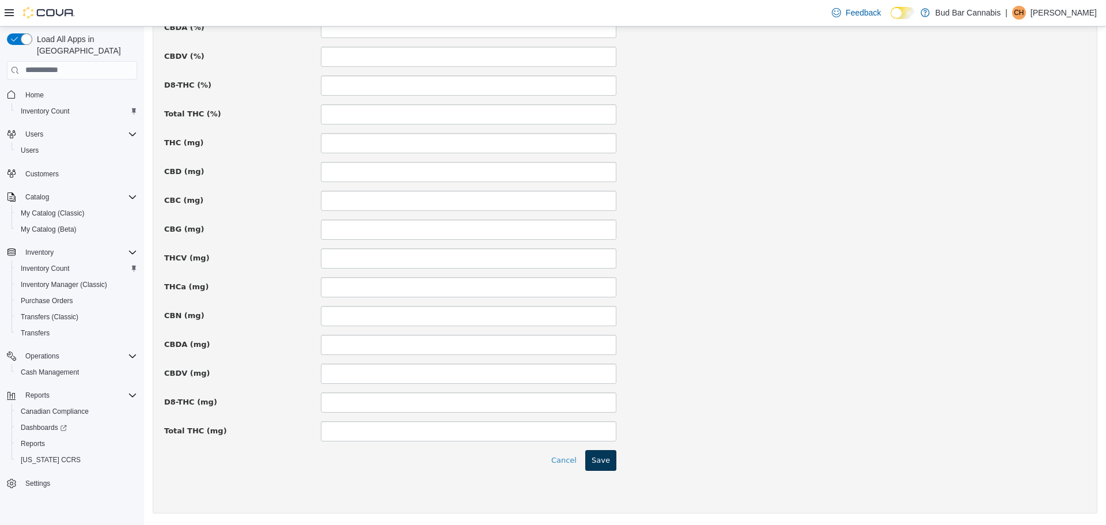
type input "***"
click at [607, 463] on button "Save" at bounding box center [600, 459] width 31 height 21
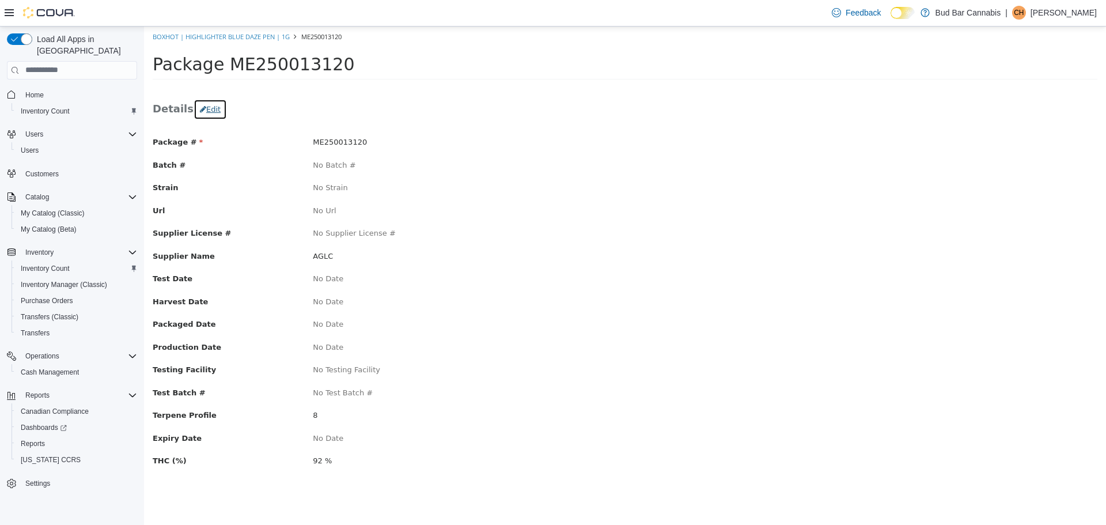
click at [203, 107] on button "Edit" at bounding box center [210, 108] width 33 height 21
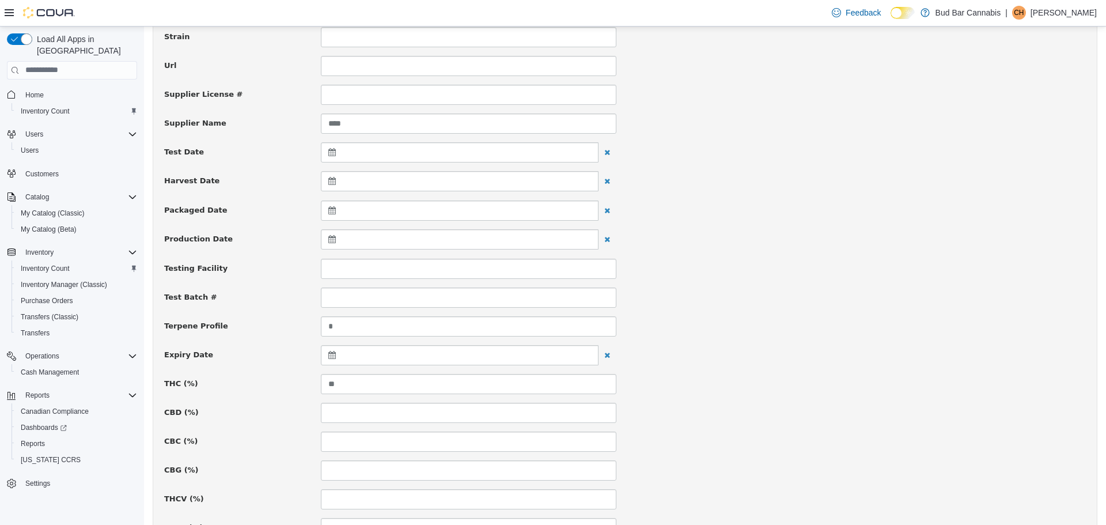
scroll to position [230, 0]
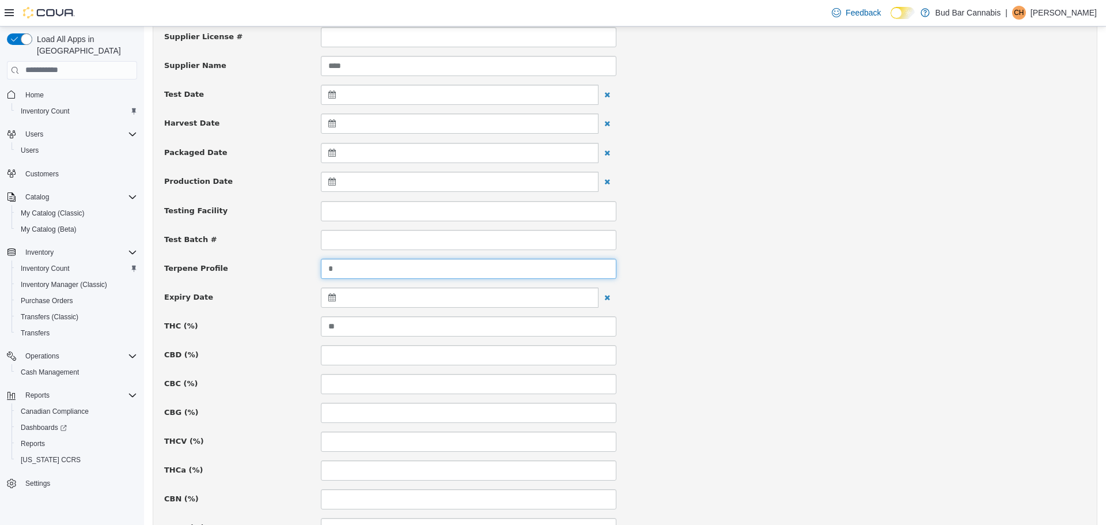
click at [361, 265] on input "*" at bounding box center [468, 268] width 295 height 20
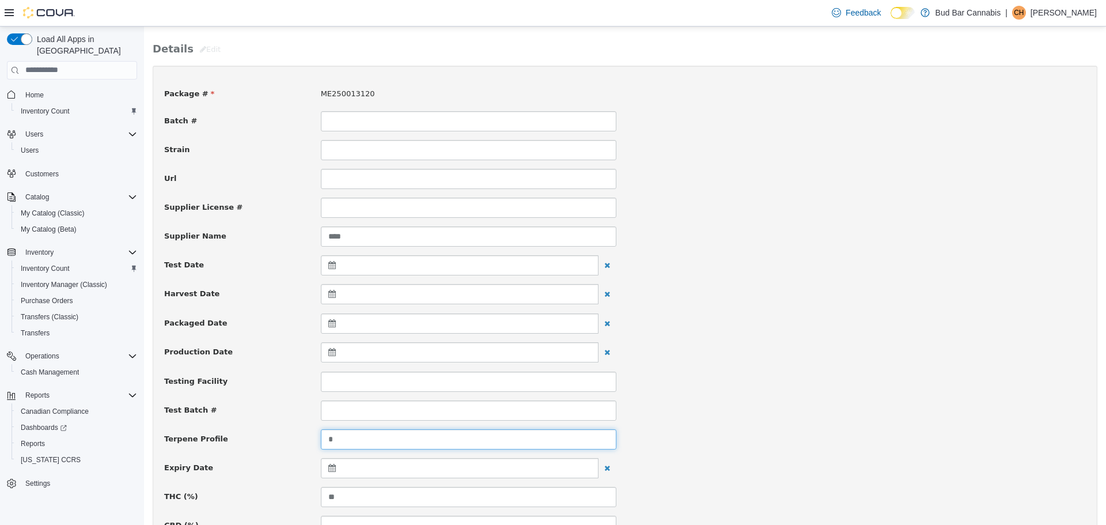
scroll to position [0, 0]
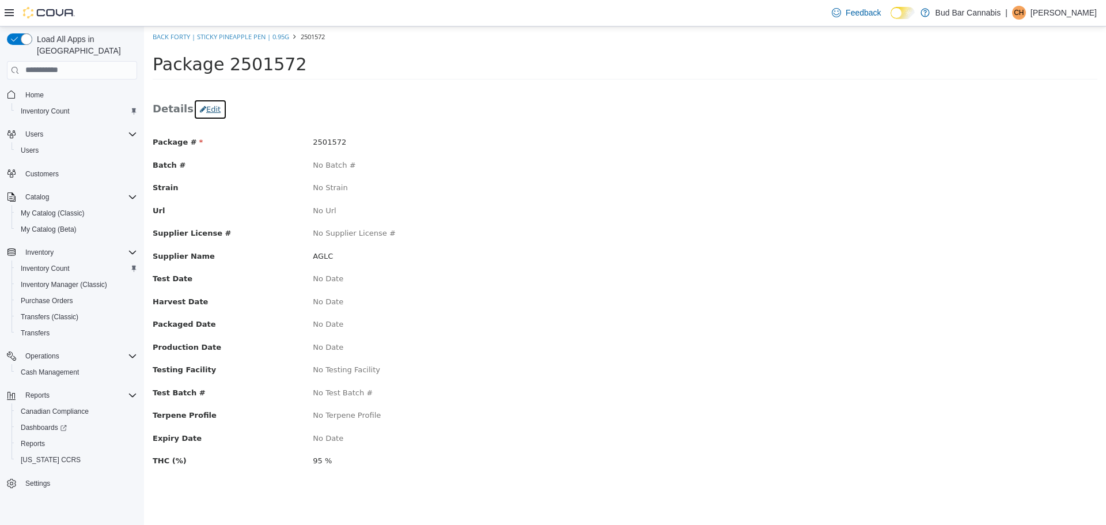
click at [209, 108] on button "Edit" at bounding box center [210, 108] width 33 height 21
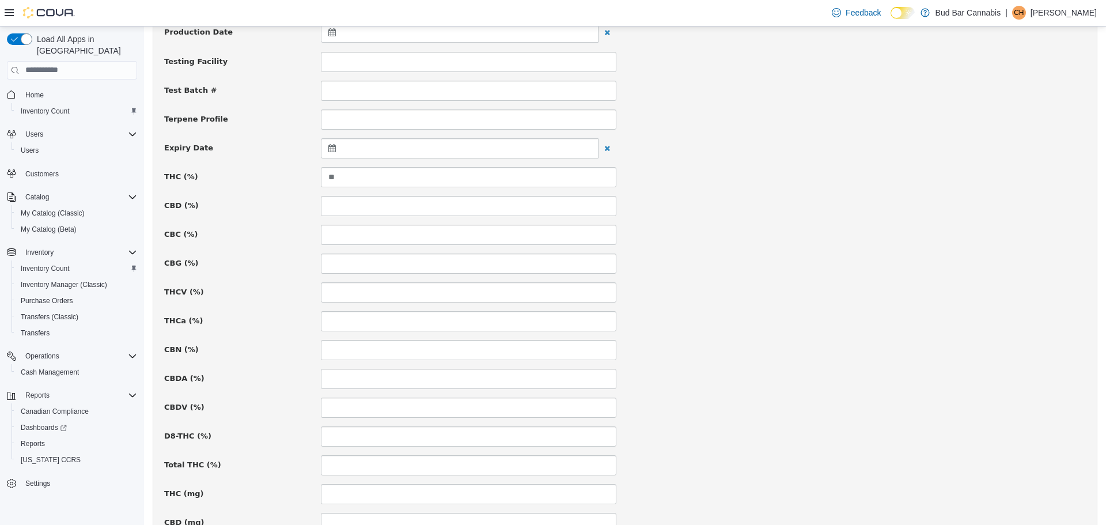
scroll to position [327, 0]
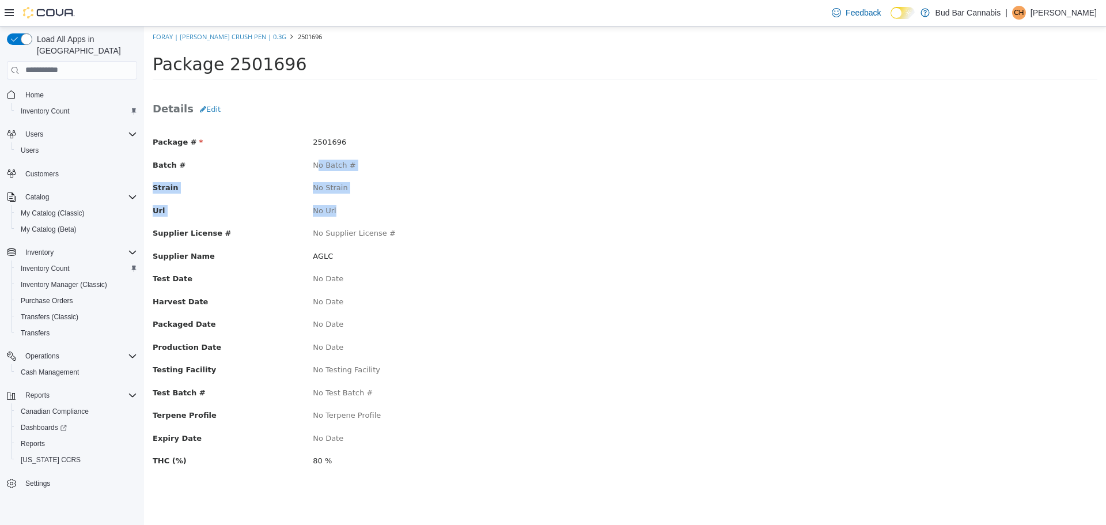
drag, startPoint x: 318, startPoint y: 169, endPoint x: 403, endPoint y: 233, distance: 106.1
click at [382, 220] on div "Package # 2501696 Batch # No Batch # Strain No Strain Url No Url Supplier Licen…" at bounding box center [625, 306] width 945 height 363
click at [405, 234] on div "No Supplier License #" at bounding box center [464, 233] width 321 height 12
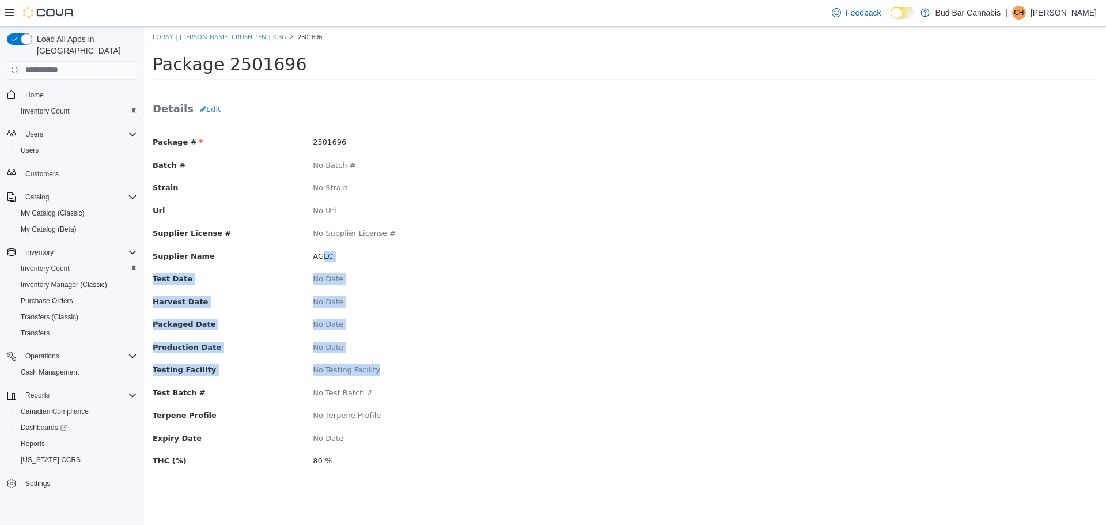
drag, startPoint x: 323, startPoint y: 261, endPoint x: 424, endPoint y: 364, distance: 144.2
click at [419, 360] on div "Package # 2501696 Batch # No Batch # Strain No Strain Url No Url Supplier Licen…" at bounding box center [625, 306] width 945 height 363
click at [424, 364] on div "No Testing Facility" at bounding box center [464, 369] width 321 height 12
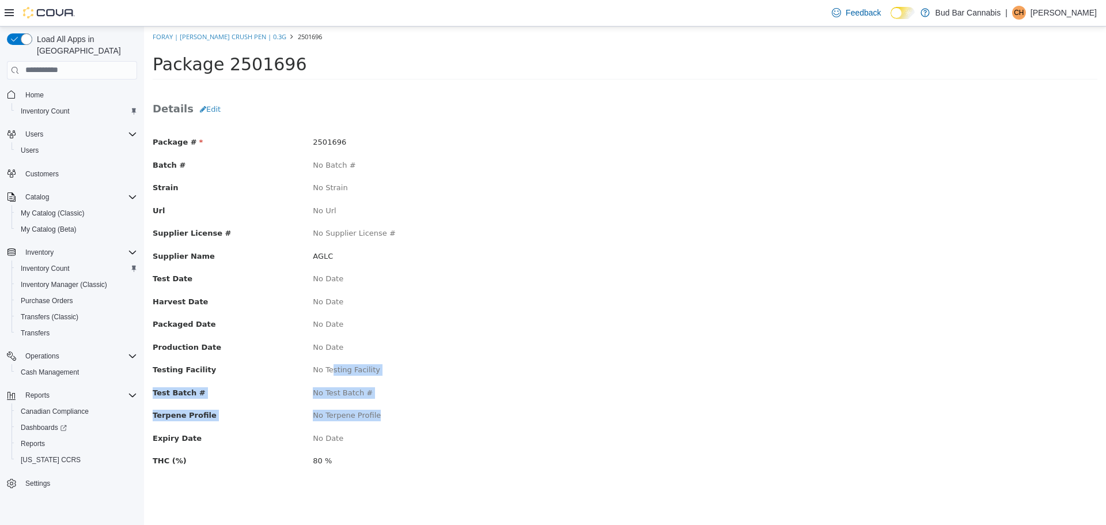
drag, startPoint x: 331, startPoint y: 356, endPoint x: 483, endPoint y: 421, distance: 165.4
click at [483, 421] on div "Package # 2501696 Batch # No Batch # Strain No Strain Url No Url Supplier Licen…" at bounding box center [625, 306] width 945 height 363
click at [483, 421] on div "Terpene Profile No Terpene Profile" at bounding box center [625, 416] width 962 height 14
drag, startPoint x: 314, startPoint y: 329, endPoint x: 441, endPoint y: 400, distance: 145.2
click at [441, 400] on div "Package # 2501696 Batch # No Batch # Strain No Strain Url No Url Supplier Licen…" at bounding box center [625, 306] width 945 height 363
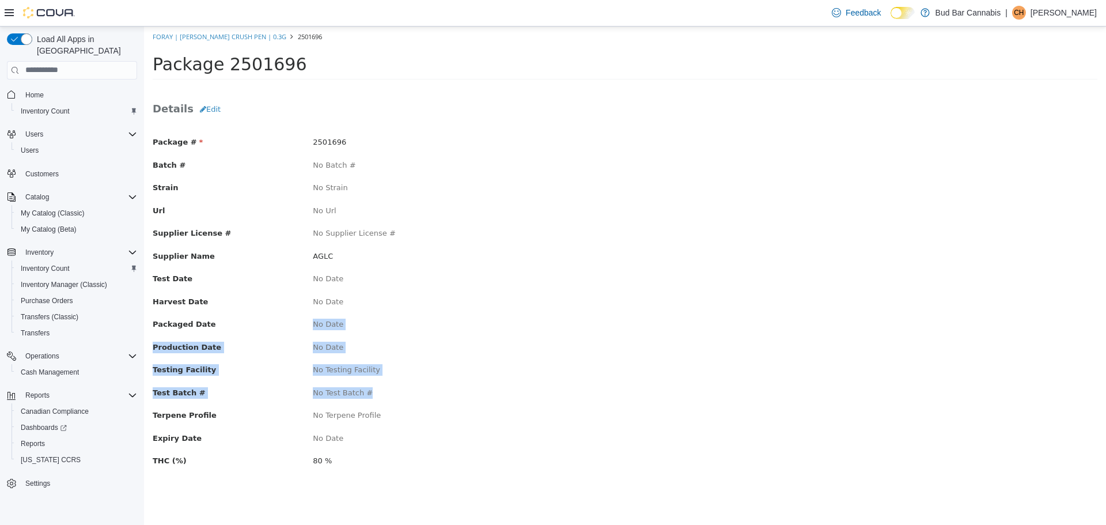
click at [437, 393] on div "No Test Batch #" at bounding box center [464, 392] width 321 height 12
drag, startPoint x: 312, startPoint y: 247, endPoint x: 428, endPoint y: 375, distance: 173.3
click at [428, 375] on div "Package # 2501696 Batch # No Batch # Strain No Strain Url No Url Supplier Licen…" at bounding box center [625, 306] width 945 height 363
click at [354, 301] on div "No Date" at bounding box center [464, 301] width 321 height 12
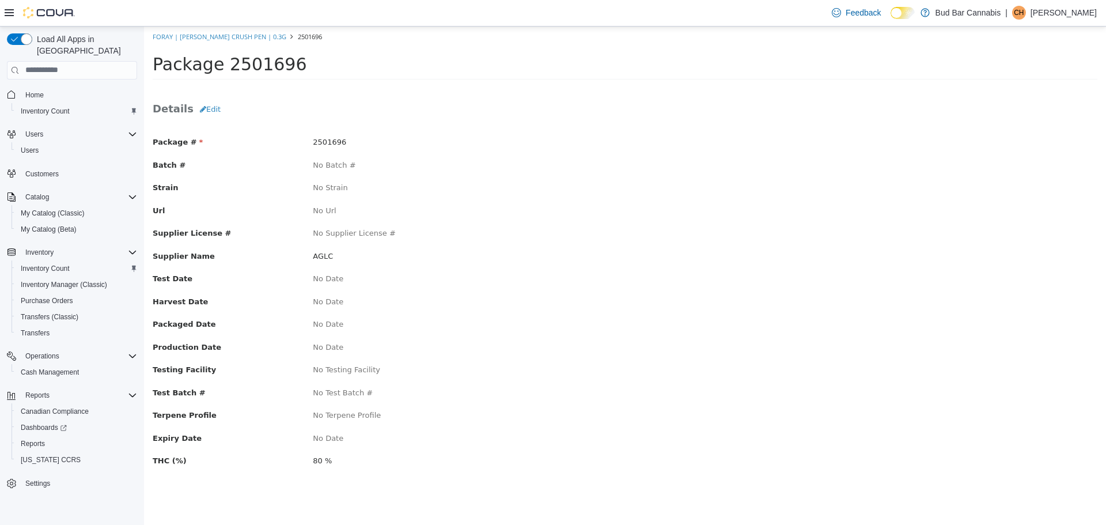
drag, startPoint x: 521, startPoint y: 292, endPoint x: 515, endPoint y: 292, distance: 6.3
click at [518, 292] on div "Package # 2501696 Batch # No Batch # Strain No Strain Url No Url Supplier Licen…" at bounding box center [625, 306] width 945 height 363
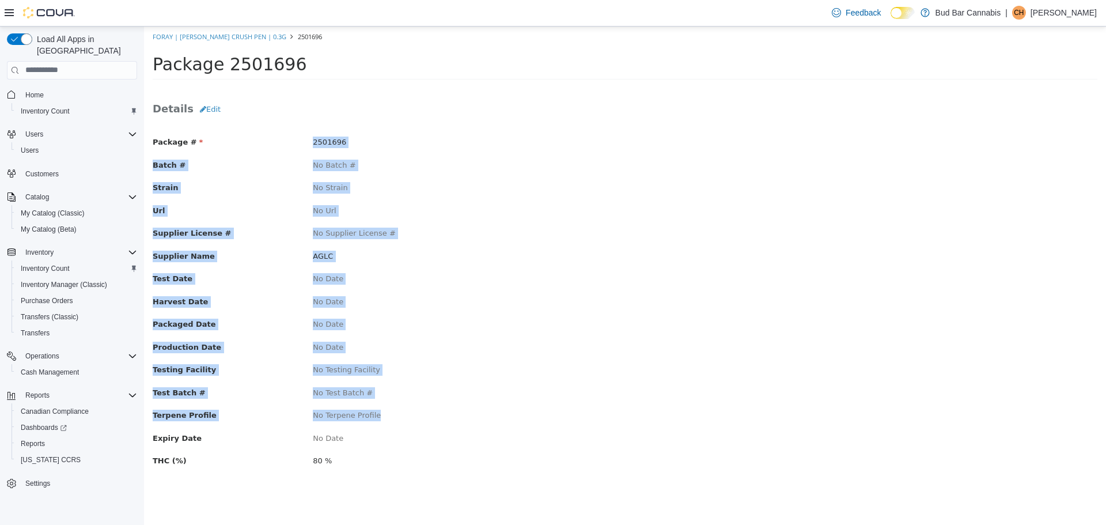
drag, startPoint x: 297, startPoint y: 135, endPoint x: 441, endPoint y: 405, distance: 306.4
click at [438, 410] on div "Package # 2501696 Batch # No Batch # Strain No Strain Url No Url Supplier Licen…" at bounding box center [625, 306] width 945 height 363
click at [438, 347] on div "No Date" at bounding box center [464, 347] width 321 height 12
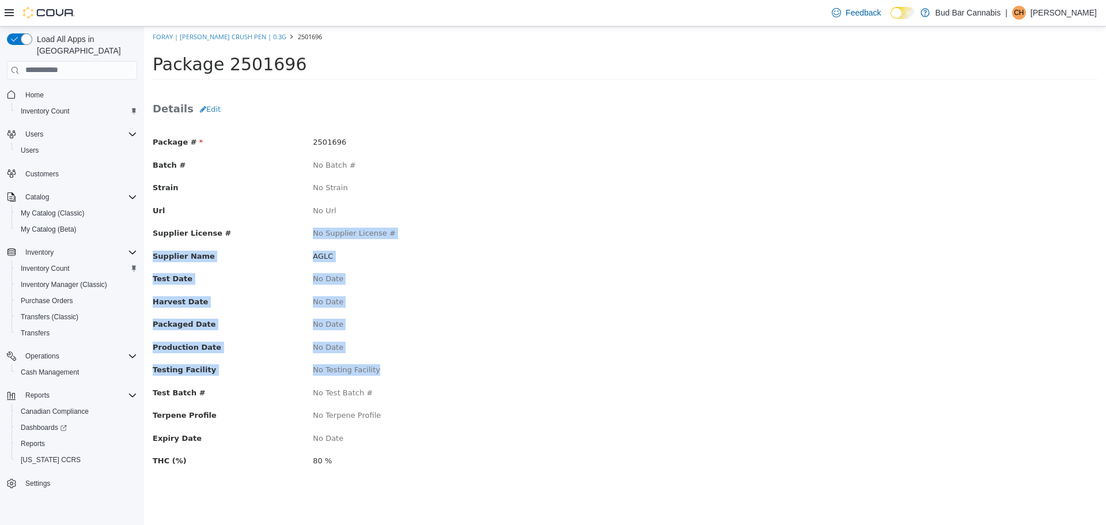
drag, startPoint x: 337, startPoint y: 271, endPoint x: 428, endPoint y: 367, distance: 132.4
click at [420, 366] on div "Package # 2501696 Batch # No Batch # Strain No Strain Url No Url Supplier Licen…" at bounding box center [625, 306] width 945 height 363
click at [431, 365] on div "No Testing Facility" at bounding box center [464, 369] width 321 height 12
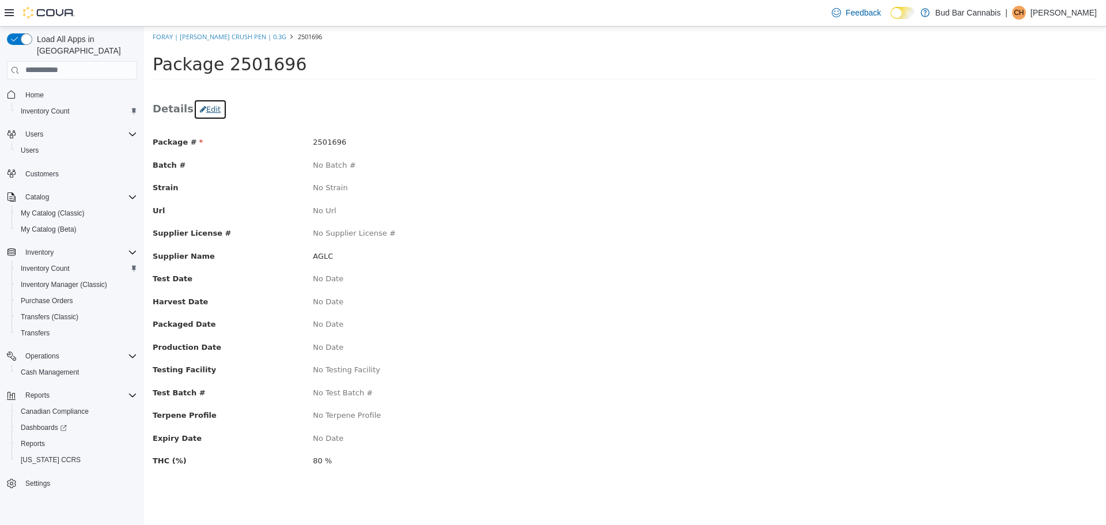
click at [208, 108] on button "Edit" at bounding box center [210, 108] width 33 height 21
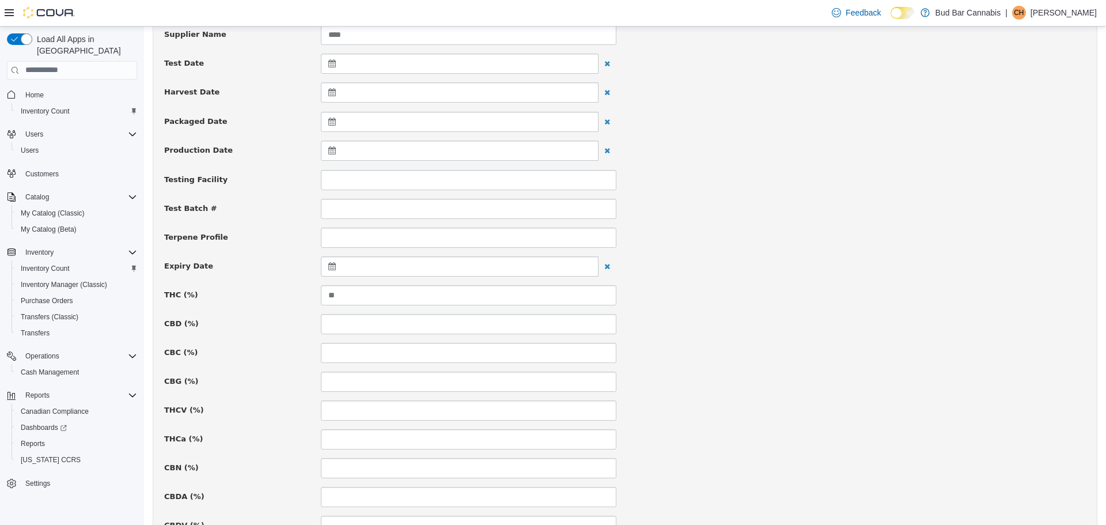
scroll to position [346, 0]
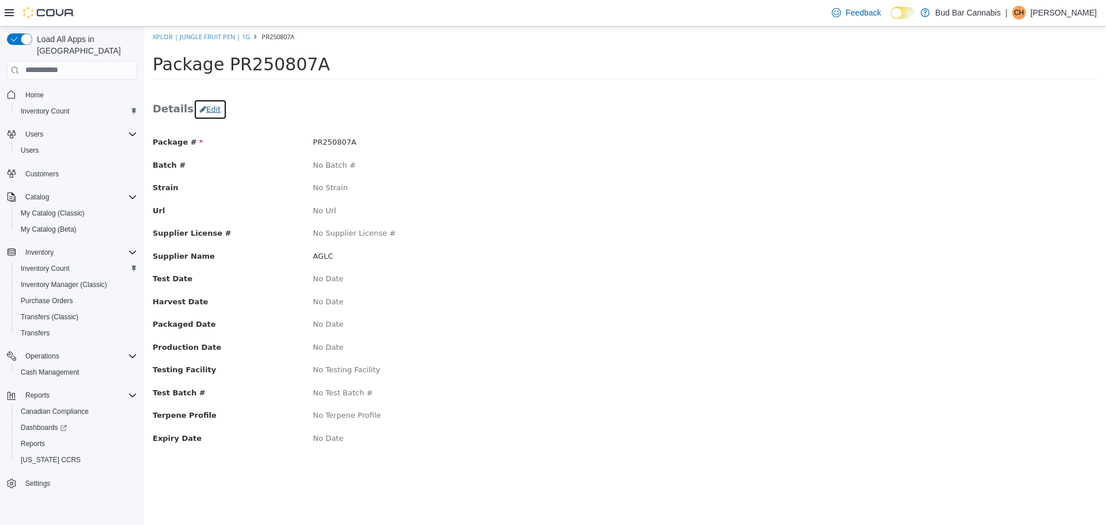
click at [207, 114] on button "Edit" at bounding box center [210, 108] width 33 height 21
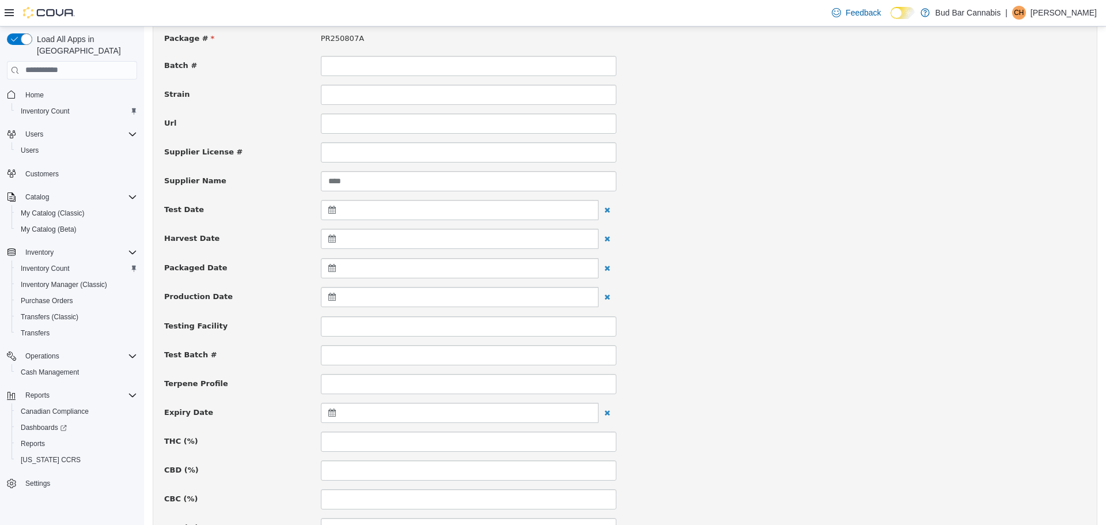
scroll to position [230, 0]
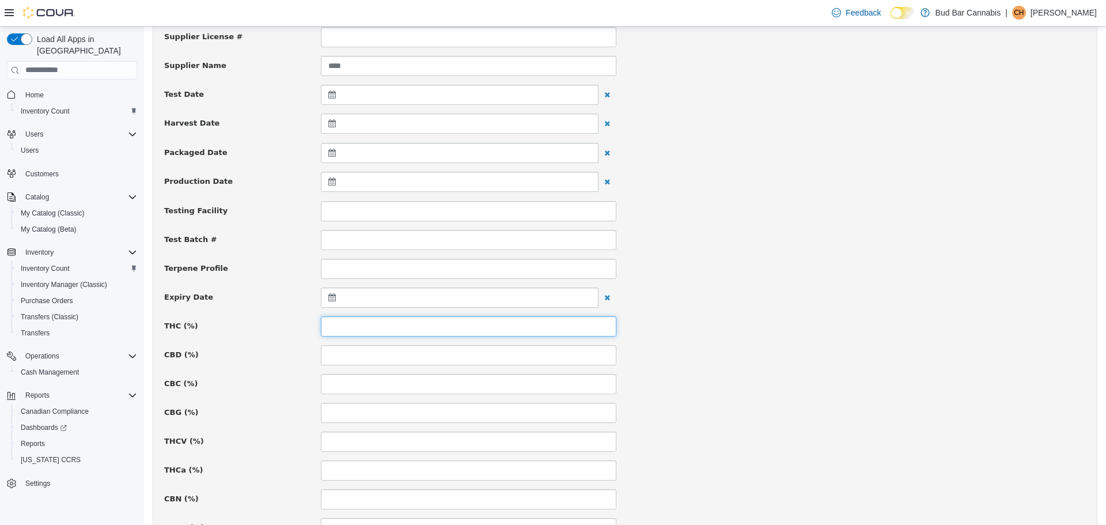
click at [360, 325] on input at bounding box center [468, 326] width 295 height 20
type input "****"
click at [879, 313] on div "Package # PR250807A Batch # Strain Url Supplier License # Supplier Name **** Te…" at bounding box center [625, 447] width 922 height 1083
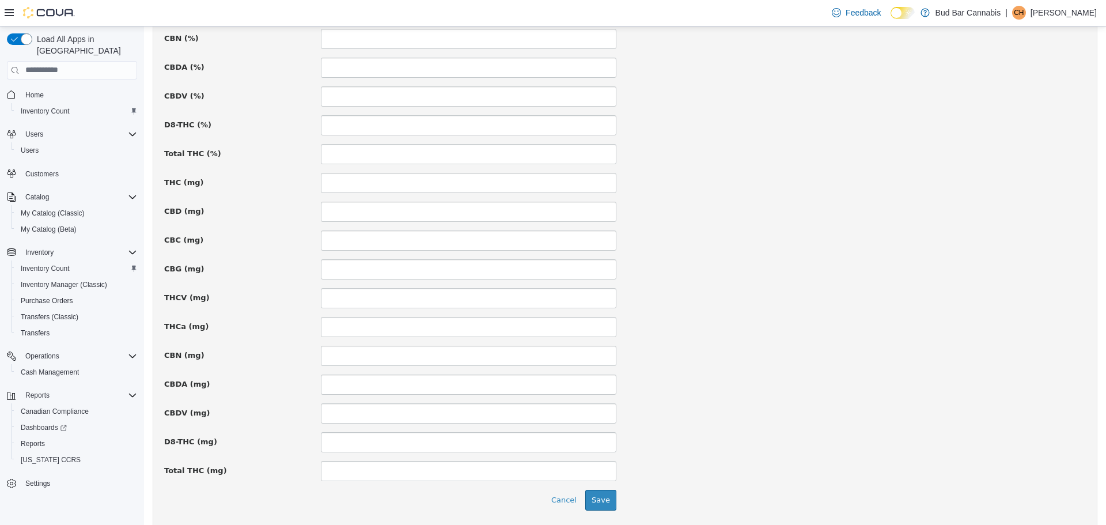
scroll to position [730, 0]
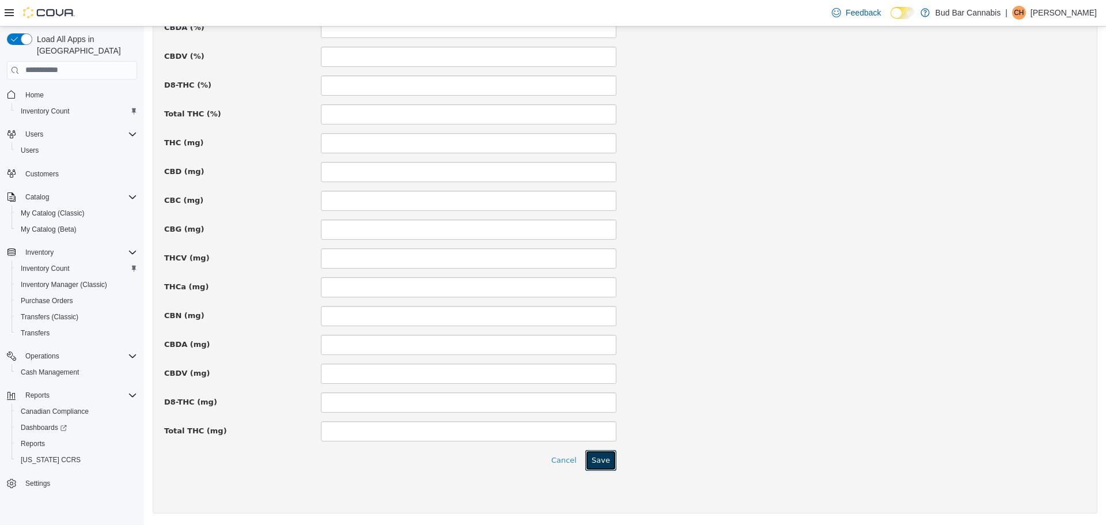
click at [610, 461] on button "Save" at bounding box center [600, 459] width 31 height 21
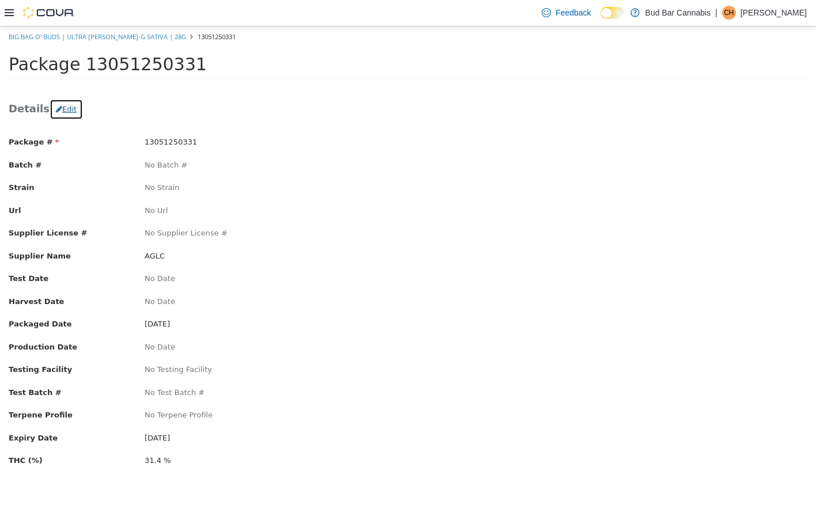
click at [58, 109] on button "Edit" at bounding box center [66, 108] width 33 height 21
click at [60, 110] on button "Edit" at bounding box center [66, 108] width 33 height 21
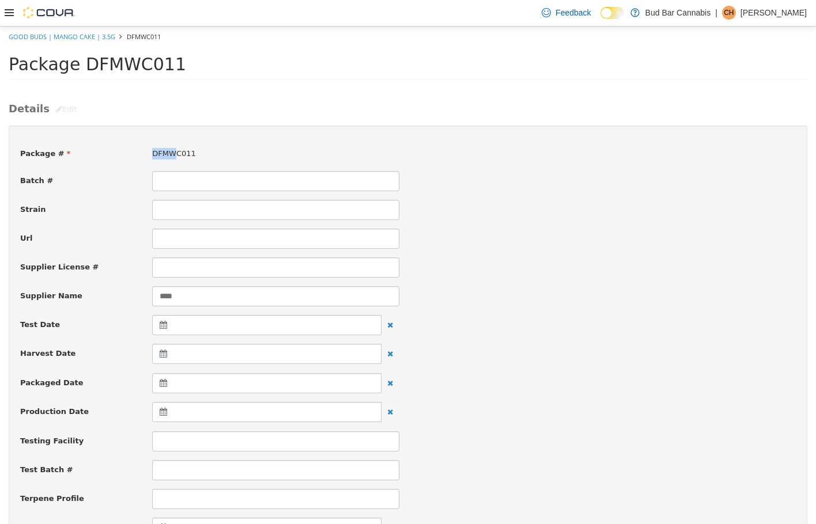
drag, startPoint x: 145, startPoint y: 156, endPoint x: 120, endPoint y: 152, distance: 24.4
click at [120, 152] on div "Package # DFMWC011" at bounding box center [408, 154] width 793 height 14
drag, startPoint x: 206, startPoint y: 151, endPoint x: 103, endPoint y: 152, distance: 102.5
click at [103, 152] on div "Package # DFMWC011" at bounding box center [408, 154] width 793 height 14
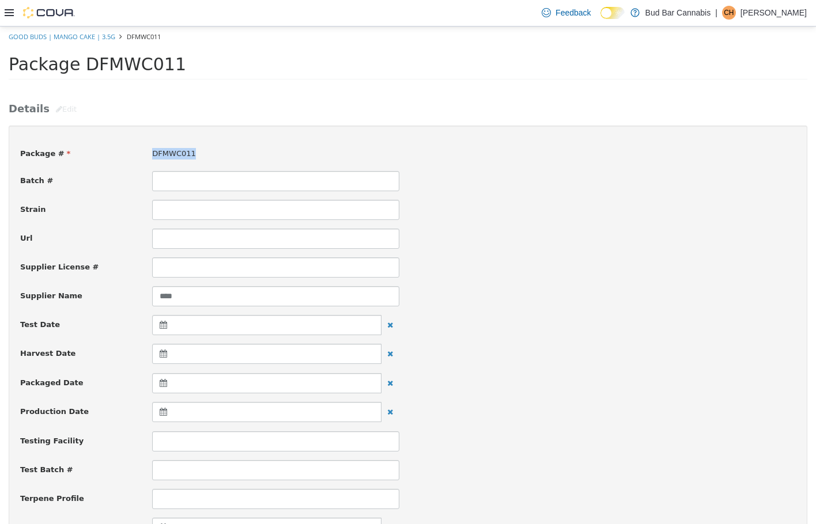
drag, startPoint x: 176, startPoint y: 162, endPoint x: 168, endPoint y: 152, distance: 13.1
click at [165, 151] on span "DFMWC011" at bounding box center [173, 153] width 43 height 9
drag, startPoint x: 195, startPoint y: 156, endPoint x: 145, endPoint y: 156, distance: 50.7
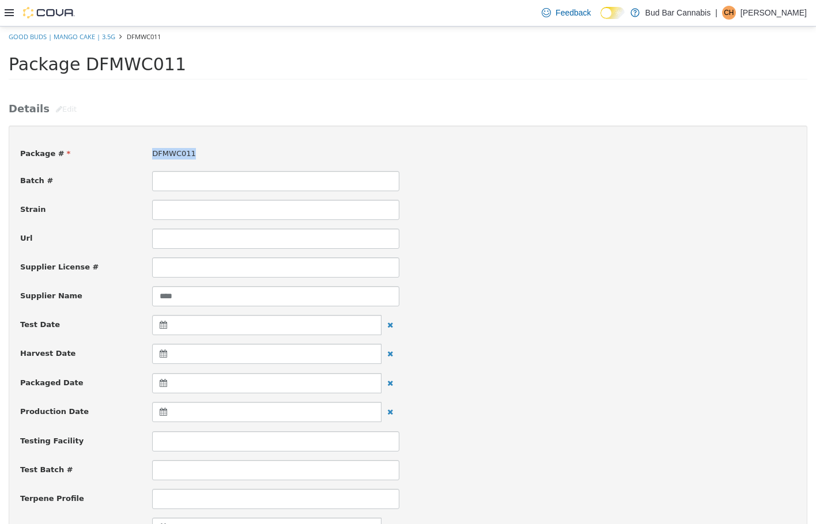
click at [145, 156] on div "DFMWC011" at bounding box center [275, 153] width 264 height 12
drag, startPoint x: 197, startPoint y: 149, endPoint x: 115, endPoint y: 153, distance: 81.9
click at [115, 153] on div "Package # DFMWC011" at bounding box center [408, 154] width 793 height 14
click at [117, 153] on label "Package #" at bounding box center [78, 153] width 132 height 12
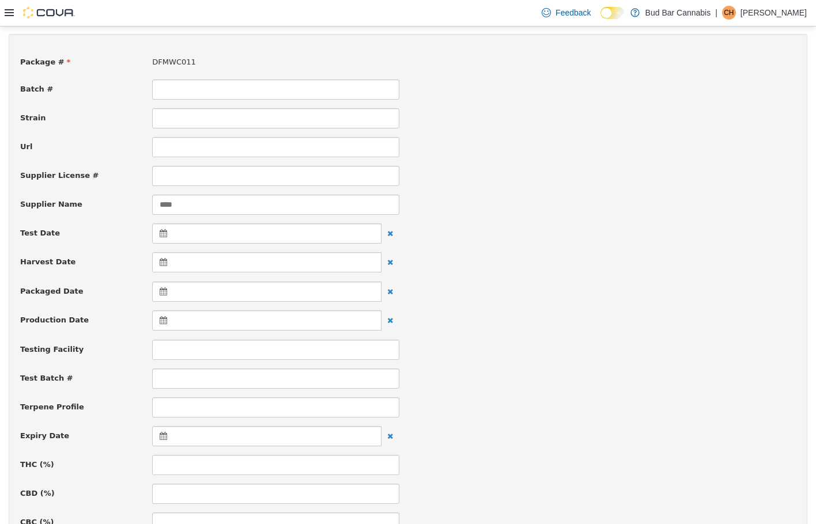
scroll to position [58, 0]
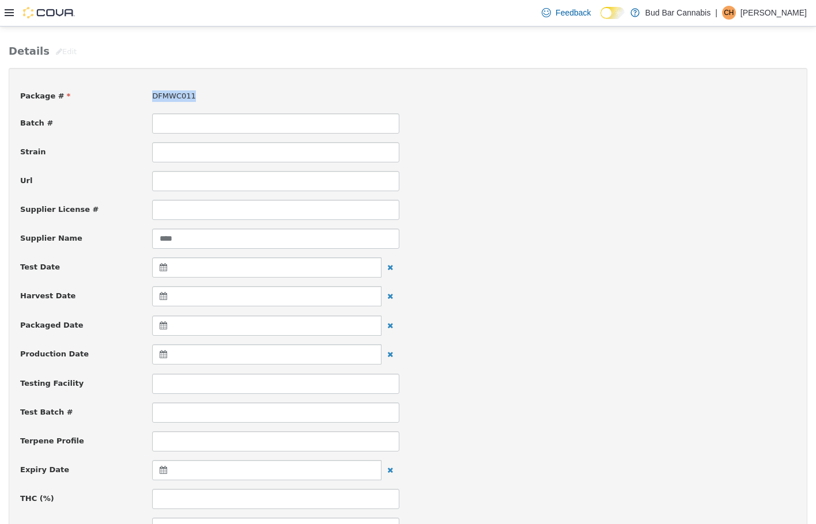
drag, startPoint x: 188, startPoint y: 95, endPoint x: 150, endPoint y: 99, distance: 38.8
click at [150, 99] on div "DFMWC011" at bounding box center [275, 96] width 264 height 12
click at [143, 93] on div "DFMWC011" at bounding box center [275, 96] width 264 height 12
drag, startPoint x: 191, startPoint y: 94, endPoint x: 122, endPoint y: 97, distance: 69.8
click at [122, 97] on div "Package # DFMWC011" at bounding box center [408, 97] width 793 height 14
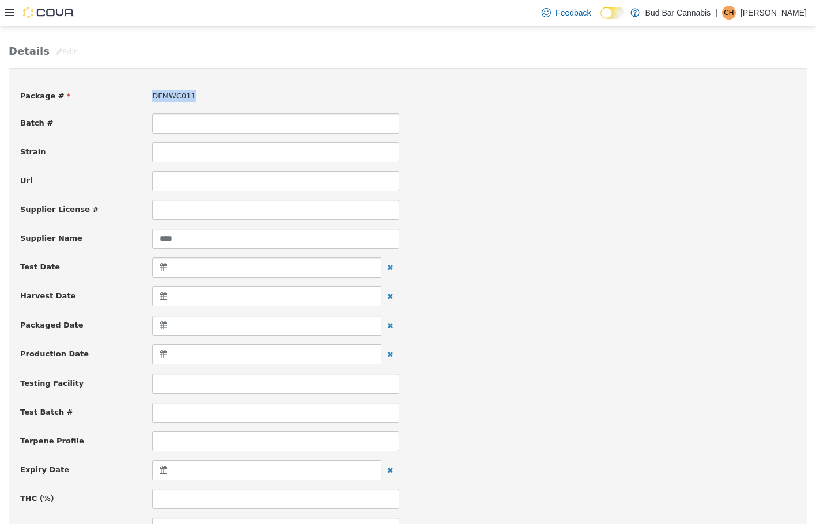
click at [122, 97] on label "Package #" at bounding box center [78, 96] width 132 height 12
drag, startPoint x: 189, startPoint y: 96, endPoint x: 111, endPoint y: 97, distance: 78.9
click at [111, 97] on div "Package # DFMWC011" at bounding box center [408, 97] width 793 height 14
click at [119, 96] on label "Package #" at bounding box center [78, 96] width 132 height 12
drag, startPoint x: 195, startPoint y: 96, endPoint x: 78, endPoint y: 100, distance: 116.4
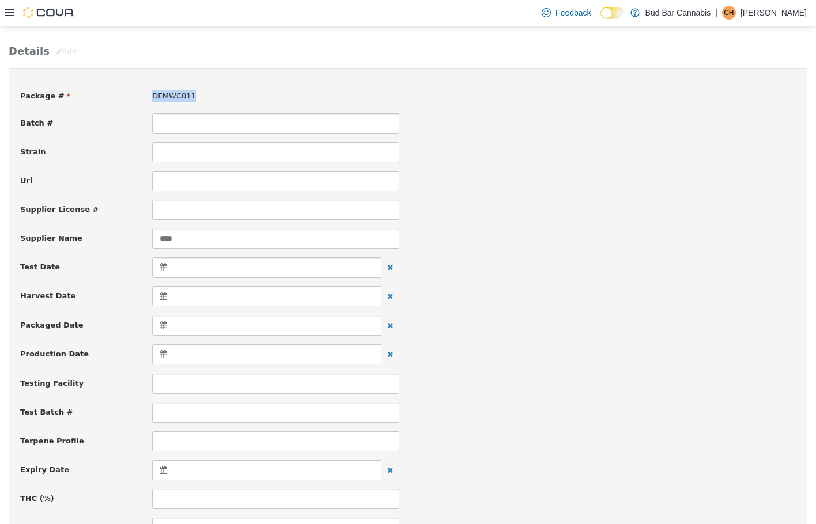
click at [78, 100] on div "Package # DFMWC011" at bounding box center [408, 97] width 793 height 14
click at [90, 98] on label "Package #" at bounding box center [78, 96] width 132 height 12
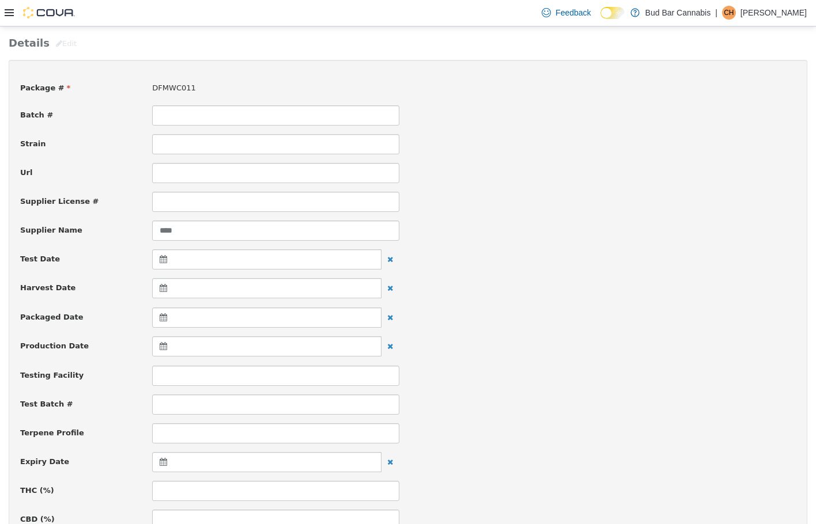
scroll to position [0, 0]
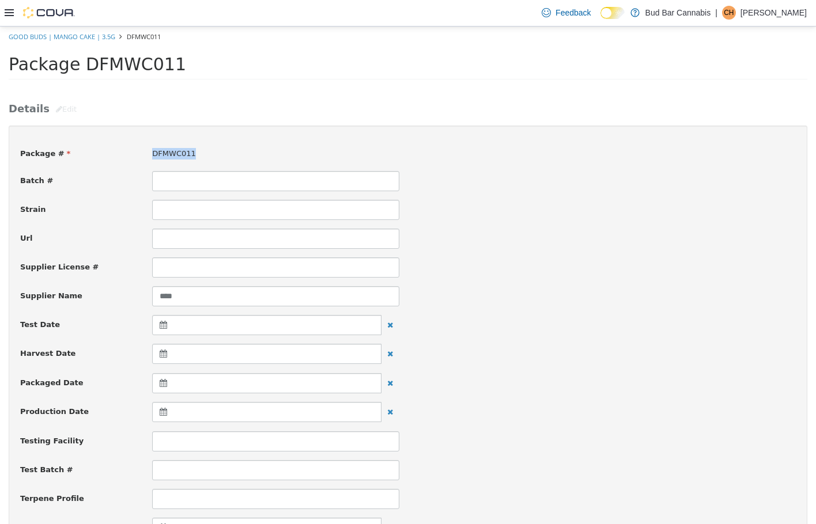
drag, startPoint x: 149, startPoint y: 152, endPoint x: 200, endPoint y: 148, distance: 51.4
click at [199, 148] on div "DFMWC011" at bounding box center [275, 153] width 264 height 12
click at [202, 148] on div "DFMWC011" at bounding box center [275, 153] width 264 height 12
drag, startPoint x: 192, startPoint y: 149, endPoint x: 104, endPoint y: 154, distance: 87.7
click at [104, 154] on div "Package # DFMWC011" at bounding box center [408, 154] width 793 height 14
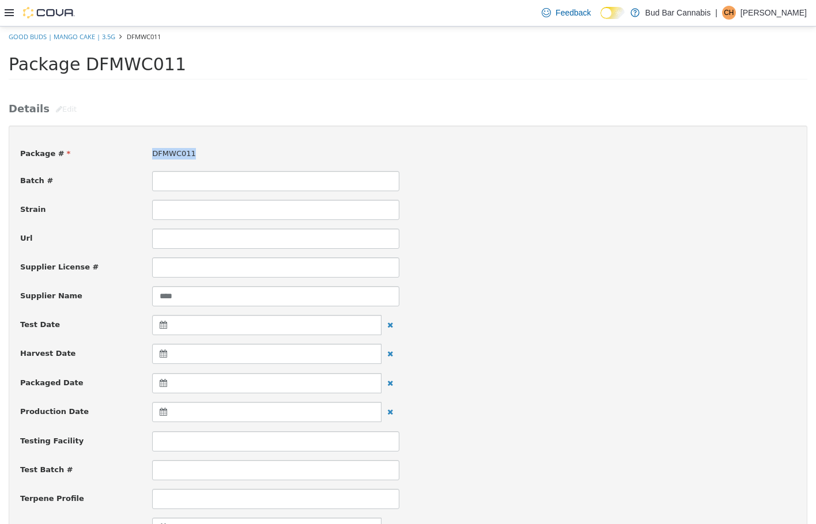
click at [125, 149] on label "Package #" at bounding box center [78, 153] width 132 height 12
drag, startPoint x: 173, startPoint y: 145, endPoint x: 137, endPoint y: 154, distance: 38.0
drag, startPoint x: 192, startPoint y: 150, endPoint x: 144, endPoint y: 155, distance: 48.6
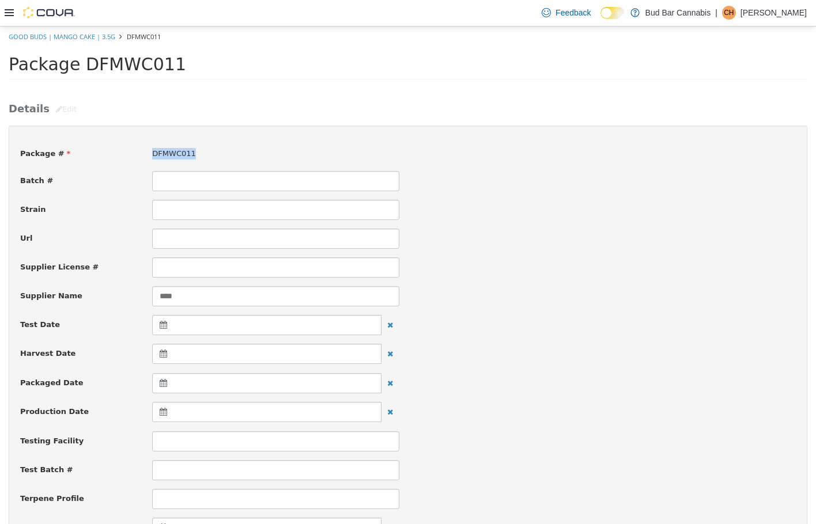
click at [144, 155] on div "DFMWC011" at bounding box center [275, 153] width 264 height 12
drag, startPoint x: 189, startPoint y: 146, endPoint x: 113, endPoint y: 156, distance: 76.7
drag, startPoint x: 134, startPoint y: 149, endPoint x: 174, endPoint y: 149, distance: 39.7
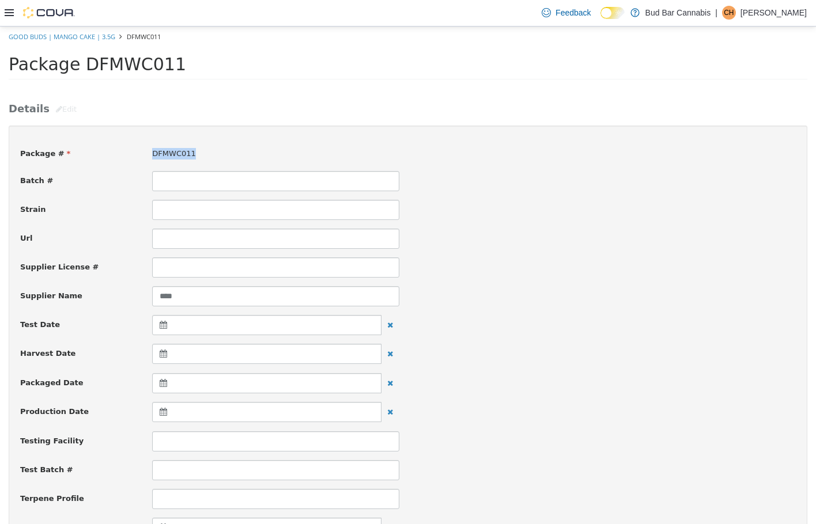
click at [135, 149] on label "Package #" at bounding box center [78, 153] width 132 height 12
click at [205, 149] on div "DFMWC011" at bounding box center [275, 153] width 264 height 12
drag, startPoint x: 183, startPoint y: 151, endPoint x: 107, endPoint y: 154, distance: 76.1
click at [102, 155] on div "Package # DFMWC011" at bounding box center [408, 154] width 793 height 14
click at [189, 150] on span "DFMWC011" at bounding box center [173, 153] width 43 height 9
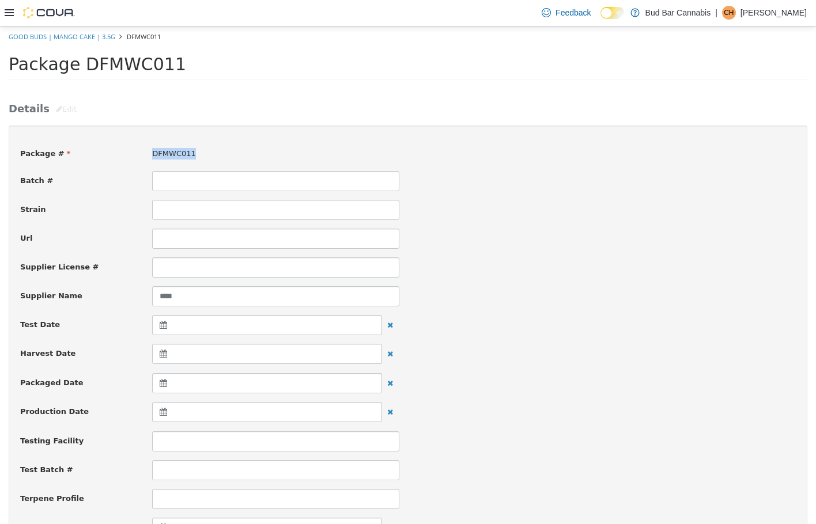
drag, startPoint x: 190, startPoint y: 150, endPoint x: 137, endPoint y: 150, distance: 53.0
click at [137, 150] on div "Package # DFMWC011" at bounding box center [408, 154] width 793 height 14
drag, startPoint x: 194, startPoint y: 151, endPoint x: 135, endPoint y: 154, distance: 59.4
click at [135, 154] on div "Package # DFMWC011" at bounding box center [408, 154] width 793 height 14
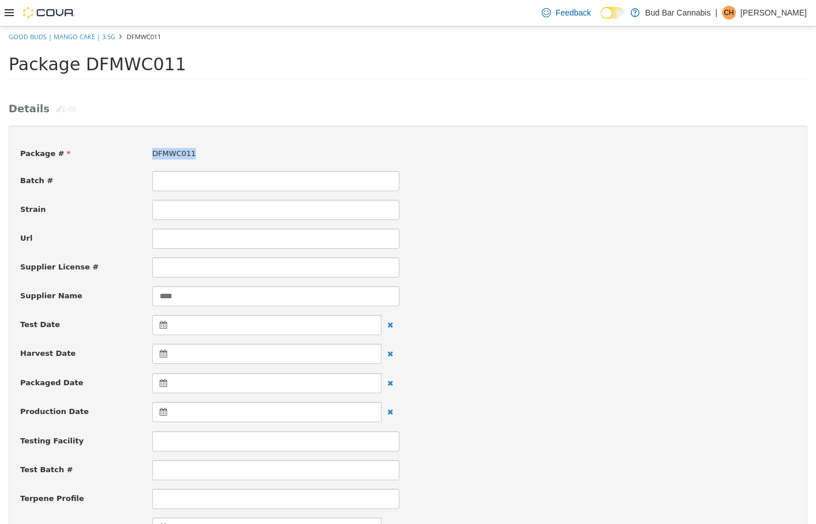
click at [238, 149] on div "DFMWC011" at bounding box center [275, 153] width 264 height 12
click at [277, 179] on input at bounding box center [275, 180] width 247 height 20
click at [381, 185] on input at bounding box center [275, 180] width 247 height 20
click at [359, 209] on input at bounding box center [275, 209] width 247 height 20
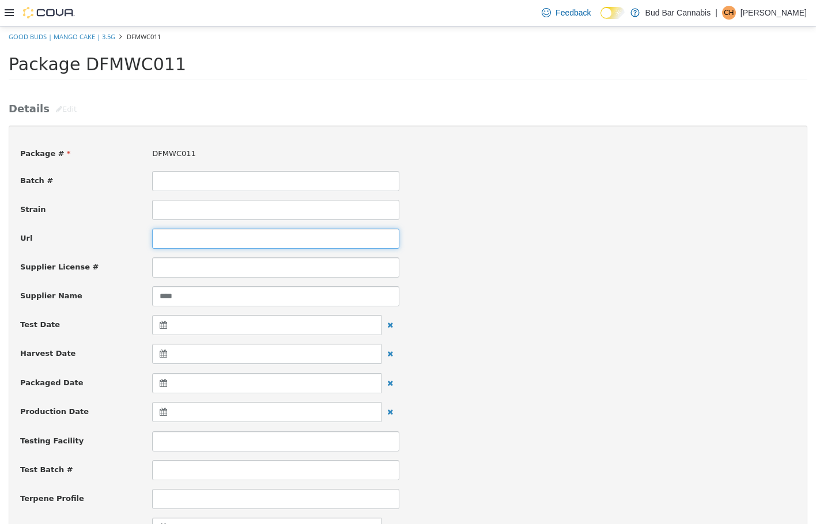
click at [369, 238] on input at bounding box center [275, 238] width 247 height 20
click at [433, 238] on div "Url" at bounding box center [408, 238] width 793 height 20
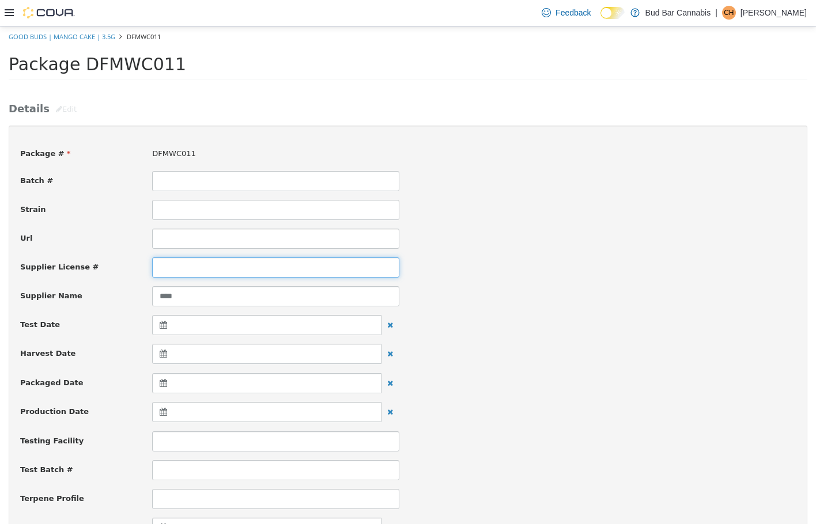
drag, startPoint x: 373, startPoint y: 260, endPoint x: 384, endPoint y: 261, distance: 10.4
click at [373, 261] on input at bounding box center [275, 267] width 247 height 20
click at [410, 268] on div "Supplier License #" at bounding box center [408, 267] width 793 height 20
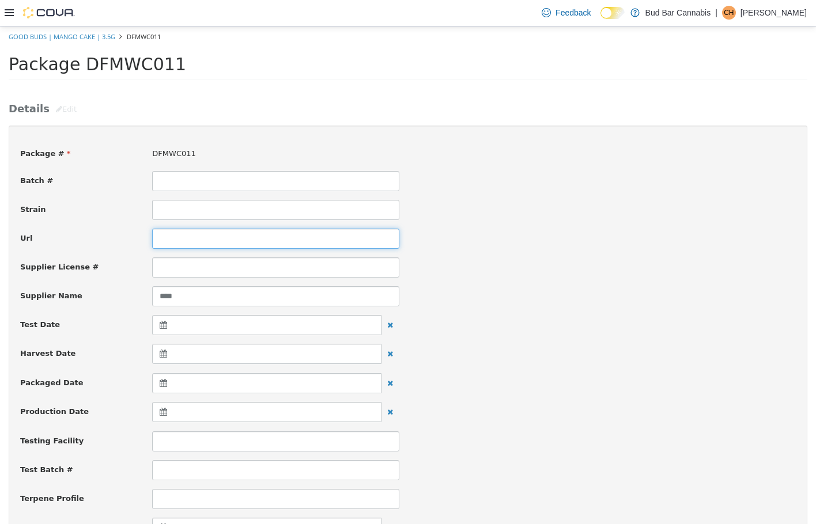
click at [179, 241] on input at bounding box center [275, 238] width 247 height 20
click at [180, 213] on input at bounding box center [275, 209] width 247 height 20
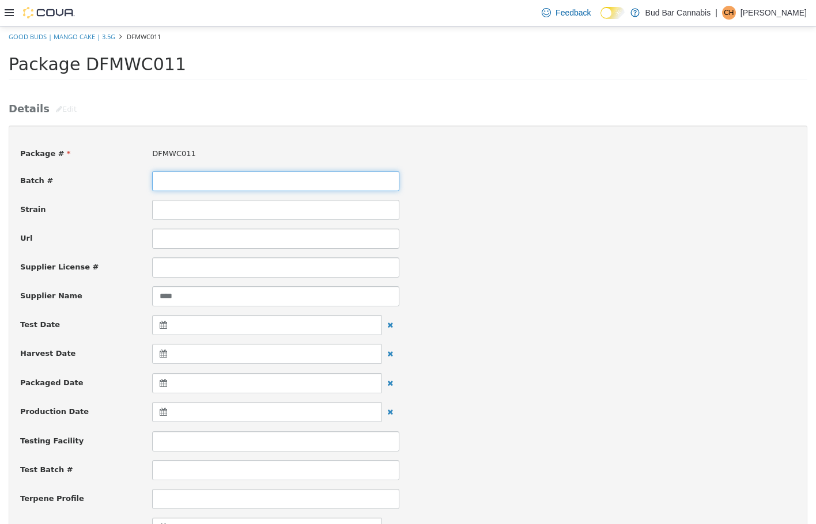
click at [154, 172] on input at bounding box center [275, 180] width 247 height 20
click at [158, 173] on input at bounding box center [275, 180] width 247 height 20
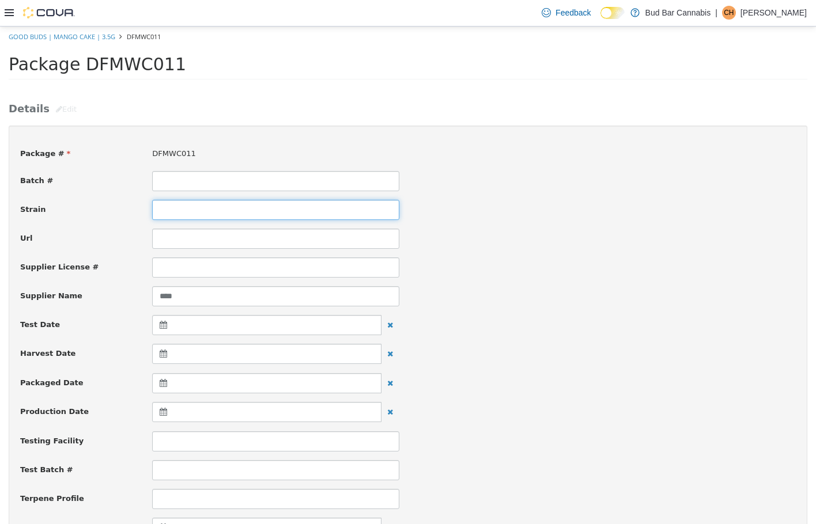
click at [168, 210] on input at bounding box center [275, 209] width 247 height 20
click at [187, 242] on input at bounding box center [275, 238] width 247 height 20
click at [183, 211] on input at bounding box center [275, 209] width 247 height 20
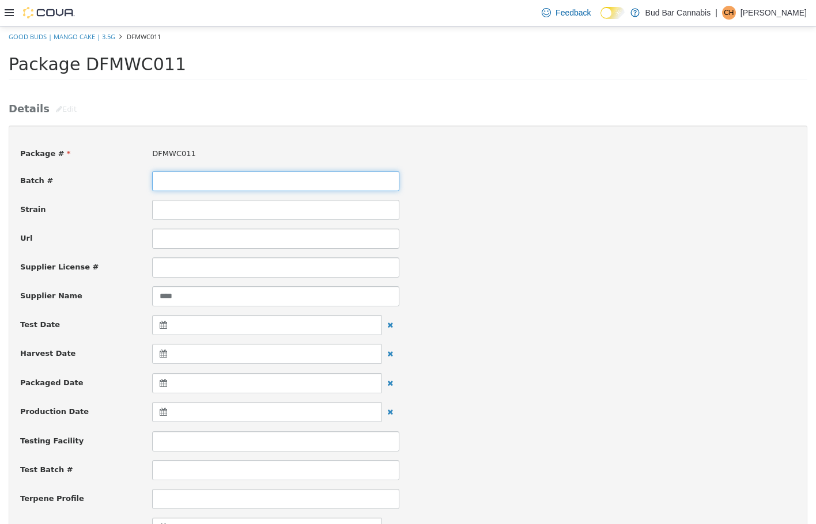
click at [184, 189] on input at bounding box center [275, 180] width 247 height 20
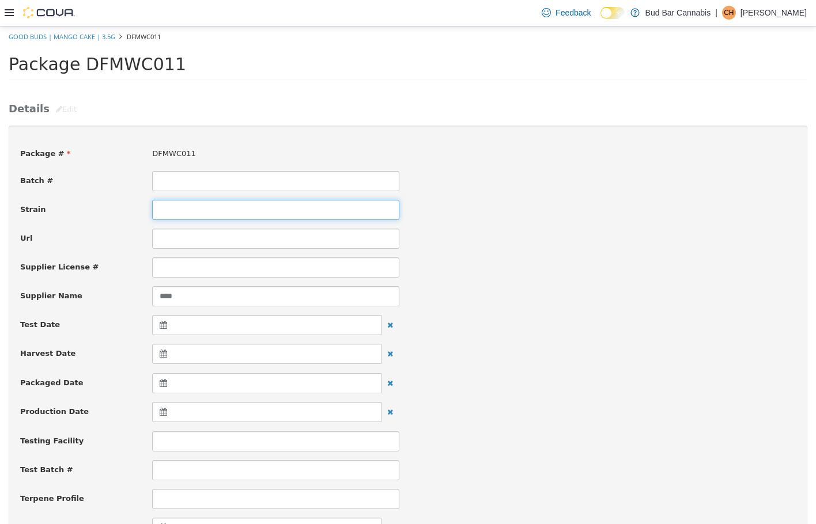
click at [267, 211] on input at bounding box center [275, 209] width 247 height 20
click at [233, 236] on input at bounding box center [275, 238] width 247 height 20
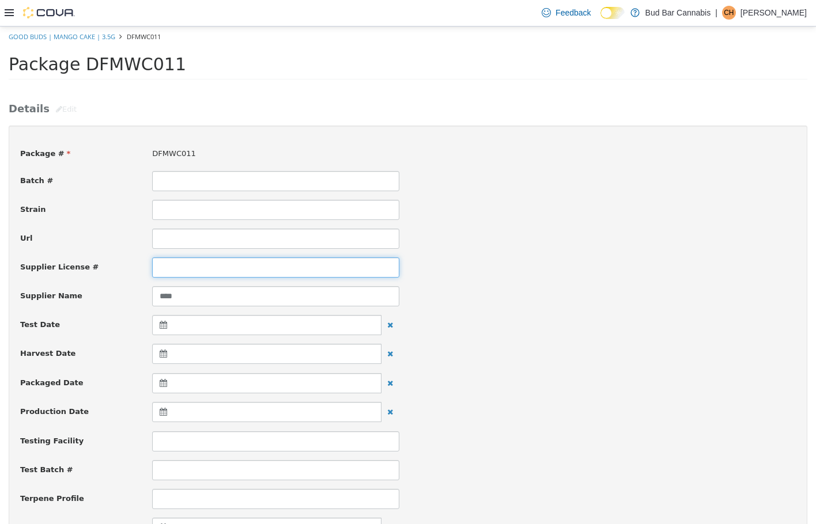
click at [217, 260] on input at bounding box center [275, 267] width 247 height 20
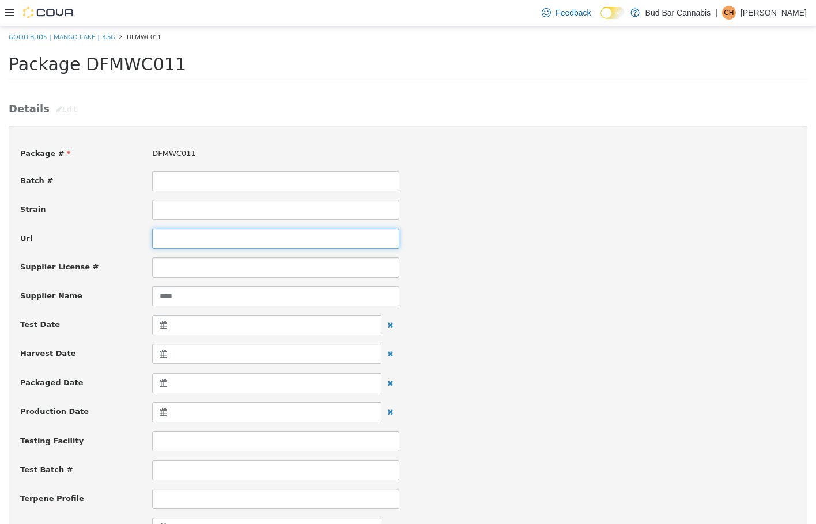
click at [211, 244] on input at bounding box center [275, 238] width 247 height 20
click at [204, 210] on input at bounding box center [275, 209] width 247 height 20
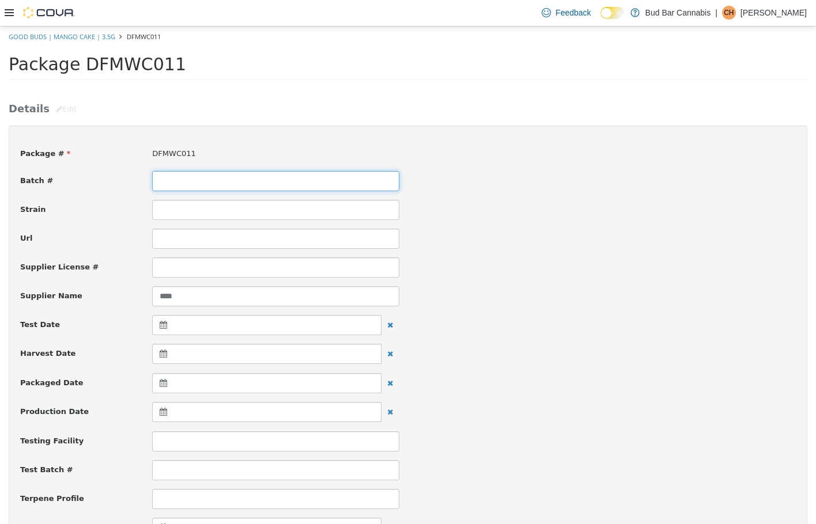
click at [202, 184] on input at bounding box center [275, 180] width 247 height 20
click at [383, 151] on div "DFMWC011" at bounding box center [275, 153] width 264 height 12
click at [160, 176] on input at bounding box center [275, 180] width 247 height 20
click at [188, 149] on span "DFMWC011" at bounding box center [173, 153] width 43 height 9
click at [182, 172] on input at bounding box center [275, 180] width 247 height 20
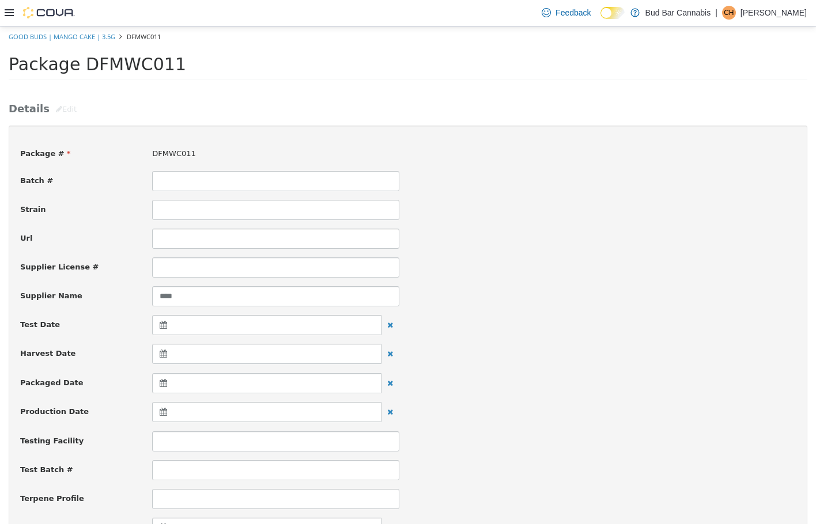
click at [212, 155] on div "DFMWC011" at bounding box center [275, 153] width 264 height 12
click at [310, 184] on input at bounding box center [275, 180] width 247 height 20
click at [254, 201] on input at bounding box center [275, 209] width 247 height 20
click at [246, 181] on input at bounding box center [275, 180] width 247 height 20
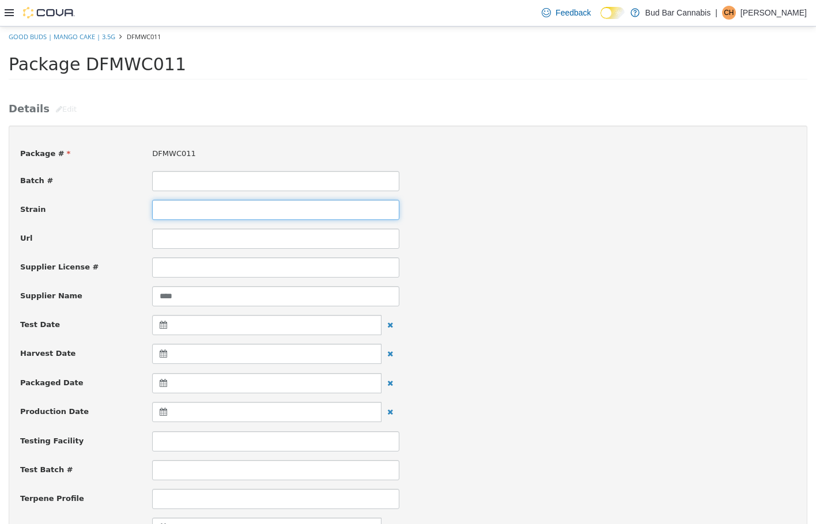
click at [171, 206] on input at bounding box center [275, 209] width 247 height 20
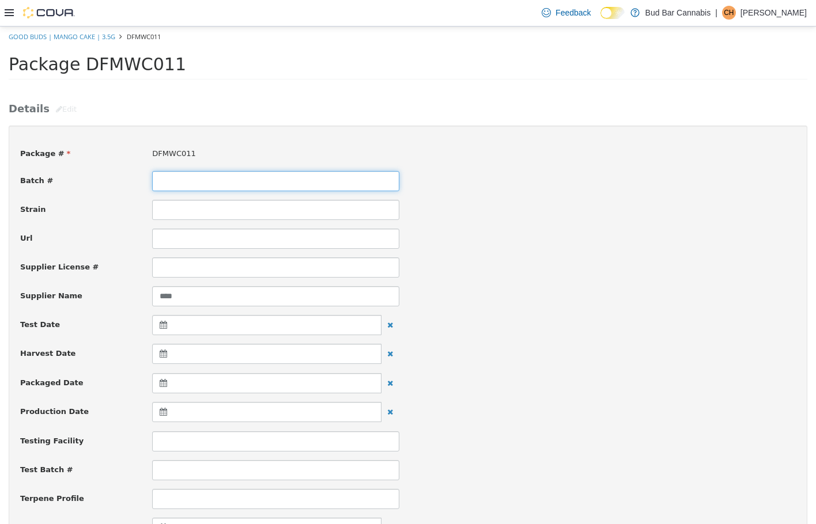
click at [176, 183] on input at bounding box center [275, 180] width 247 height 20
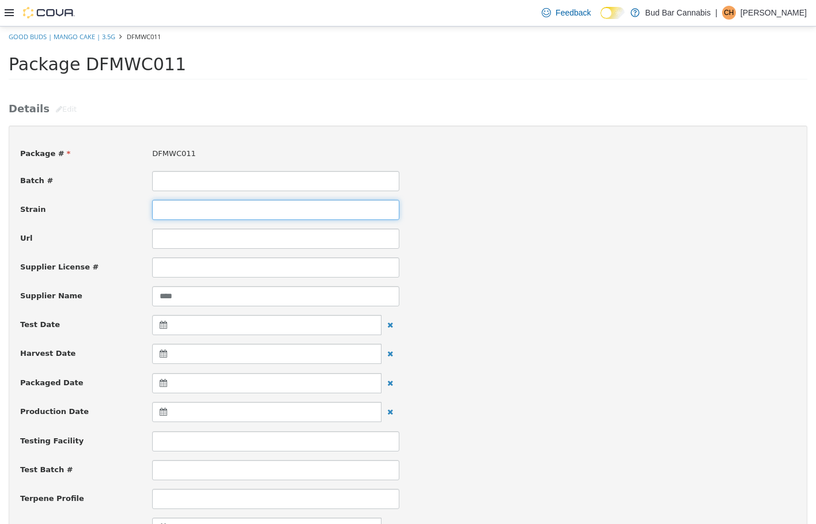
click at [176, 204] on input at bounding box center [275, 209] width 247 height 20
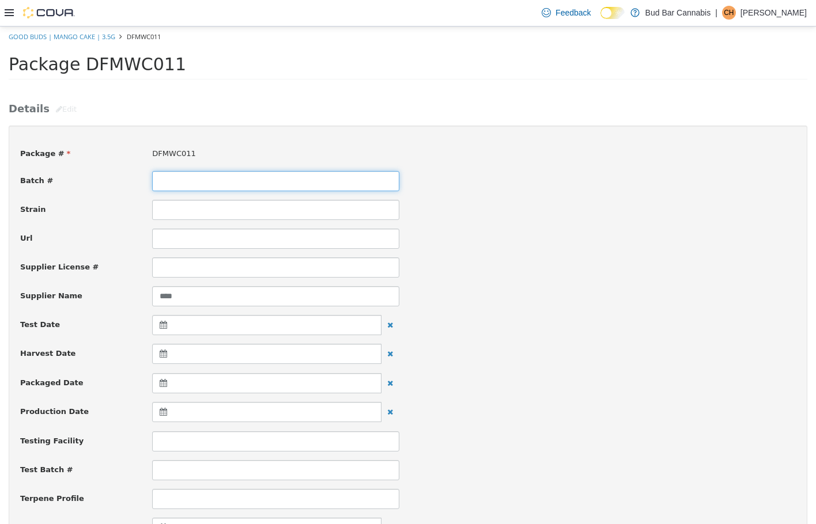
click at [182, 181] on input at bounding box center [275, 180] width 247 height 20
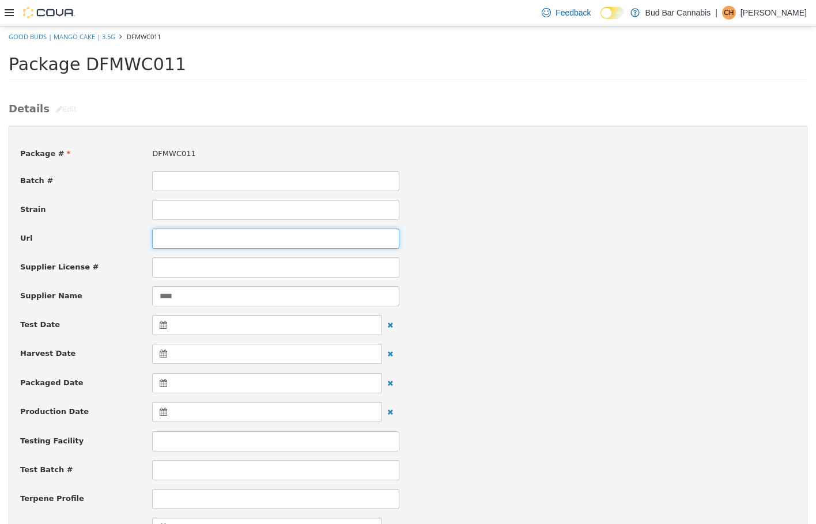
click at [194, 241] on input at bounding box center [275, 238] width 247 height 20
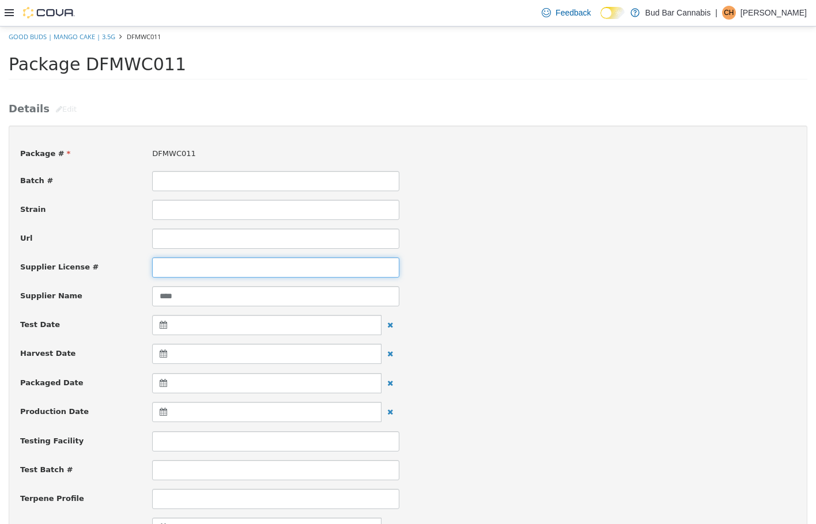
click at [188, 265] on input at bounding box center [275, 267] width 247 height 20
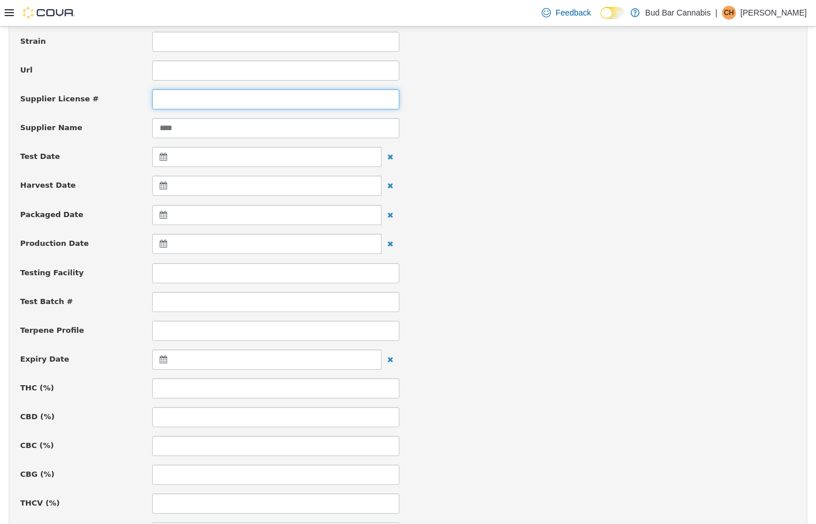
scroll to position [173, 0]
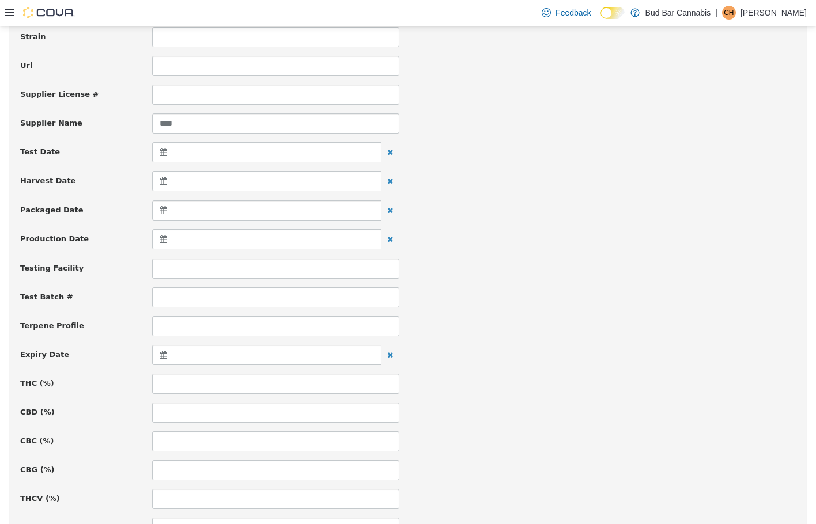
click at [260, 358] on div at bounding box center [266, 354] width 229 height 20
click at [277, 388] on th at bounding box center [276, 384] width 18 height 20
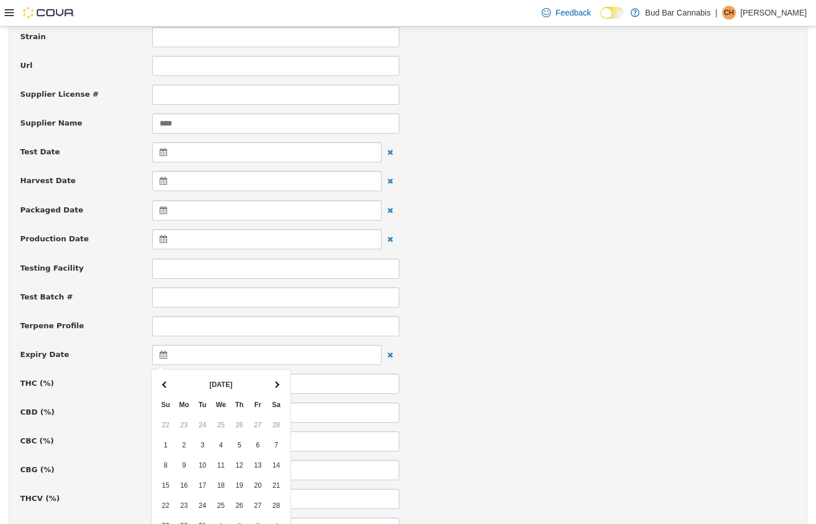
click at [277, 388] on th at bounding box center [276, 384] width 18 height 20
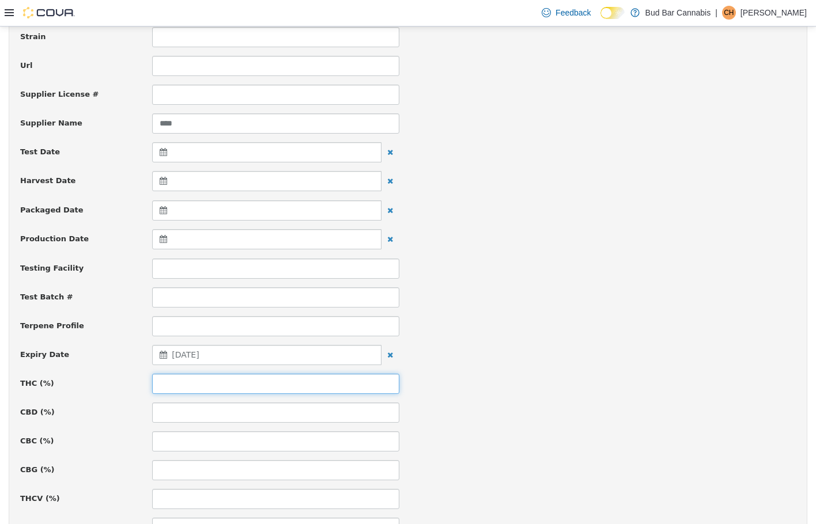
click at [169, 381] on input at bounding box center [275, 383] width 247 height 20
type input "****"
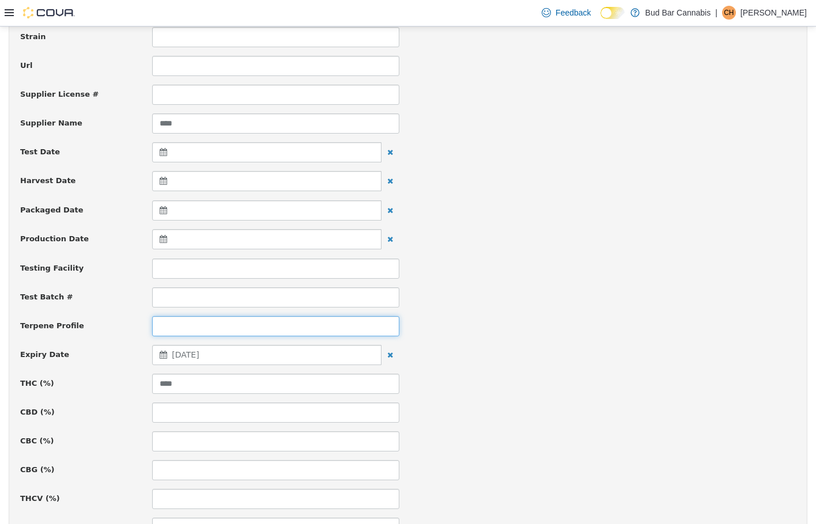
click at [169, 323] on input at bounding box center [275, 326] width 247 height 20
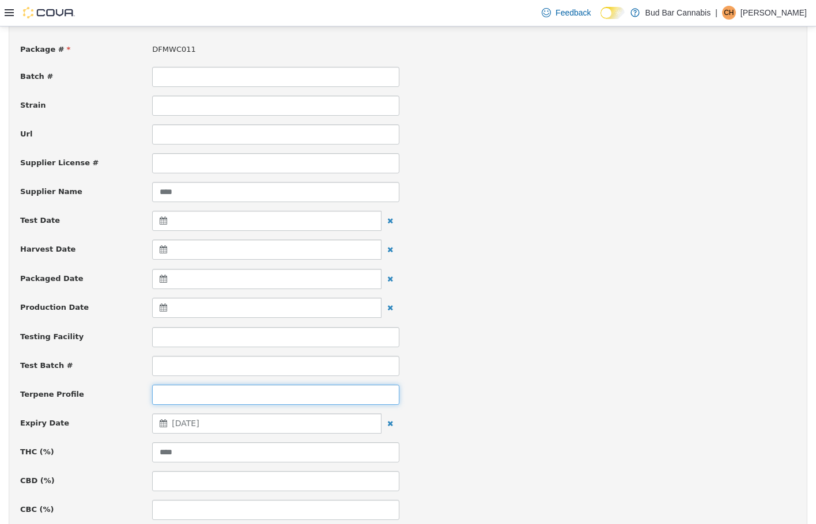
scroll to position [97, 0]
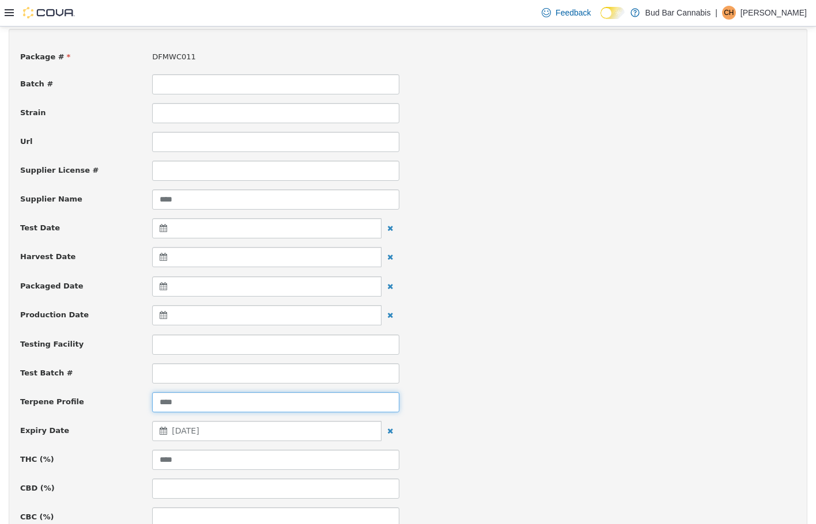
type input "****"
click at [674, 352] on div "Testing Facility" at bounding box center [408, 344] width 793 height 20
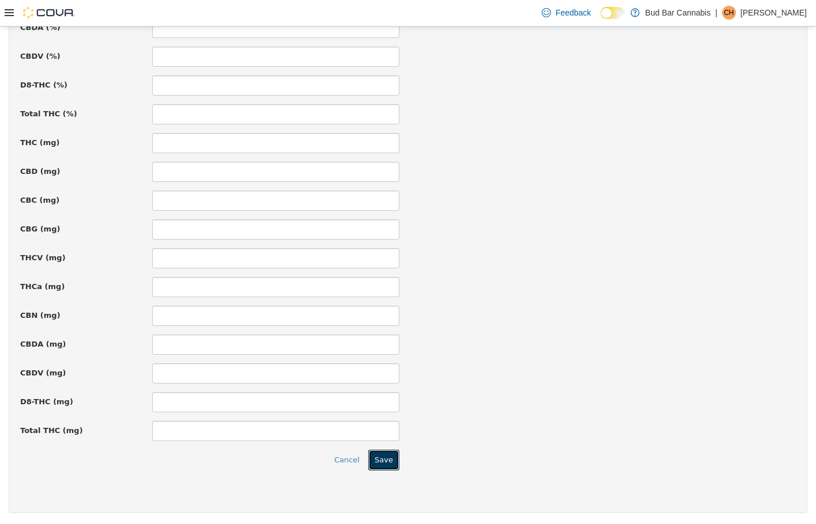
click at [374, 457] on button "Save" at bounding box center [383, 459] width 31 height 21
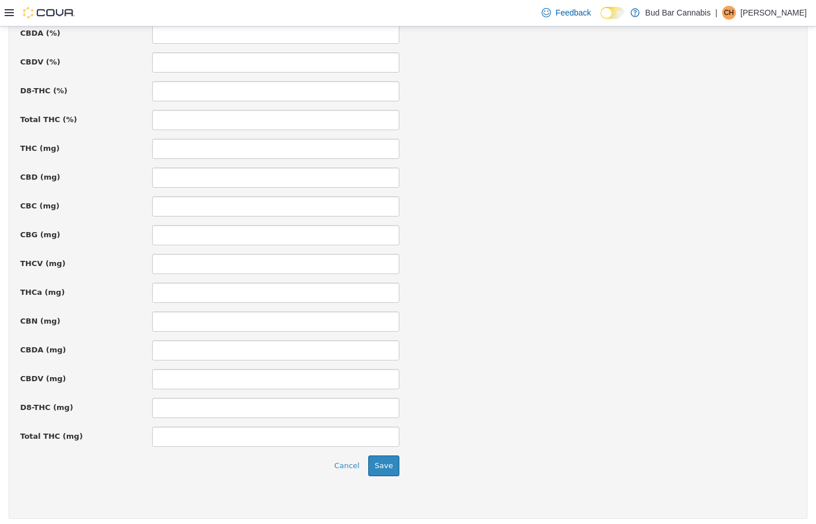
scroll to position [736, 0]
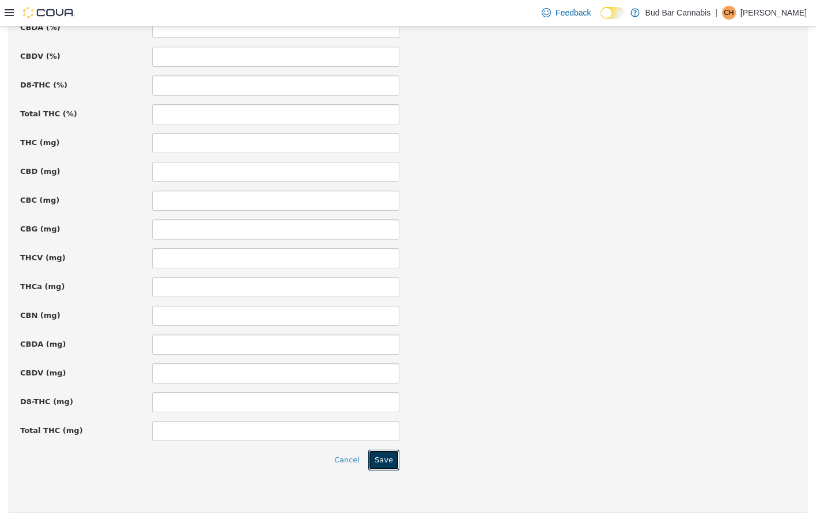
click at [384, 461] on button "Save" at bounding box center [383, 459] width 31 height 21
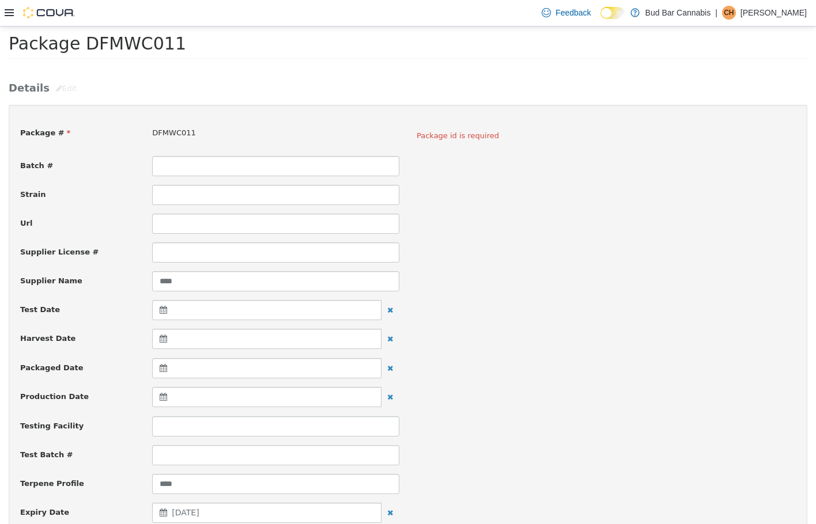
scroll to position [0, 0]
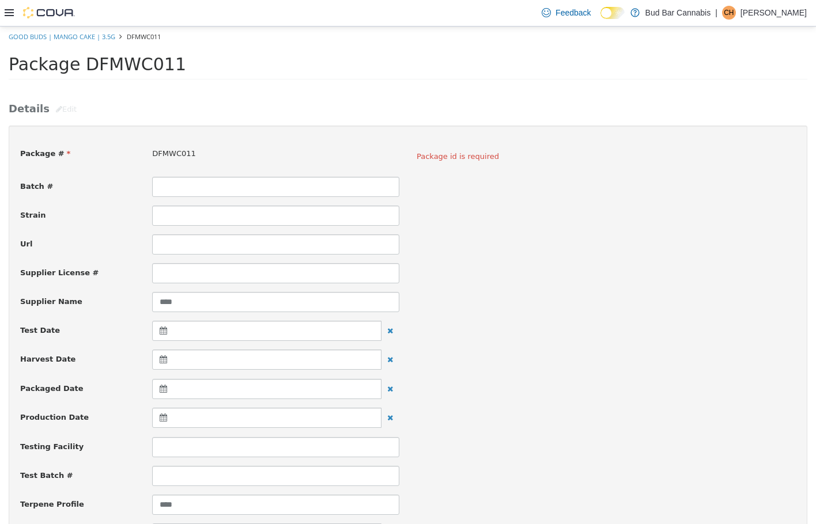
click at [440, 150] on span "Package id is required" at bounding box center [605, 156] width 379 height 12
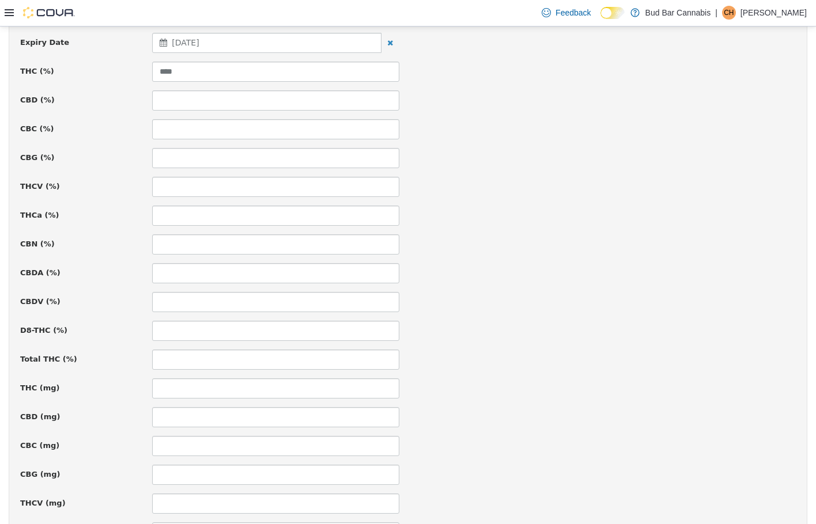
scroll to position [736, 0]
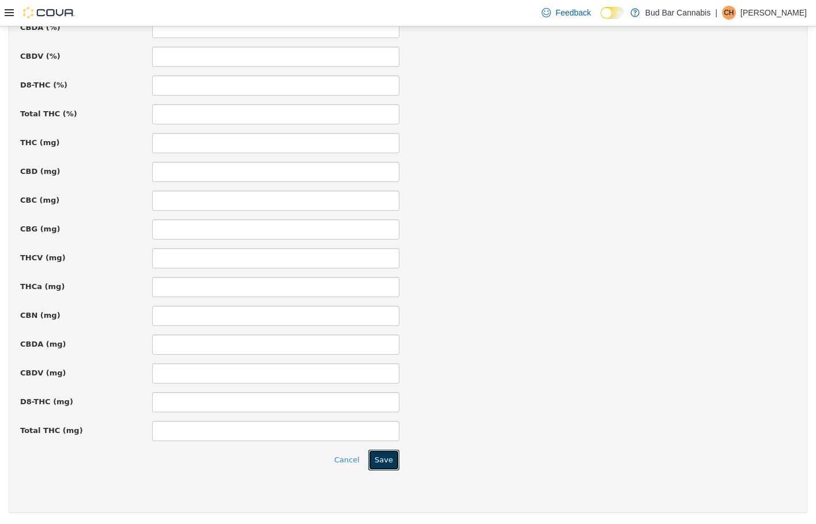
click at [377, 466] on button "Save" at bounding box center [383, 459] width 31 height 21
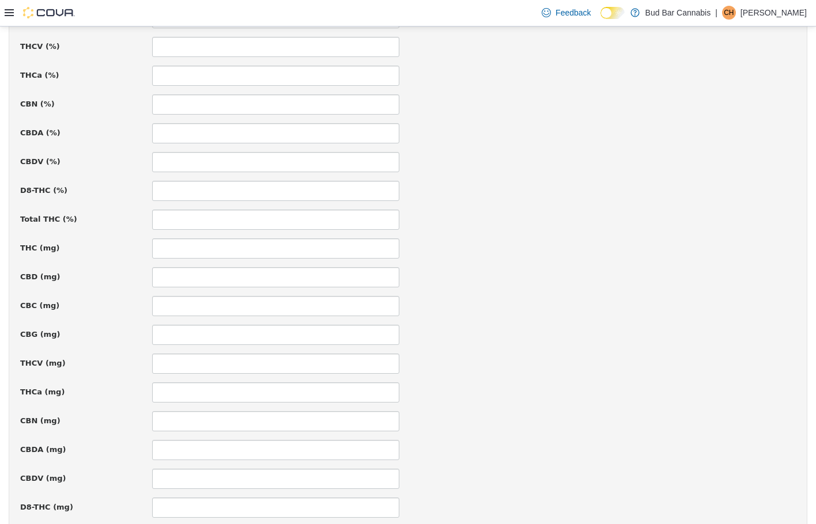
scroll to position [448, 0]
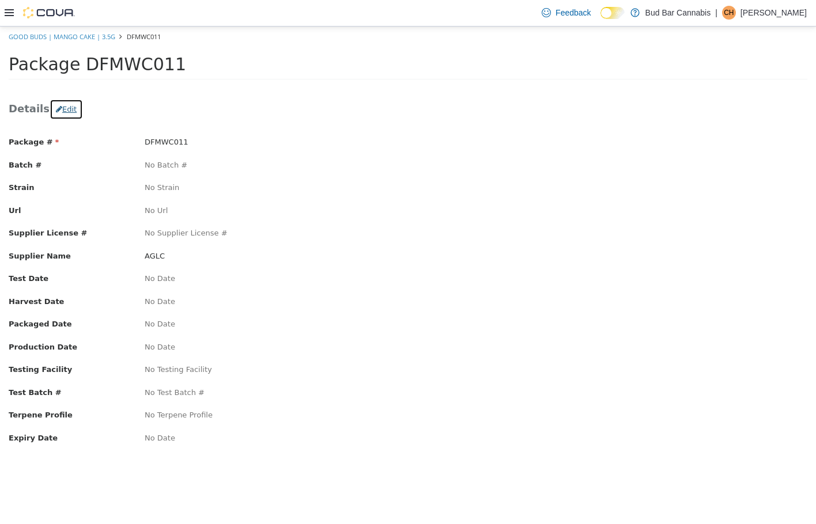
click at [56, 108] on icon "button" at bounding box center [59, 108] width 6 height 7
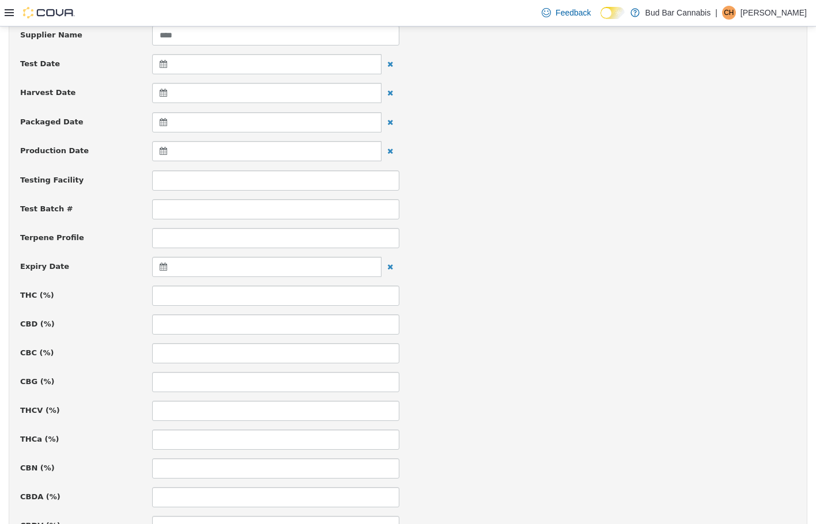
scroll to position [288, 0]
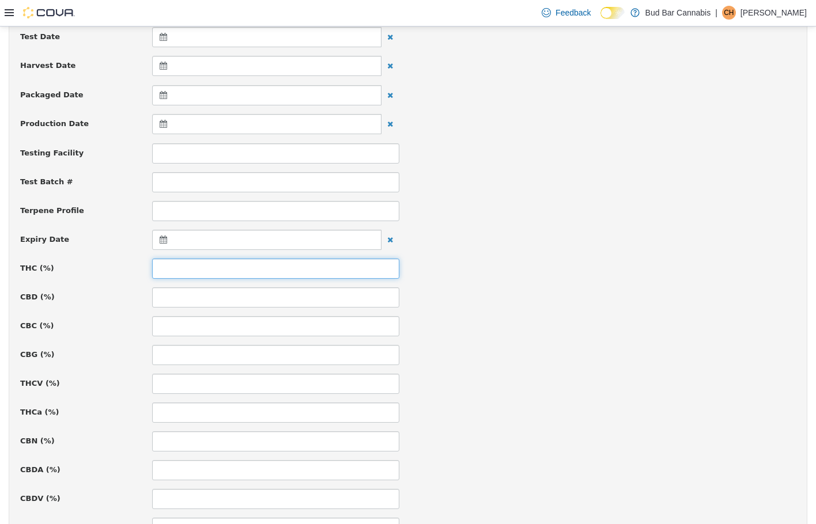
click at [203, 267] on input at bounding box center [275, 268] width 247 height 20
type input "****"
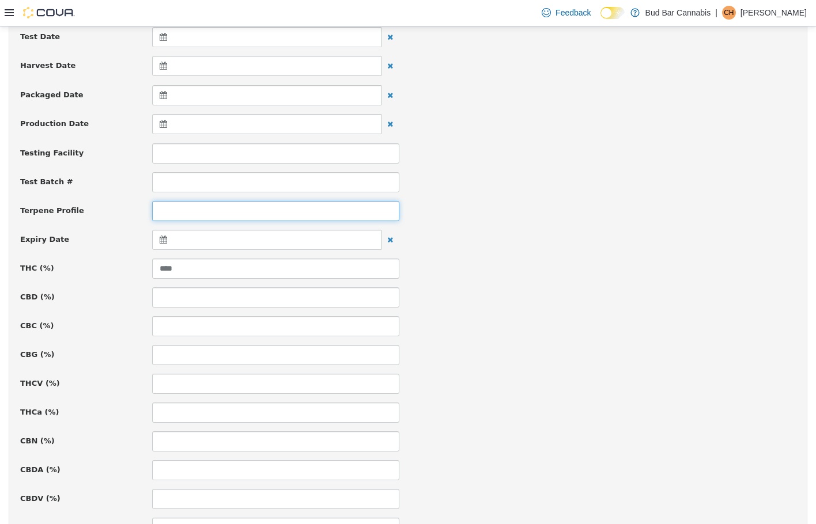
click at [184, 211] on input at bounding box center [275, 210] width 247 height 20
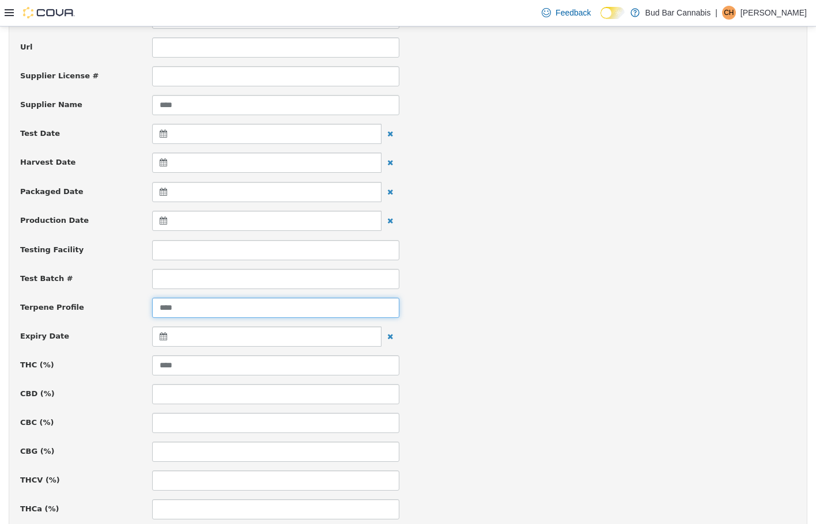
scroll to position [173, 0]
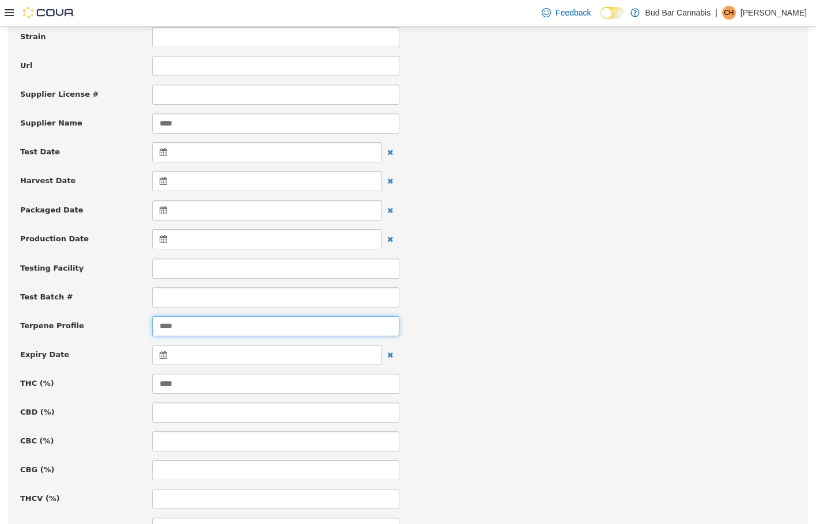
type input "****"
click at [191, 207] on div at bounding box center [266, 210] width 229 height 20
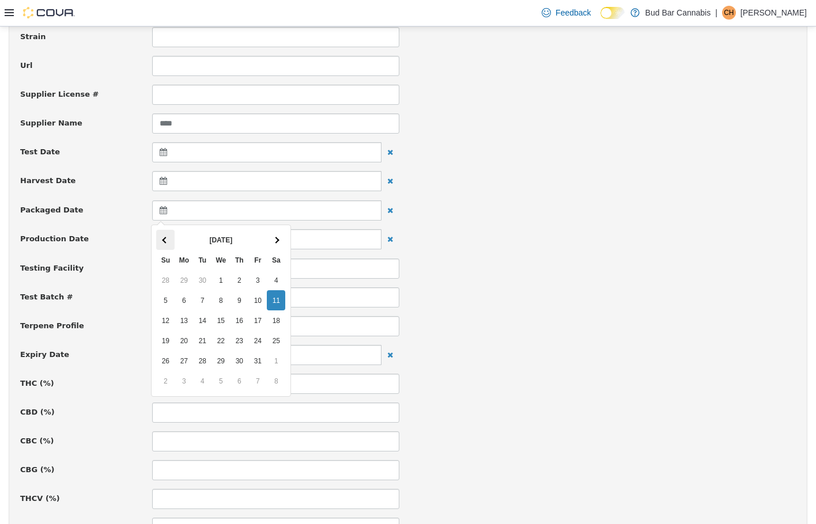
click at [166, 238] on span at bounding box center [165, 239] width 6 height 6
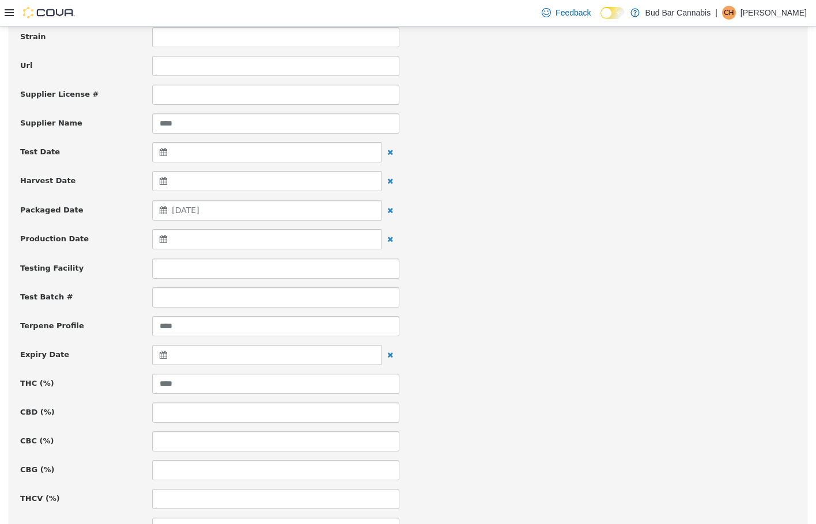
click at [223, 361] on div at bounding box center [266, 354] width 229 height 20
click at [274, 385] on span at bounding box center [276, 384] width 6 height 6
click at [275, 385] on span at bounding box center [276, 384] width 6 height 6
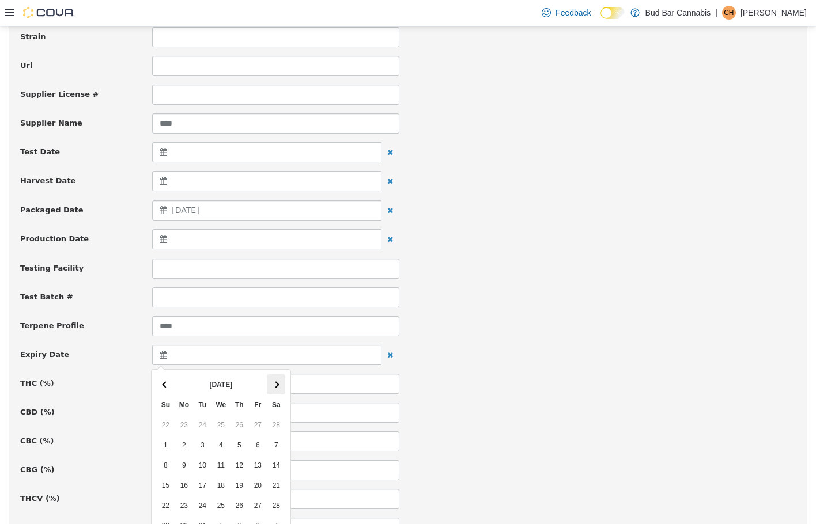
click at [275, 385] on span at bounding box center [276, 384] width 6 height 6
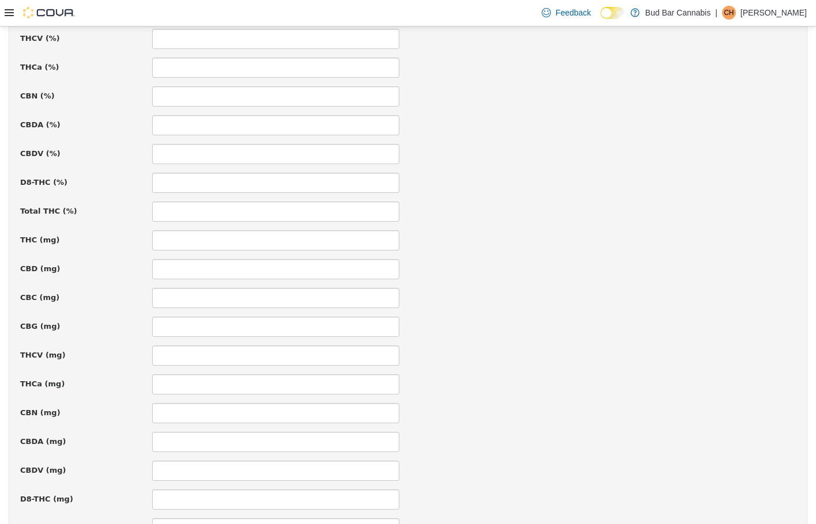
scroll to position [730, 0]
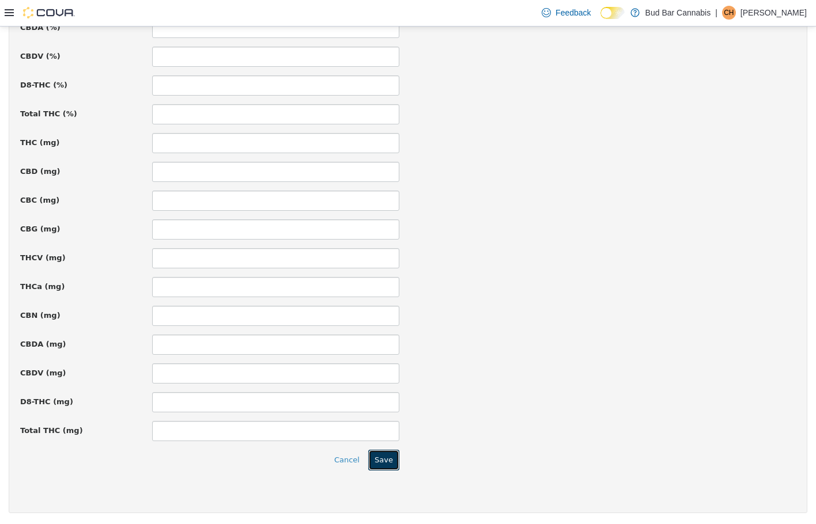
click at [391, 466] on button "Save" at bounding box center [383, 459] width 31 height 21
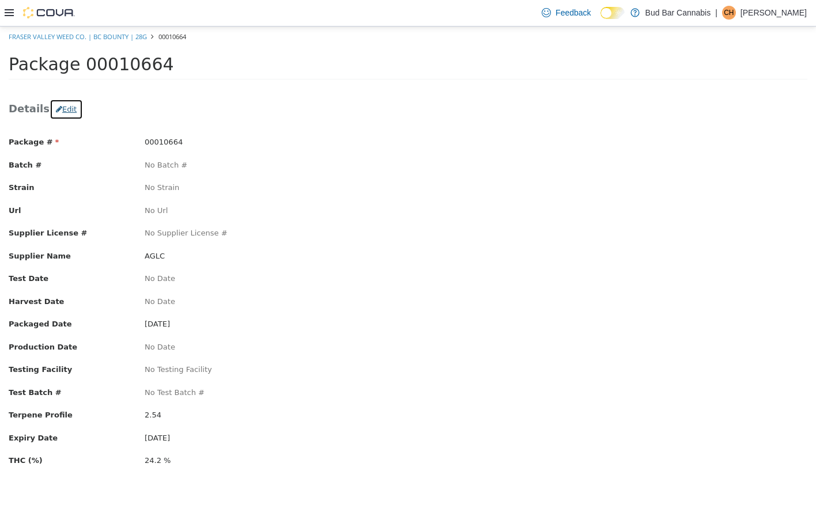
click at [58, 113] on button "Edit" at bounding box center [66, 108] width 33 height 21
drag, startPoint x: 44, startPoint y: 334, endPoint x: 52, endPoint y: 369, distance: 35.5
click at [52, 369] on div "Package # 00010664 Batch # No Batch # Strain No Strain Url No Url Supplier Lice…" at bounding box center [408, 306] width 798 height 363
click at [55, 301] on label "Harvest Date" at bounding box center [68, 301] width 136 height 12
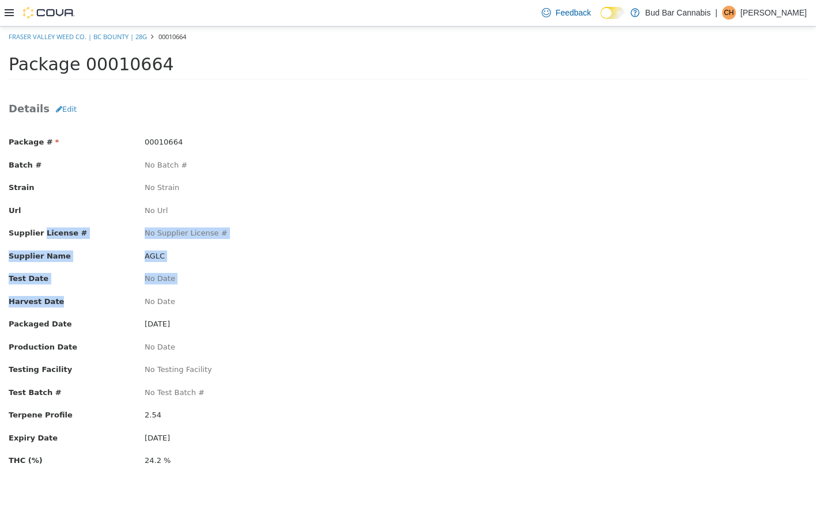
drag, startPoint x: 39, startPoint y: 240, endPoint x: 60, endPoint y: 287, distance: 51.8
click at [60, 290] on div "Package # 00010664 Batch # No Batch # Strain No Strain Url No Url Supplier Lice…" at bounding box center [408, 306] width 798 height 363
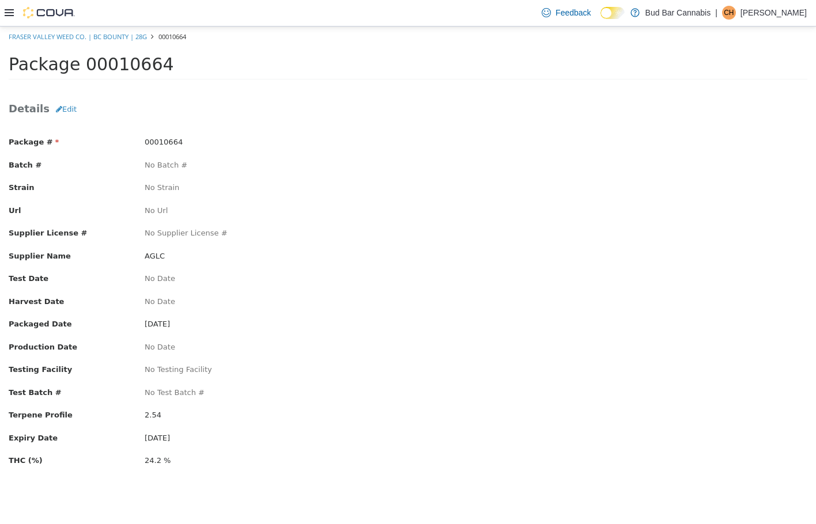
click at [48, 200] on div "Package # 00010664 Batch # No Batch # Strain No Strain Url No Url Supplier Lice…" at bounding box center [408, 306] width 798 height 363
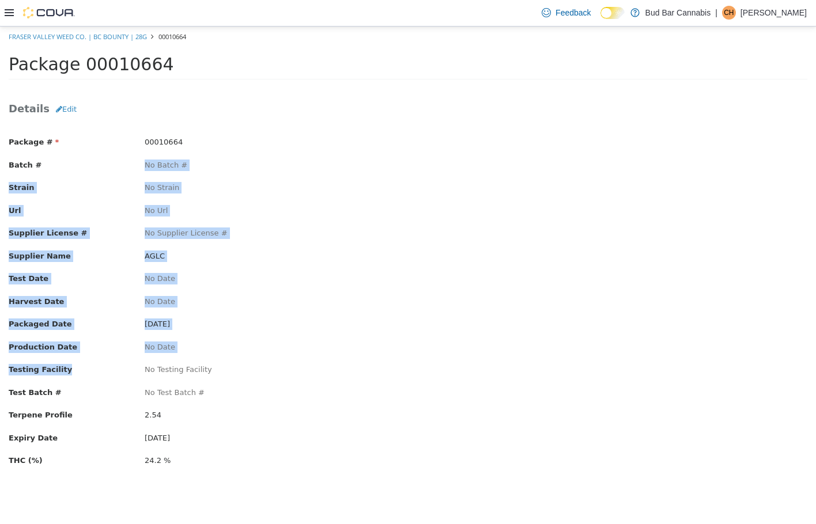
drag, startPoint x: 41, startPoint y: 164, endPoint x: 69, endPoint y: 365, distance: 202.8
click at [69, 365] on div "Package # 00010664 Batch # No Batch # Strain No Strain Url No Url Supplier Lice…" at bounding box center [408, 306] width 798 height 363
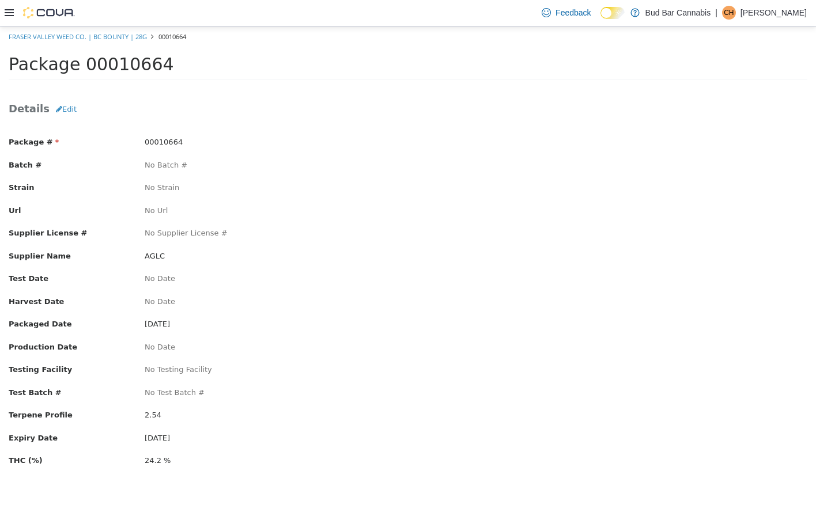
click at [59, 420] on div "Terpene Profile 2.54" at bounding box center [408, 416] width 816 height 14
drag, startPoint x: 166, startPoint y: 442, endPoint x: 173, endPoint y: 441, distance: 6.4
click at [173, 442] on div "Expiry Date [DATE]" at bounding box center [408, 439] width 816 height 14
click at [170, 439] on span "[DATE]" at bounding box center [157, 437] width 25 height 9
click at [70, 111] on button "Edit" at bounding box center [66, 108] width 33 height 21
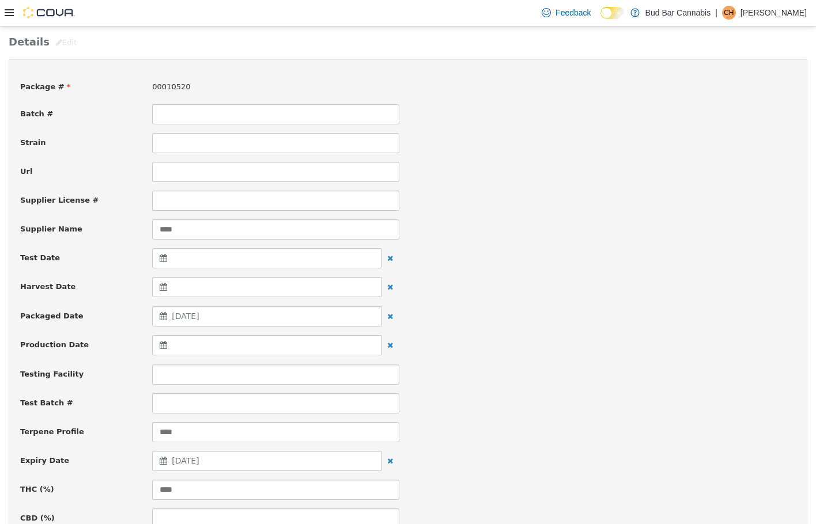
scroll to position [58, 0]
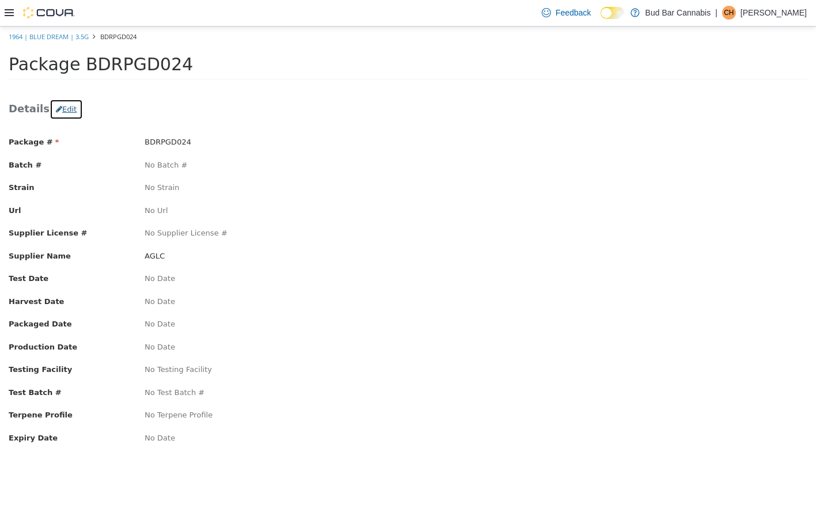
click at [65, 108] on button "Edit" at bounding box center [66, 108] width 33 height 21
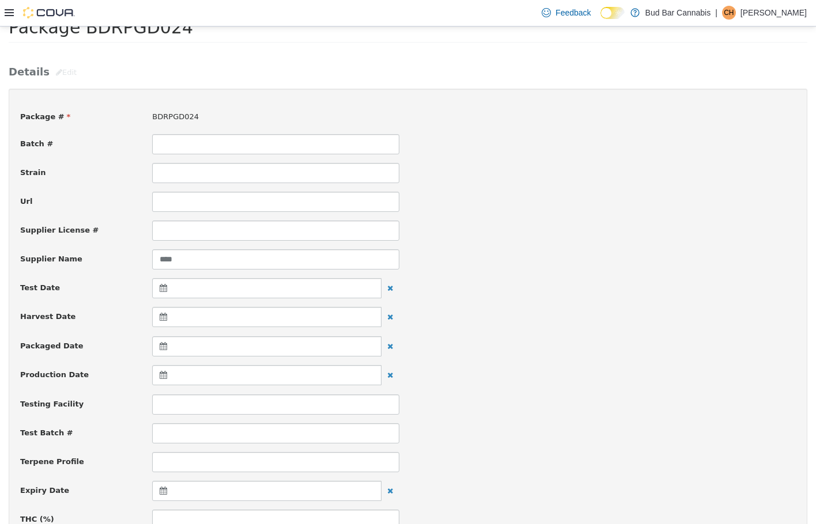
scroll to position [58, 0]
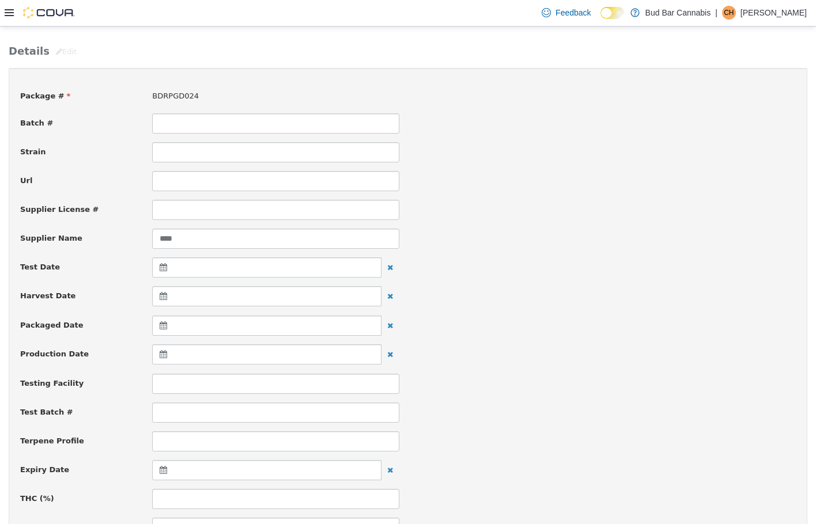
click at [190, 321] on div at bounding box center [266, 325] width 229 height 20
click at [166, 350] on th at bounding box center [165, 354] width 18 height 20
click at [165, 436] on input at bounding box center [275, 441] width 247 height 20
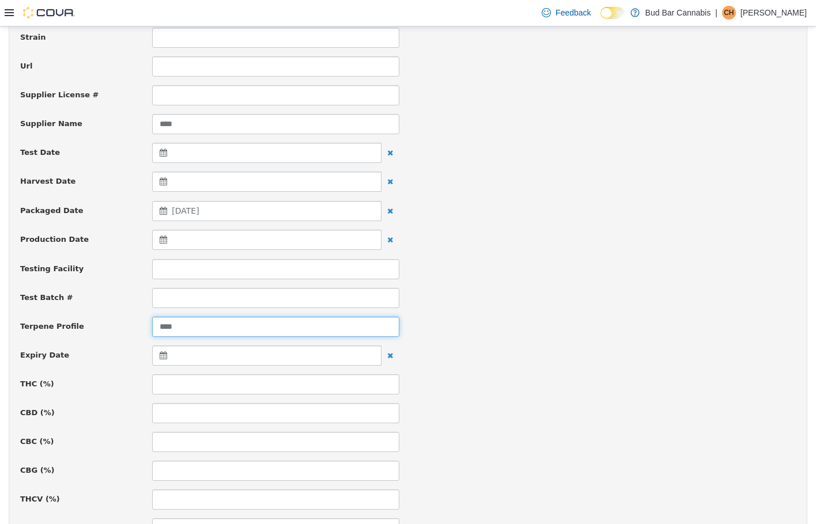
scroll to position [173, 0]
type input "****"
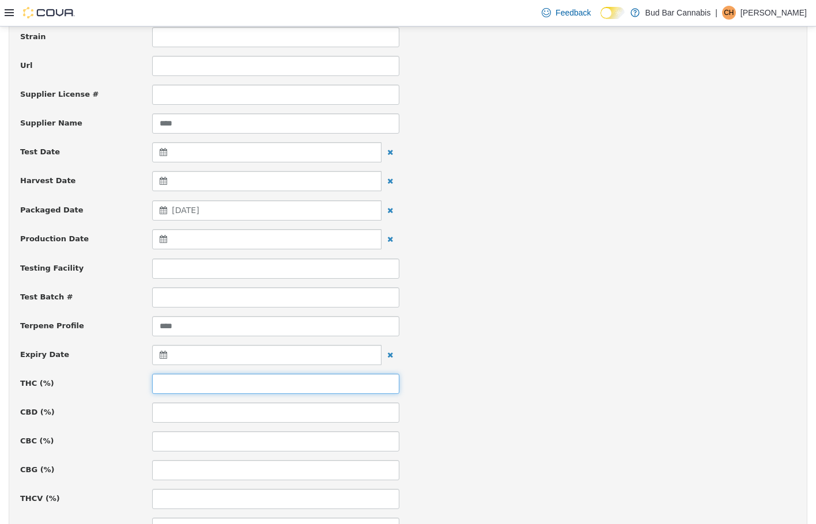
click at [184, 388] on input at bounding box center [275, 383] width 247 height 20
type input "****"
click at [605, 382] on div "THC (%) ****" at bounding box center [408, 383] width 793 height 20
click at [182, 355] on div at bounding box center [266, 354] width 229 height 20
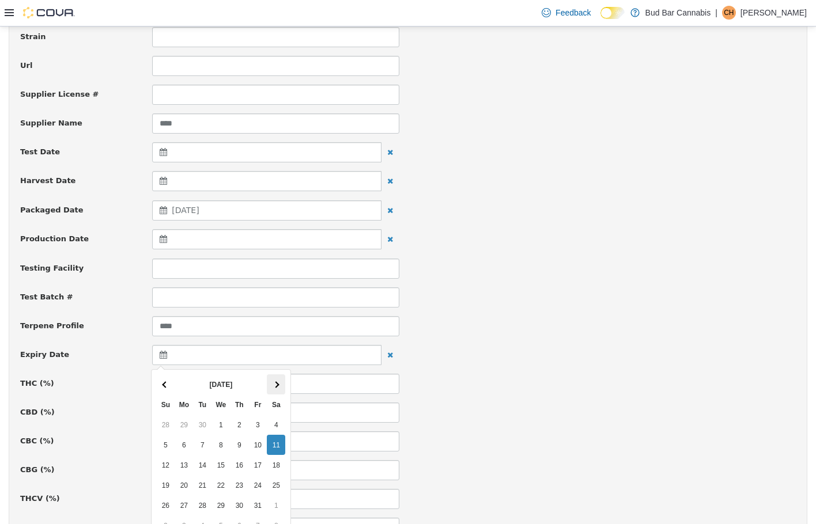
click at [272, 386] on th at bounding box center [276, 384] width 18 height 20
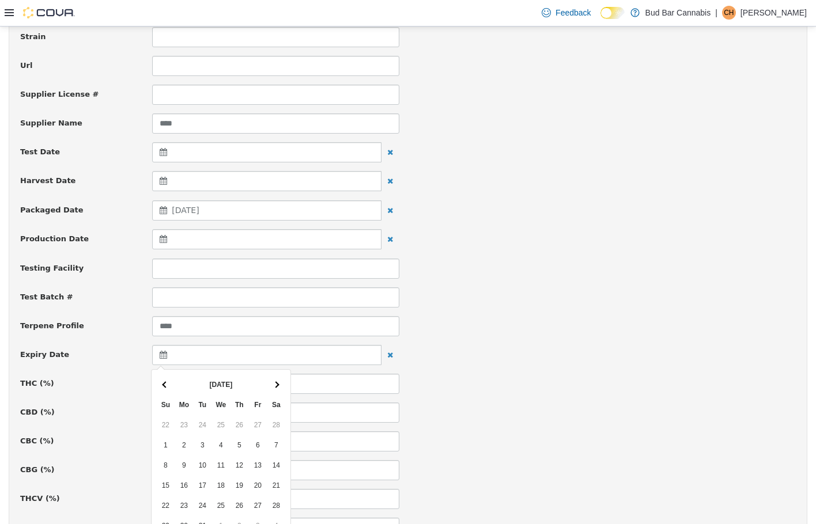
click at [272, 386] on th at bounding box center [276, 384] width 18 height 20
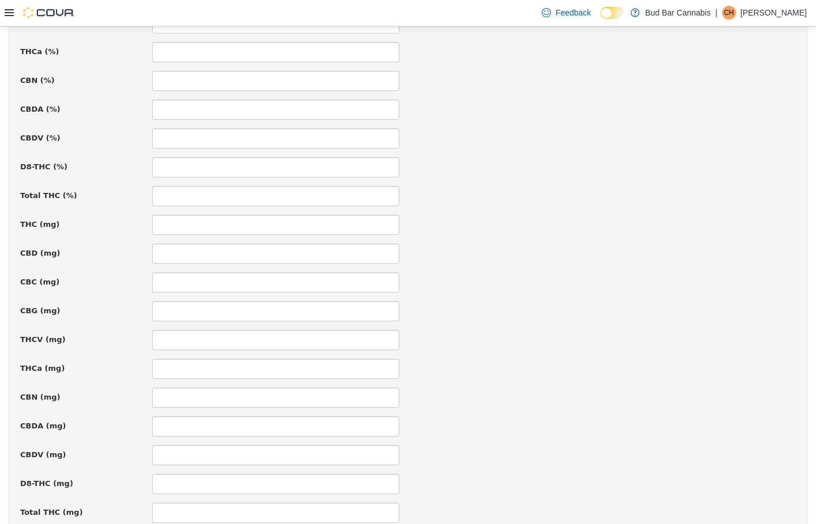
scroll to position [730, 0]
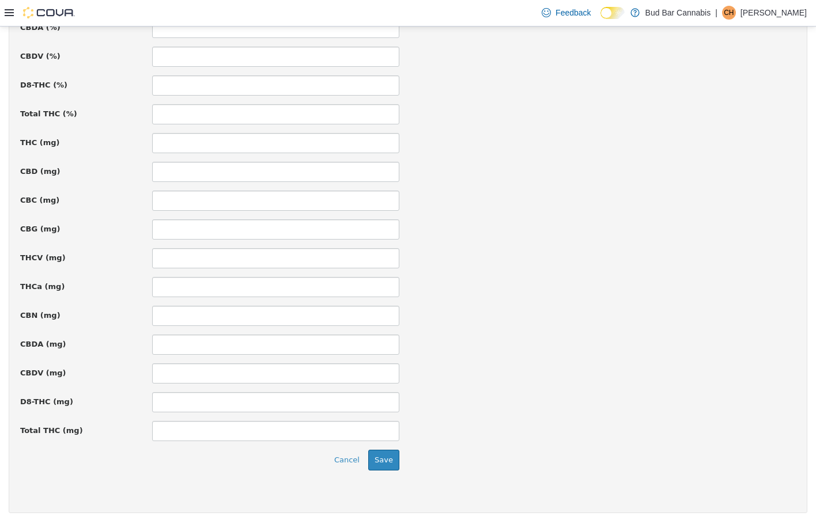
click at [395, 461] on div "Cancel Save" at bounding box center [210, 459] width 396 height 21
click at [389, 462] on button "Save" at bounding box center [383, 459] width 31 height 21
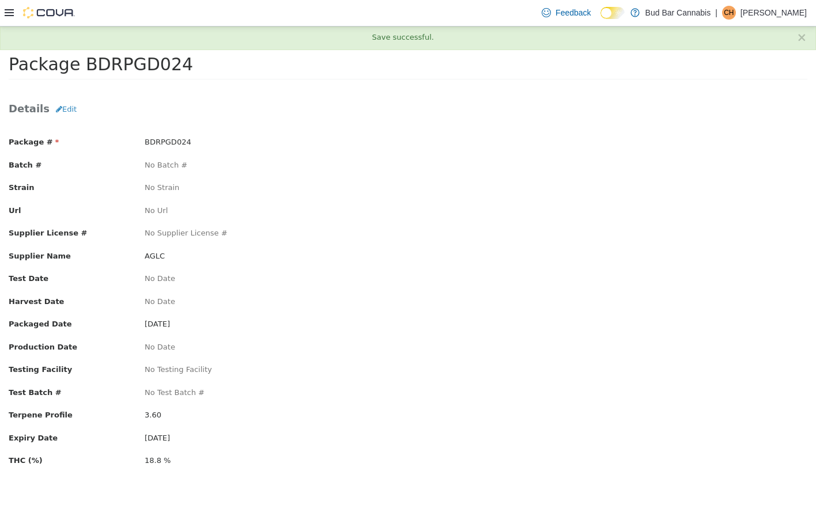
scroll to position [0, 0]
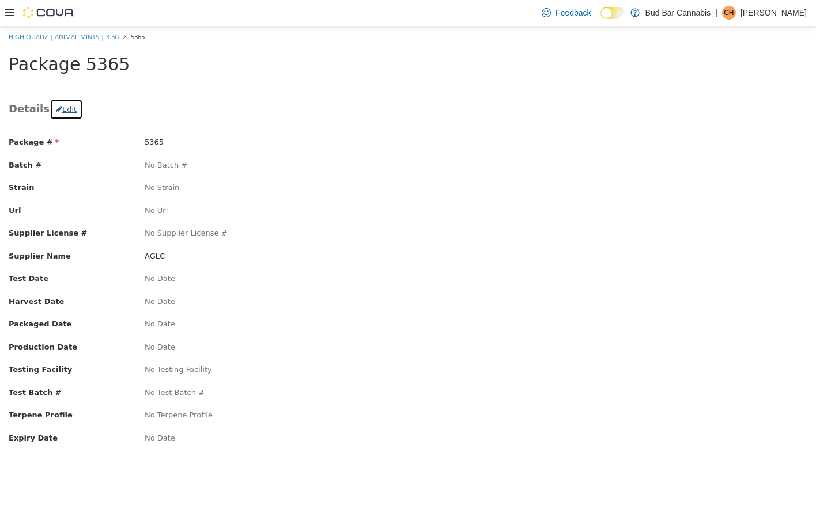
click at [59, 105] on button "Edit" at bounding box center [66, 108] width 33 height 21
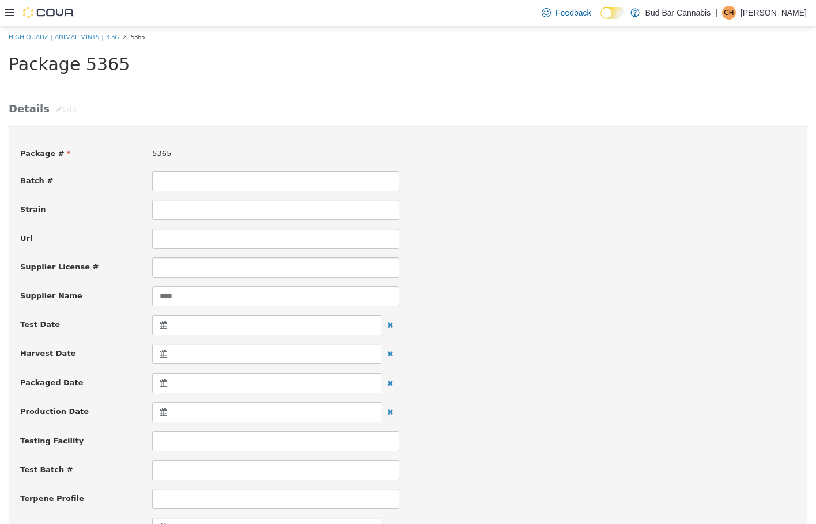
click at [200, 384] on div at bounding box center [266, 383] width 229 height 20
click at [171, 416] on th at bounding box center [165, 412] width 18 height 20
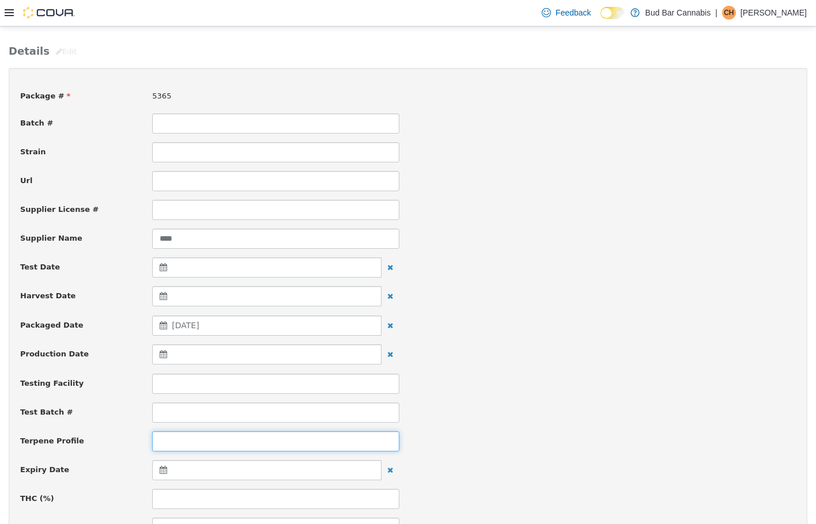
click at [175, 438] on input at bounding box center [275, 441] width 247 height 20
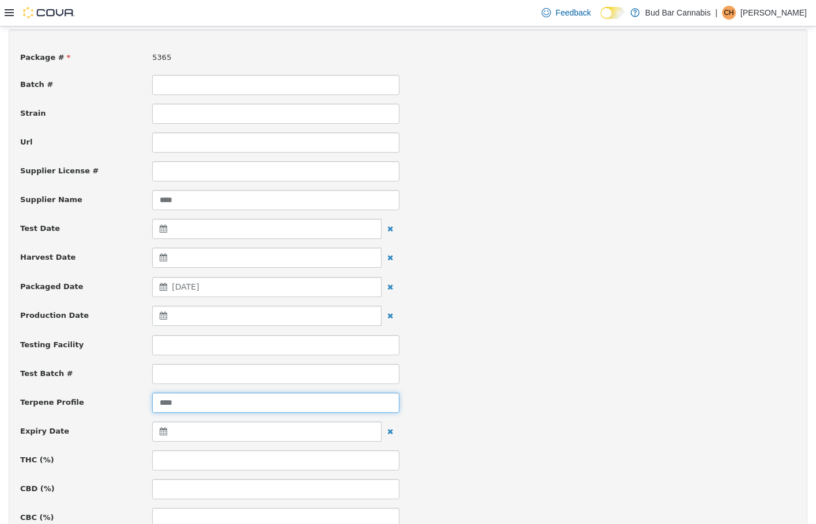
scroll to position [115, 0]
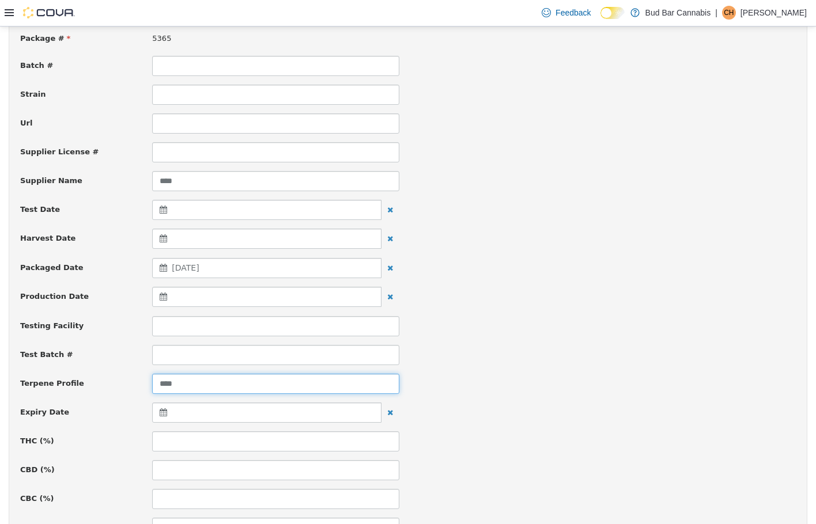
type input "****"
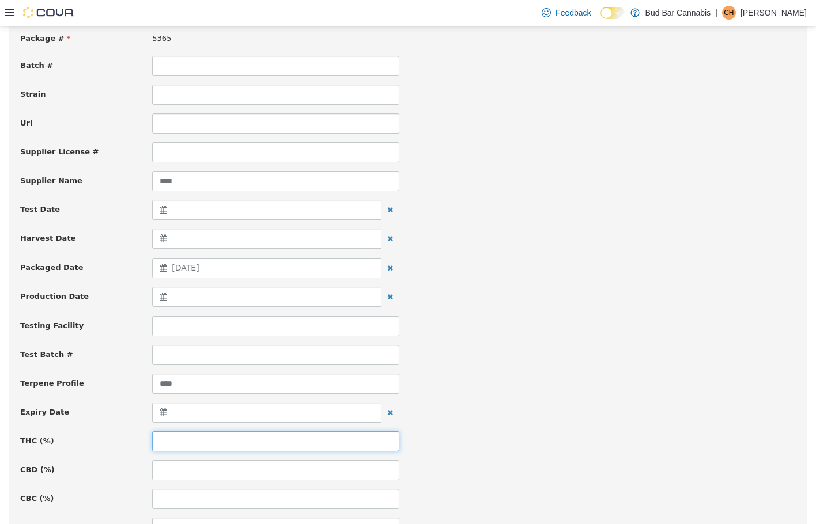
click at [176, 437] on input at bounding box center [275, 441] width 247 height 20
type input "****"
click at [662, 374] on div "Terpene Profile ****" at bounding box center [408, 383] width 793 height 20
click at [192, 414] on div at bounding box center [266, 412] width 229 height 20
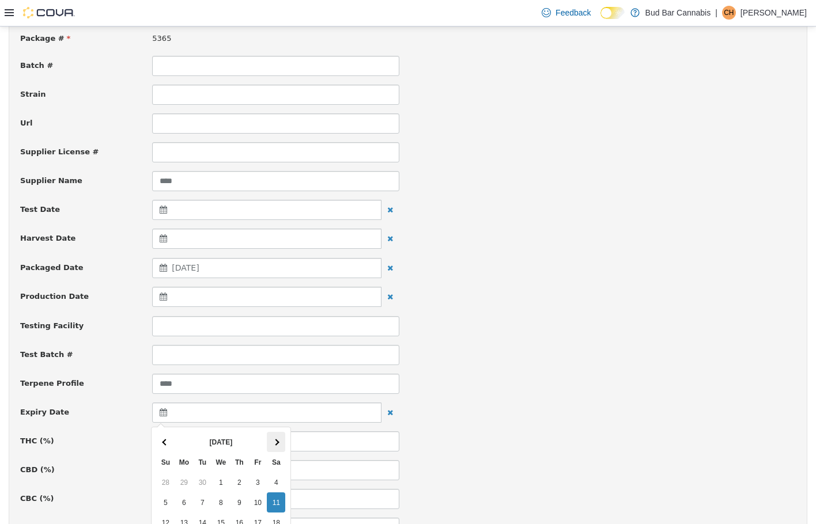
click at [273, 440] on span at bounding box center [276, 441] width 6 height 6
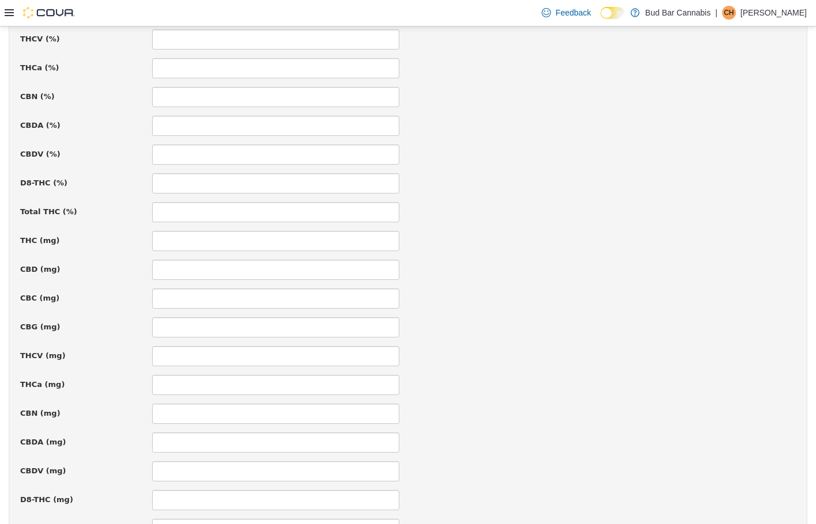
scroll to position [730, 0]
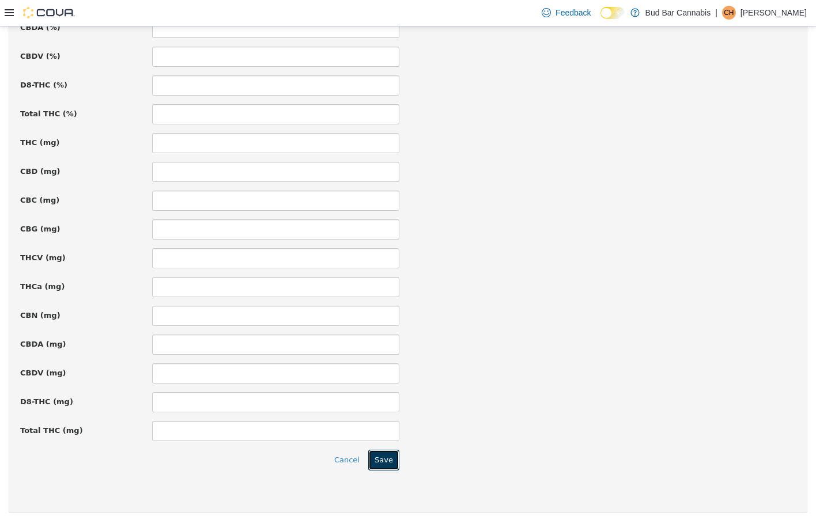
drag, startPoint x: 392, startPoint y: 460, endPoint x: 392, endPoint y: 422, distance: 38.0
click at [392, 460] on button "Save" at bounding box center [383, 459] width 31 height 21
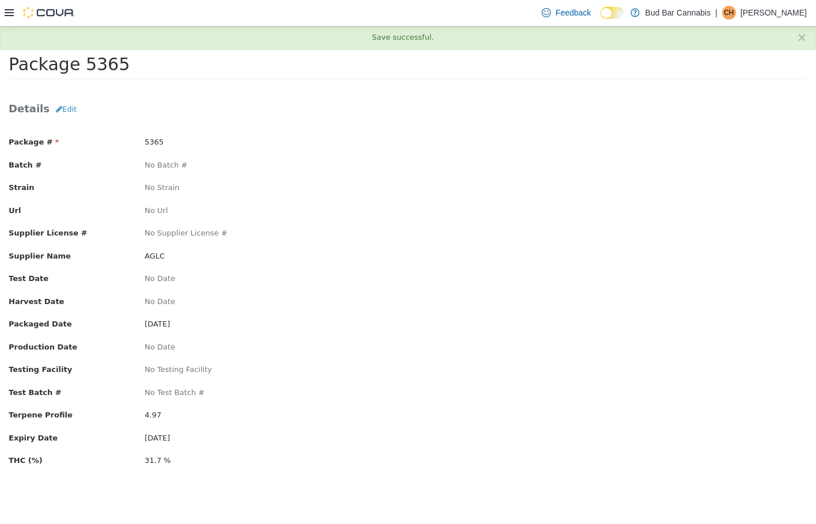
scroll to position [0, 0]
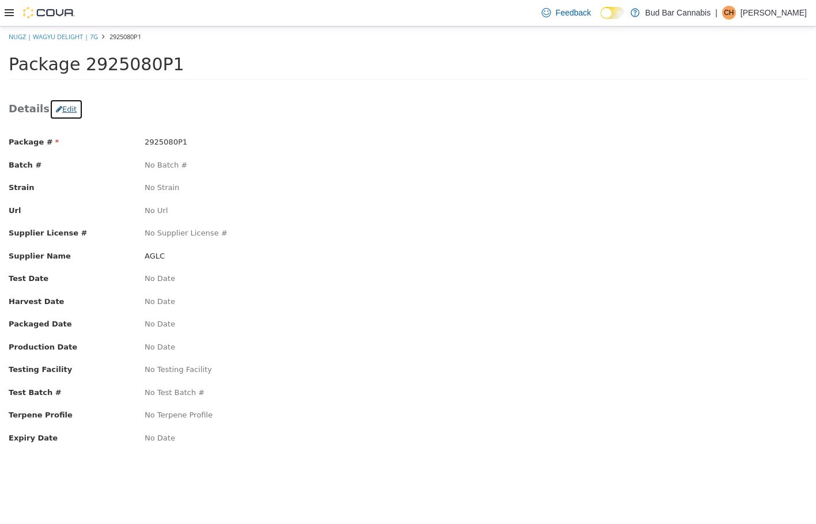
click at [59, 108] on button "Edit" at bounding box center [66, 108] width 33 height 21
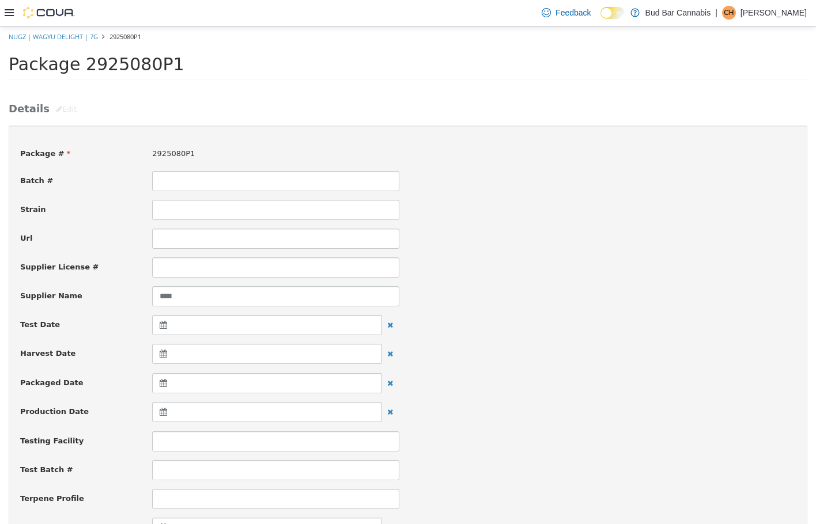
click at [194, 352] on div at bounding box center [266, 353] width 229 height 20
click at [165, 381] on span at bounding box center [165, 383] width 6 height 6
click at [213, 382] on div at bounding box center [266, 383] width 229 height 20
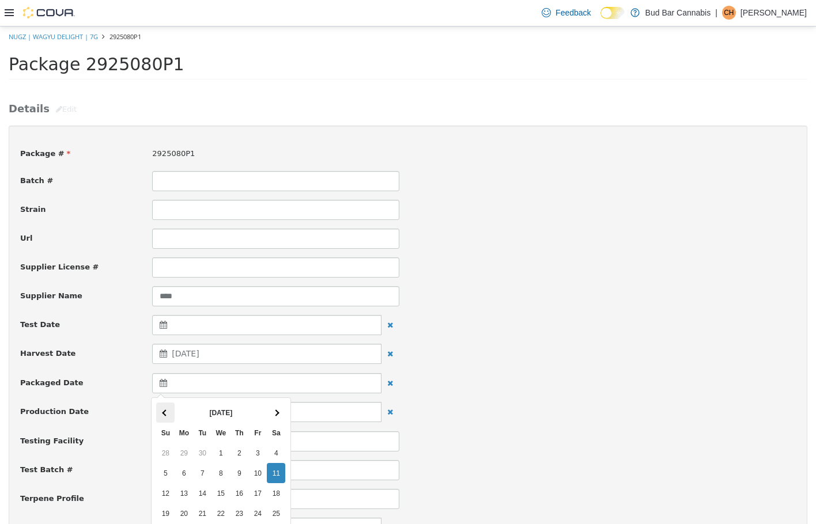
click at [169, 413] on th at bounding box center [165, 412] width 18 height 20
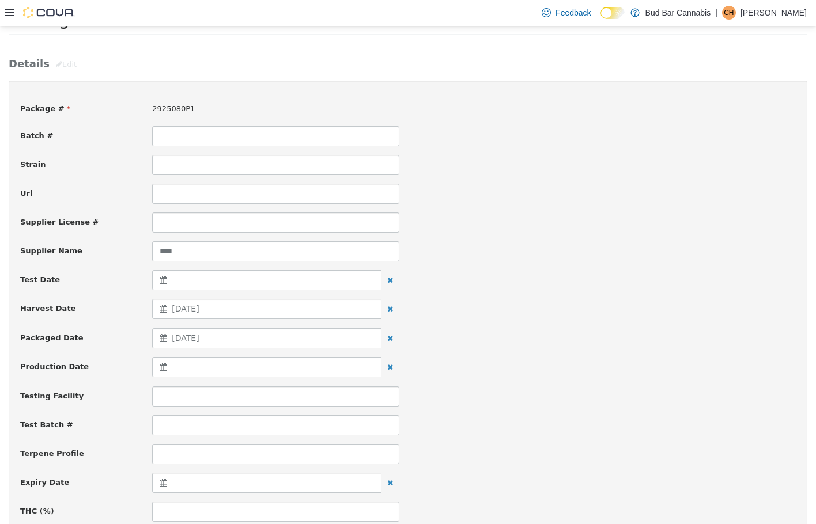
scroll to position [115, 0]
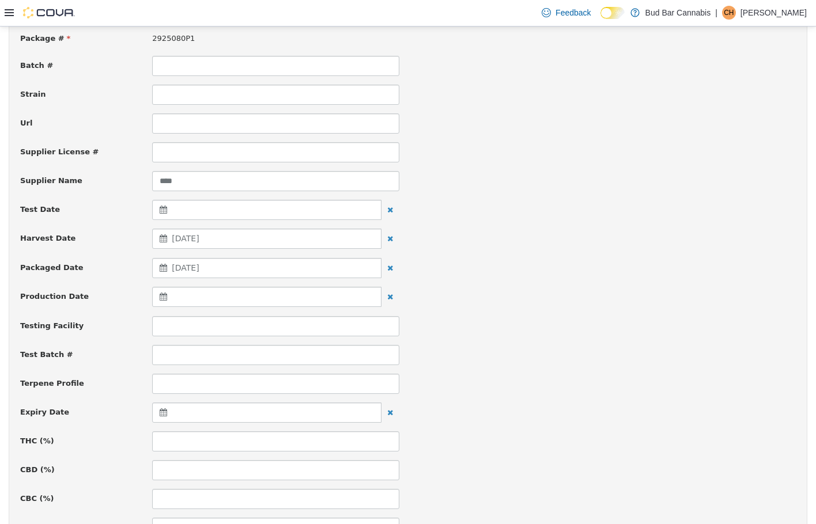
click at [199, 412] on div at bounding box center [266, 412] width 229 height 20
click at [280, 443] on th at bounding box center [276, 441] width 18 height 20
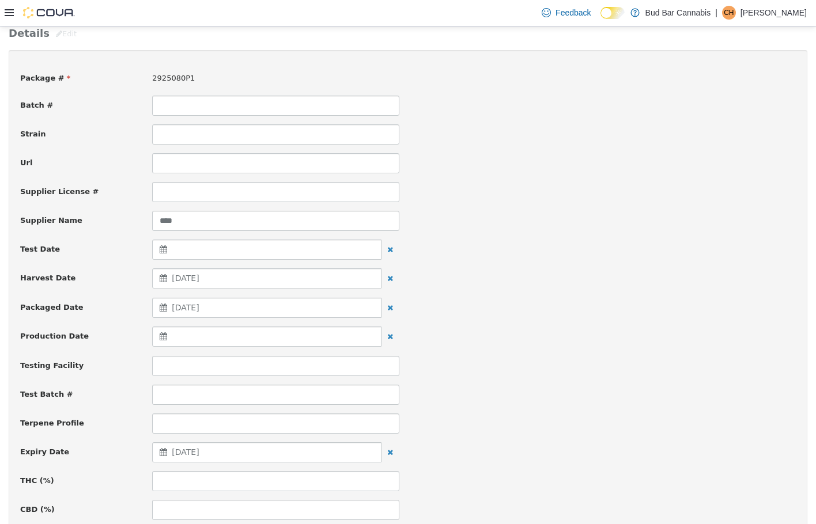
scroll to position [58, 0]
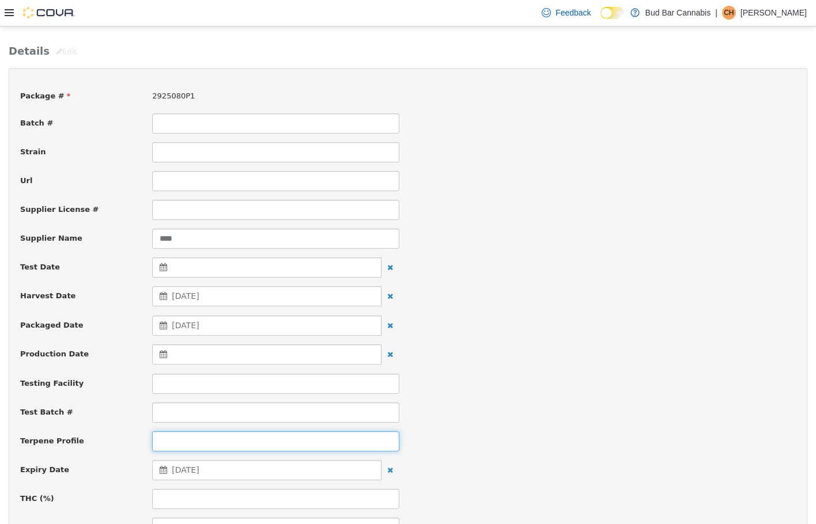
click at [160, 445] on input at bounding box center [275, 441] width 247 height 20
type input "****"
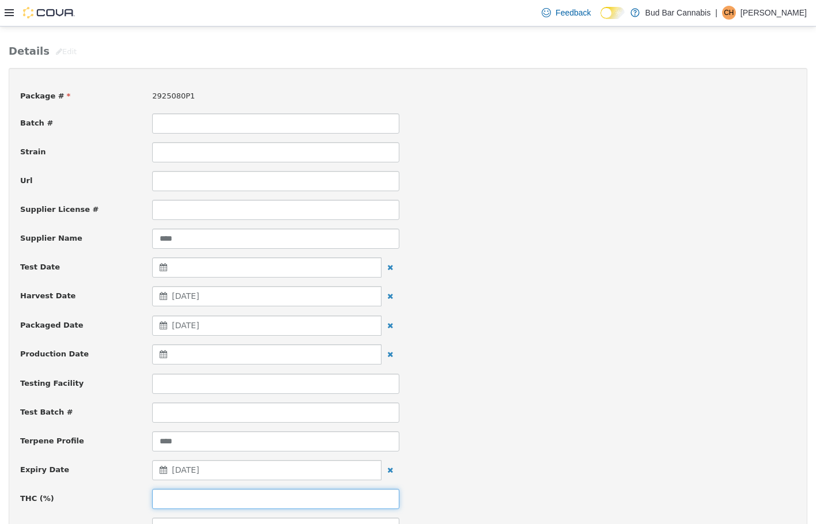
click at [163, 505] on input at bounding box center [275, 498] width 247 height 20
type input "****"
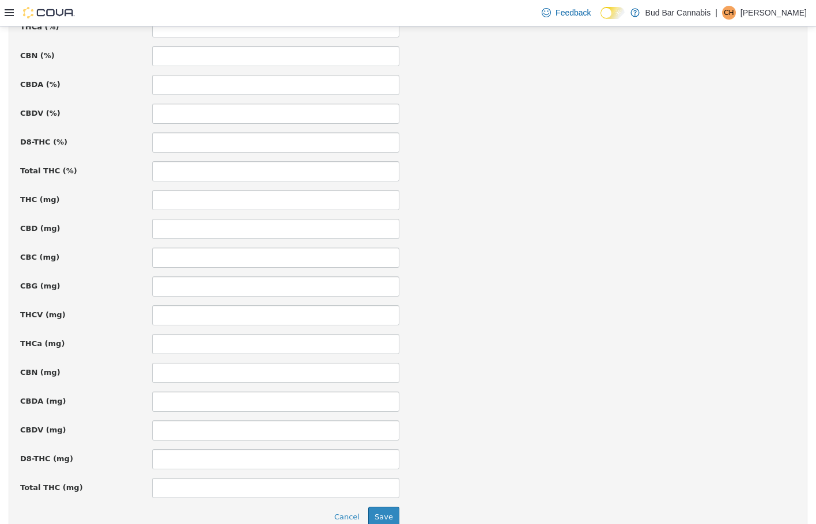
scroll to position [730, 0]
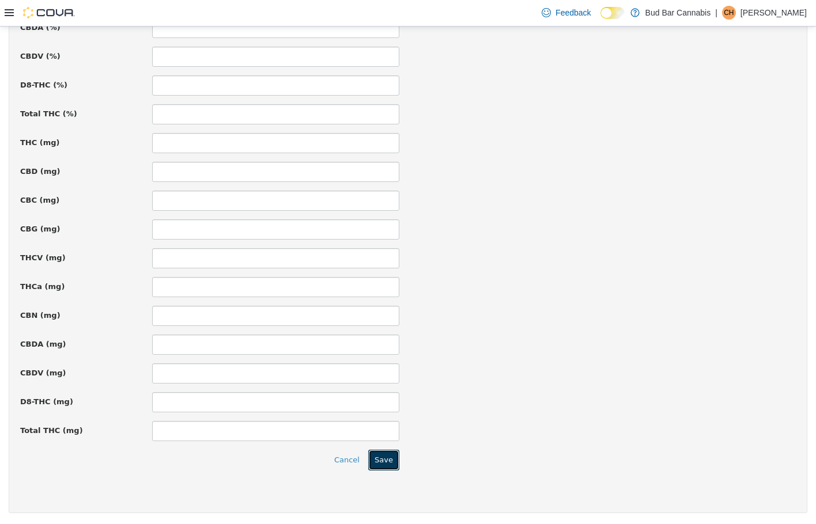
click at [385, 461] on button "Save" at bounding box center [383, 459] width 31 height 21
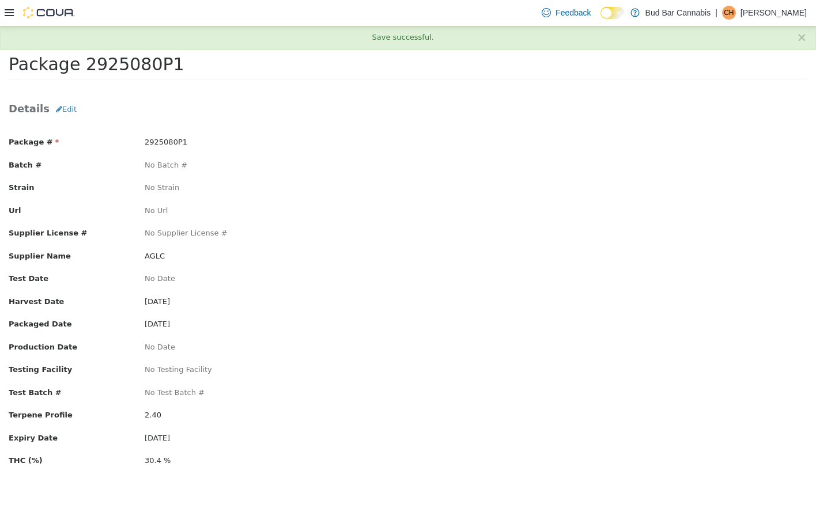
scroll to position [0, 0]
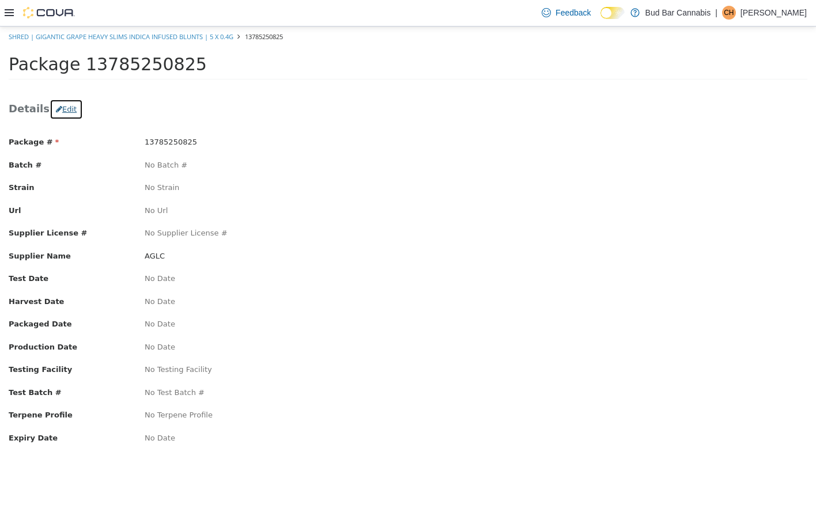
click at [56, 111] on button "Edit" at bounding box center [66, 108] width 33 height 21
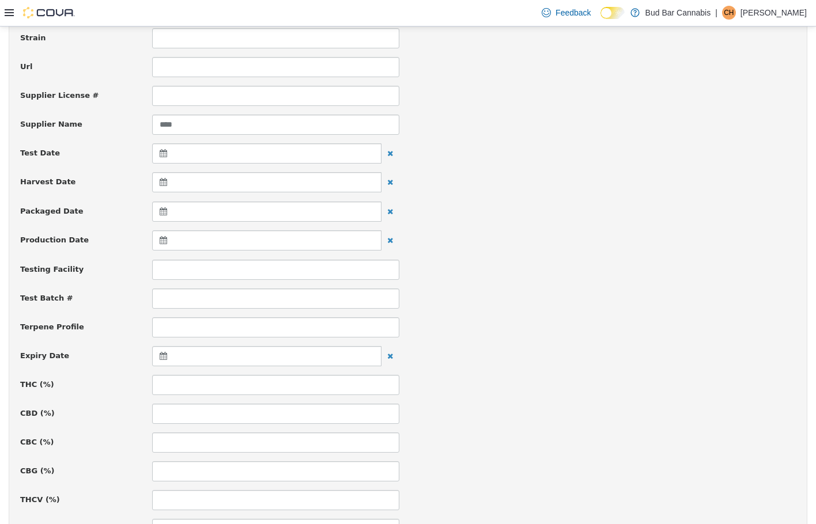
scroll to position [173, 0]
click at [174, 378] on input at bounding box center [275, 383] width 247 height 20
type input "****"
drag, startPoint x: 620, startPoint y: 382, endPoint x: 627, endPoint y: 386, distance: 8.3
click at [625, 385] on div "THC (%) ****" at bounding box center [408, 383] width 793 height 20
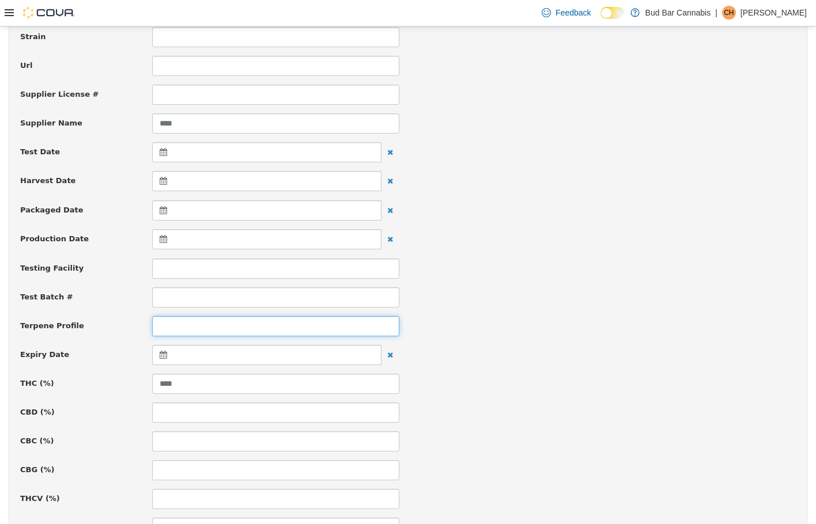
click at [172, 328] on input at bounding box center [275, 326] width 247 height 20
click at [522, 285] on div "Package # 13785250825 Batch # Strain Url Supplier License # Supplier Name **** …" at bounding box center [407, 505] width 775 height 1083
click at [304, 332] on input at bounding box center [275, 326] width 247 height 20
click at [205, 213] on div at bounding box center [266, 210] width 229 height 20
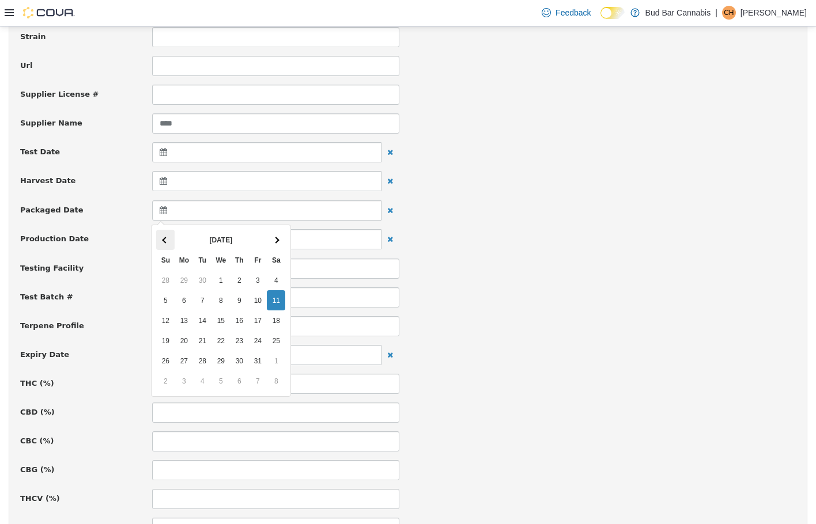
click at [166, 242] on th at bounding box center [165, 239] width 18 height 20
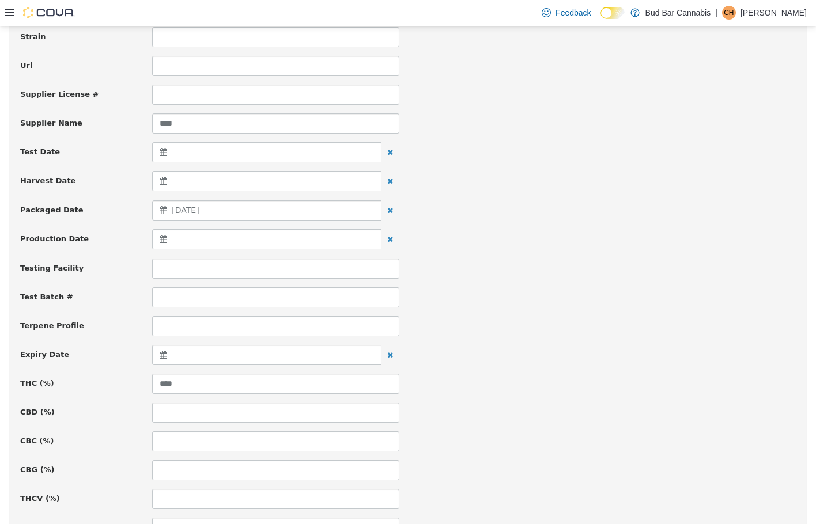
click at [187, 354] on div at bounding box center [266, 354] width 229 height 20
click at [281, 379] on th at bounding box center [276, 384] width 18 height 20
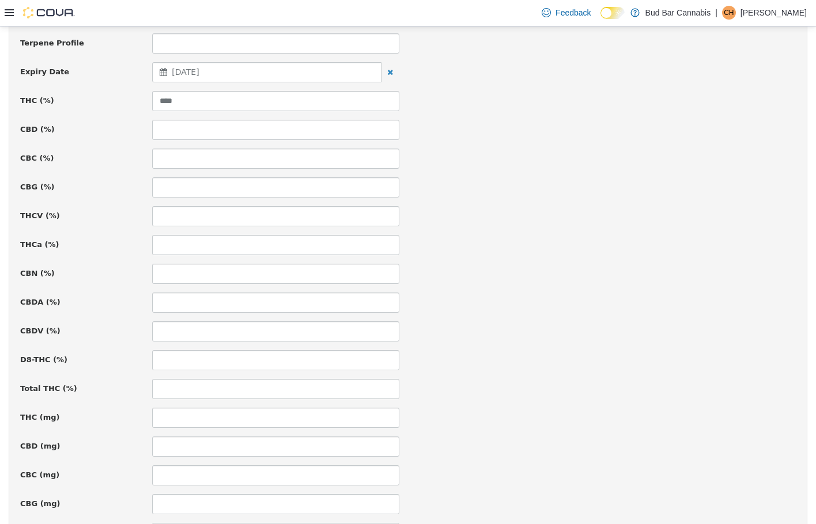
scroll to position [730, 0]
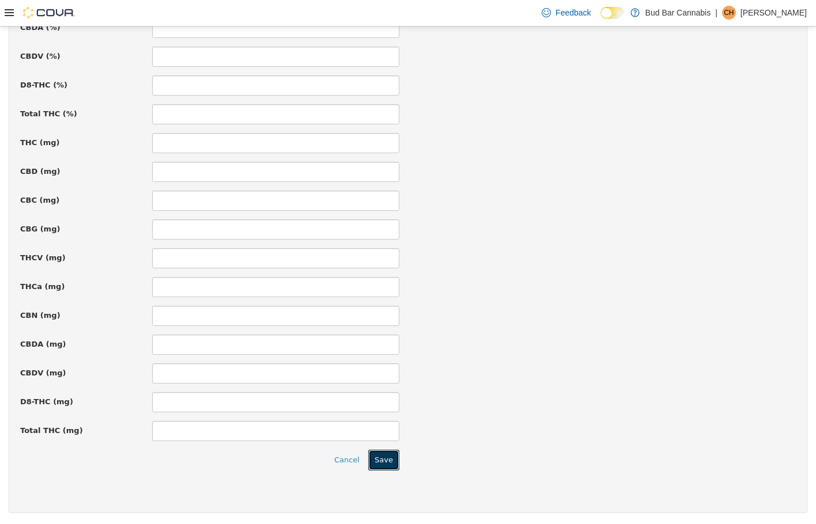
click at [379, 457] on button "Save" at bounding box center [383, 459] width 31 height 21
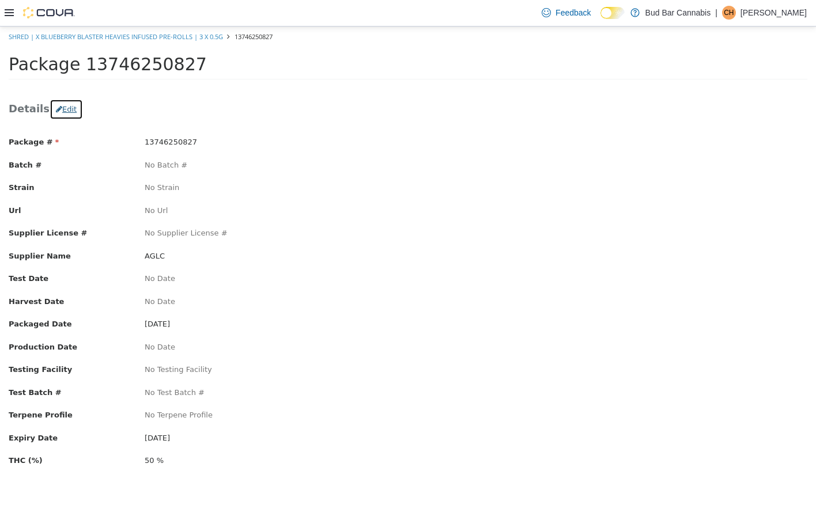
click at [59, 107] on button "Edit" at bounding box center [66, 108] width 33 height 21
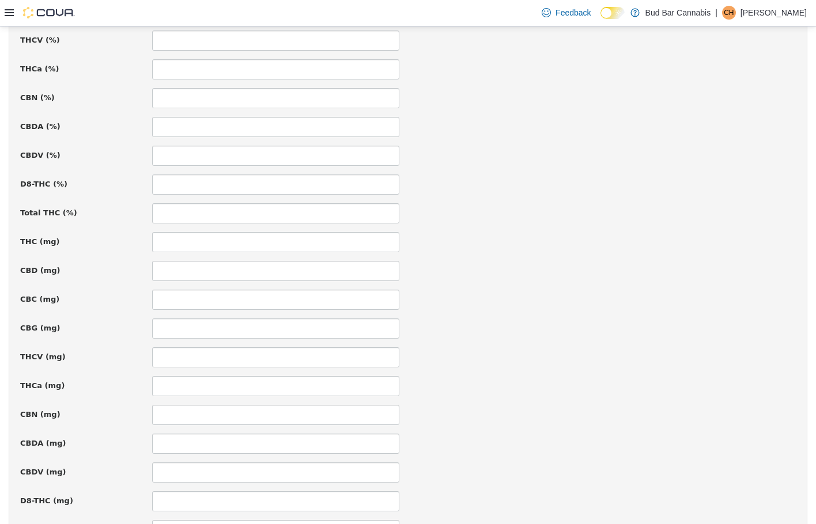
scroll to position [385, 0]
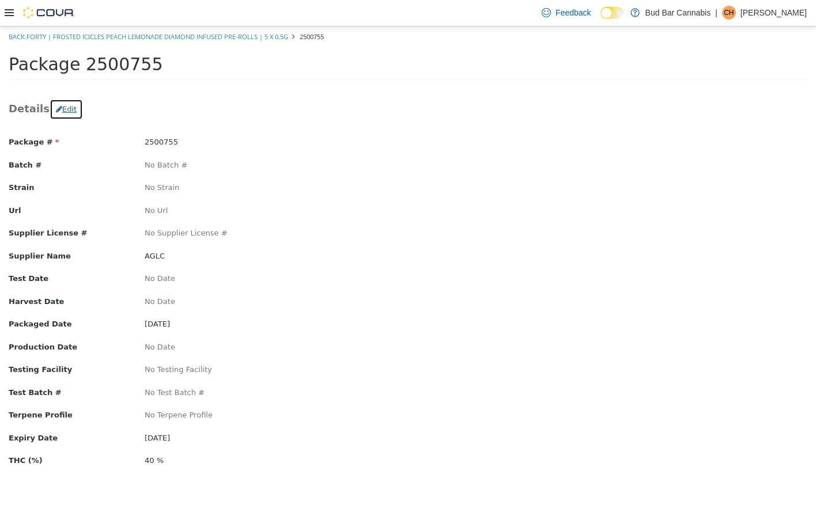
click at [60, 105] on button "Edit" at bounding box center [66, 108] width 33 height 21
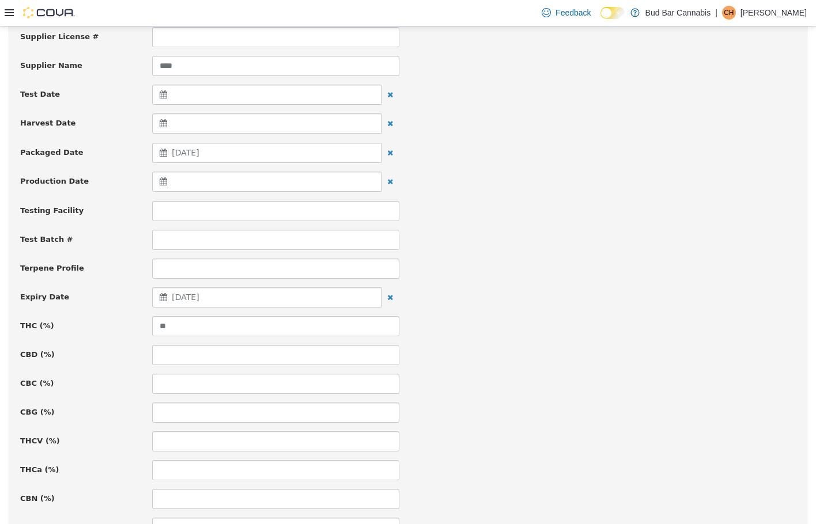
scroll to position [288, 0]
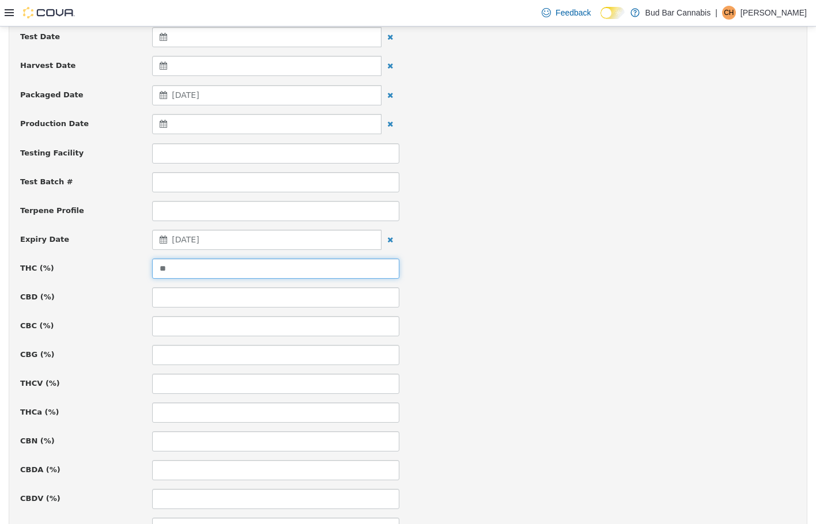
click at [181, 267] on input "**" at bounding box center [275, 268] width 247 height 20
click at [592, 199] on div "Package # 2500755 Batch # Strain Url Supplier License # Supplier Name **** Test…" at bounding box center [407, 390] width 775 height 1083
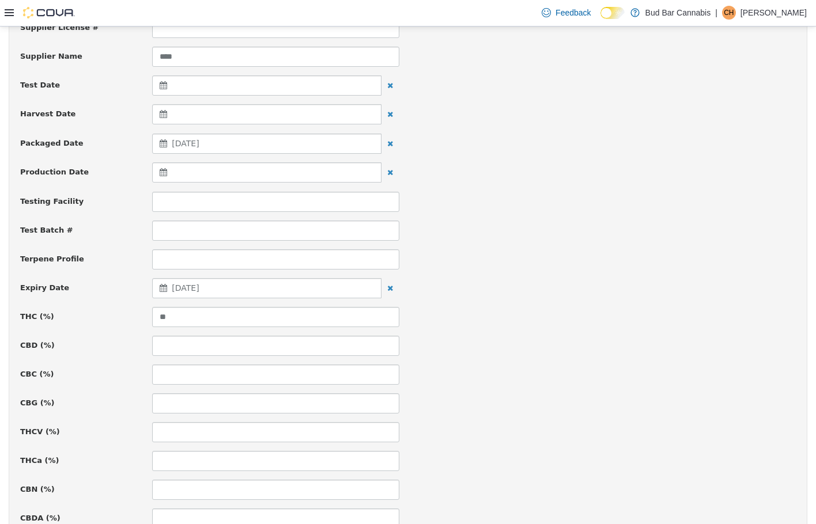
scroll to position [173, 0]
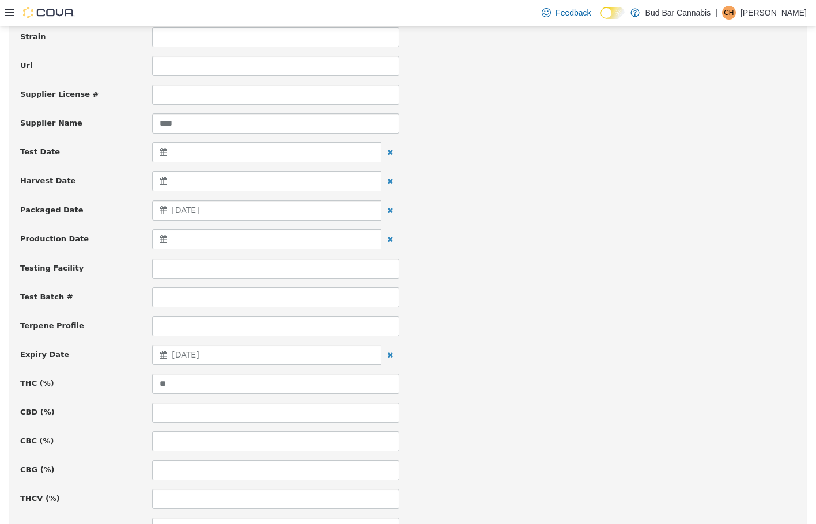
click at [416, 295] on div "Test Batch #" at bounding box center [408, 297] width 793 height 20
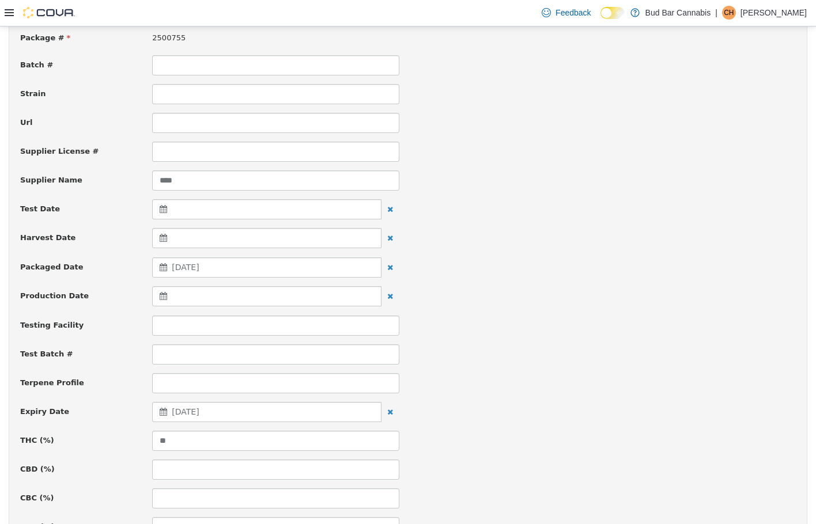
scroll to position [115, 0]
click at [199, 267] on span "[DATE]" at bounding box center [185, 267] width 27 height 9
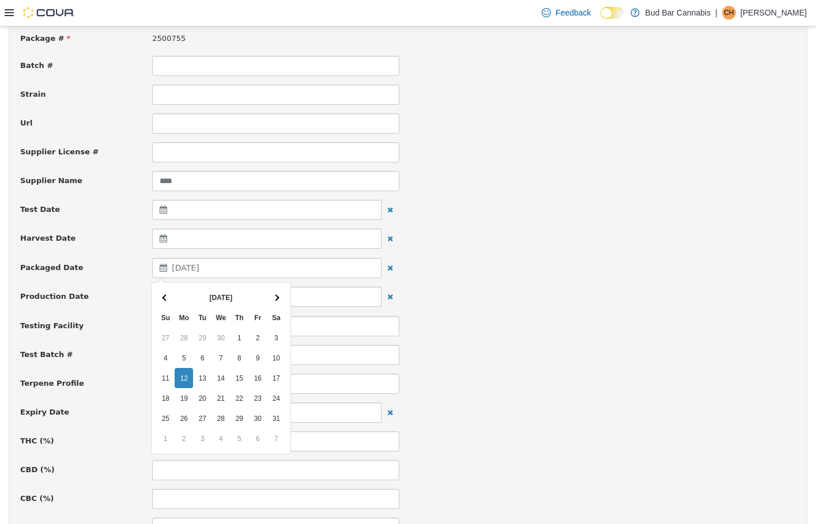
click at [208, 245] on div at bounding box center [266, 238] width 229 height 20
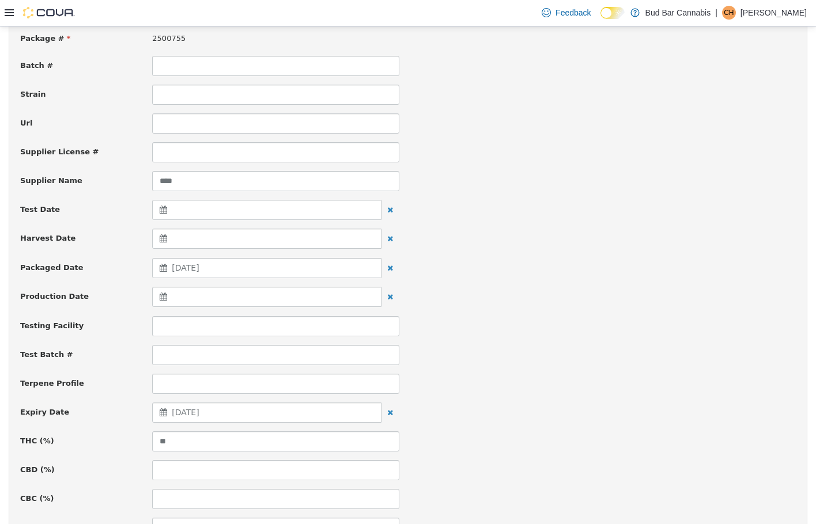
click at [684, 235] on div "Harvest Date" at bounding box center [408, 238] width 793 height 21
click at [223, 268] on div "[DATE]" at bounding box center [266, 267] width 229 height 20
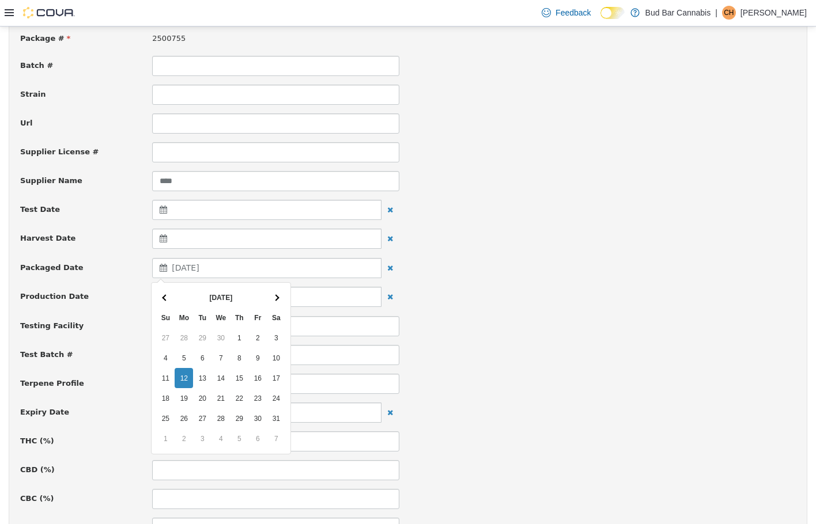
click at [688, 241] on div "Harvest Date" at bounding box center [408, 238] width 793 height 21
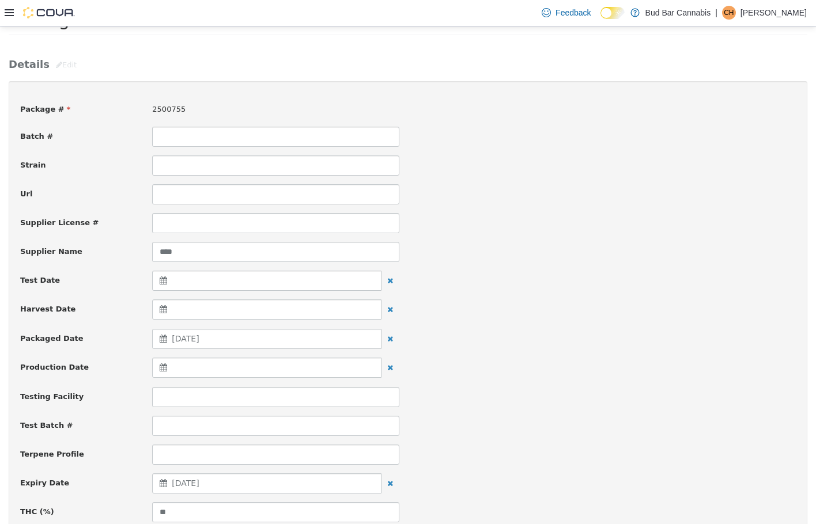
scroll to position [0, 0]
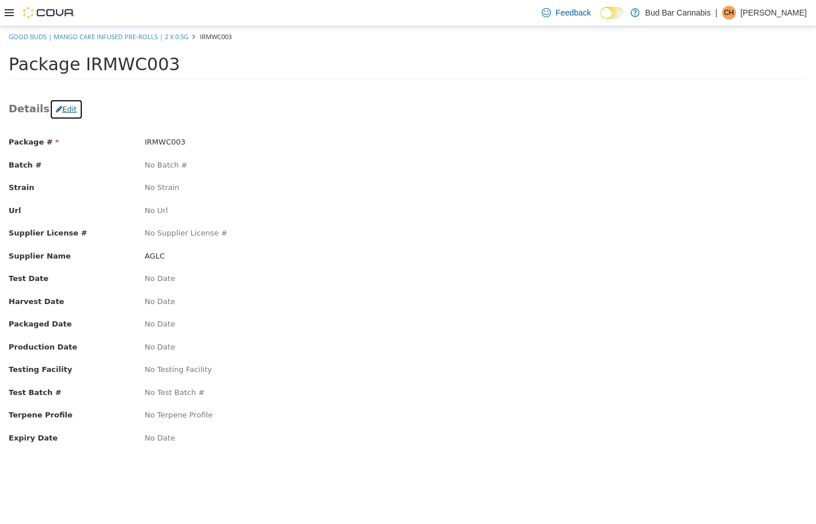
click at [61, 113] on button "Edit" at bounding box center [66, 108] width 33 height 21
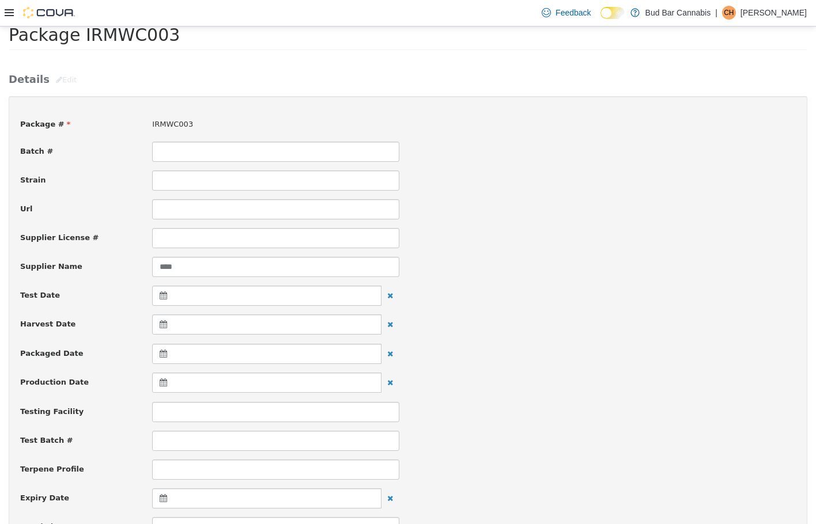
scroll to position [58, 0]
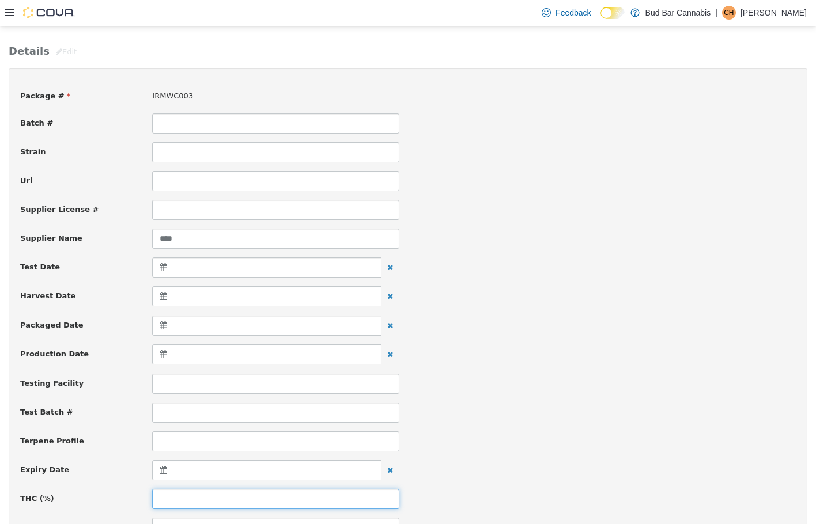
click at [165, 493] on input at bounding box center [275, 498] width 247 height 20
type input "****"
click at [192, 327] on div at bounding box center [266, 325] width 229 height 20
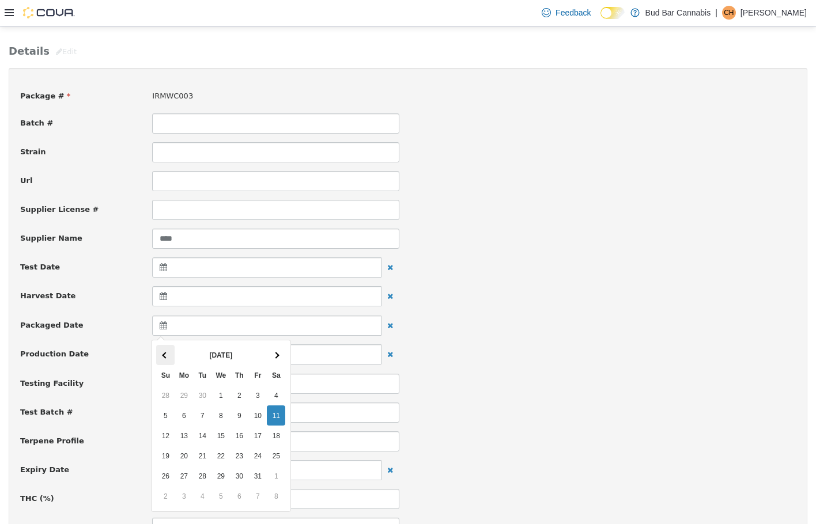
click at [158, 357] on th at bounding box center [165, 354] width 18 height 20
click at [282, 351] on th at bounding box center [276, 354] width 18 height 20
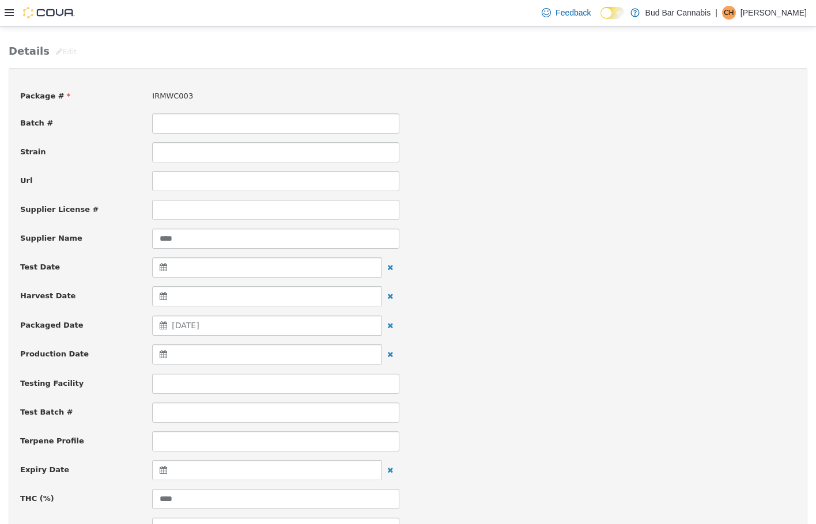
click at [205, 467] on div at bounding box center [266, 470] width 229 height 20
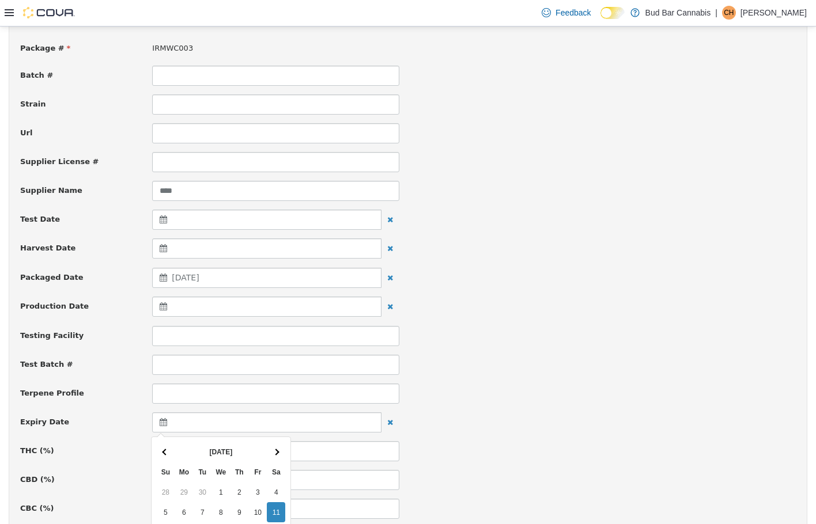
scroll to position [173, 0]
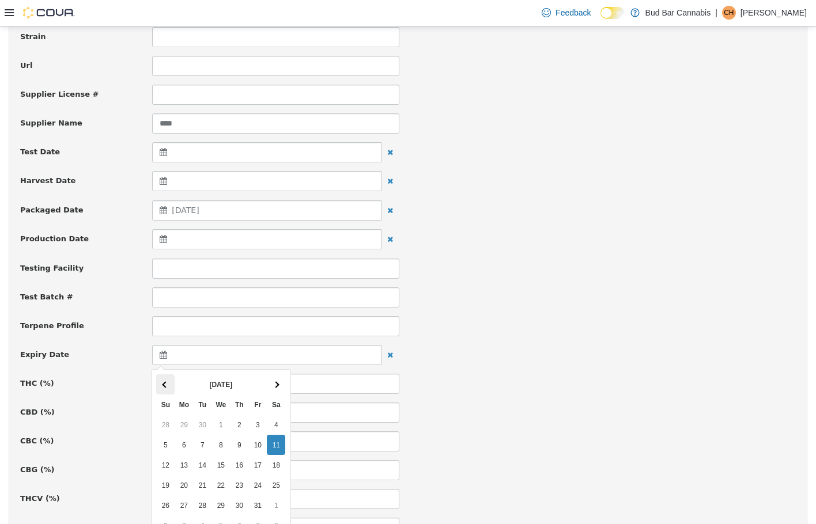
click at [163, 381] on th at bounding box center [165, 384] width 18 height 20
click at [164, 381] on th at bounding box center [165, 384] width 18 height 20
click at [164, 381] on span at bounding box center [165, 384] width 6 height 6
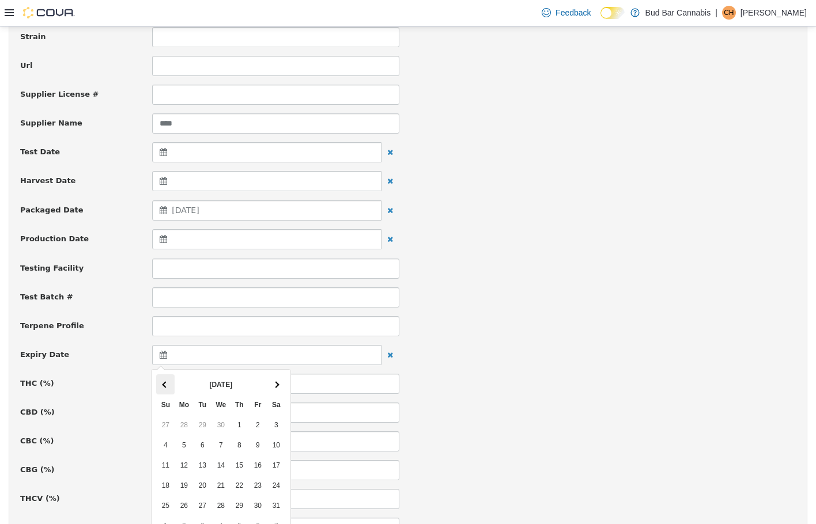
click at [165, 381] on span at bounding box center [165, 384] width 6 height 6
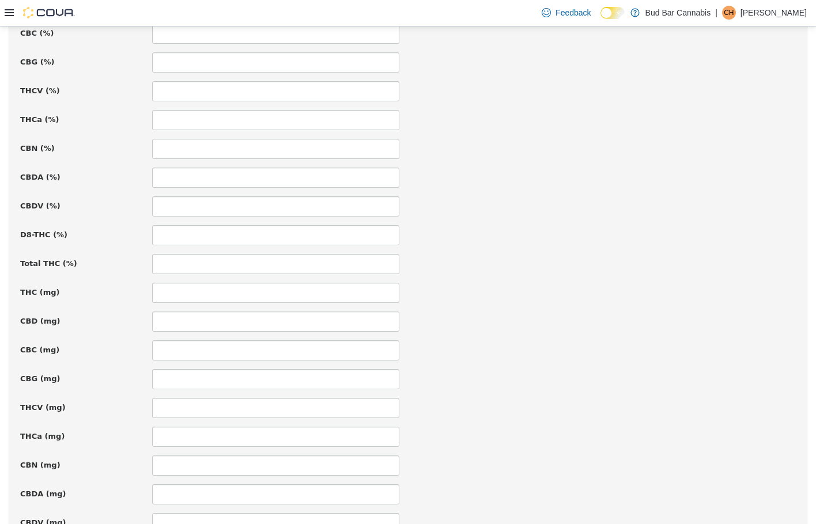
scroll to position [730, 0]
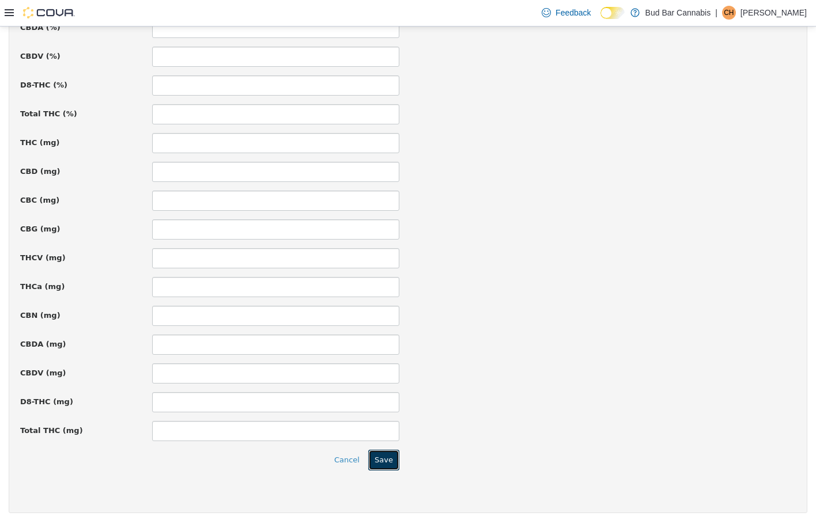
click at [388, 461] on button "Save" at bounding box center [383, 459] width 31 height 21
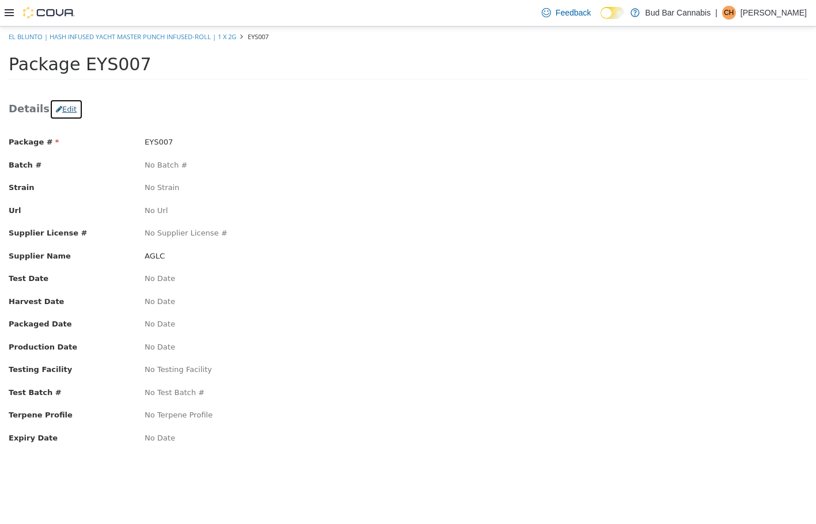
click at [63, 109] on button "Edit" at bounding box center [66, 108] width 33 height 21
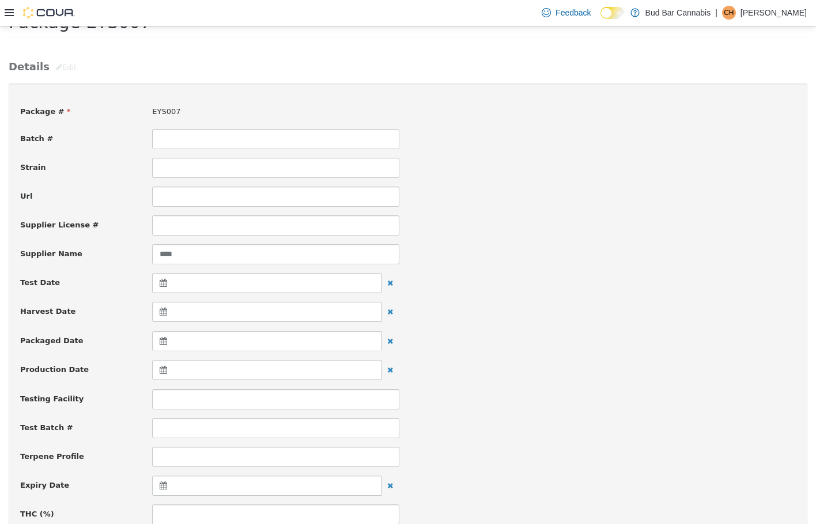
scroll to position [115, 0]
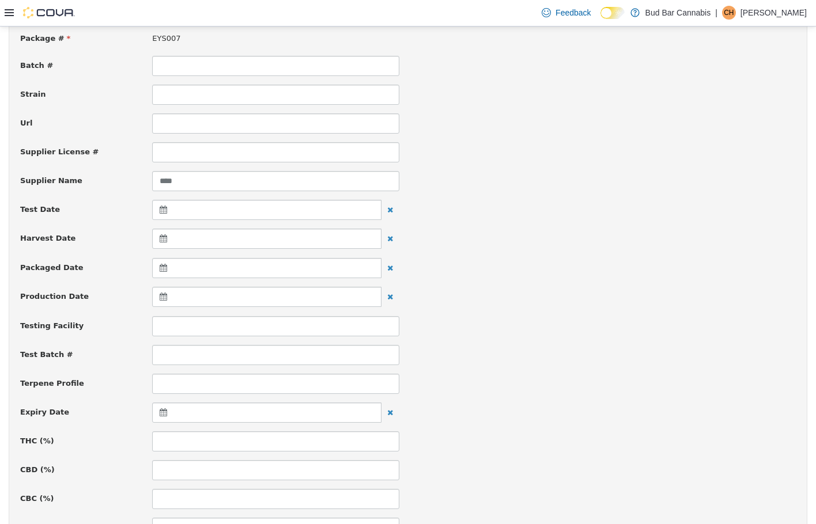
click at [181, 270] on div at bounding box center [266, 267] width 229 height 20
click at [161, 295] on th at bounding box center [165, 297] width 18 height 20
click at [189, 408] on div at bounding box center [266, 412] width 229 height 20
click at [276, 445] on th at bounding box center [276, 441] width 18 height 20
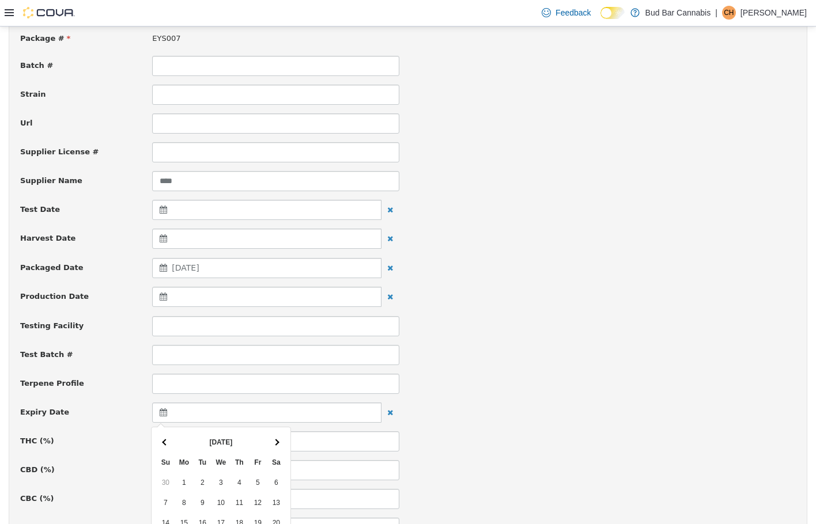
click at [276, 445] on th at bounding box center [276, 441] width 18 height 20
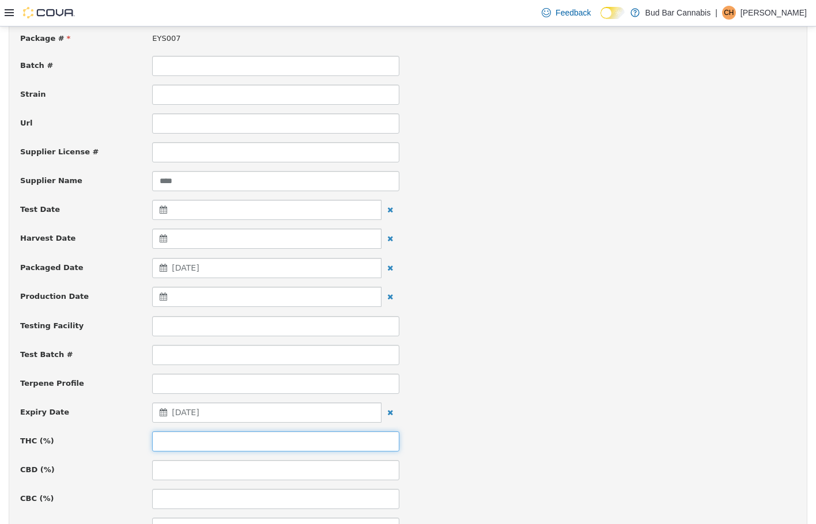
click at [176, 445] on input at bounding box center [275, 441] width 247 height 20
type input "****"
click at [761, 334] on div "Testing Facility" at bounding box center [408, 326] width 793 height 20
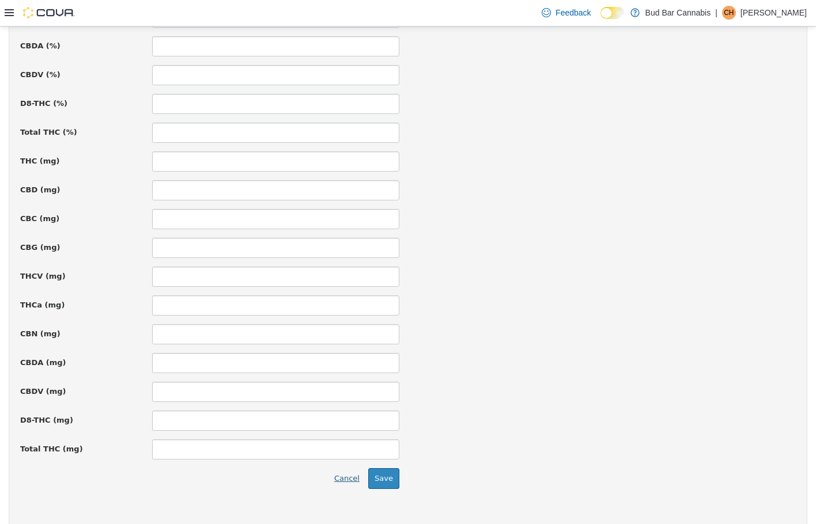
scroll to position [730, 0]
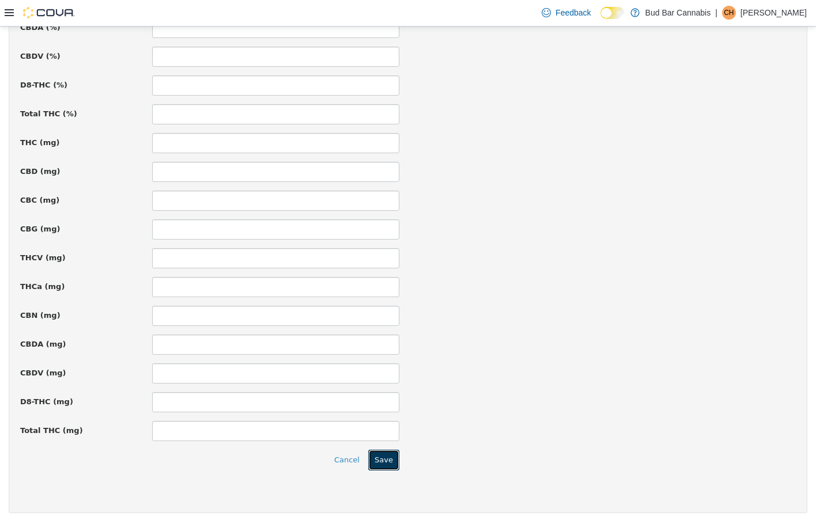
click at [381, 463] on button "Save" at bounding box center [383, 459] width 31 height 21
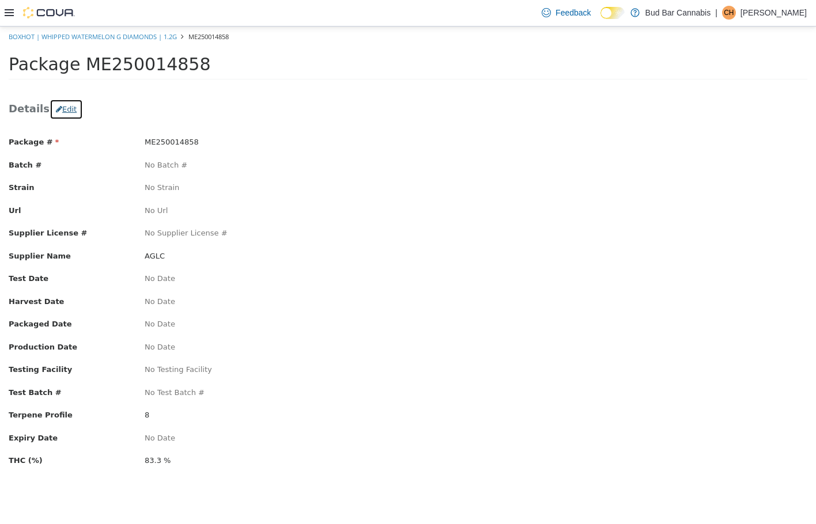
click at [65, 106] on button "Edit" at bounding box center [66, 108] width 33 height 21
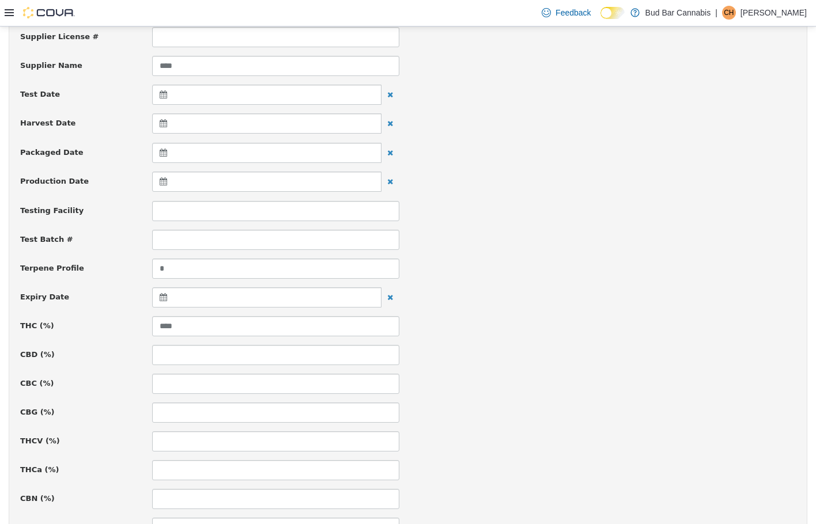
scroll to position [173, 0]
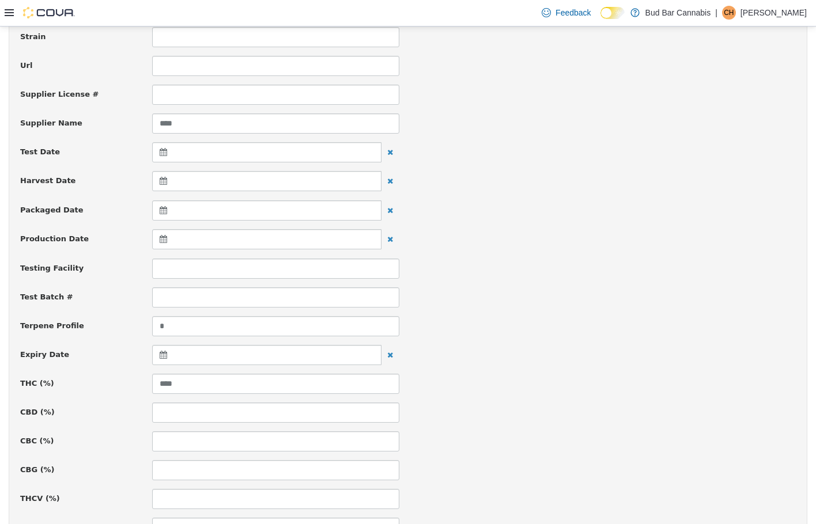
click at [211, 208] on div at bounding box center [266, 210] width 229 height 20
click at [166, 241] on span at bounding box center [165, 239] width 6 height 6
click at [185, 353] on div at bounding box center [266, 354] width 229 height 20
click at [278, 377] on th at bounding box center [276, 384] width 18 height 20
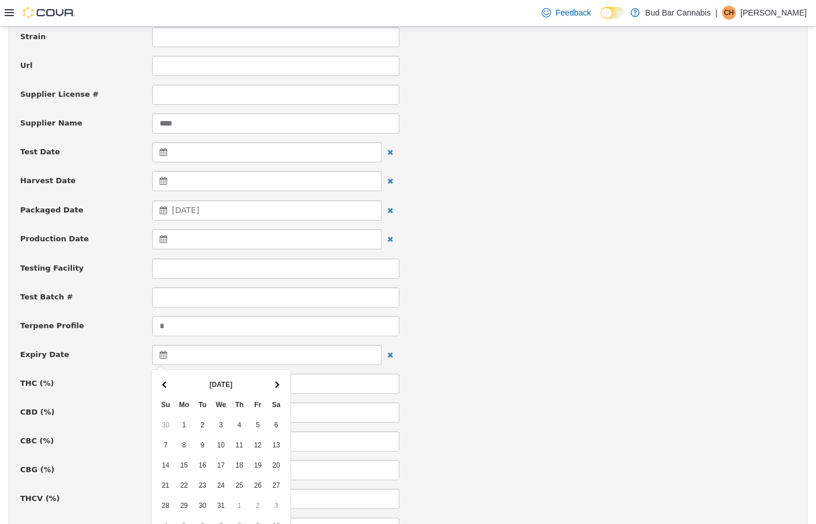
click at [278, 377] on th at bounding box center [276, 384] width 18 height 20
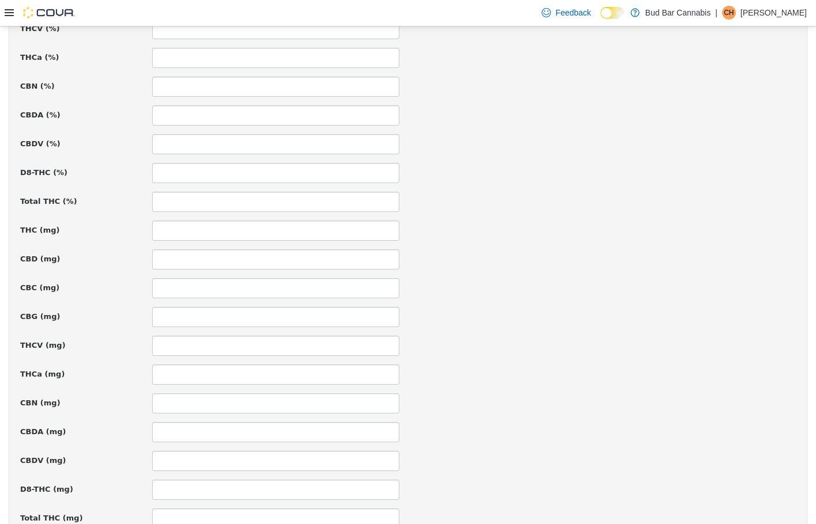
scroll to position [730, 0]
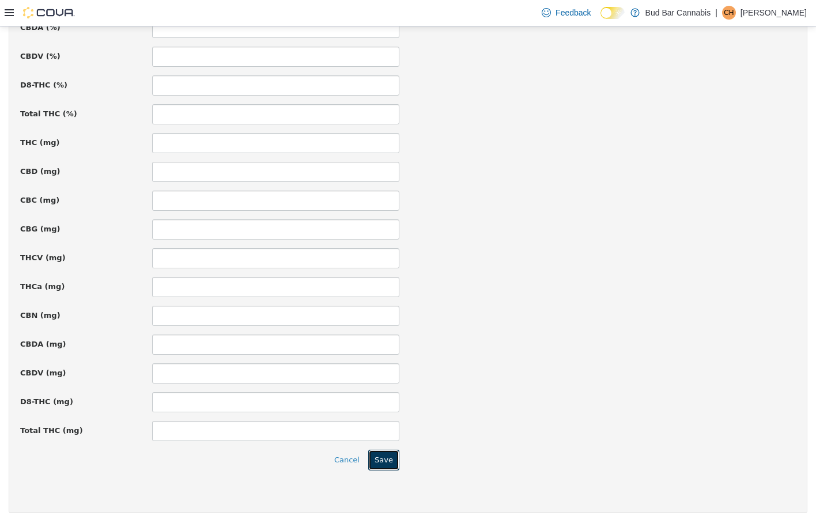
click at [392, 461] on button "Save" at bounding box center [383, 459] width 31 height 21
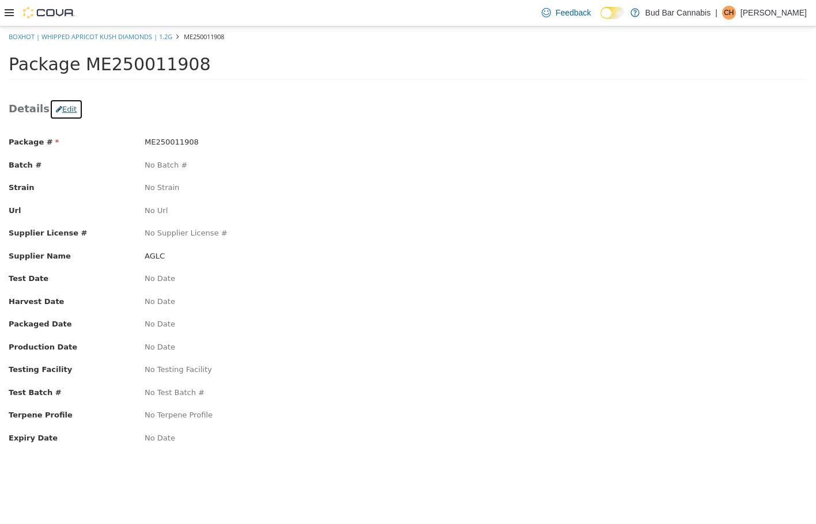
click at [63, 113] on button "Edit" at bounding box center [66, 108] width 33 height 21
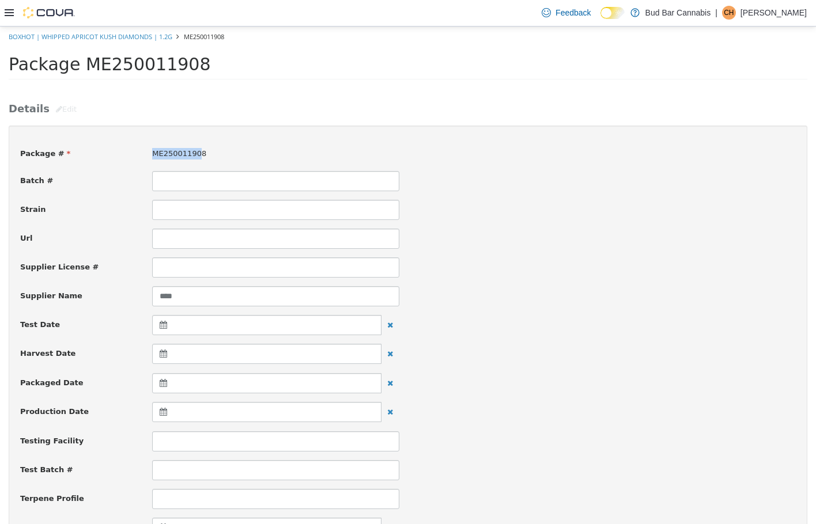
drag, startPoint x: 158, startPoint y: 146, endPoint x: 113, endPoint y: 146, distance: 44.4
drag, startPoint x: 204, startPoint y: 153, endPoint x: 100, endPoint y: 151, distance: 103.7
click at [100, 151] on div "Package # ME250011908" at bounding box center [408, 154] width 793 height 14
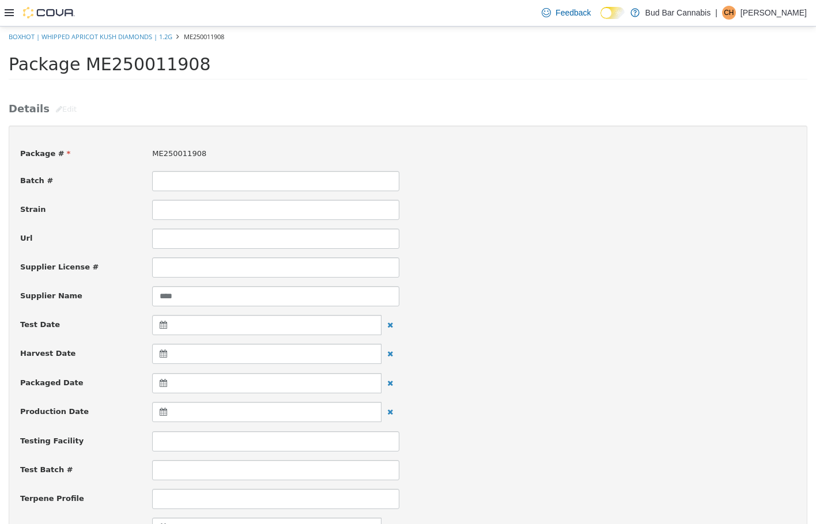
click at [427, 103] on h3 "Details Edit" at bounding box center [408, 108] width 798 height 21
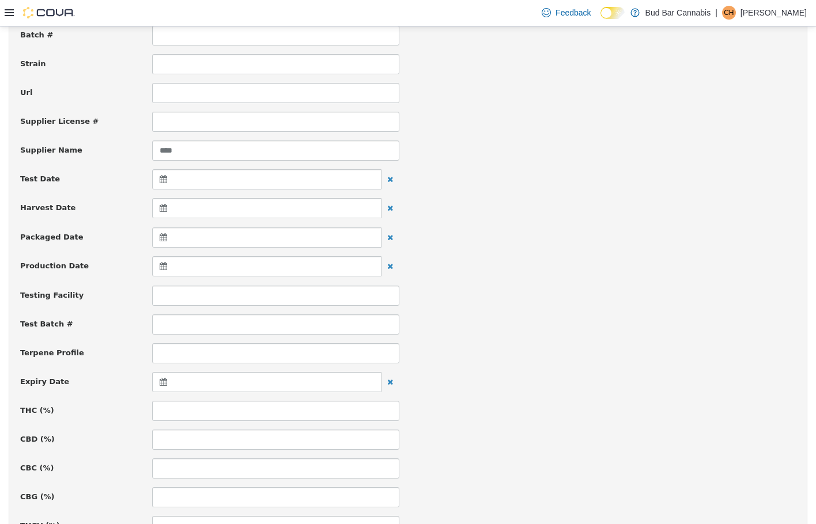
scroll to position [173, 0]
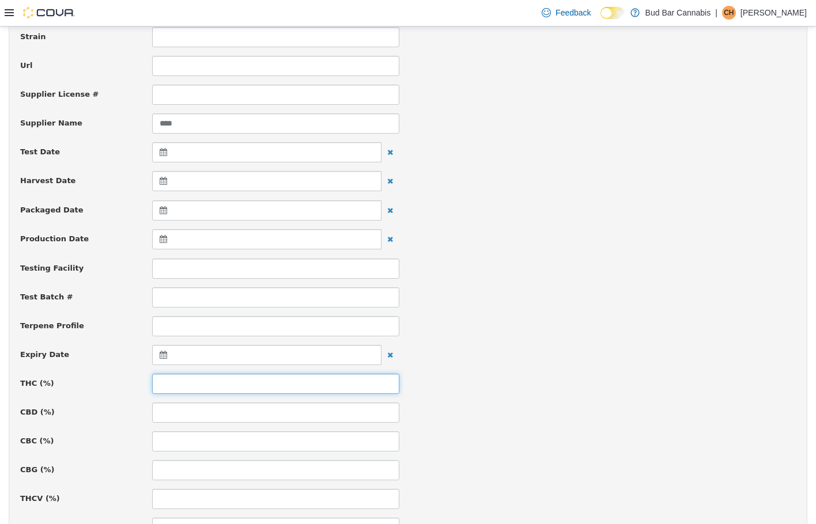
click at [200, 382] on input at bounding box center [275, 383] width 247 height 20
type input "****"
click at [655, 348] on div "Expiry Date" at bounding box center [408, 354] width 793 height 21
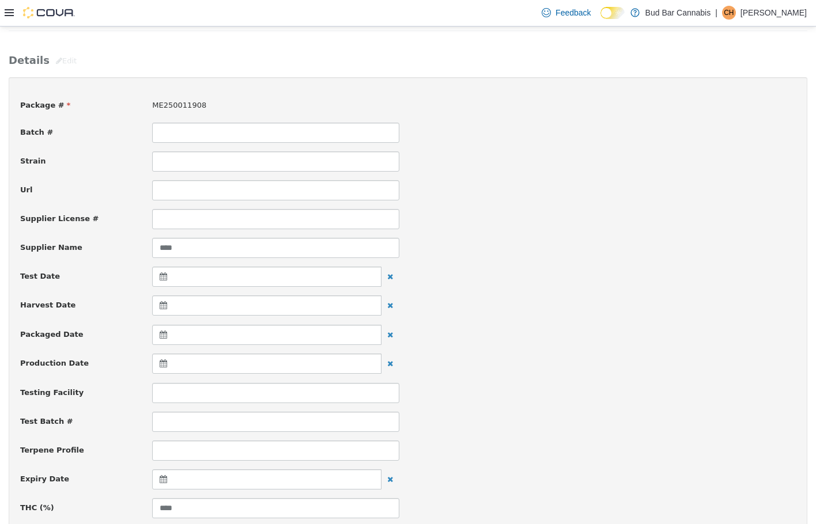
scroll to position [115, 0]
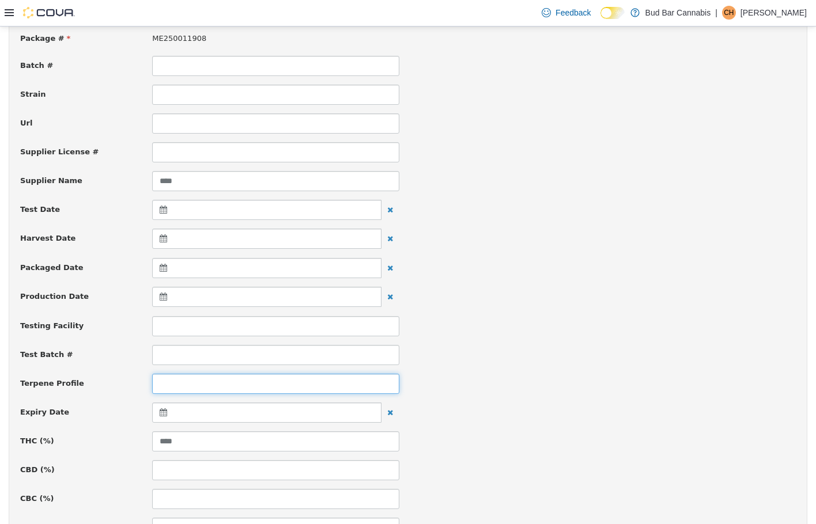
click at [195, 384] on input at bounding box center [275, 383] width 247 height 20
type input "*"
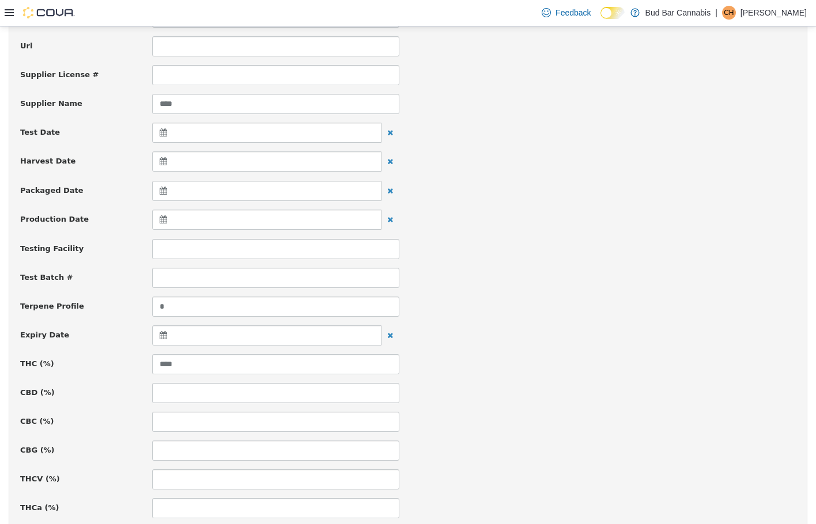
scroll to position [173, 0]
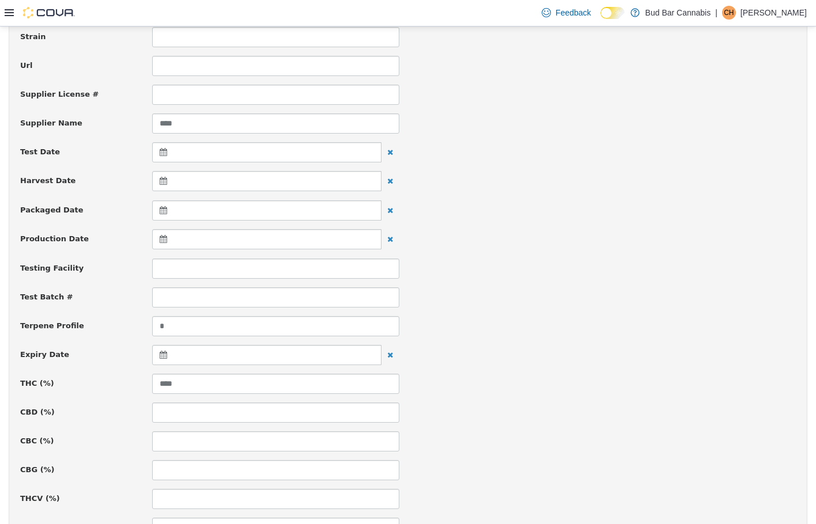
click at [189, 182] on div at bounding box center [266, 180] width 229 height 20
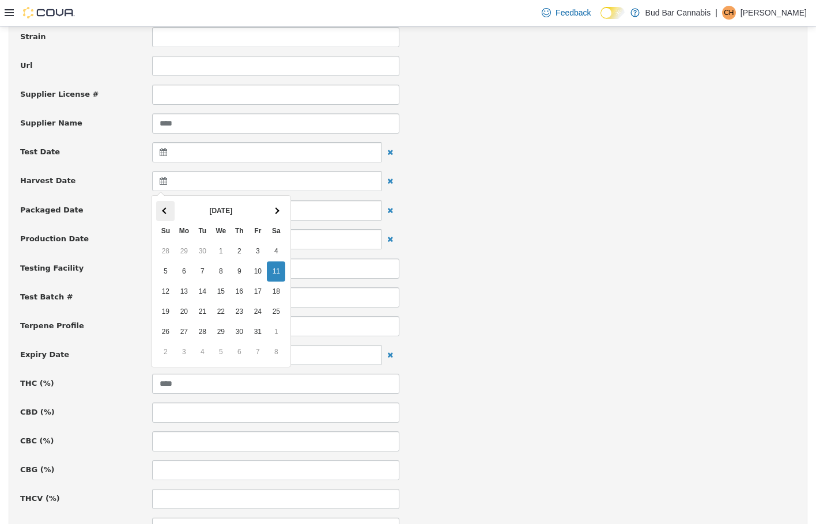
click at [173, 207] on th at bounding box center [165, 210] width 18 height 20
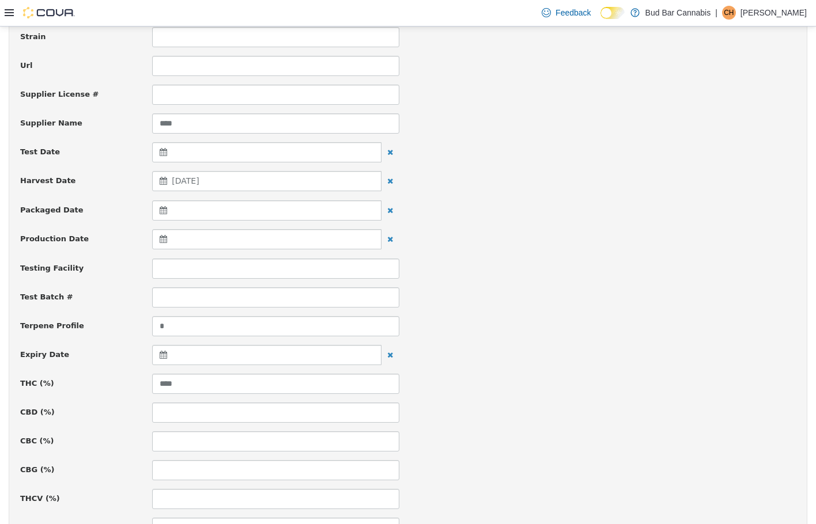
click at [186, 352] on div at bounding box center [266, 354] width 229 height 20
click at [158, 383] on th at bounding box center [165, 384] width 18 height 20
click at [285, 388] on th at bounding box center [276, 384] width 18 height 20
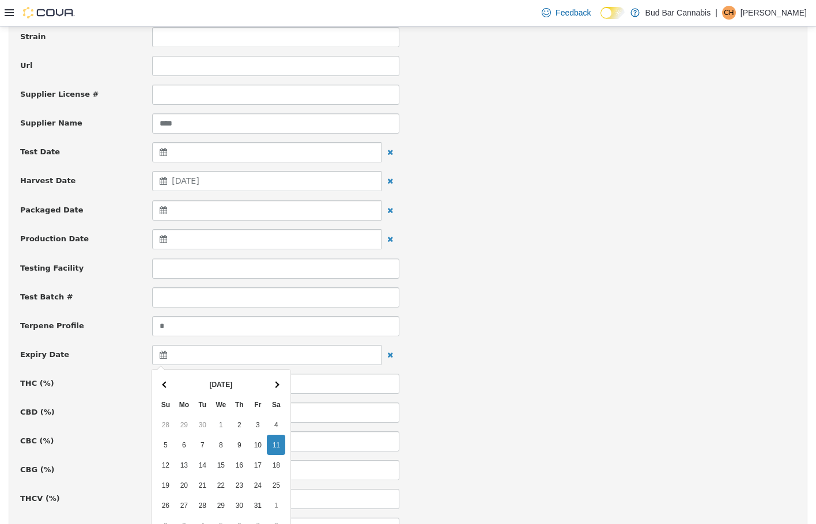
click at [285, 388] on th at bounding box center [276, 384] width 18 height 20
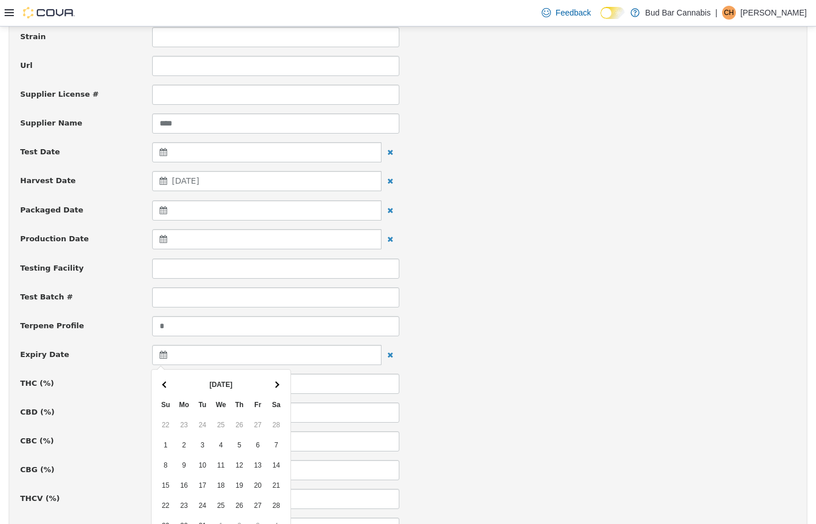
click at [285, 388] on th at bounding box center [276, 384] width 18 height 20
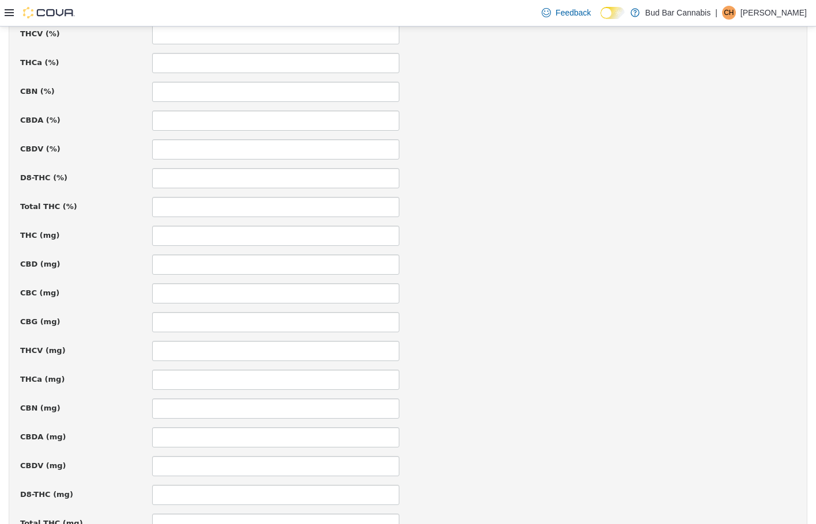
scroll to position [730, 0]
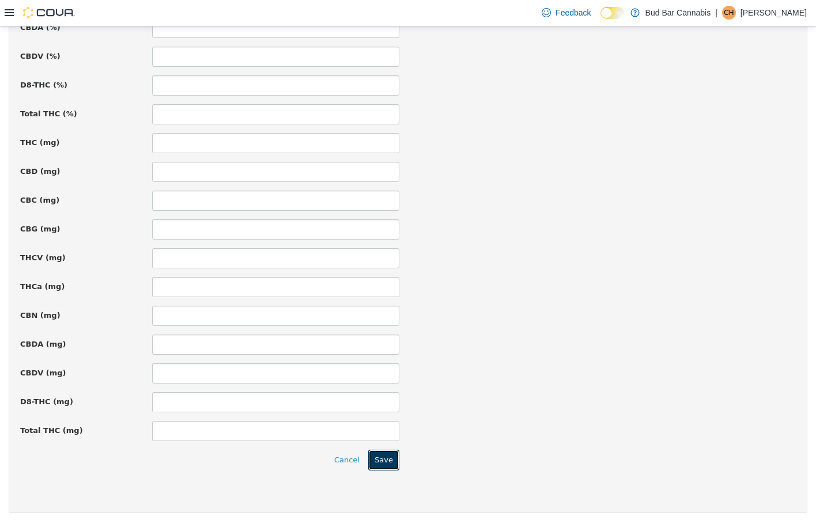
click at [373, 460] on button "Save" at bounding box center [383, 459] width 31 height 21
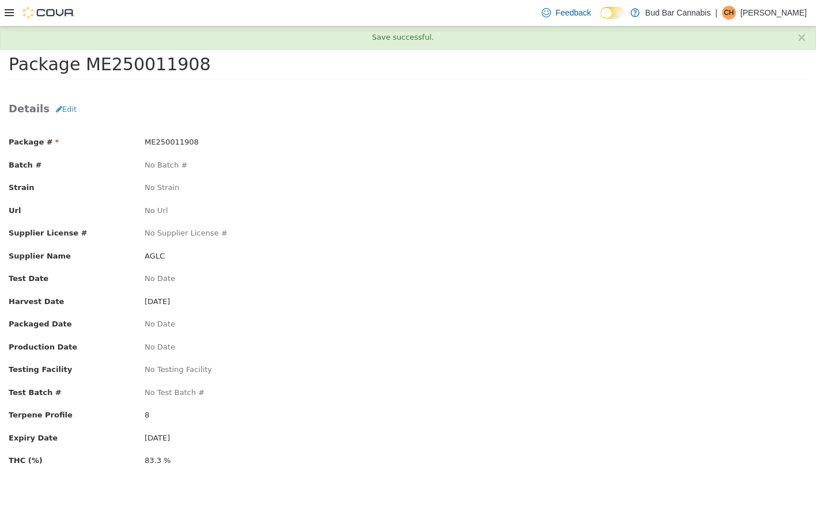
scroll to position [0, 0]
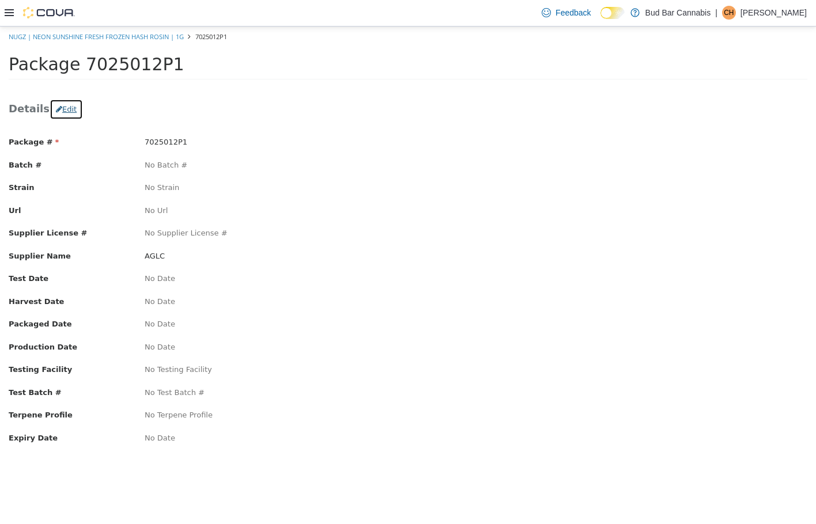
click at [65, 113] on button "Edit" at bounding box center [66, 108] width 33 height 21
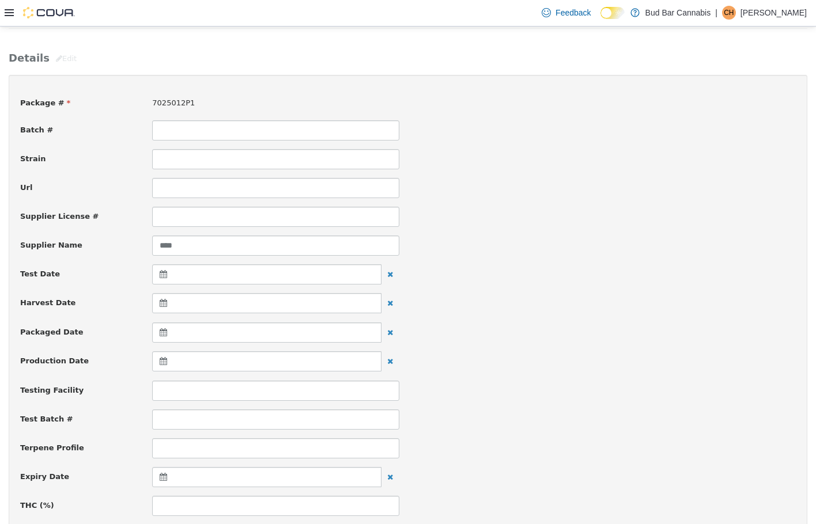
scroll to position [115, 0]
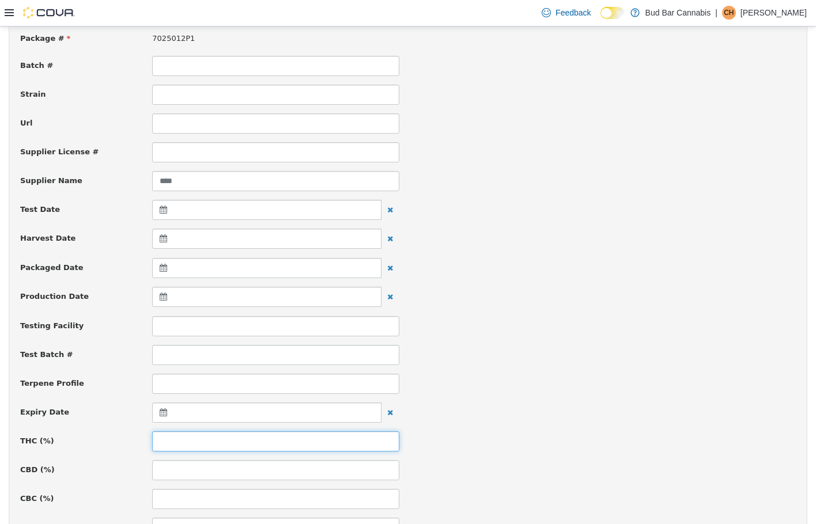
click at [161, 444] on input at bounding box center [275, 441] width 247 height 20
type input "****"
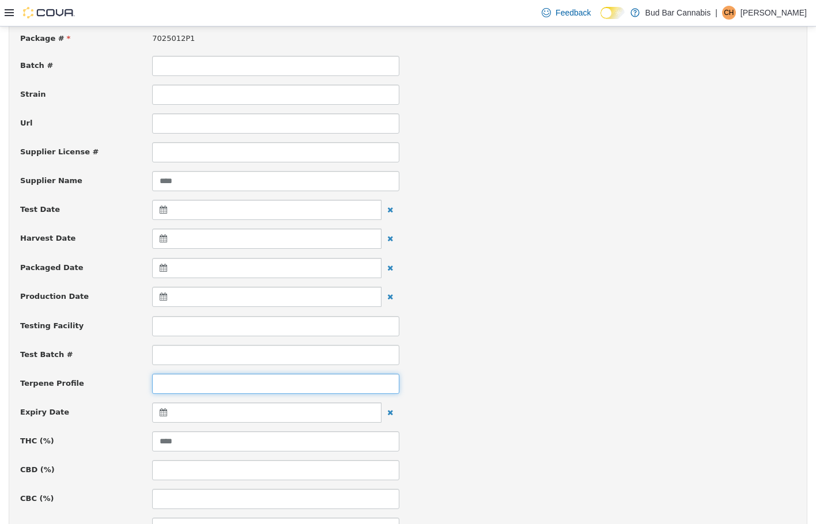
click at [164, 378] on input at bounding box center [275, 383] width 247 height 20
type input "***"
click at [219, 266] on div at bounding box center [266, 267] width 229 height 20
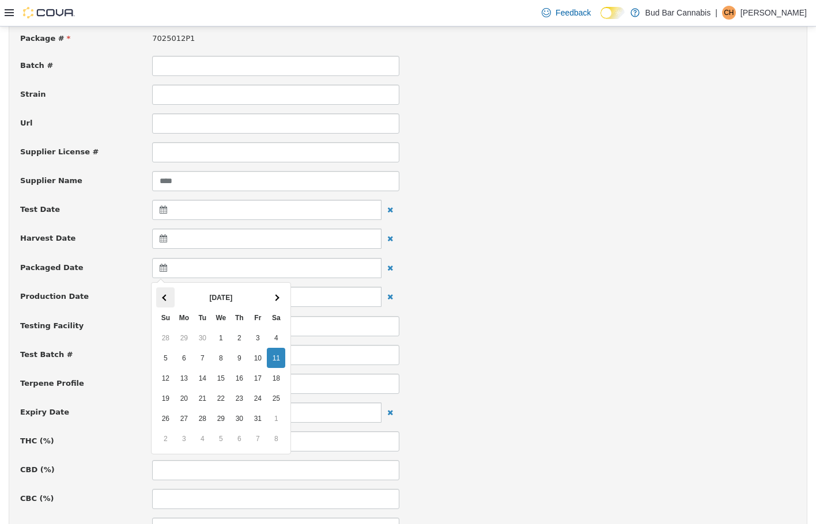
click at [162, 295] on th at bounding box center [165, 297] width 18 height 20
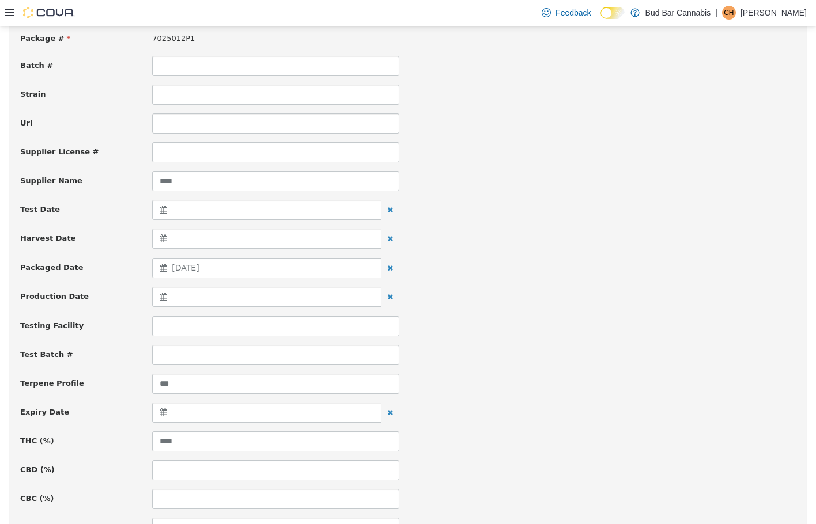
click at [192, 411] on div at bounding box center [266, 412] width 229 height 20
click at [283, 441] on th at bounding box center [276, 441] width 18 height 20
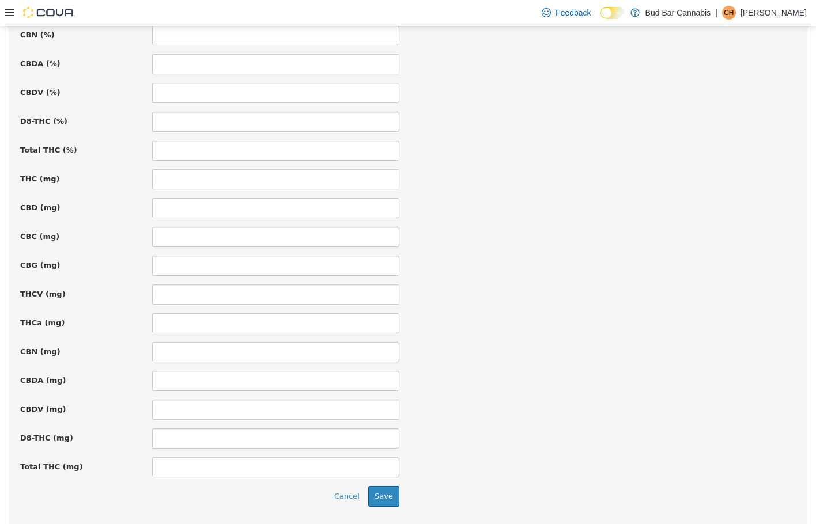
scroll to position [730, 0]
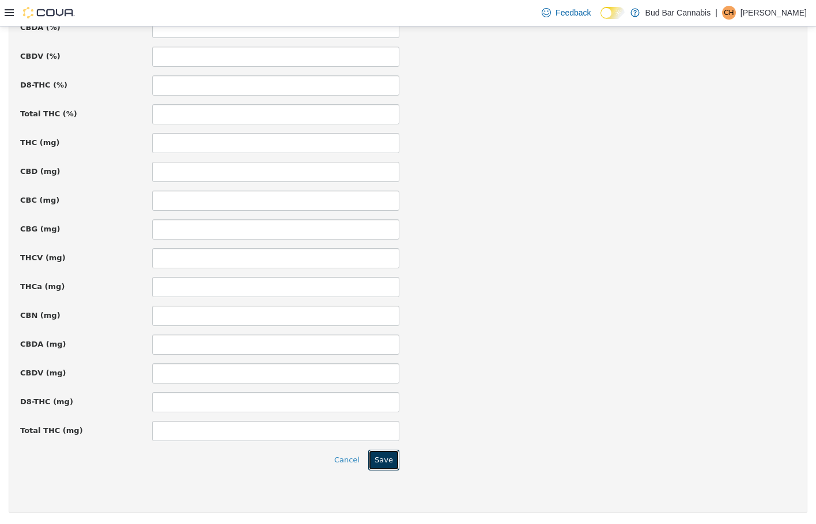
click at [395, 457] on button "Save" at bounding box center [383, 459] width 31 height 21
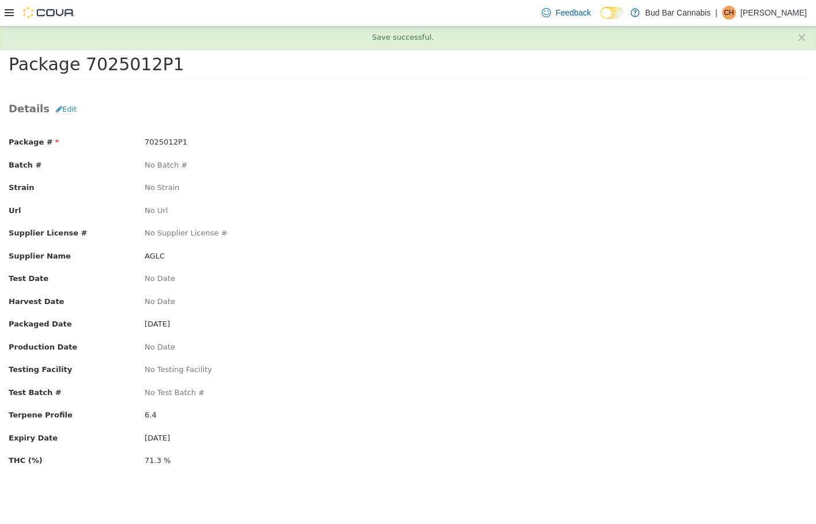
scroll to position [0, 0]
